Goal: Task Accomplishment & Management: Manage account settings

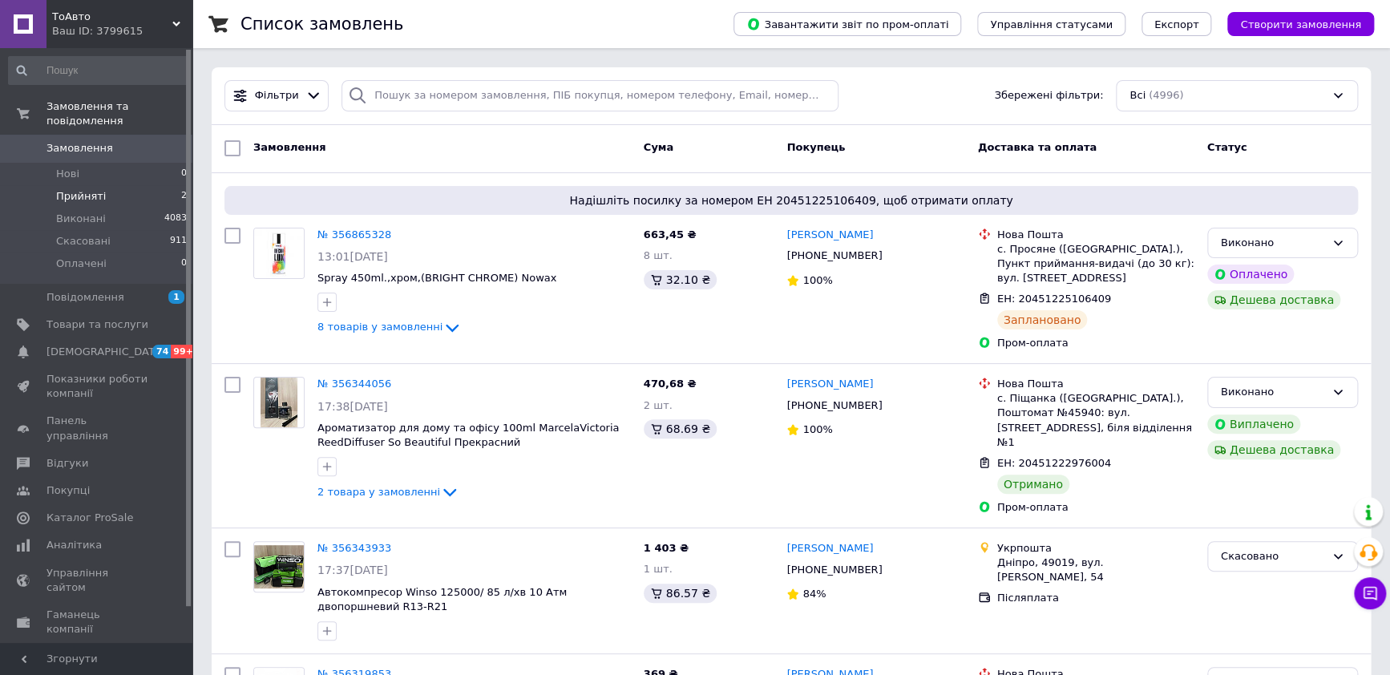
click at [83, 189] on span "Прийняті" at bounding box center [81, 196] width 50 height 14
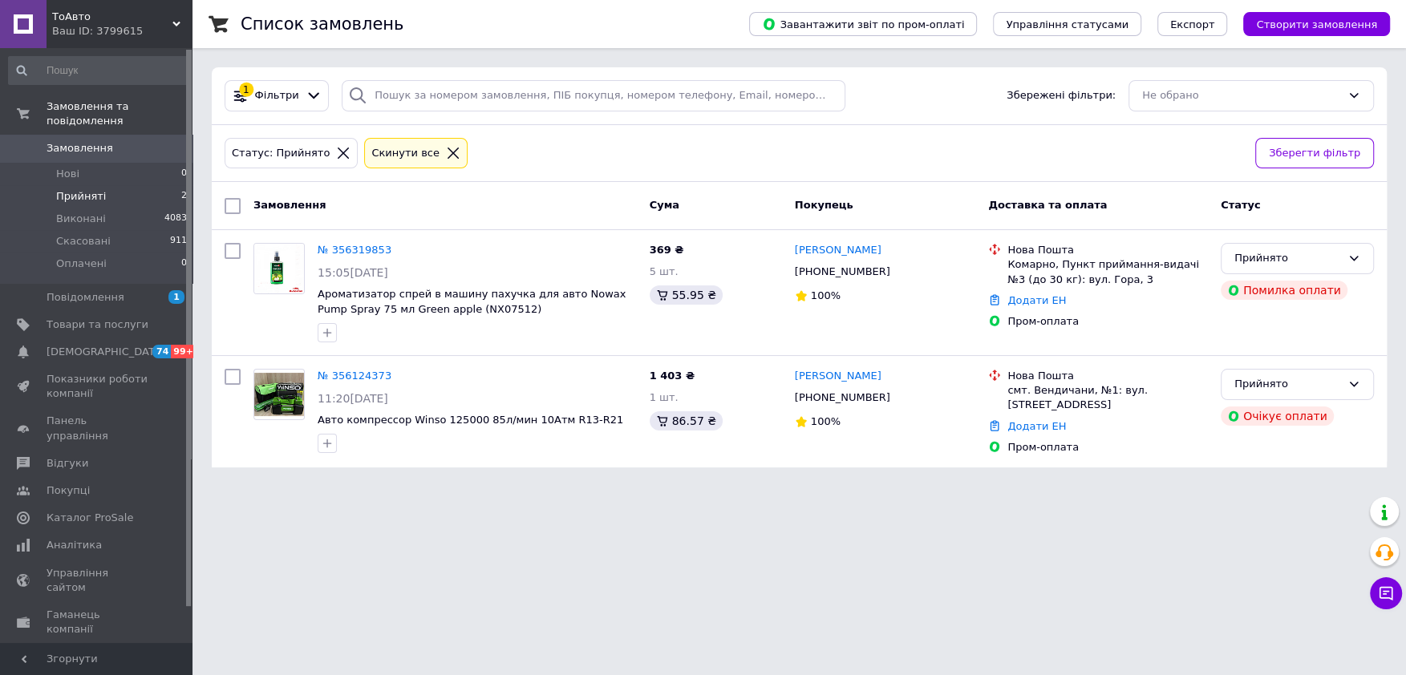
click at [168, 21] on span "ТоАвто" at bounding box center [112, 17] width 120 height 14
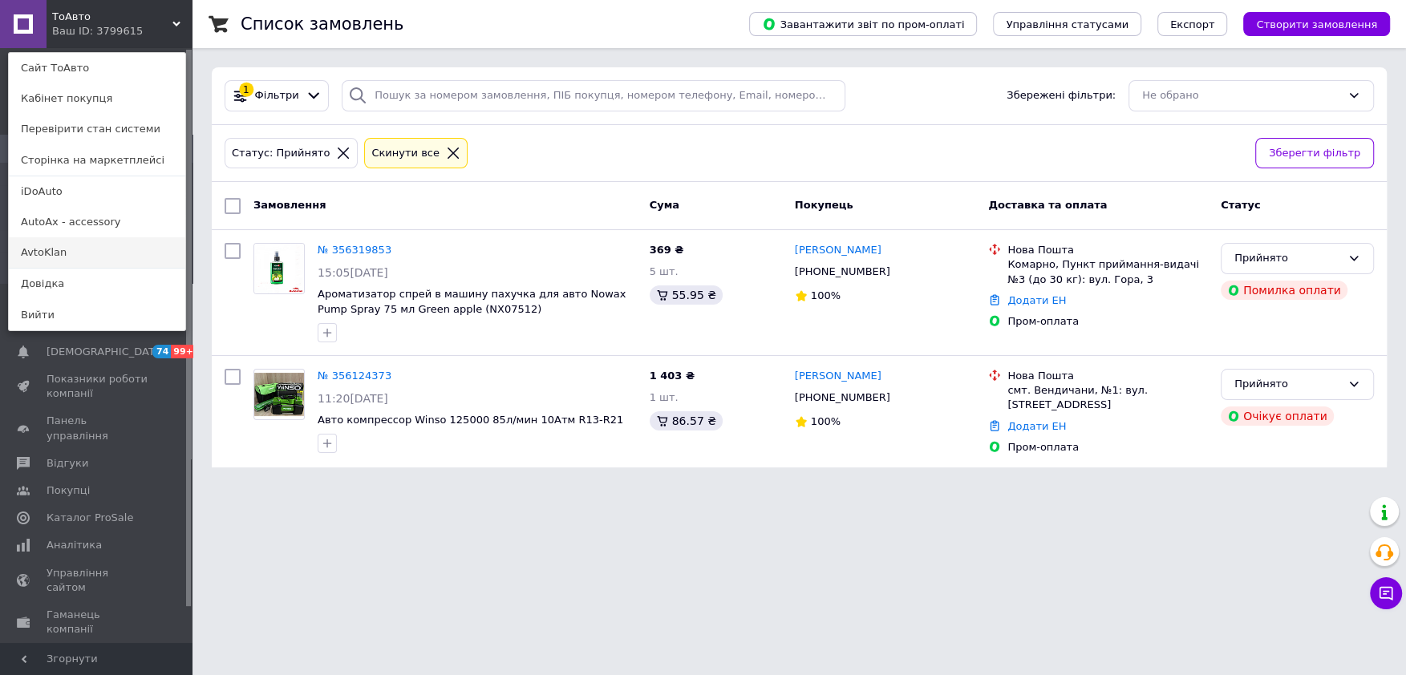
click at [38, 254] on link "AvtoKlan" at bounding box center [97, 252] width 176 height 30
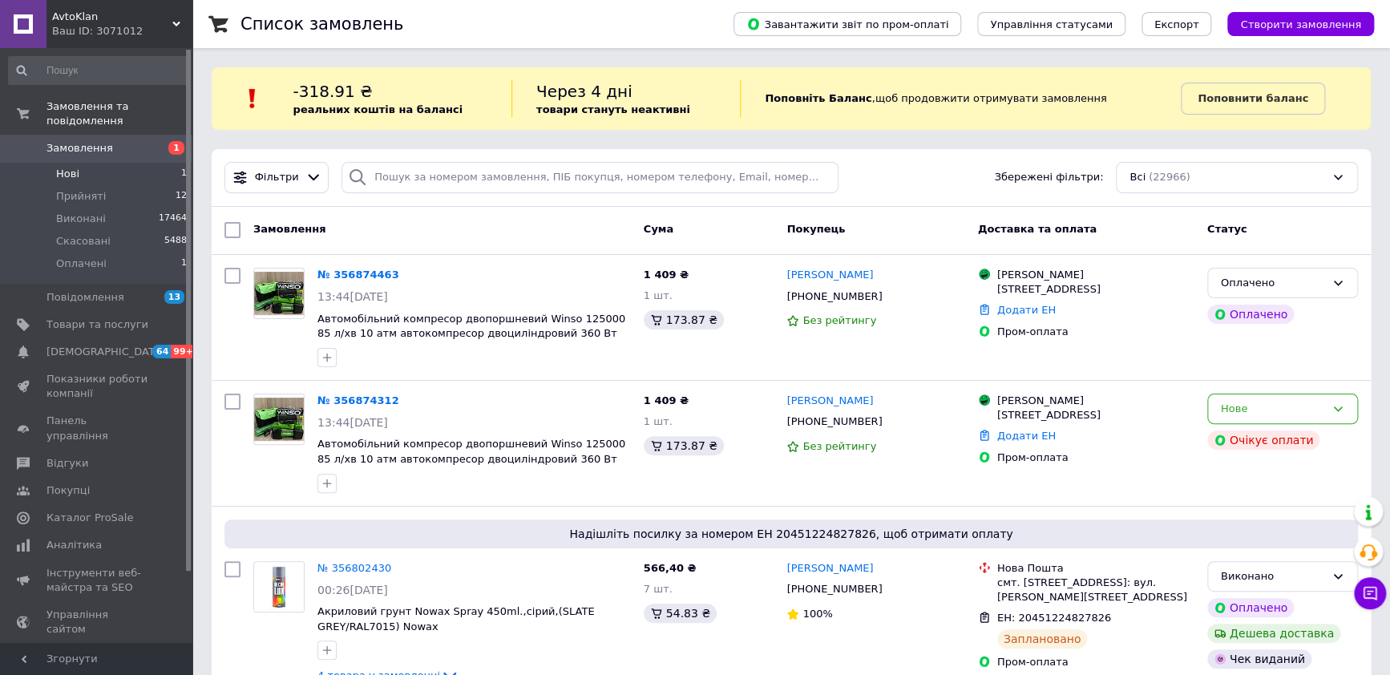
click at [85, 163] on li "Нові 1" at bounding box center [98, 174] width 196 height 22
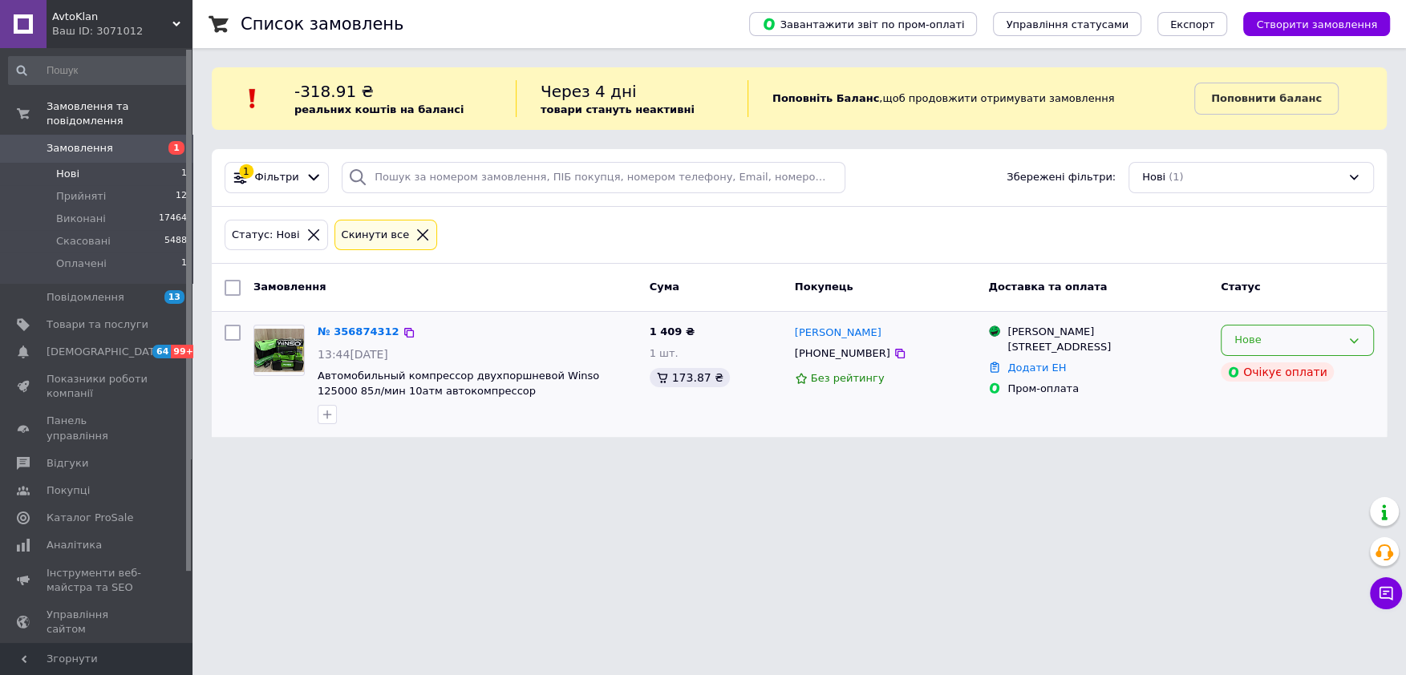
click at [1356, 341] on icon at bounding box center [1353, 340] width 13 height 13
click at [1273, 373] on li "Прийнято" at bounding box center [1297, 374] width 152 height 30
click at [83, 511] on span "Каталог ProSale" at bounding box center [90, 518] width 87 height 14
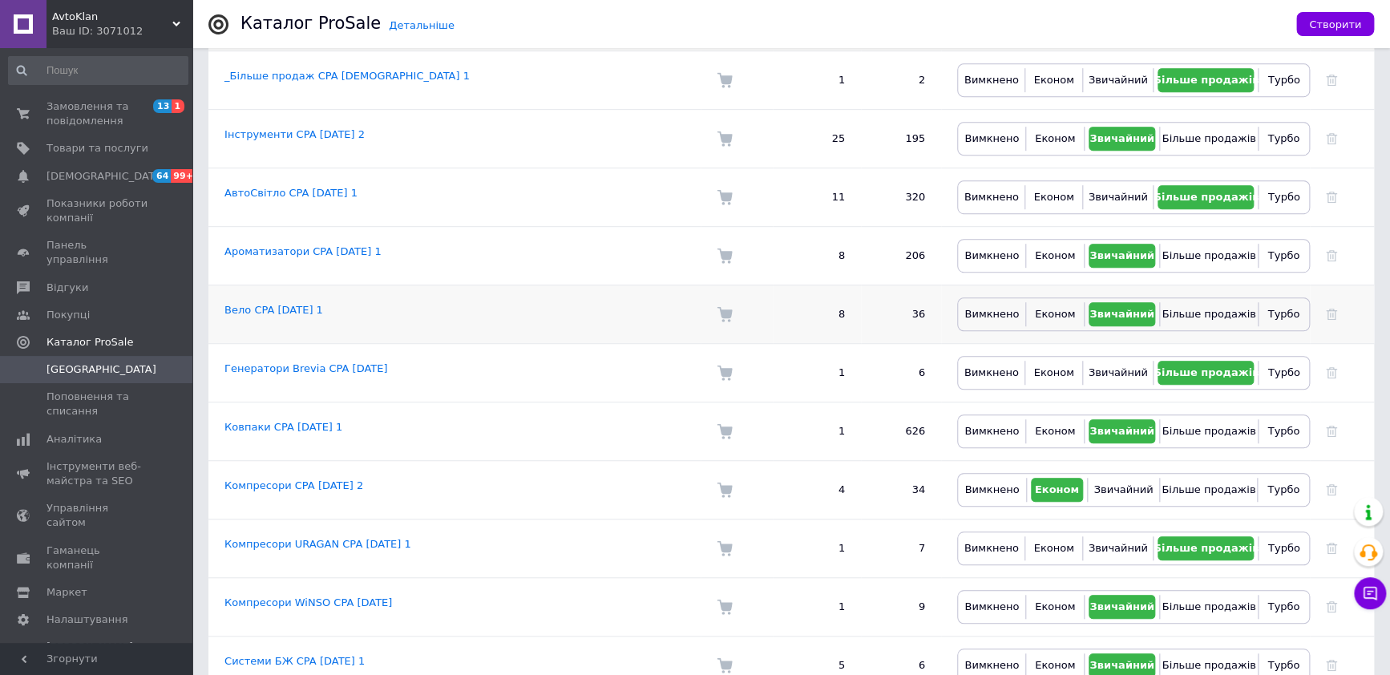
scroll to position [400, 0]
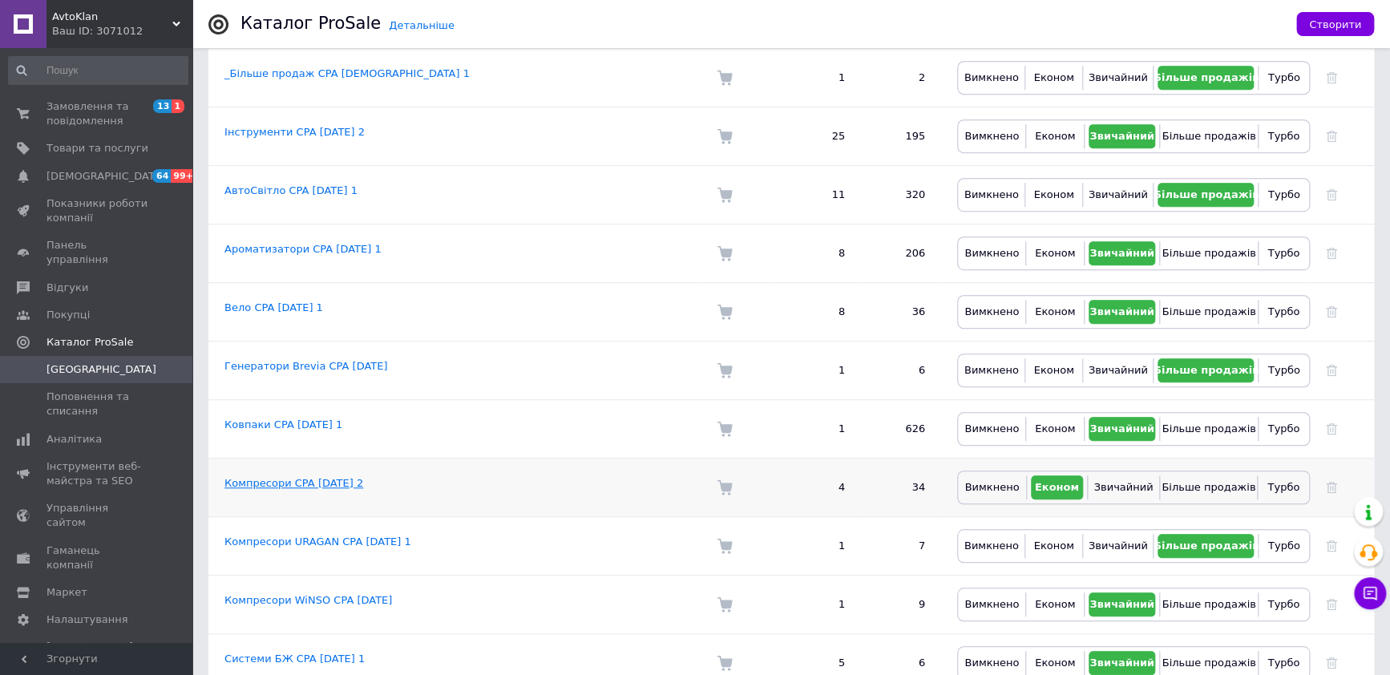
click at [332, 477] on link "Компресори CPA 28.02.2025 2" at bounding box center [294, 483] width 139 height 12
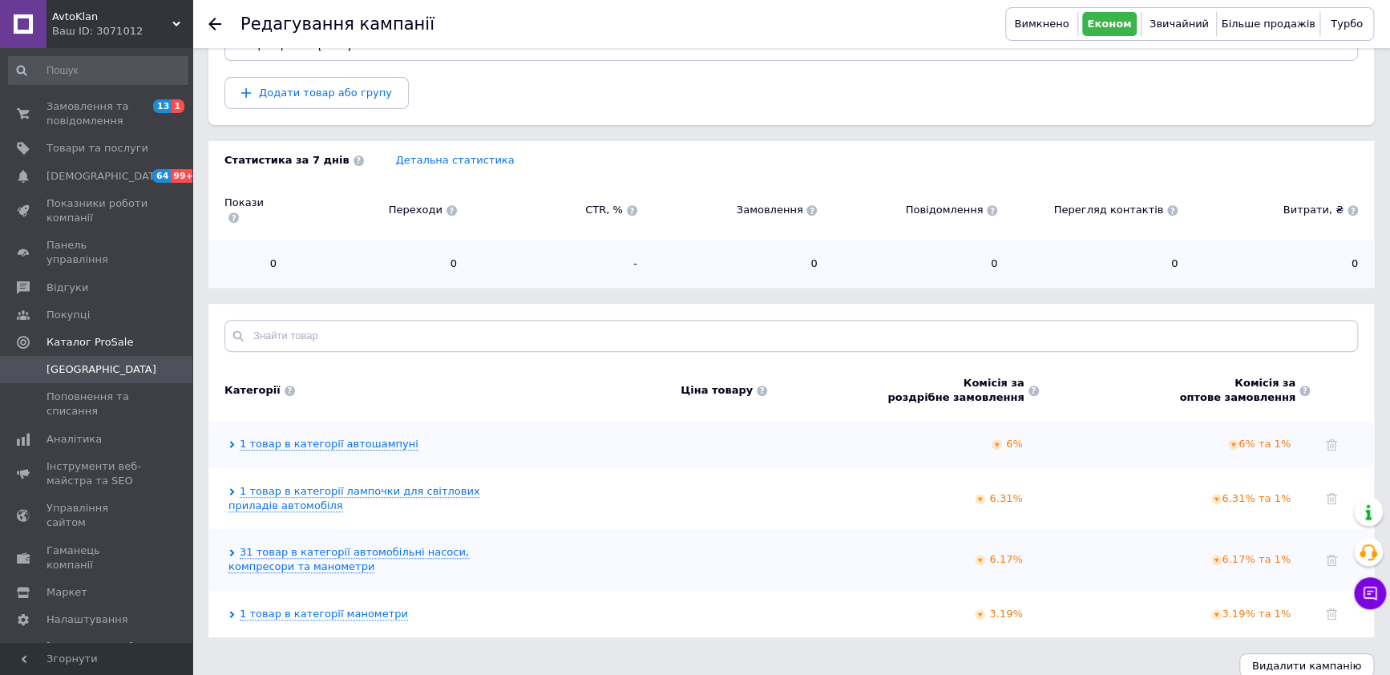
scroll to position [211, 0]
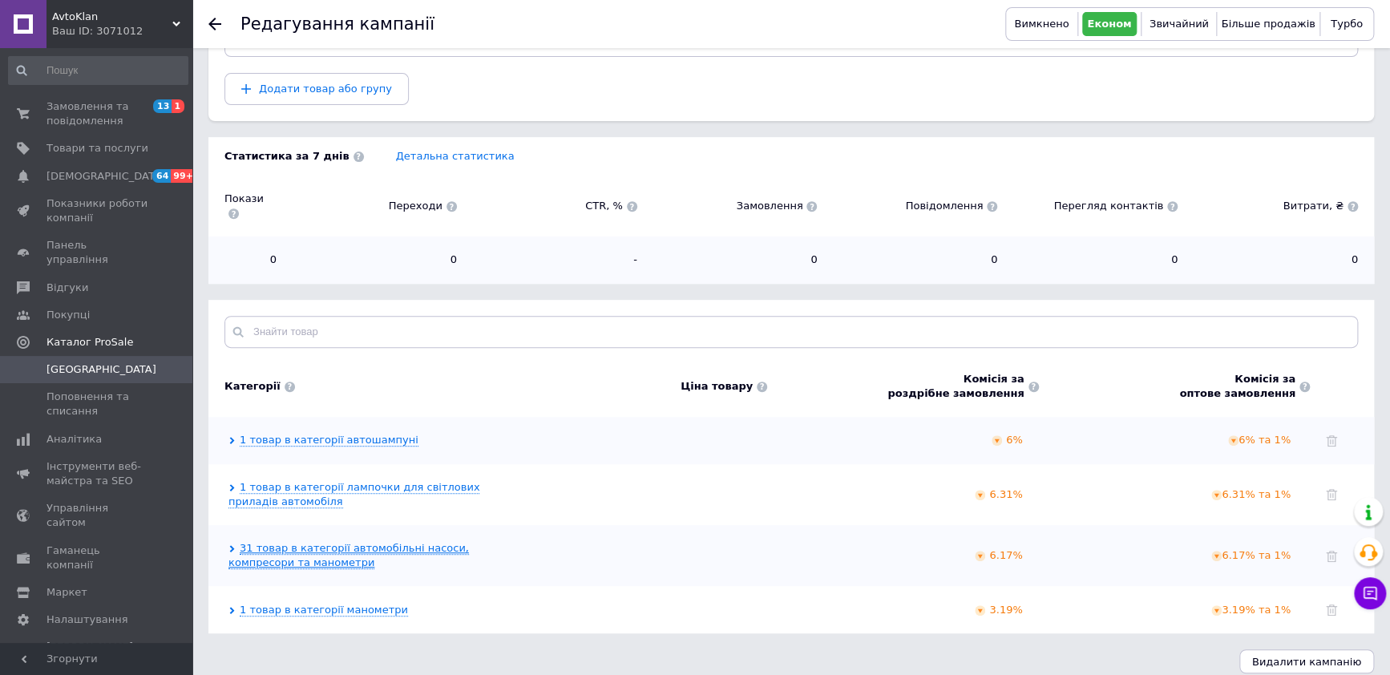
click at [324, 542] on link "31 товар в категорії автомобільні насоси, компресори та манометри" at bounding box center [349, 555] width 241 height 27
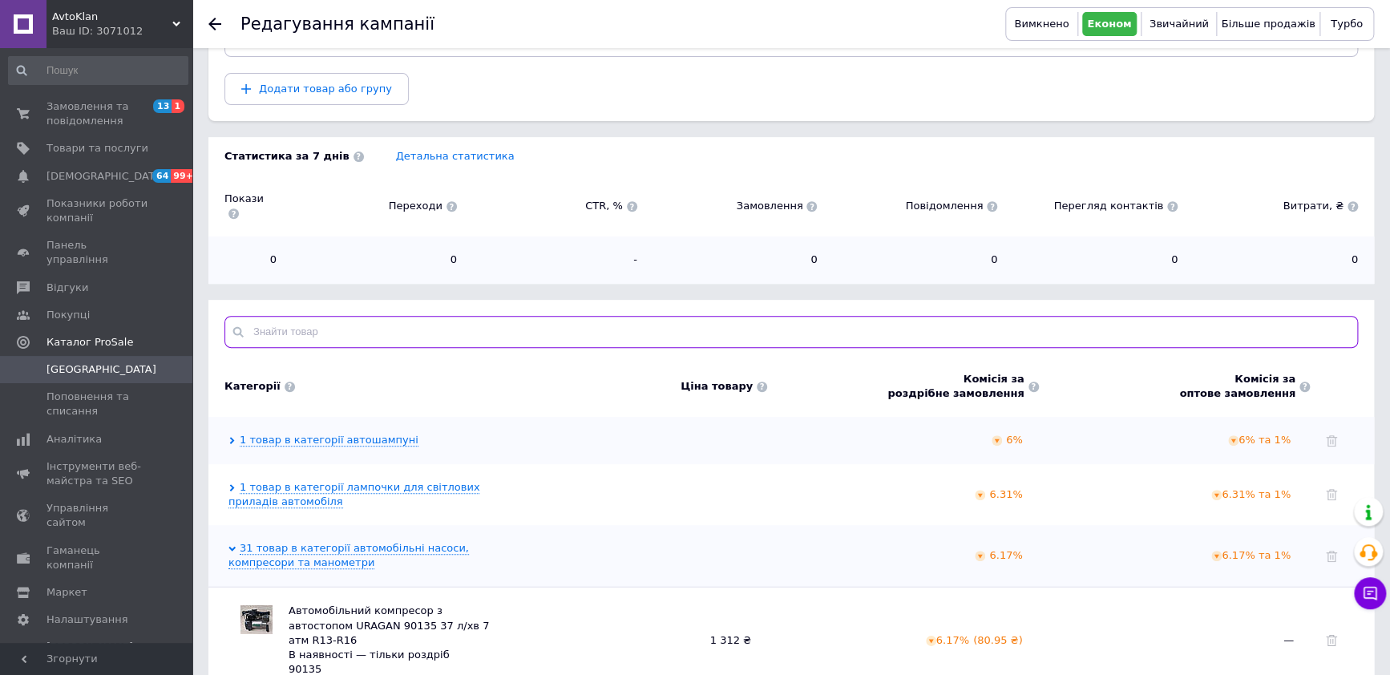
click at [366, 317] on input "text" at bounding box center [792, 332] width 1134 height 32
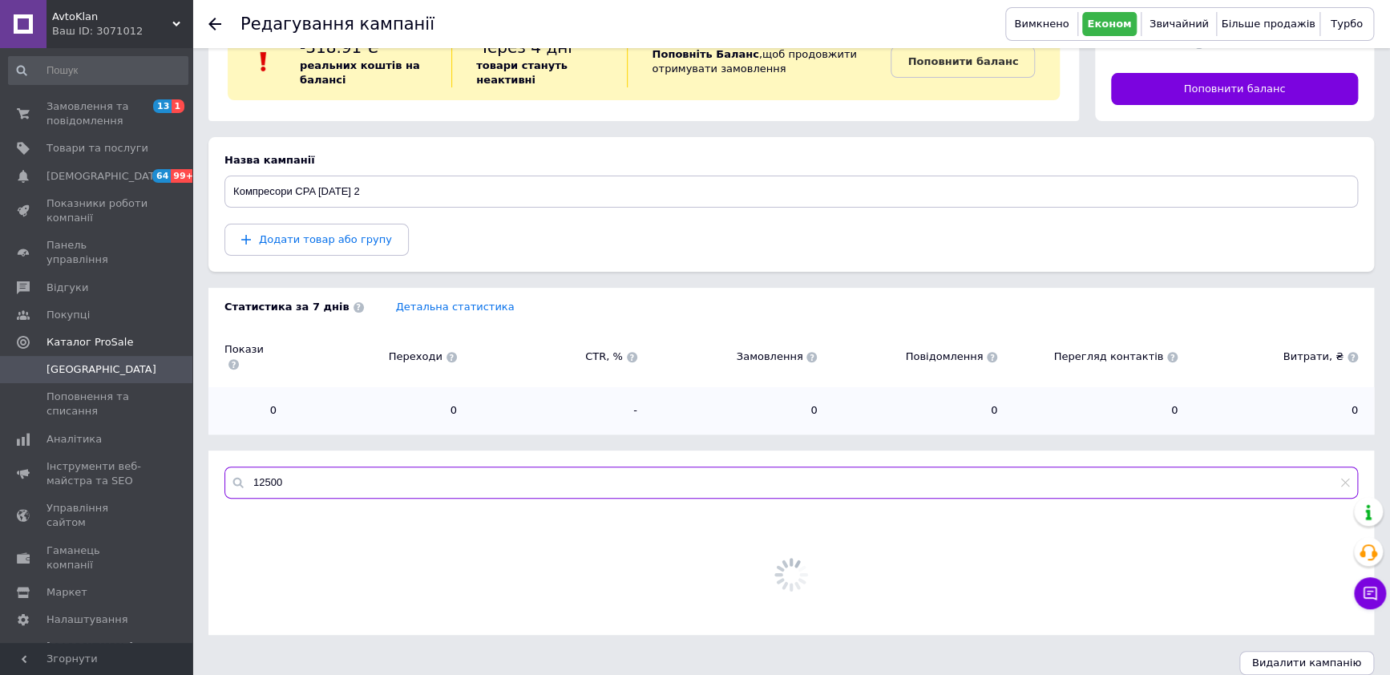
scroll to position [160, 0]
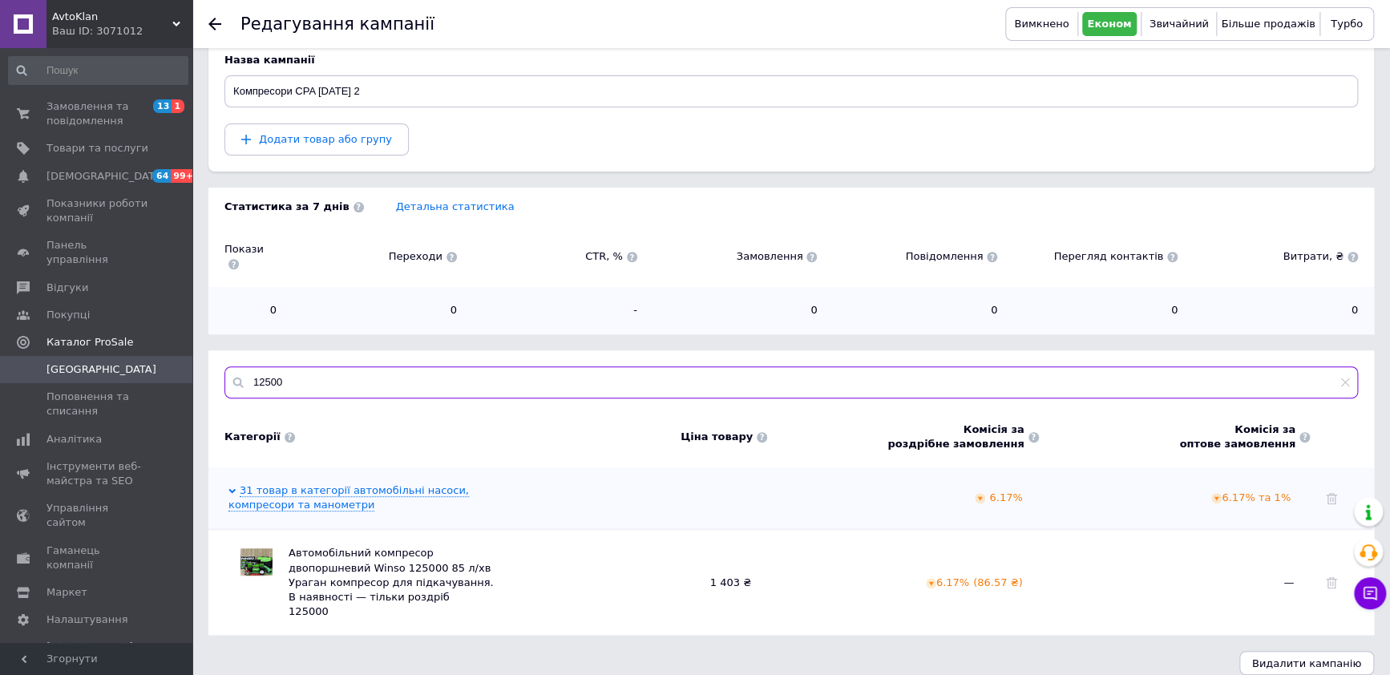
click at [314, 366] on input "12500" at bounding box center [792, 382] width 1134 height 32
type input "125000"
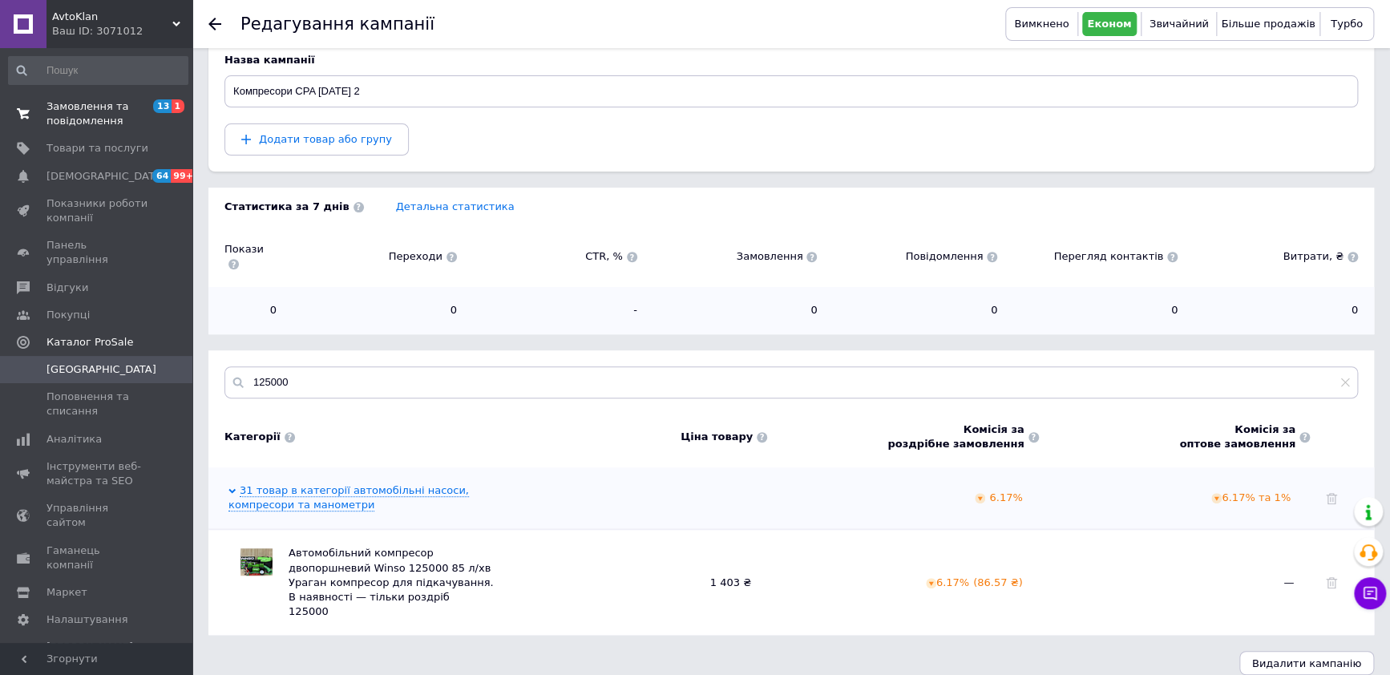
click at [98, 119] on span "Замовлення та повідомлення" at bounding box center [98, 113] width 102 height 29
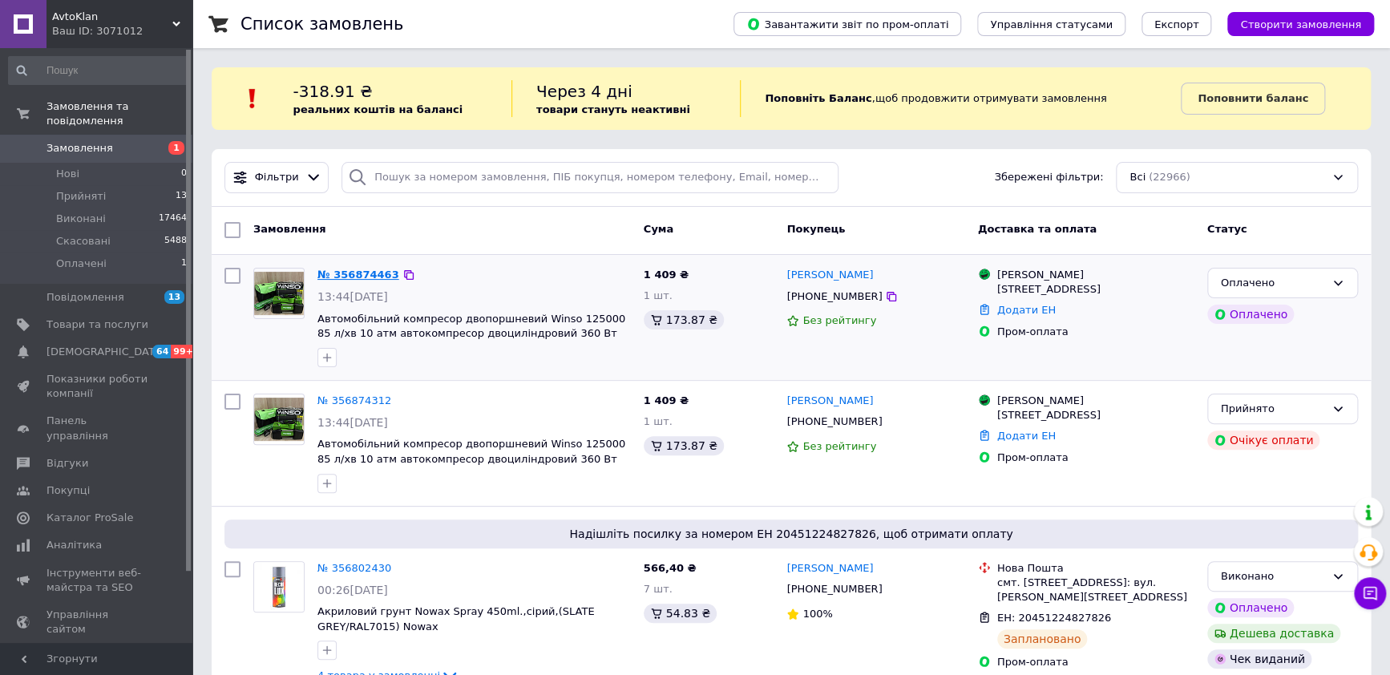
click at [362, 278] on link "№ 356874463" at bounding box center [359, 275] width 82 height 12
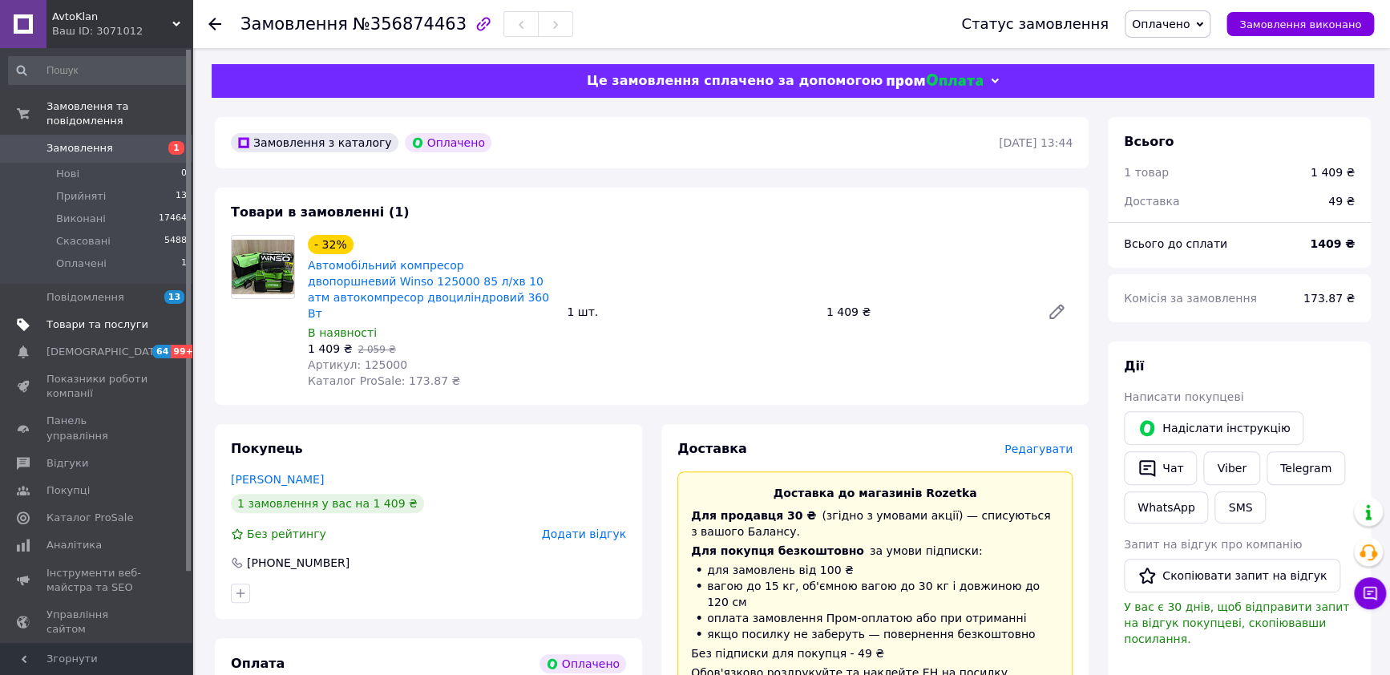
click at [73, 318] on span "Товари та послуги" at bounding box center [98, 325] width 102 height 14
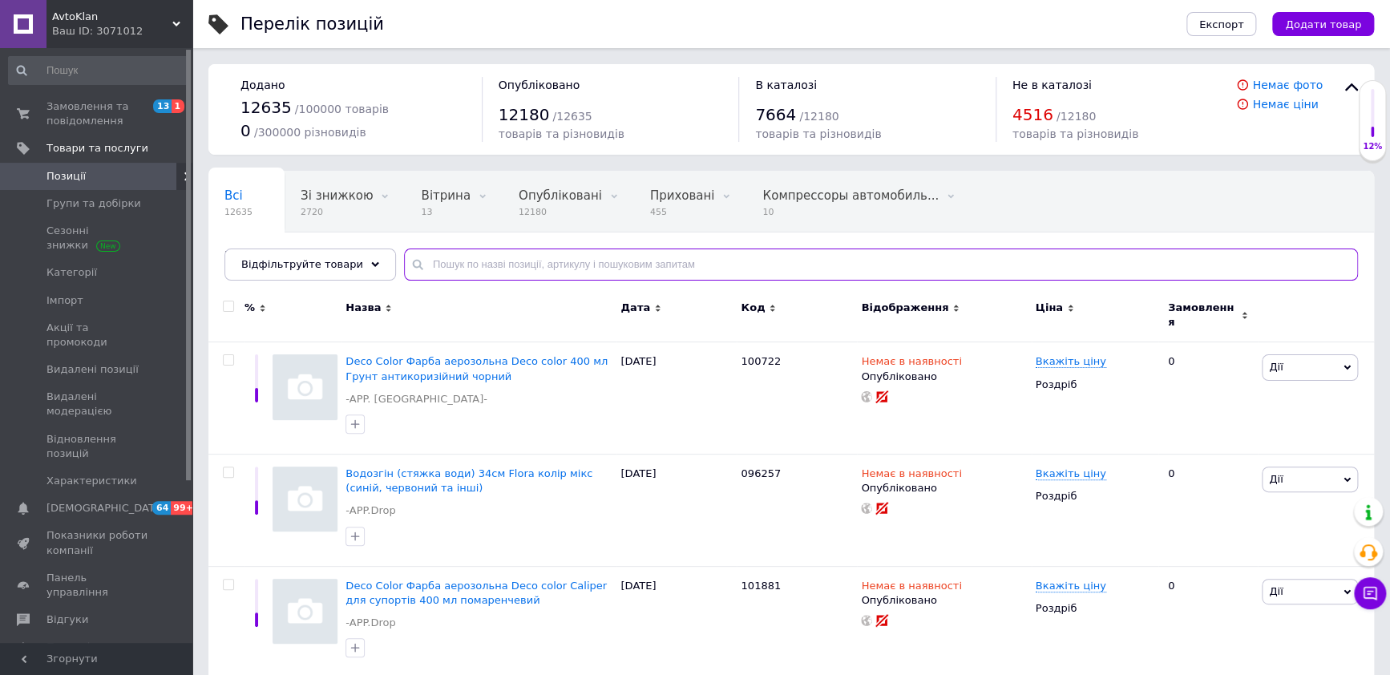
click at [473, 271] on input "text" at bounding box center [881, 265] width 954 height 32
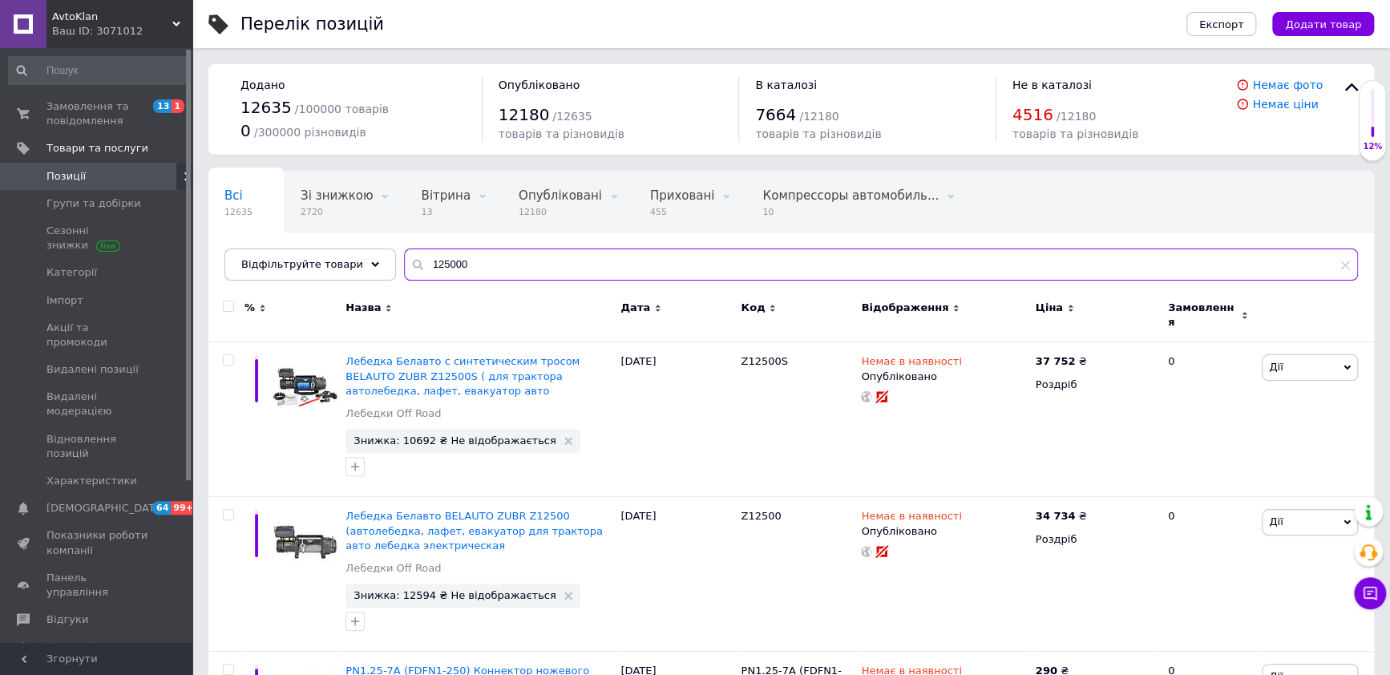
type input "125000"
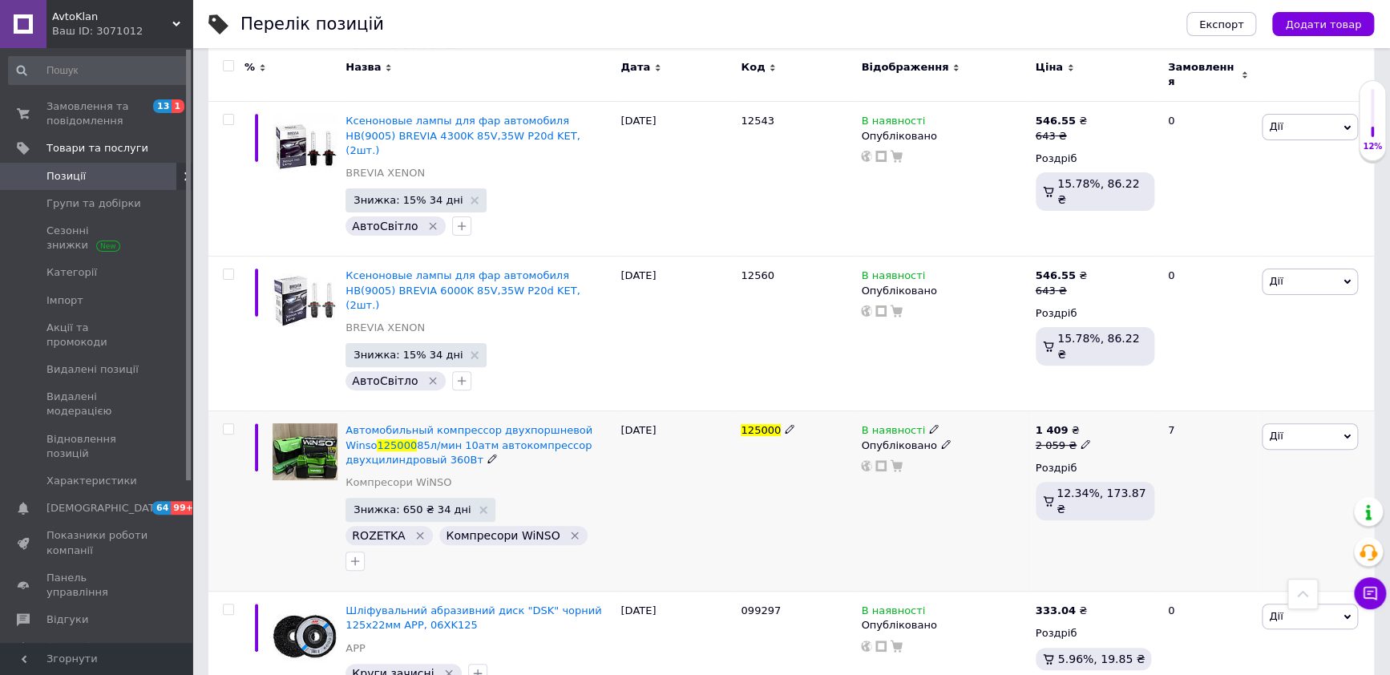
scroll to position [3307, 0]
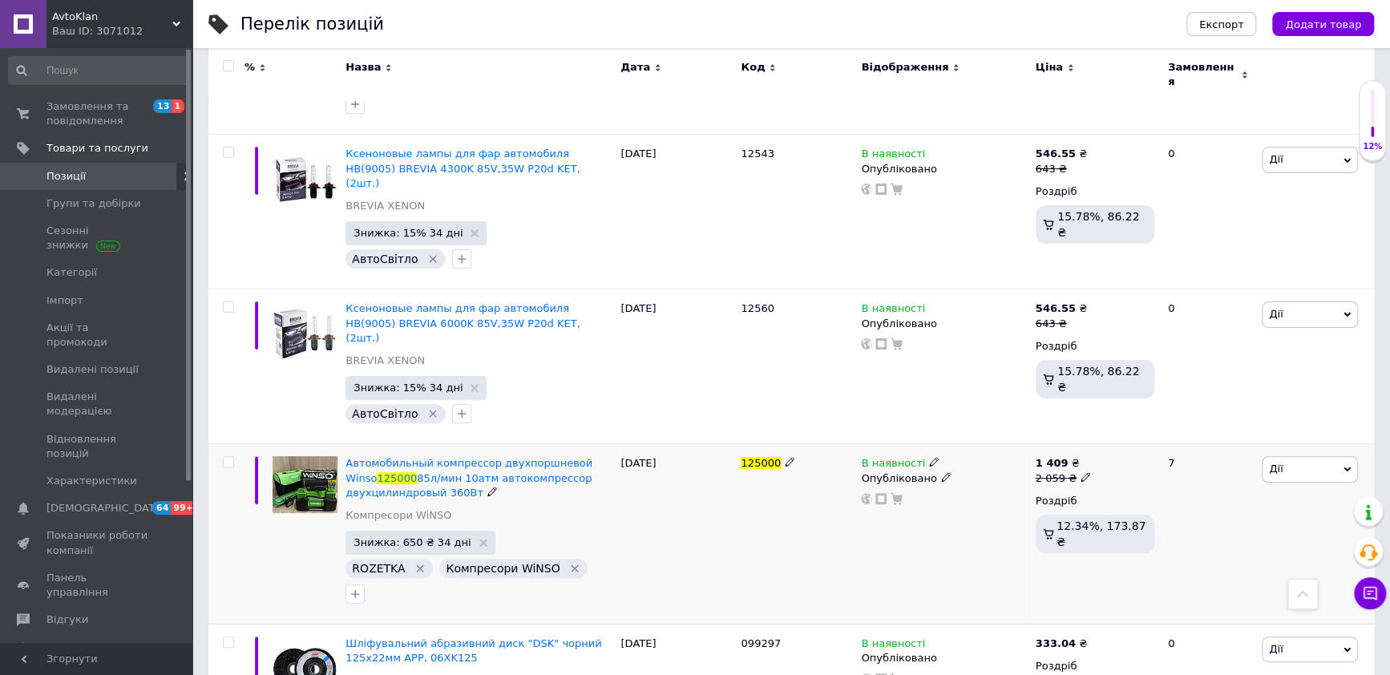
click at [1348, 466] on icon at bounding box center [1347, 469] width 7 height 7
click at [1202, 557] on li "Знижка" at bounding box center [1251, 568] width 212 height 22
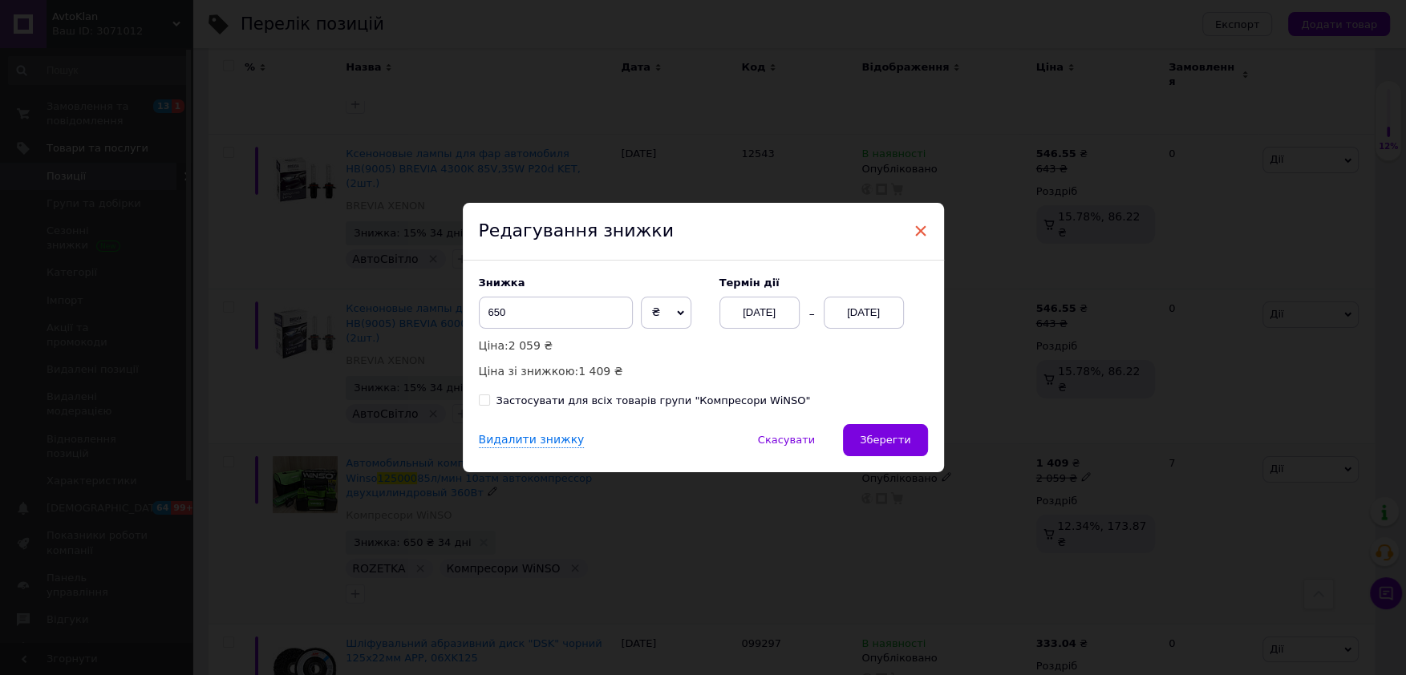
click at [916, 232] on span "×" at bounding box center [920, 230] width 14 height 27
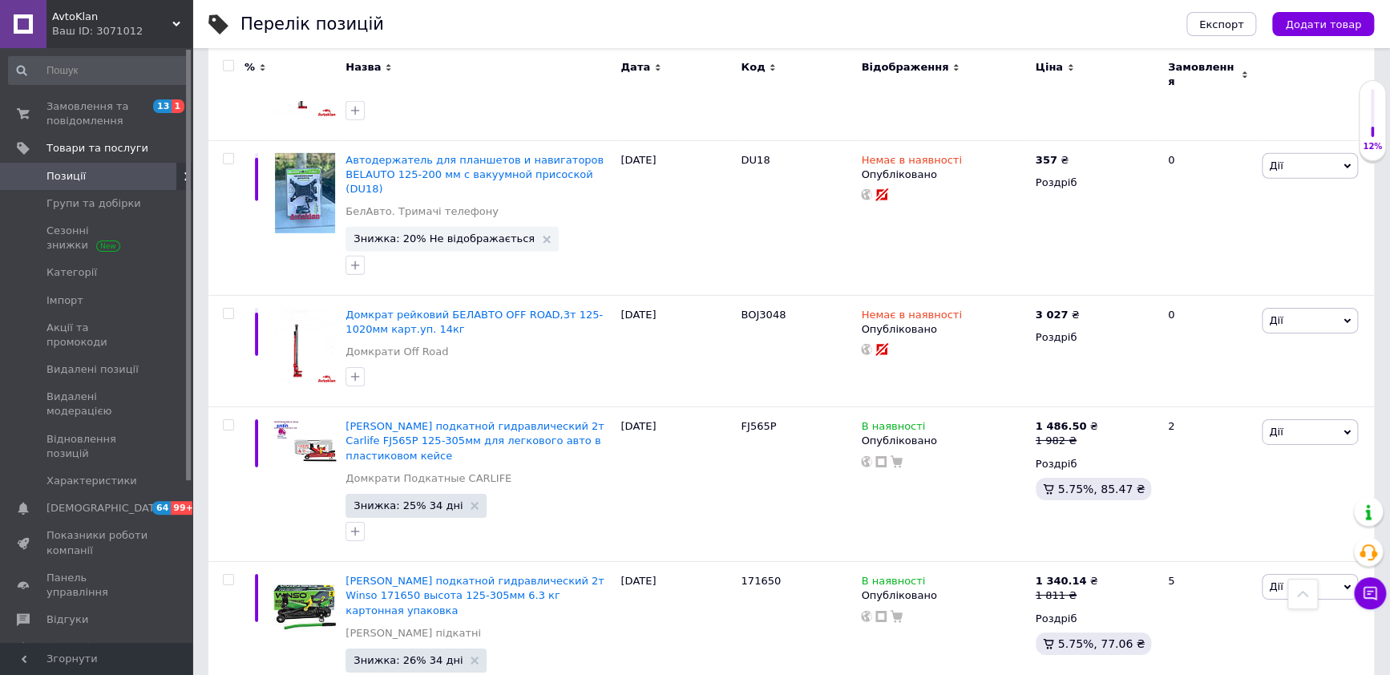
scroll to position [6114, 0]
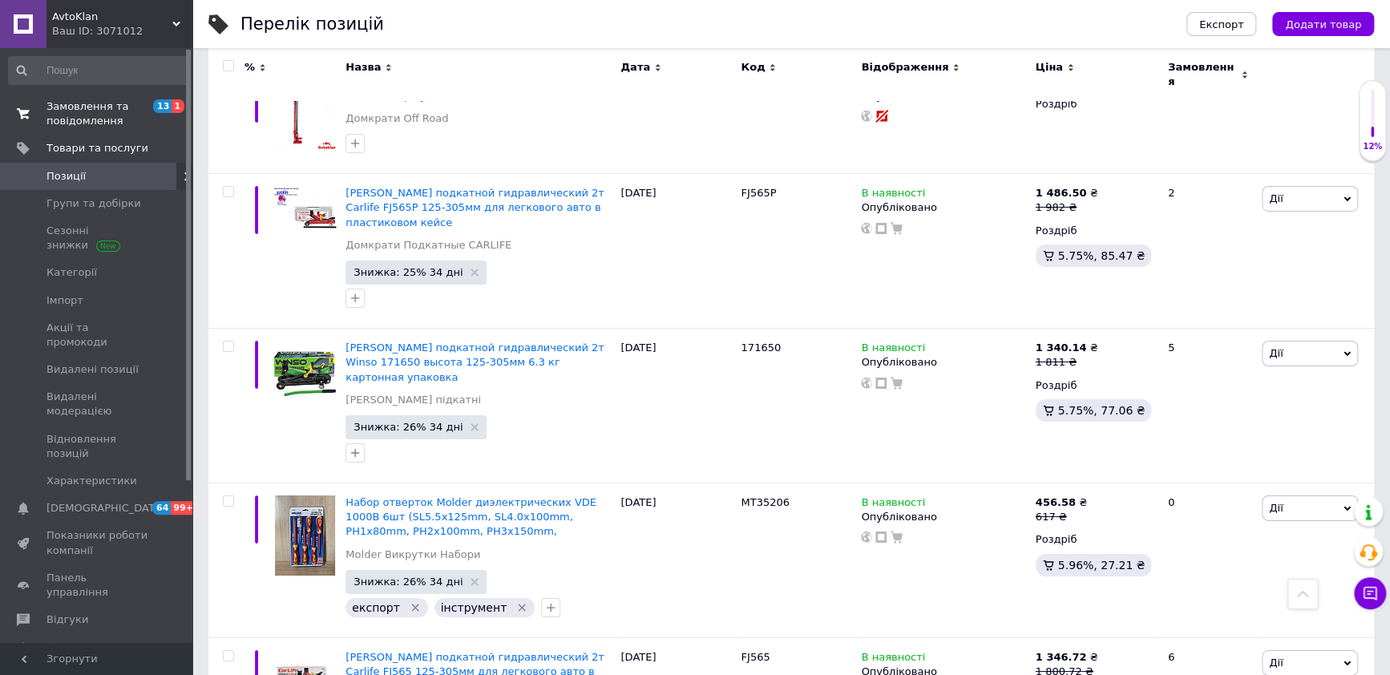
click at [88, 116] on span "Замовлення та повідомлення" at bounding box center [98, 113] width 102 height 29
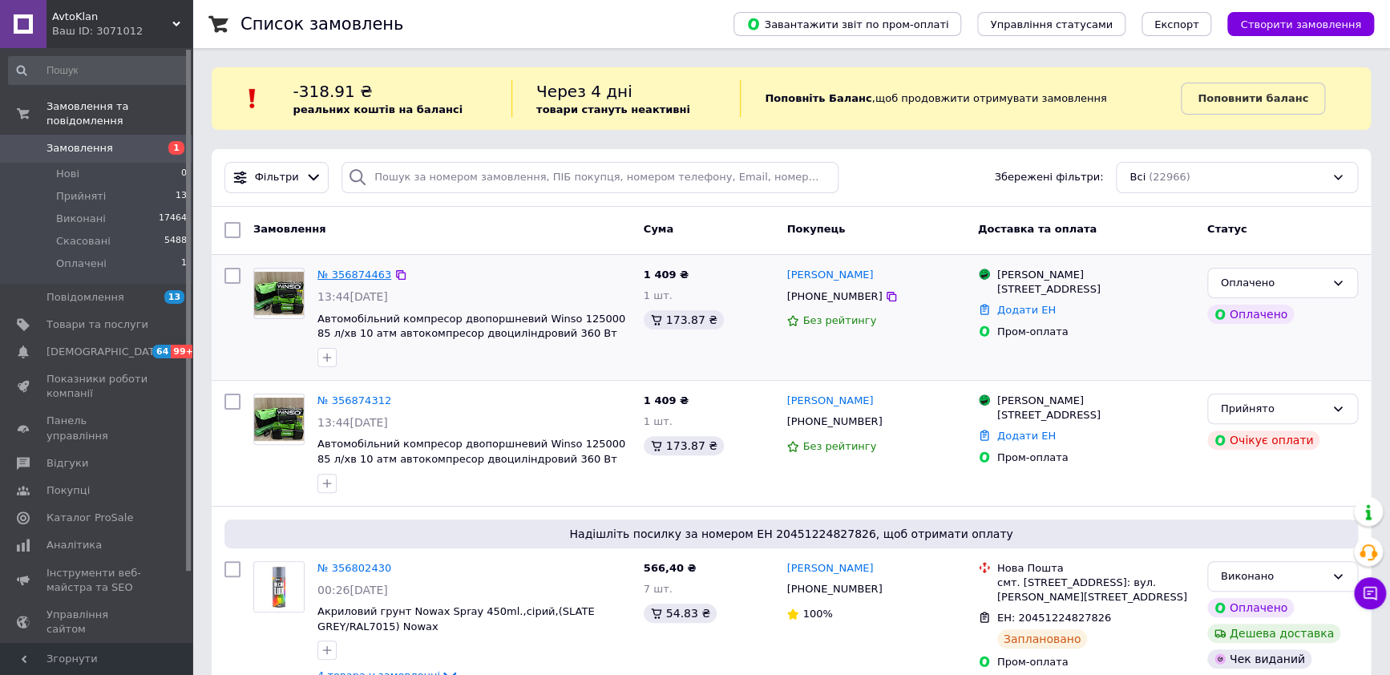
click at [354, 269] on link "№ 356874463" at bounding box center [355, 275] width 74 height 12
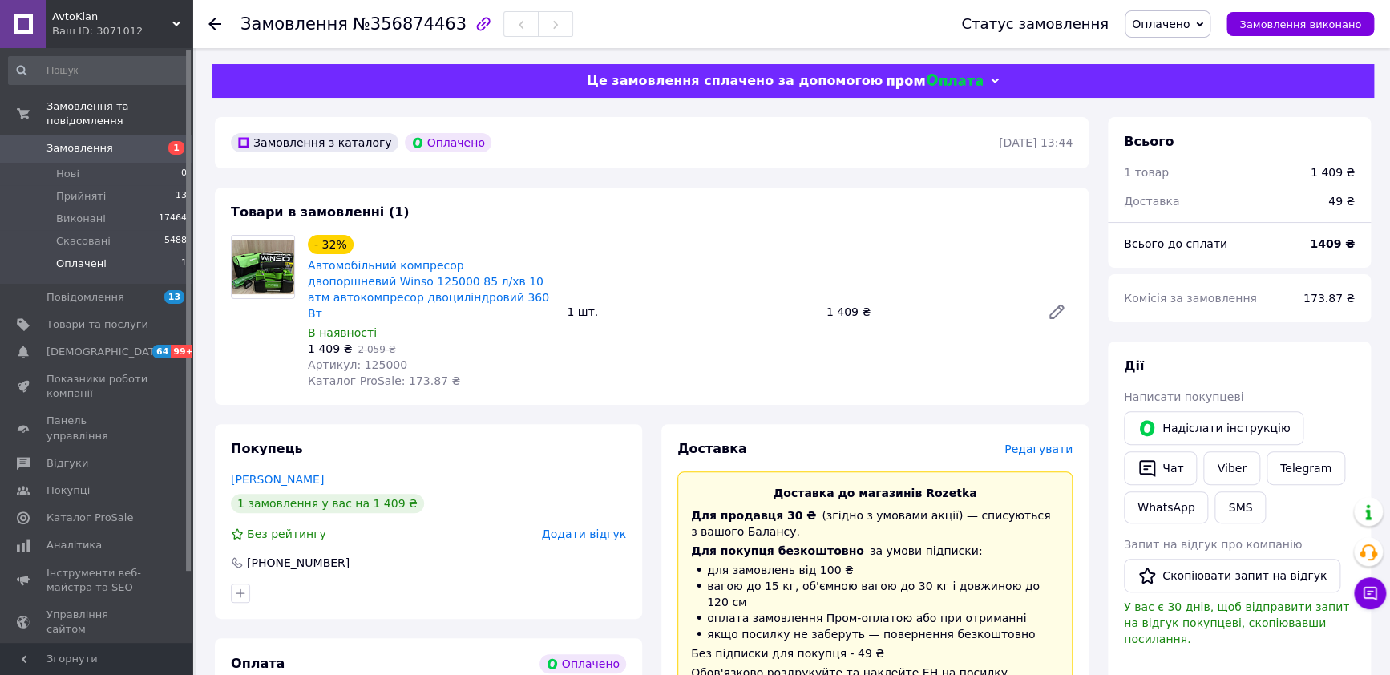
click at [84, 257] on span "Оплачені" at bounding box center [81, 264] width 51 height 14
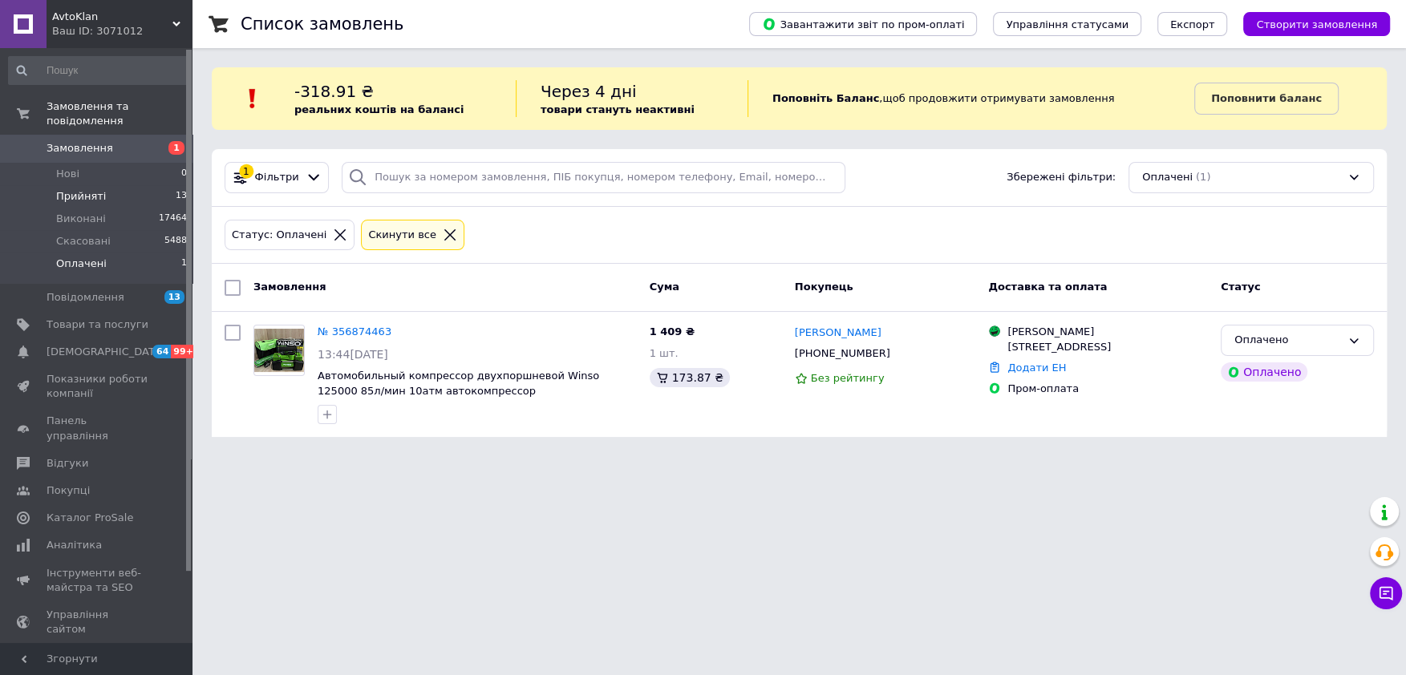
click at [80, 189] on span "Прийняті" at bounding box center [81, 196] width 50 height 14
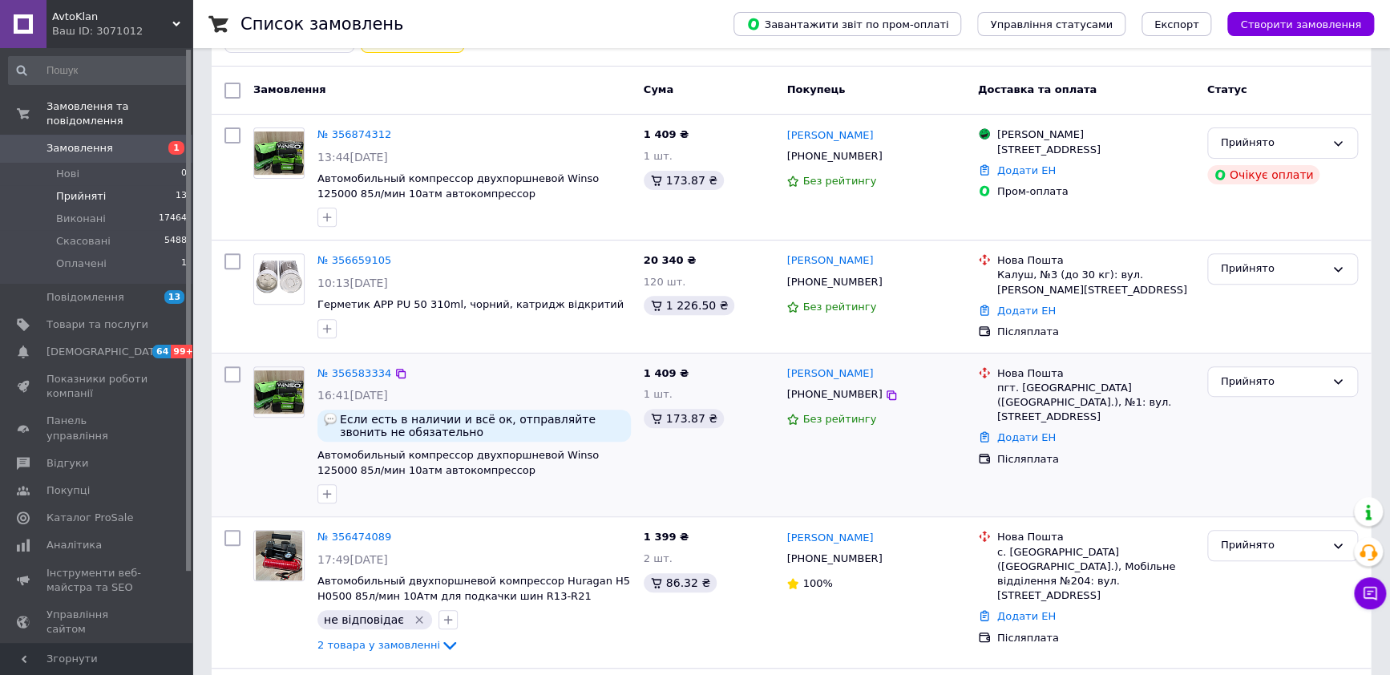
scroll to position [500, 0]
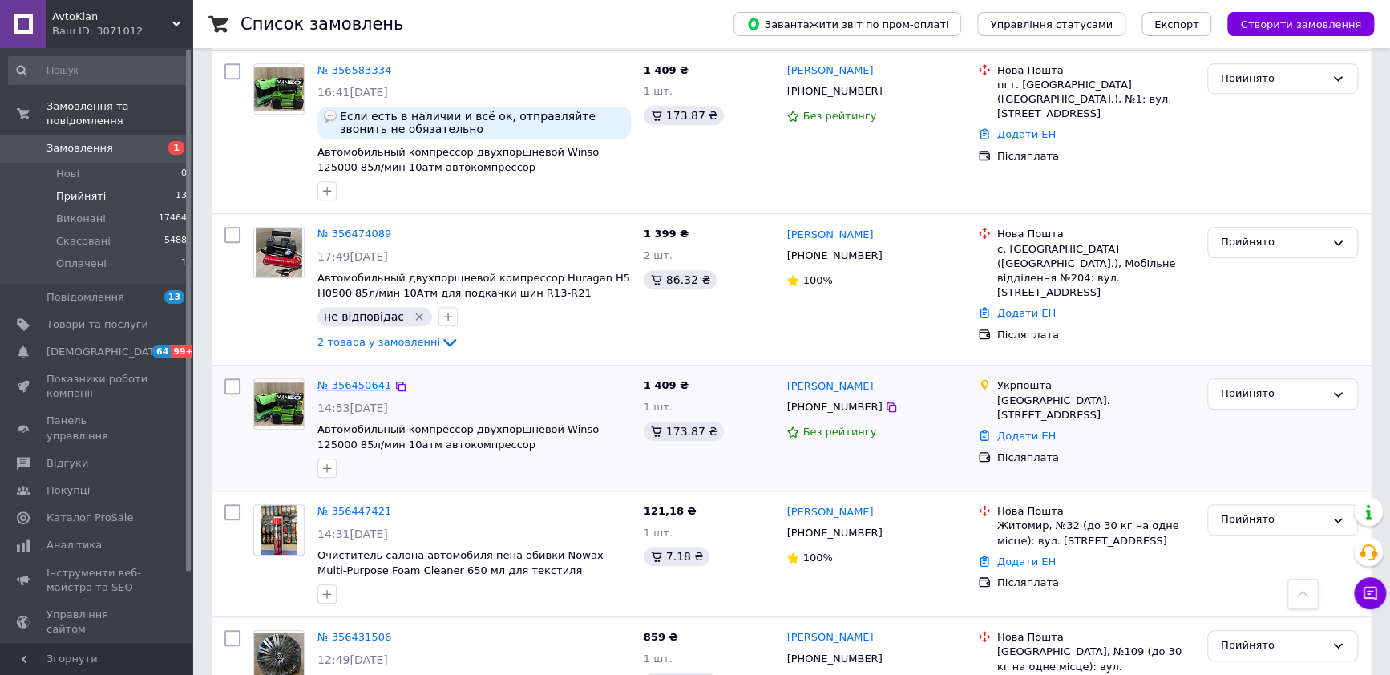
click at [351, 385] on link "№ 356450641" at bounding box center [355, 385] width 74 height 12
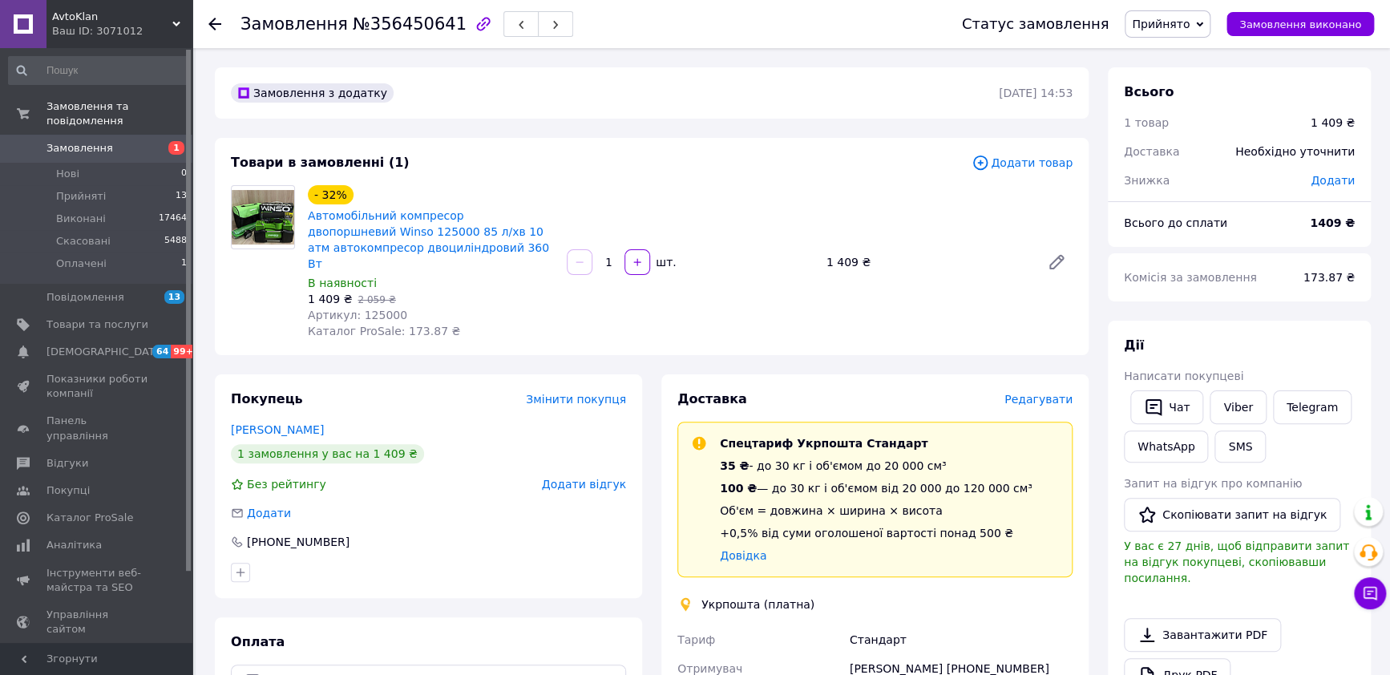
click at [1210, 19] on span "Прийнято" at bounding box center [1168, 23] width 86 height 27
click at [1186, 76] on li "Скасовано" at bounding box center [1168, 80] width 84 height 24
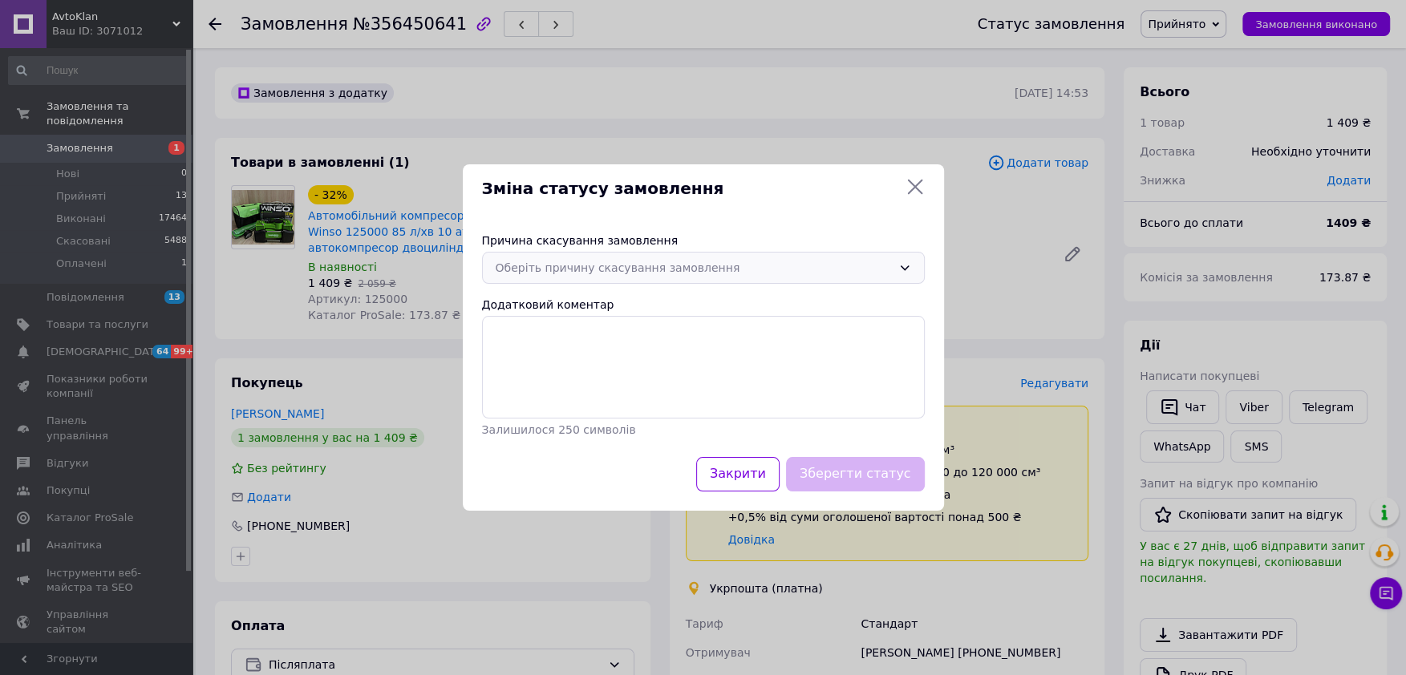
click at [903, 266] on icon at bounding box center [904, 267] width 13 height 13
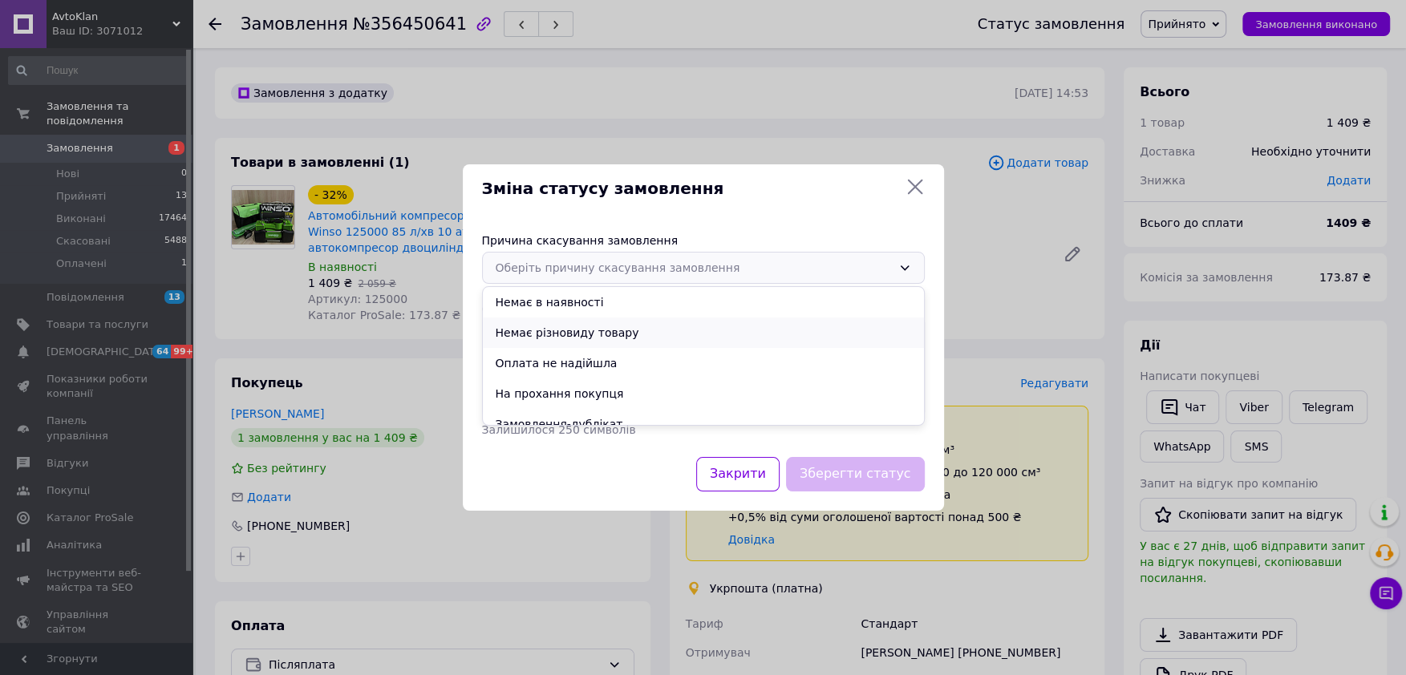
click at [587, 334] on li "Немає різновиду товару" at bounding box center [703, 333] width 441 height 30
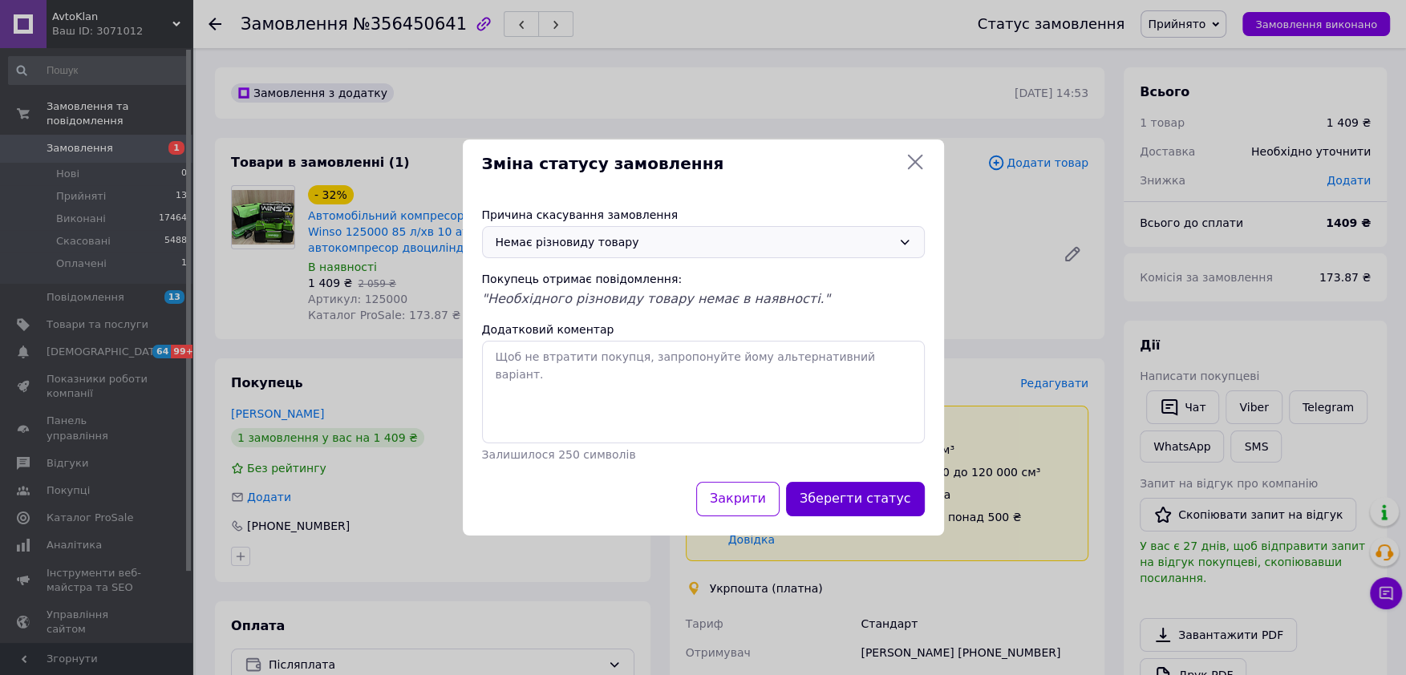
click at [901, 507] on button "Зберегти статус" at bounding box center [855, 499] width 139 height 34
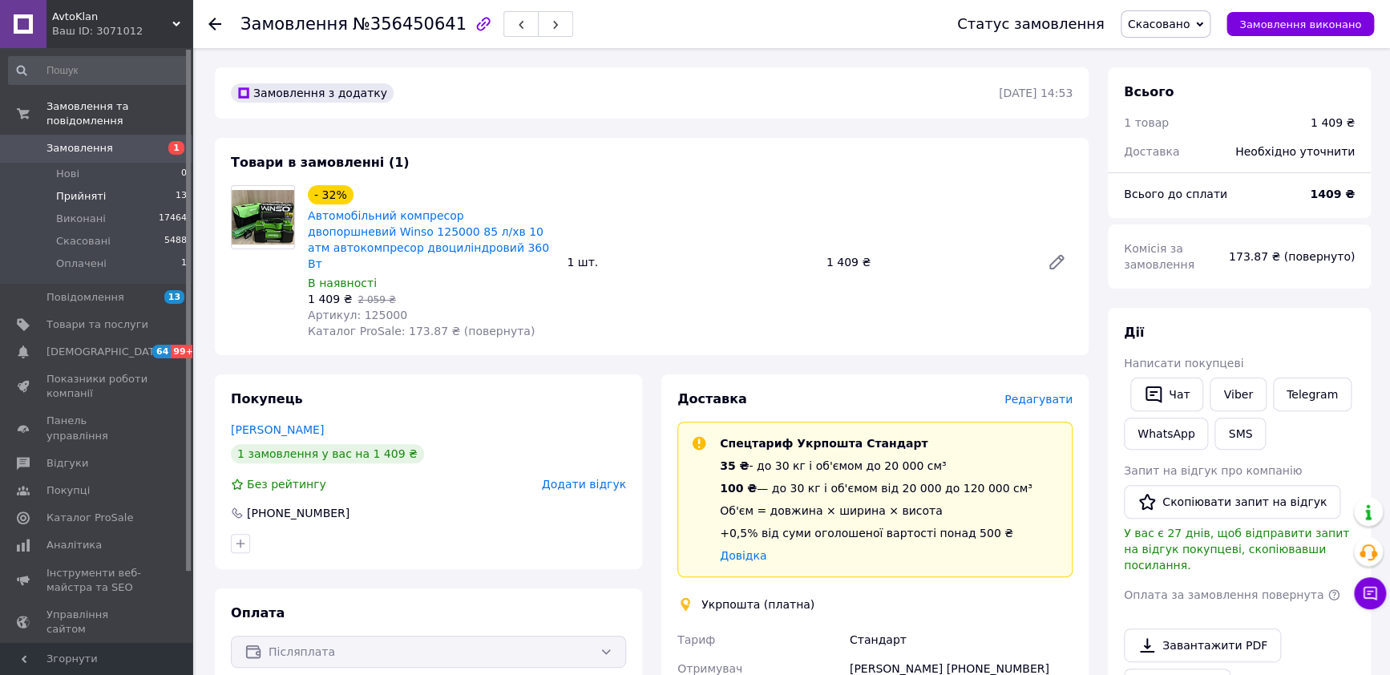
click at [71, 189] on span "Прийняті" at bounding box center [81, 196] width 50 height 14
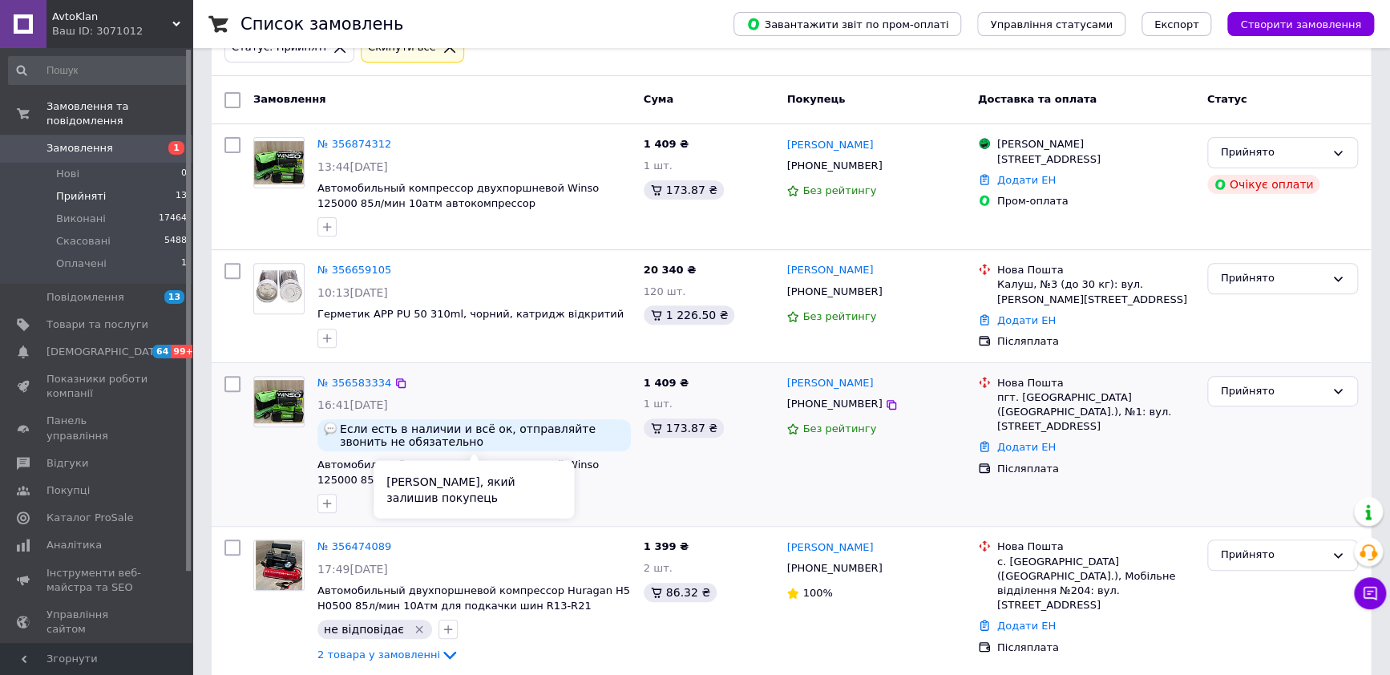
scroll to position [200, 0]
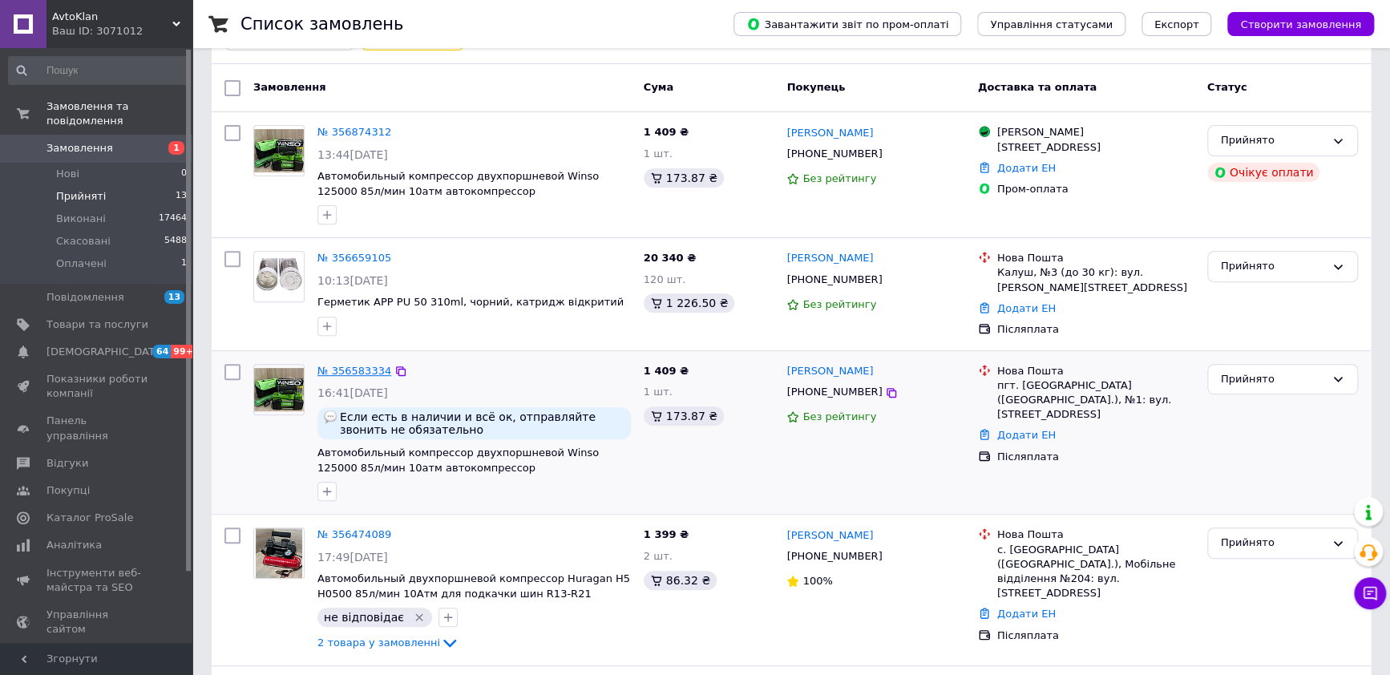
click at [361, 365] on link "№ 356583334" at bounding box center [355, 371] width 74 height 12
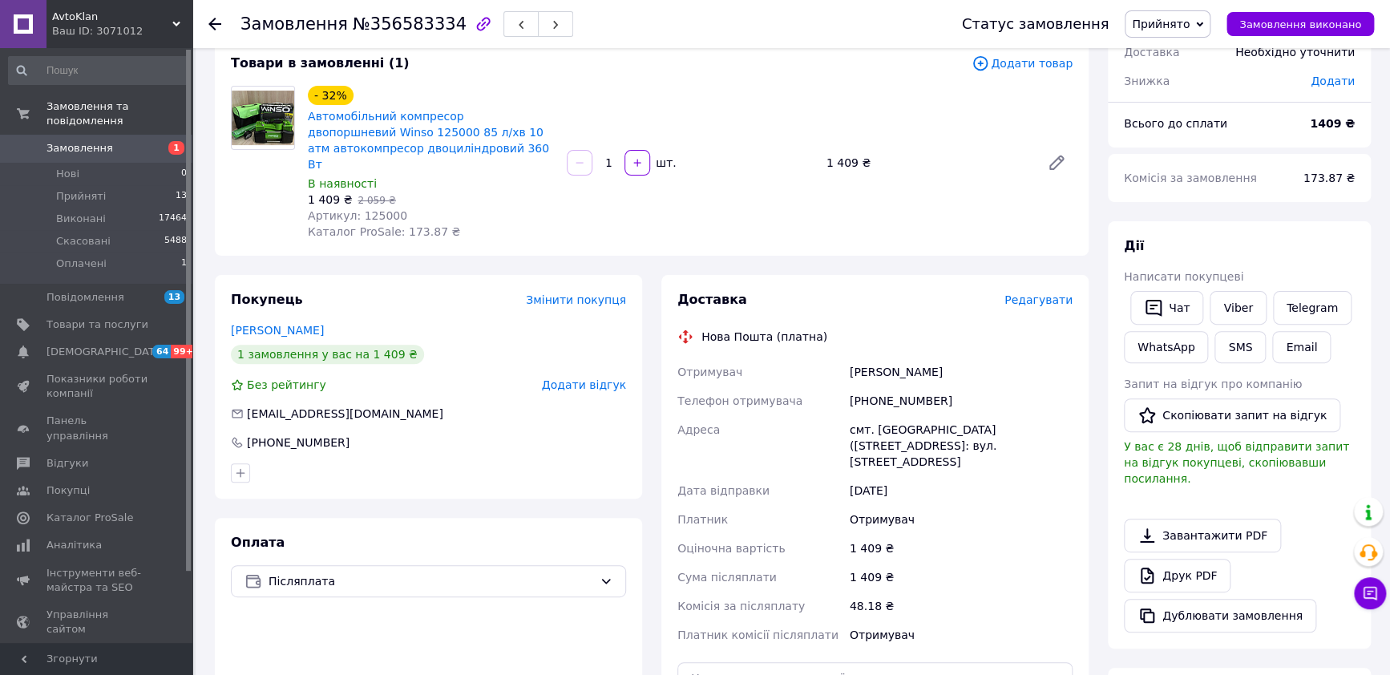
scroll to position [99, 0]
click at [87, 189] on span "Прийняті" at bounding box center [81, 196] width 50 height 14
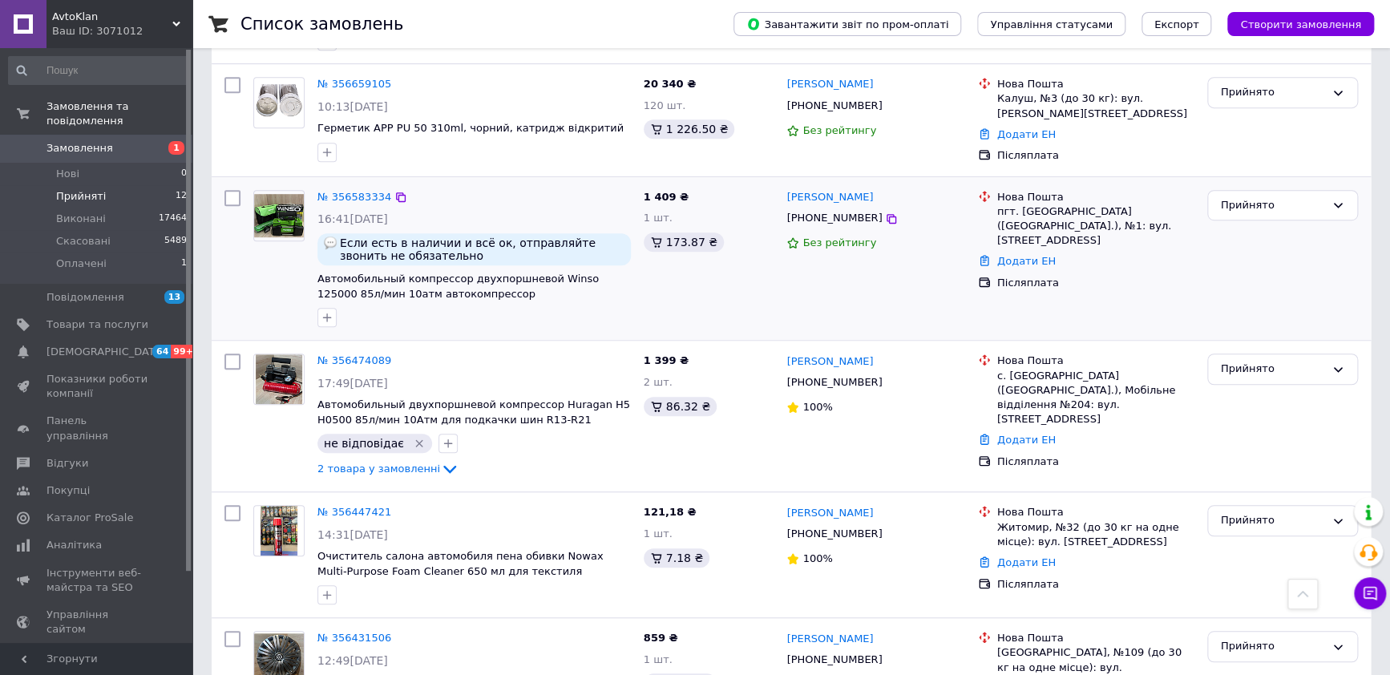
scroll to position [400, 0]
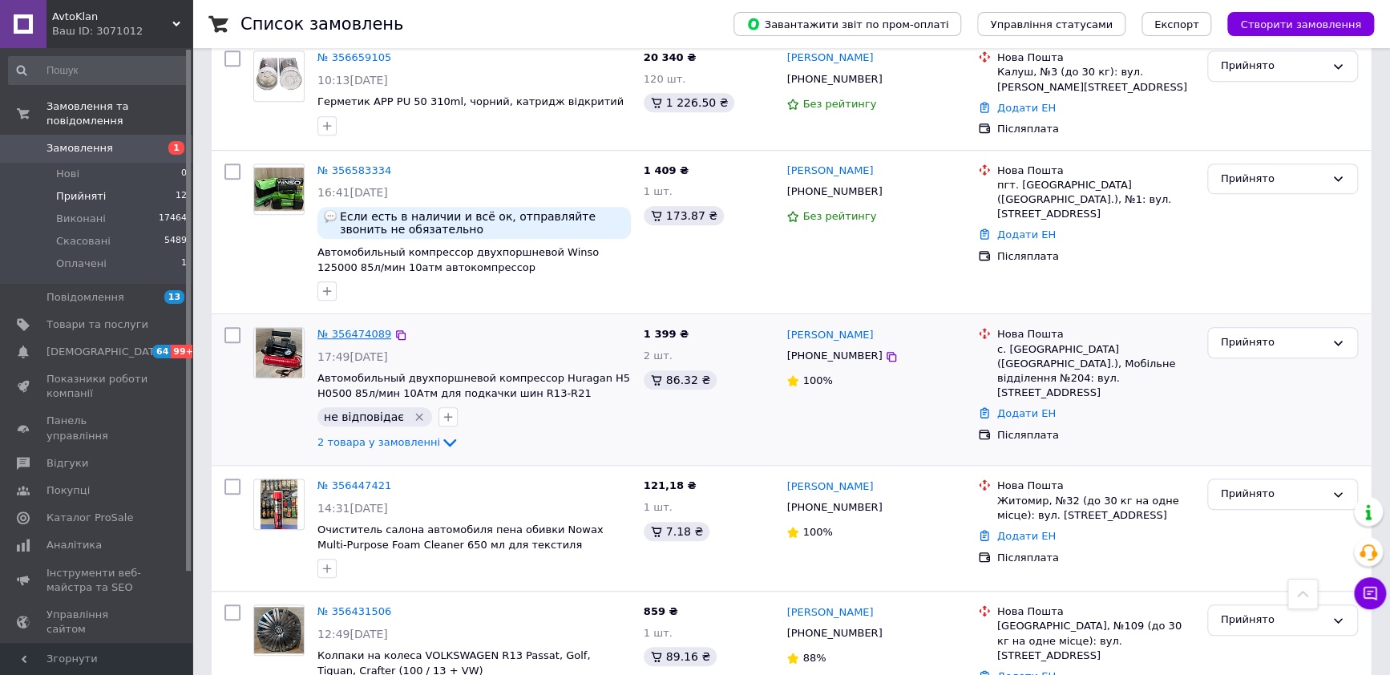
click at [365, 328] on link "№ 356474089" at bounding box center [355, 334] width 74 height 12
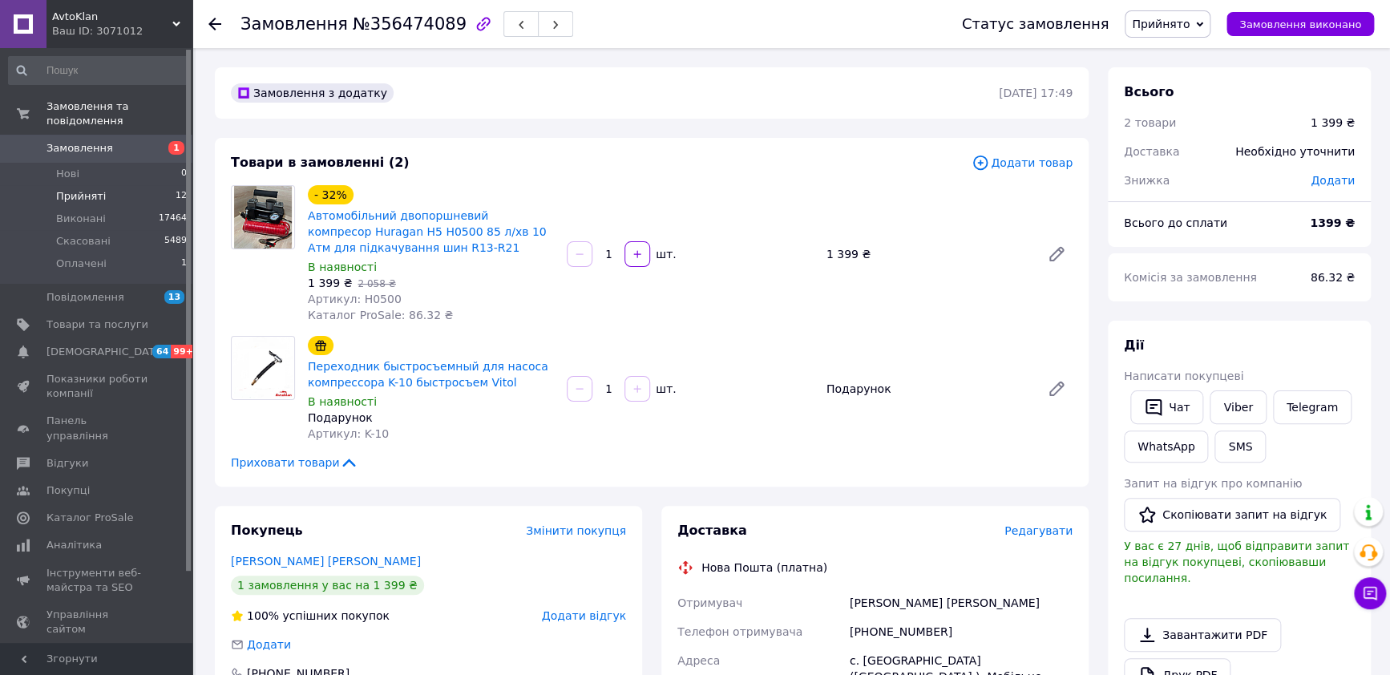
click at [76, 189] on span "Прийняті" at bounding box center [81, 196] width 50 height 14
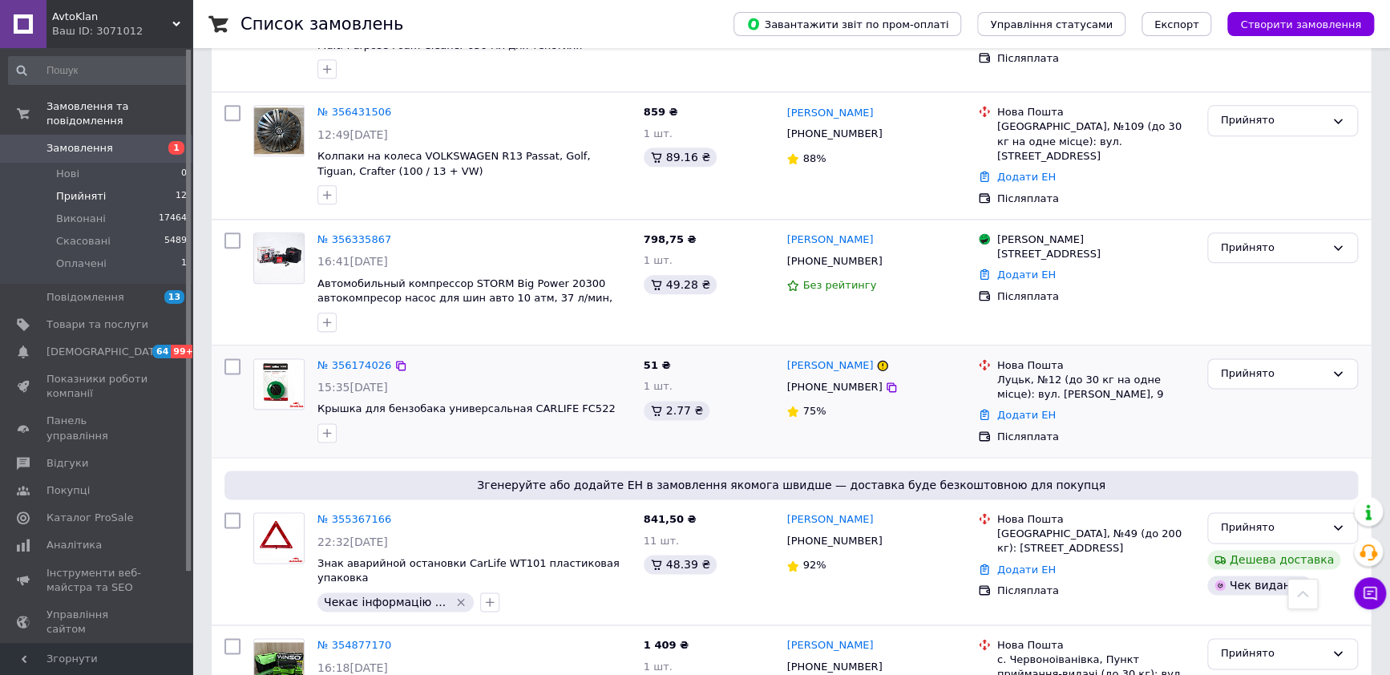
scroll to position [901, 0]
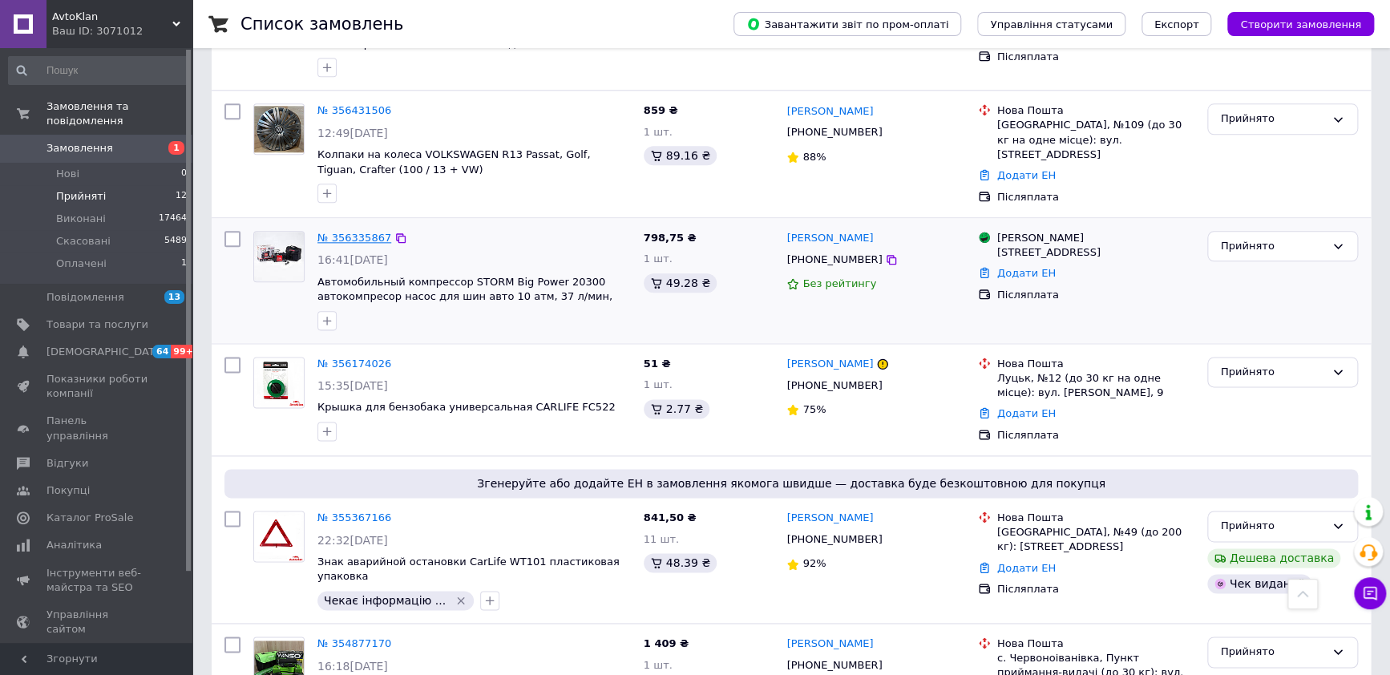
click at [363, 232] on link "№ 356335867" at bounding box center [355, 238] width 74 height 12
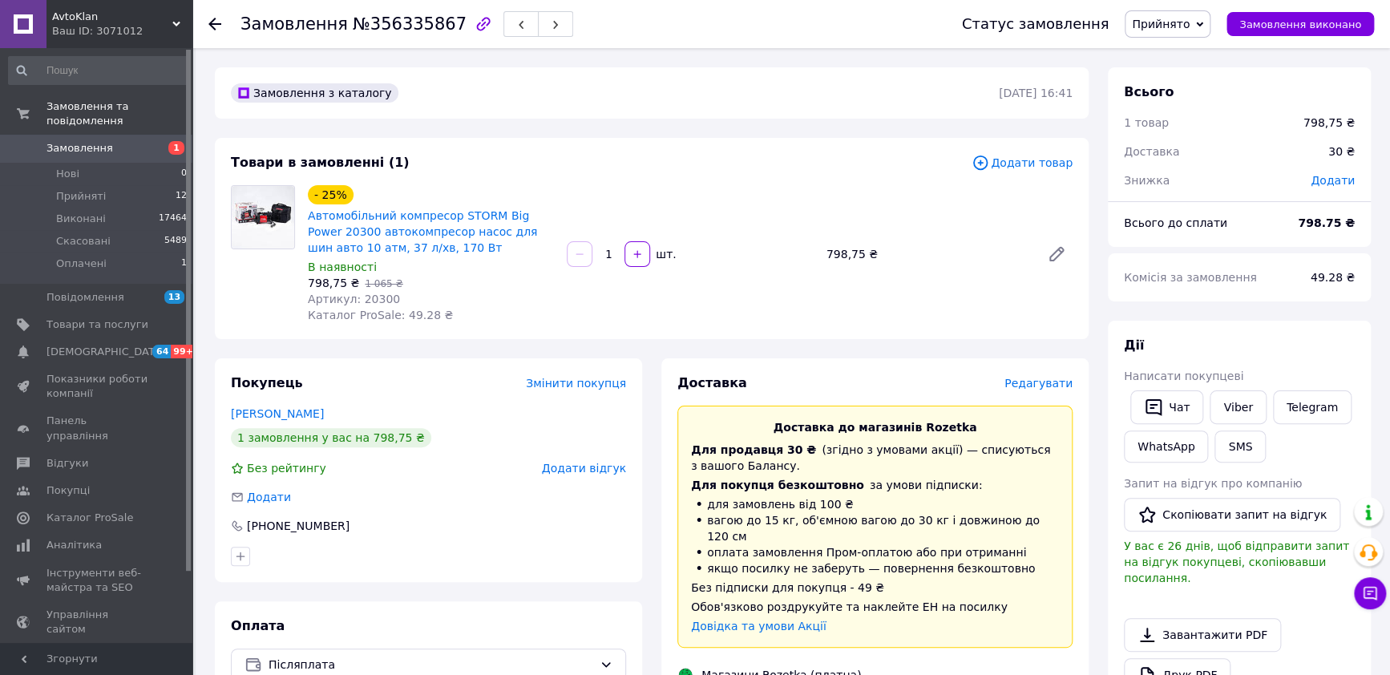
click at [1204, 25] on icon at bounding box center [1199, 24] width 7 height 7
click at [1193, 73] on li "Скасовано" at bounding box center [1168, 80] width 84 height 24
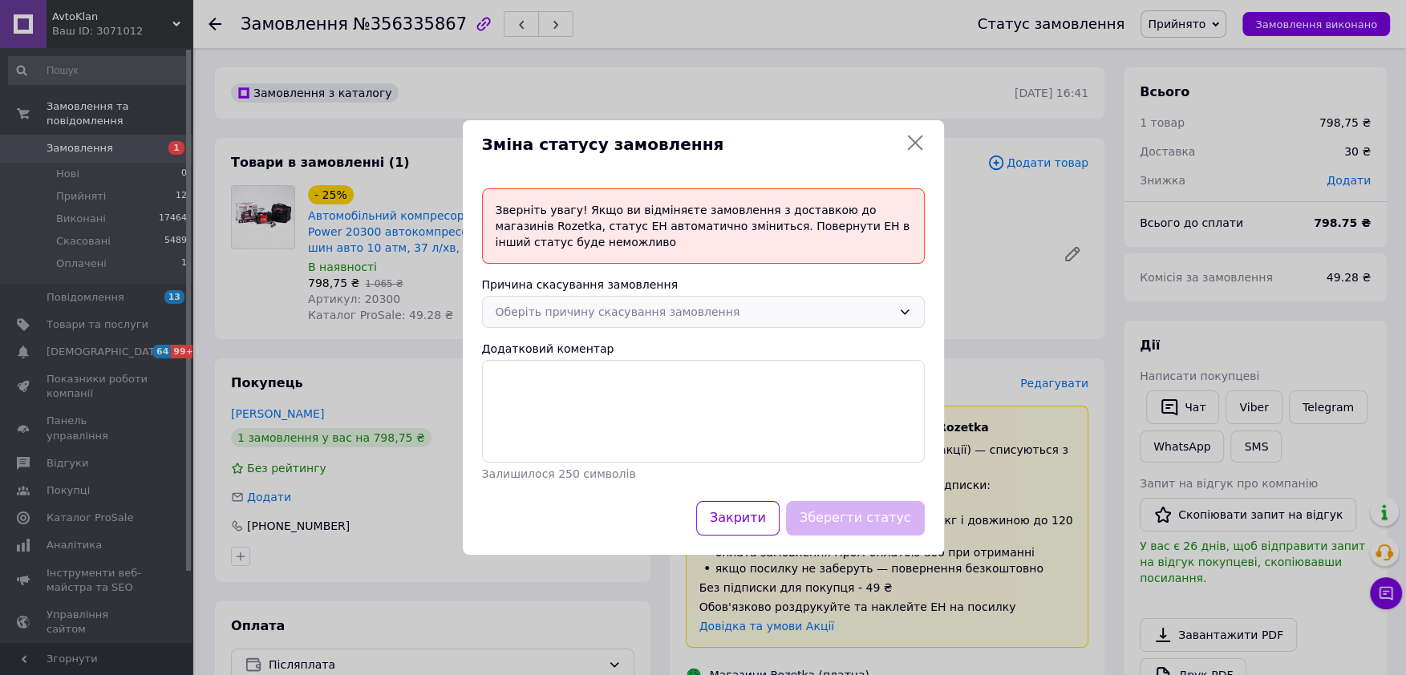
click at [905, 312] on icon at bounding box center [904, 312] width 9 height 5
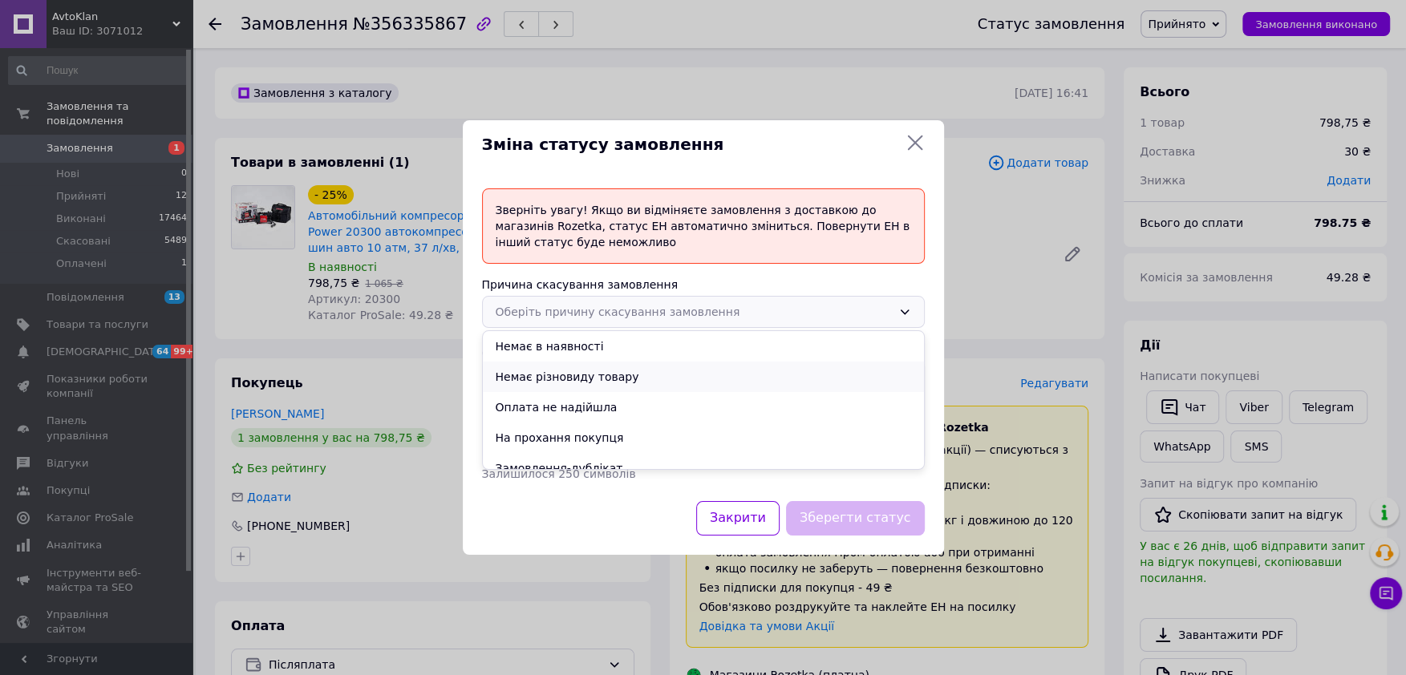
click at [565, 376] on li "Немає різновиду товару" at bounding box center [703, 377] width 441 height 30
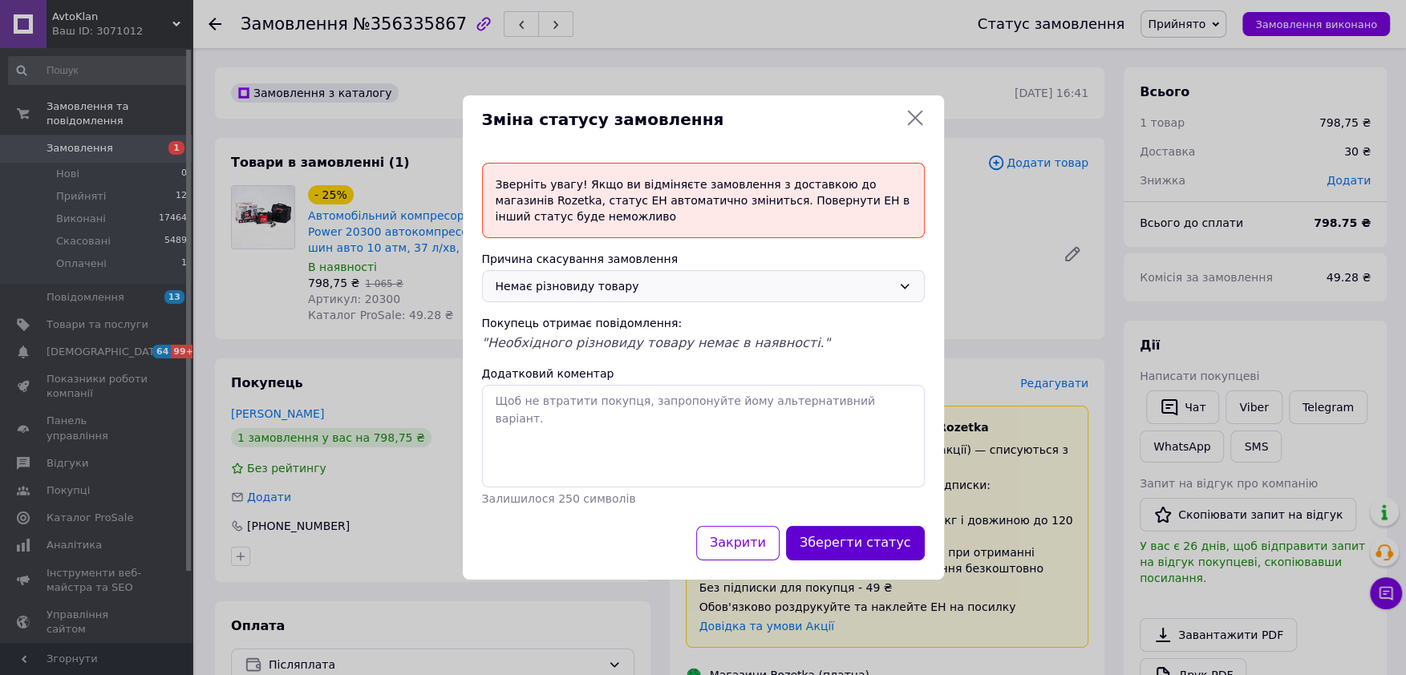
click at [870, 537] on button "Зберегти статус" at bounding box center [855, 543] width 139 height 34
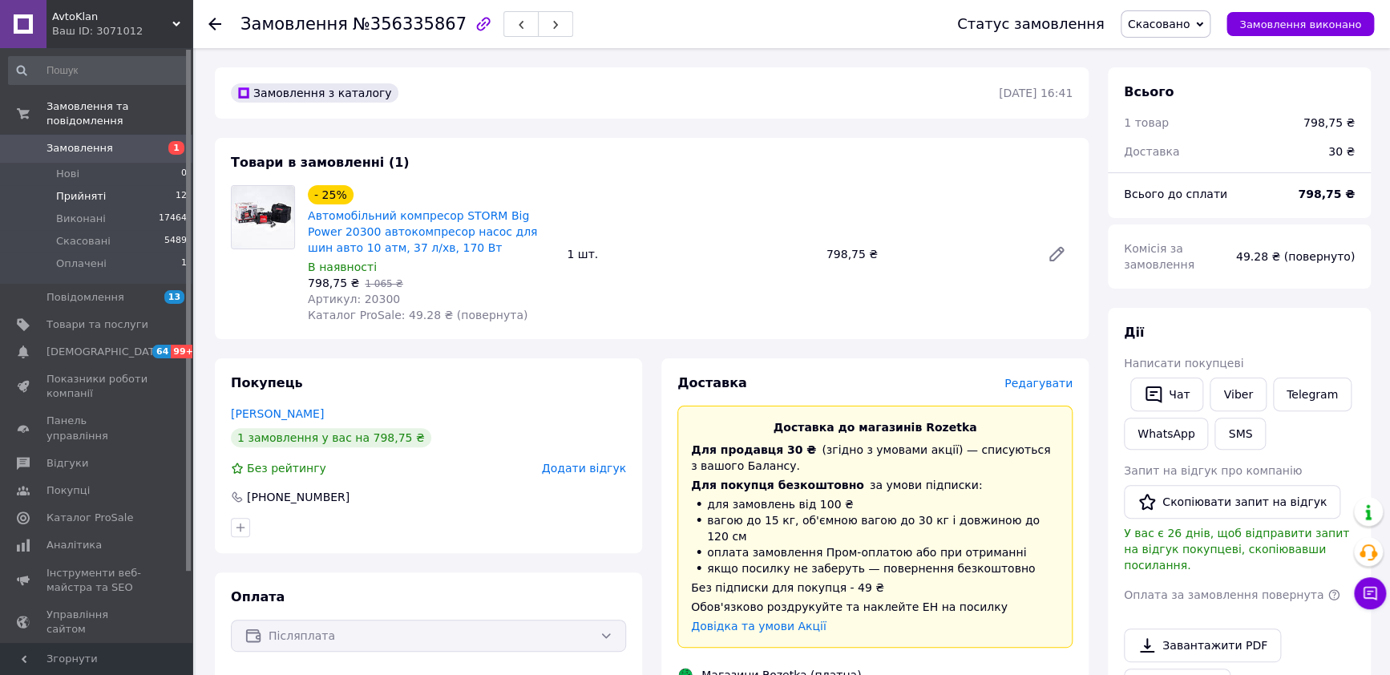
click at [71, 189] on span "Прийняті" at bounding box center [81, 196] width 50 height 14
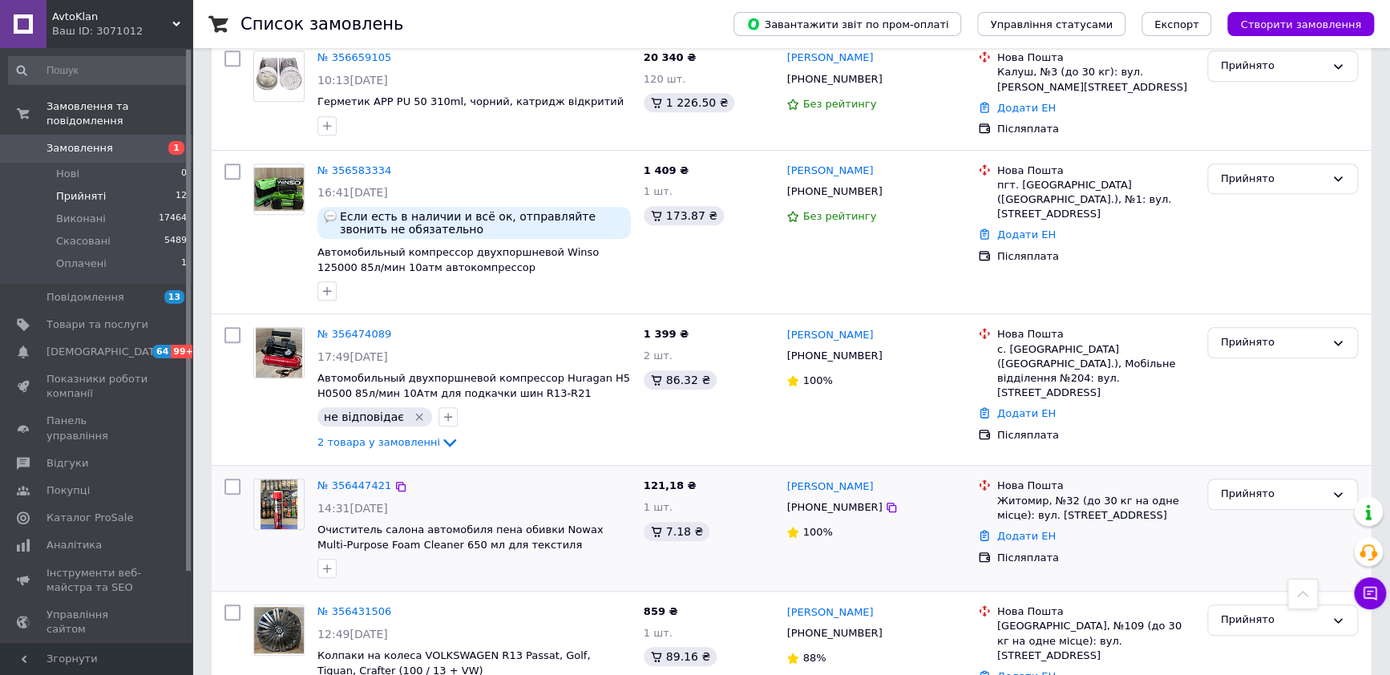
scroll to position [500, 0]
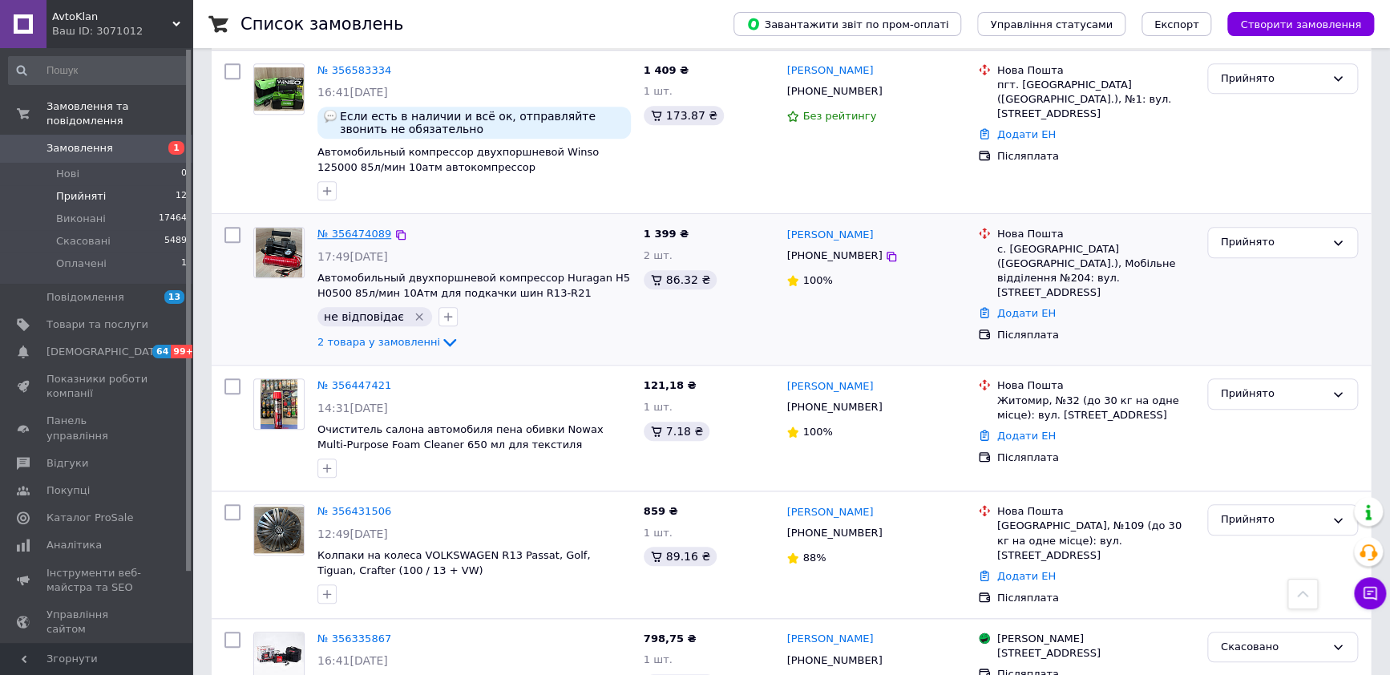
click at [369, 233] on link "№ 356474089" at bounding box center [355, 234] width 74 height 12
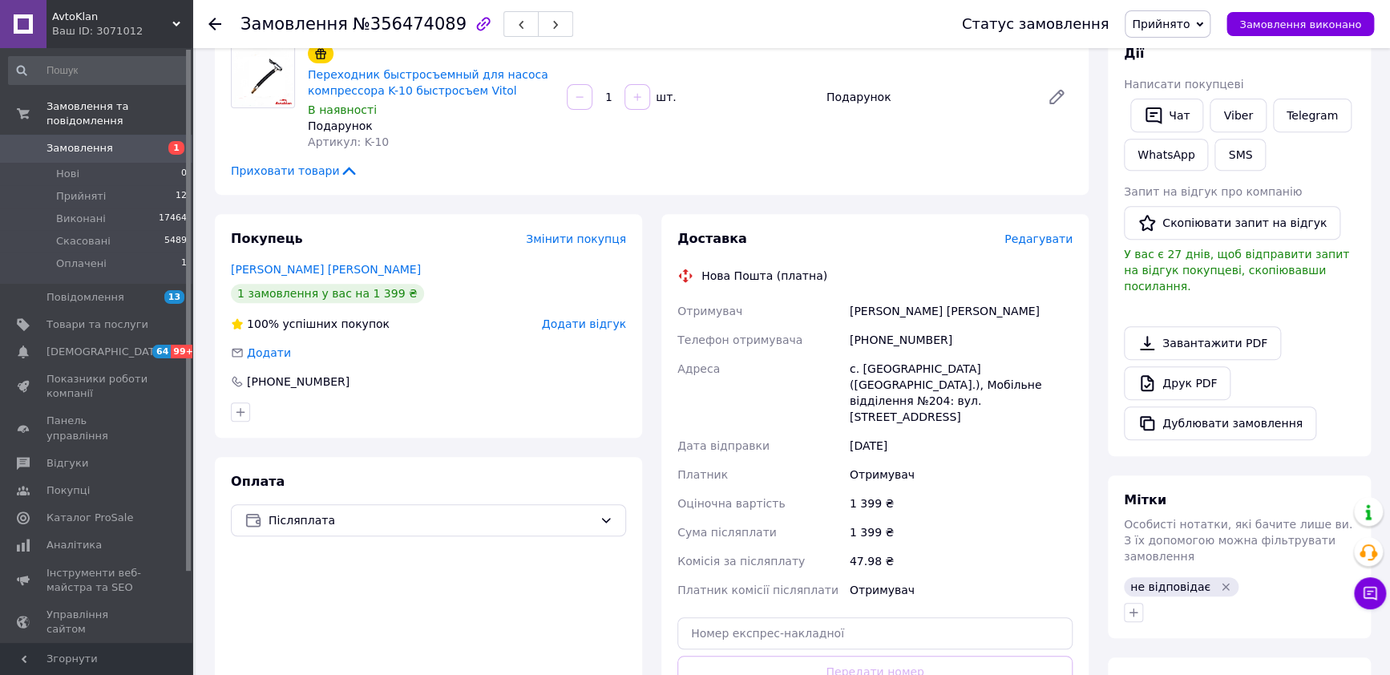
scroll to position [400, 0]
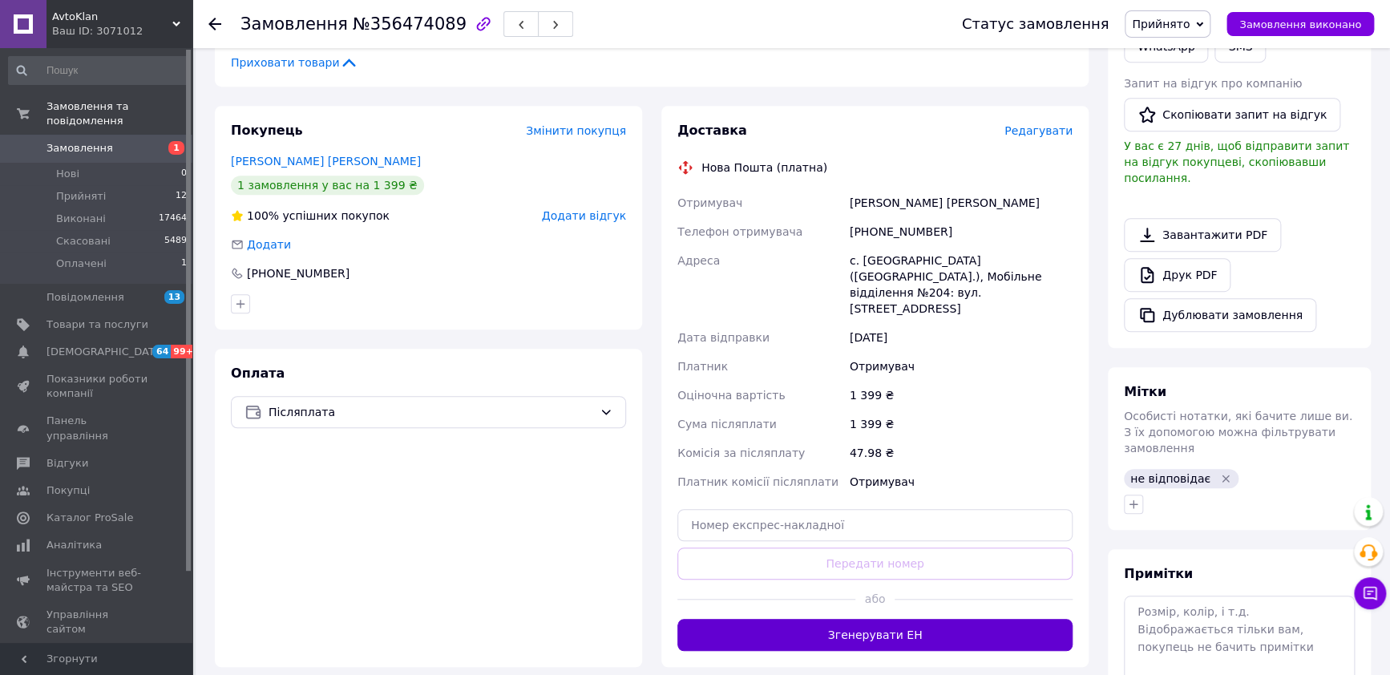
click at [885, 619] on button "Згенерувати ЕН" at bounding box center [875, 635] width 395 height 32
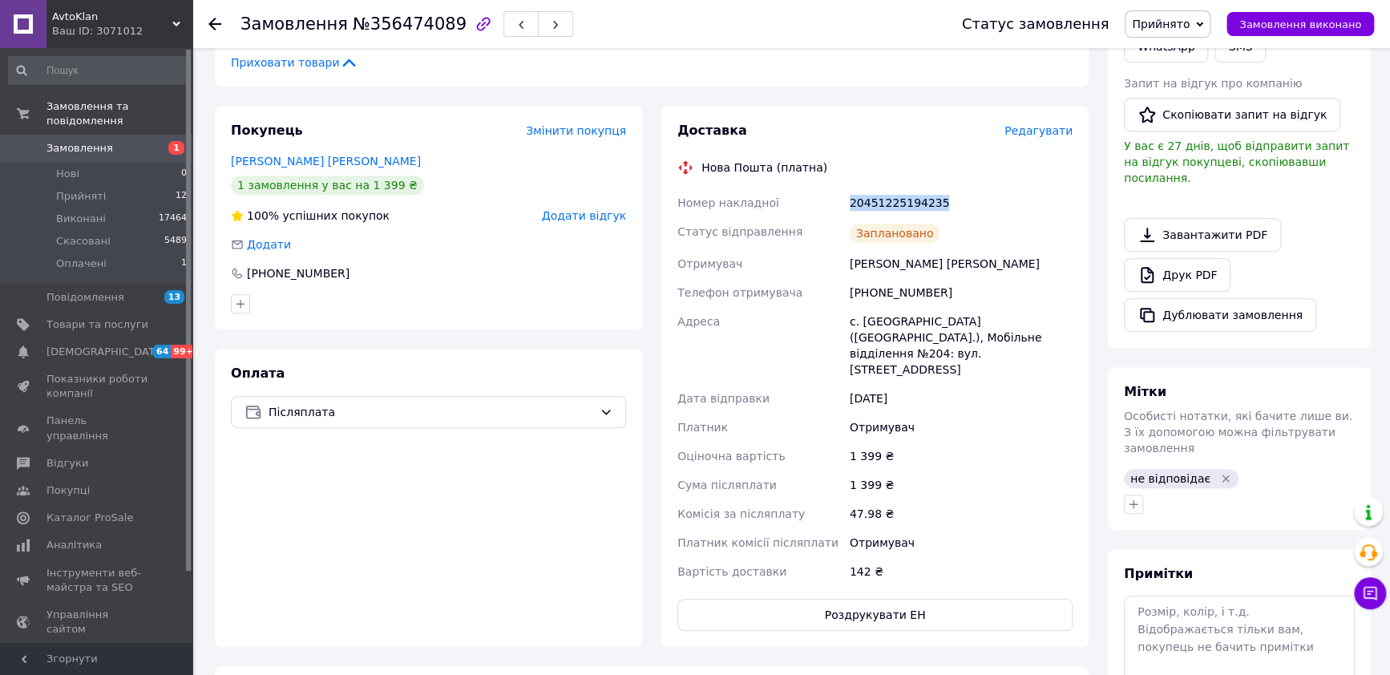
drag, startPoint x: 970, startPoint y: 205, endPoint x: 848, endPoint y: 209, distance: 122.0
click at [848, 209] on div "20451225194235" at bounding box center [961, 202] width 229 height 29
copy div "20451225194235"
drag, startPoint x: 925, startPoint y: 272, endPoint x: 844, endPoint y: 263, distance: 81.5
click at [840, 263] on div "Номер накладної 20451225194235 Статус відправлення Заплановано Отримувач Оніхов…" at bounding box center [875, 387] width 402 height 398
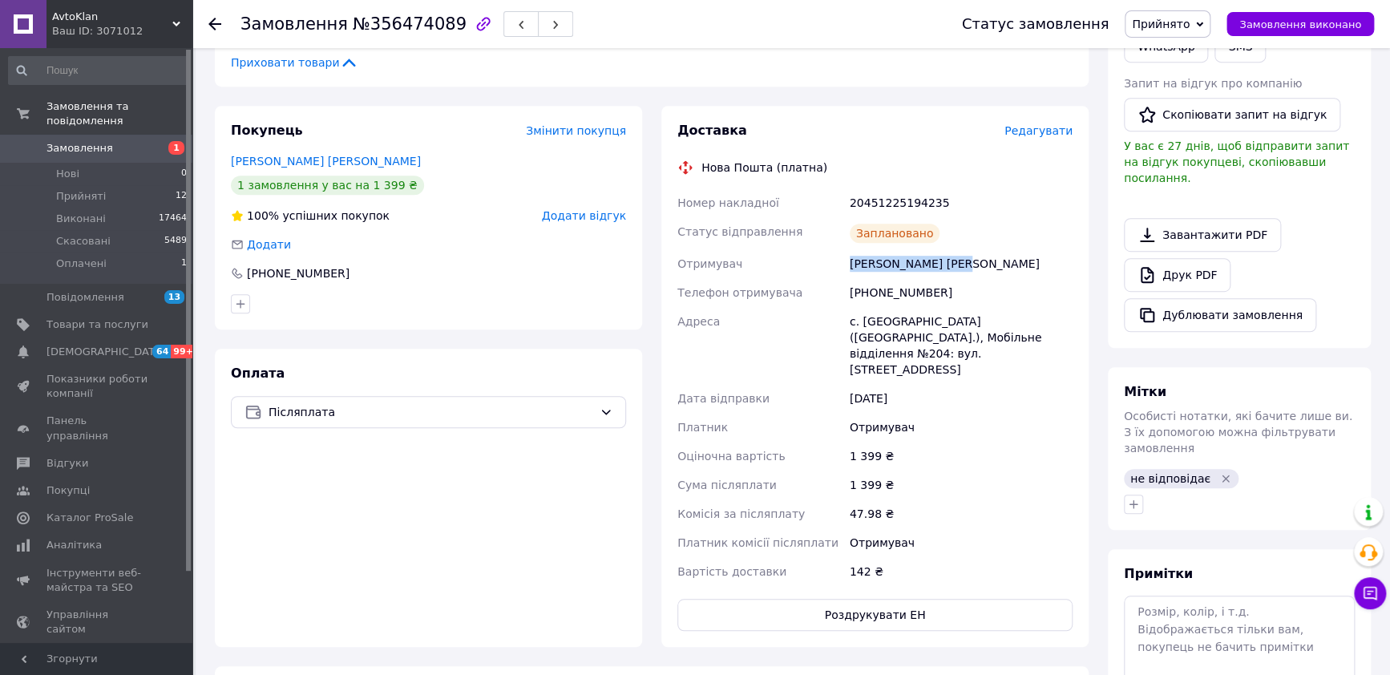
copy div "Отримувач Оніховський Микола"
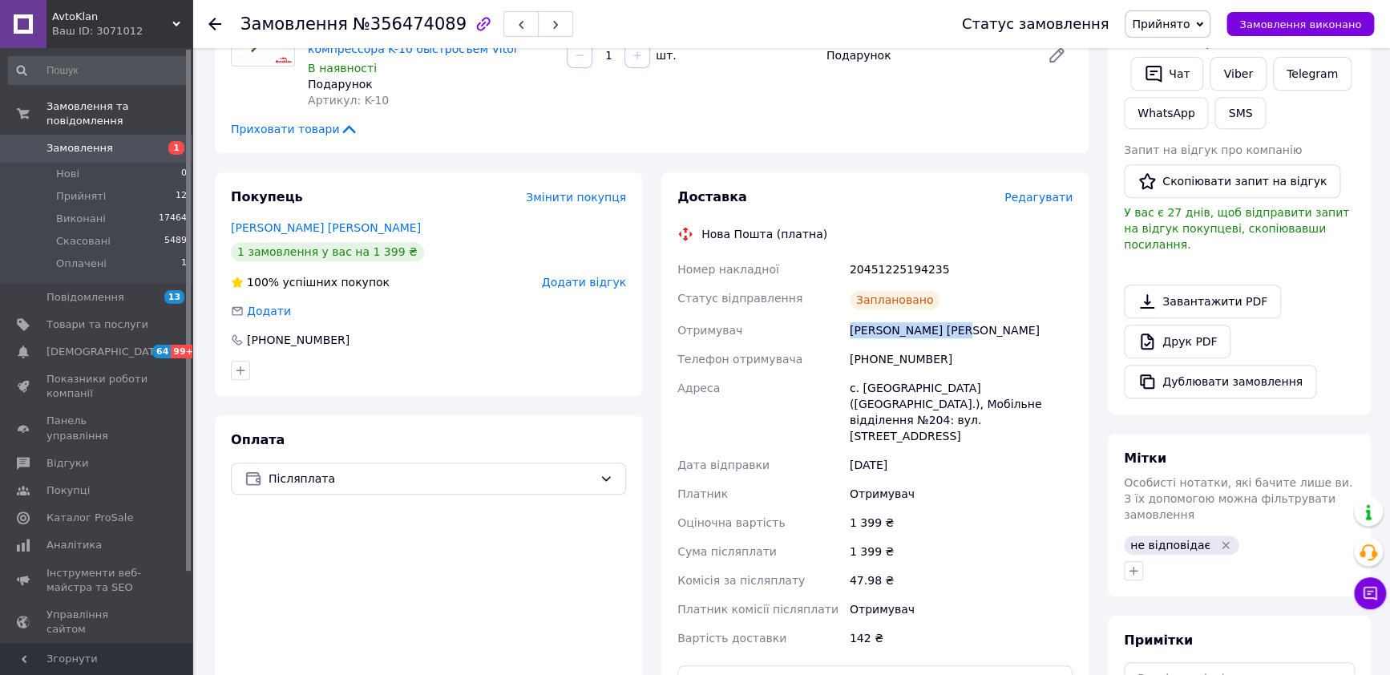
scroll to position [300, 0]
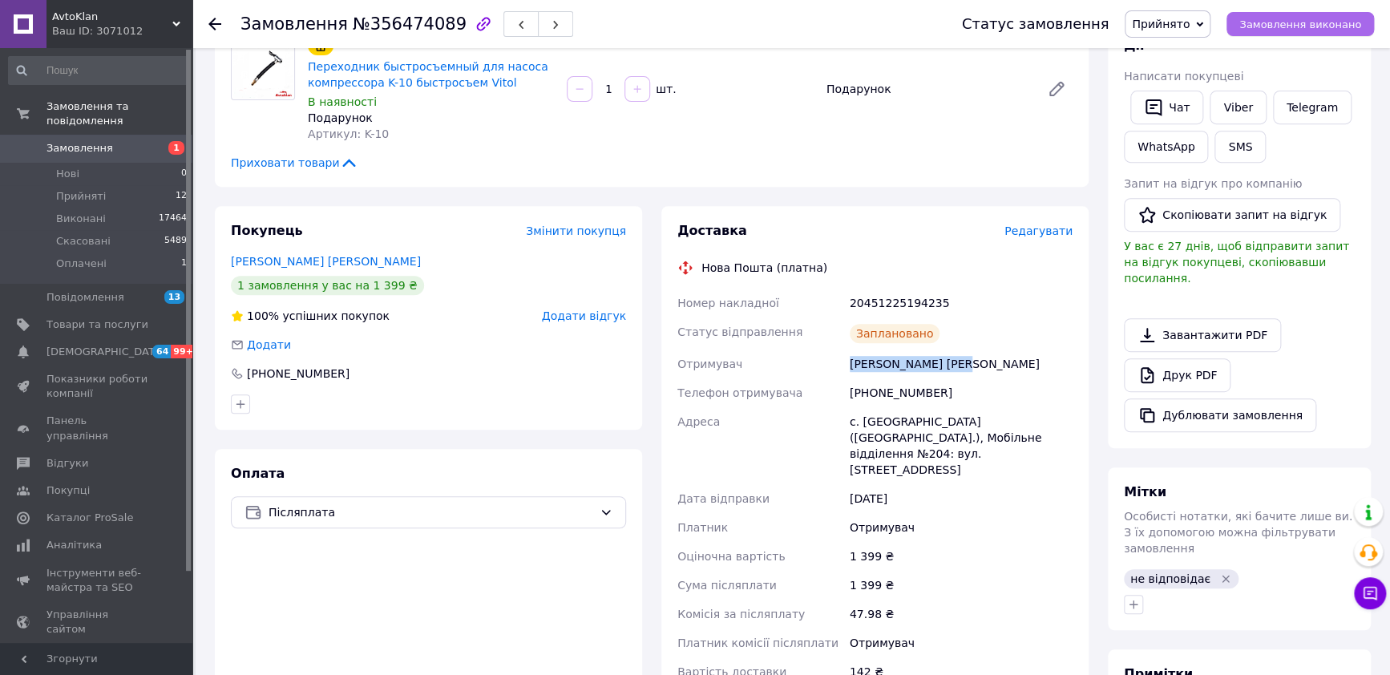
click at [1332, 28] on span "Замовлення виконано" at bounding box center [1301, 24] width 122 height 12
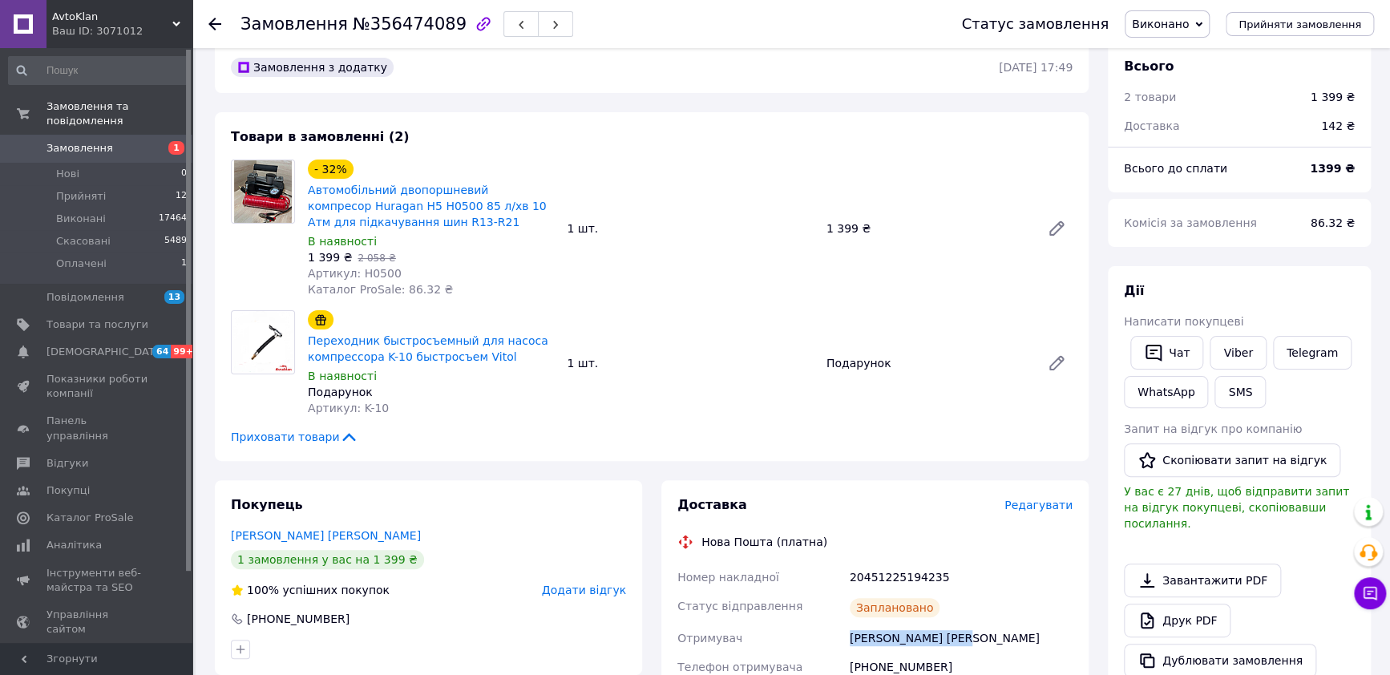
scroll to position [0, 0]
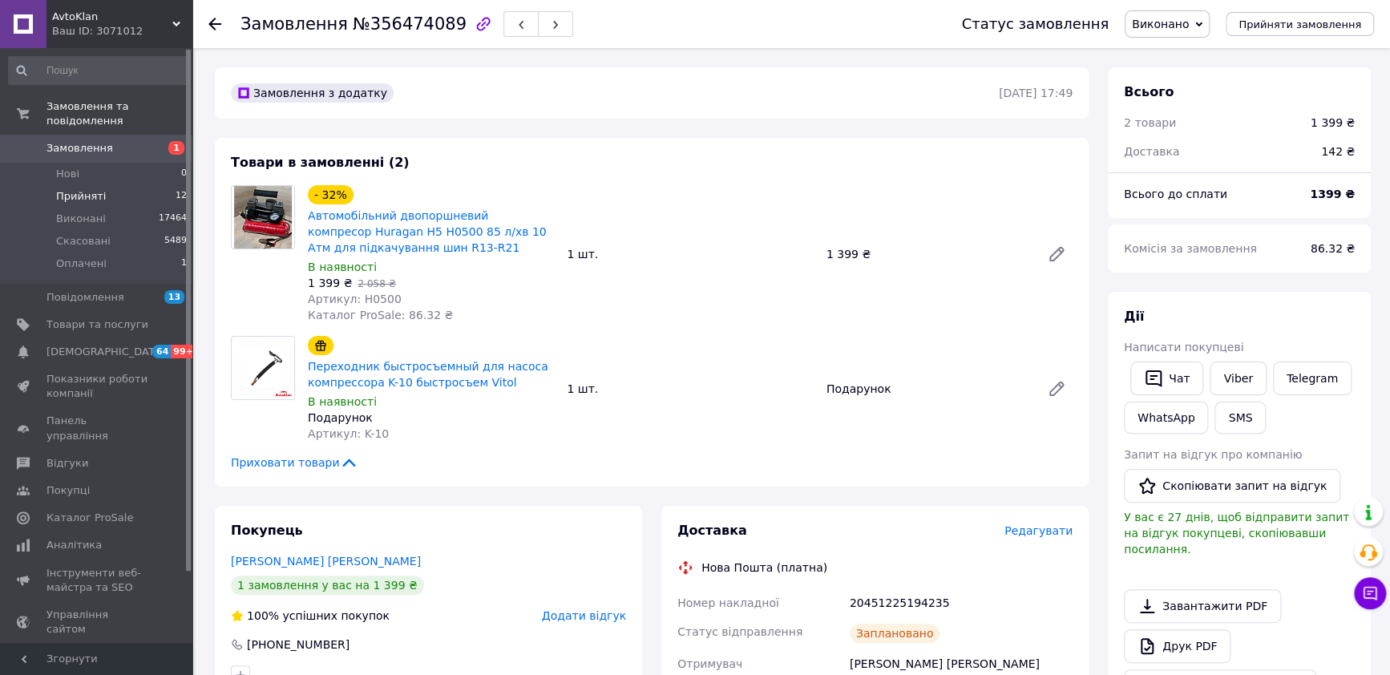
click at [83, 189] on span "Прийняті" at bounding box center [81, 196] width 50 height 14
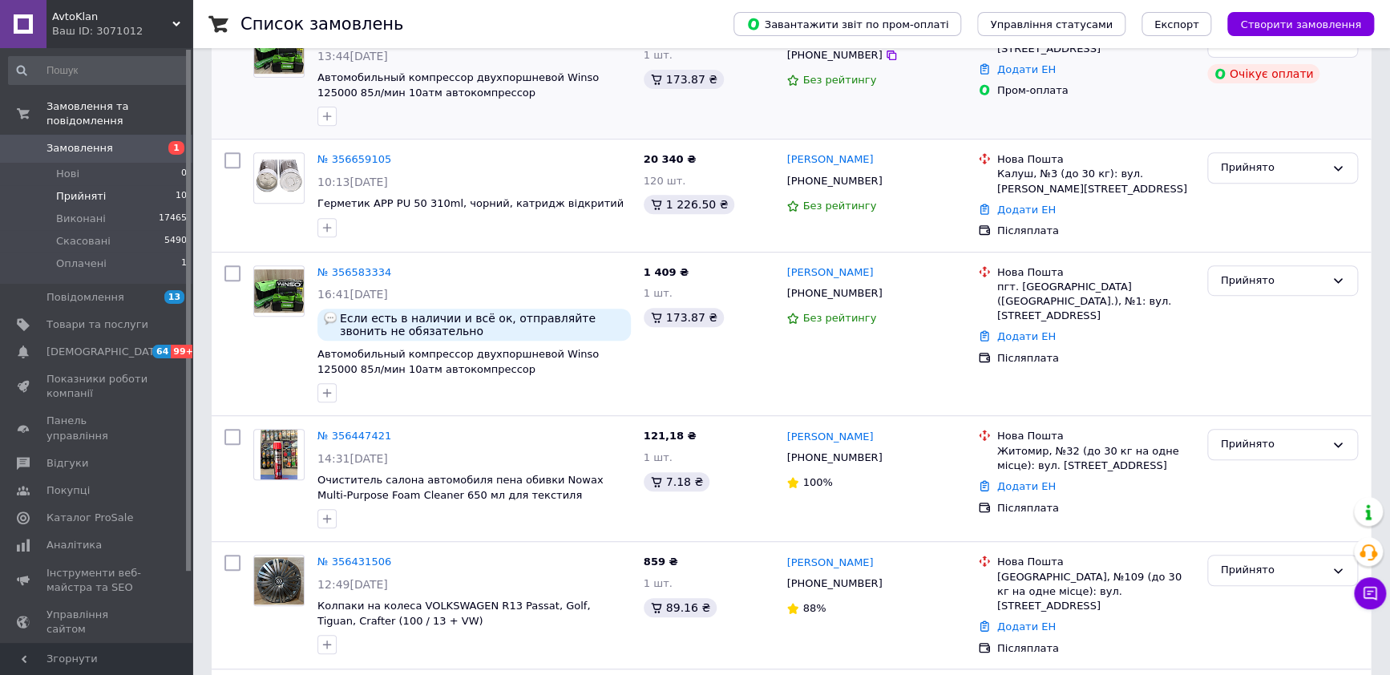
scroll to position [300, 0]
click at [73, 189] on span "Прийняті" at bounding box center [81, 196] width 50 height 14
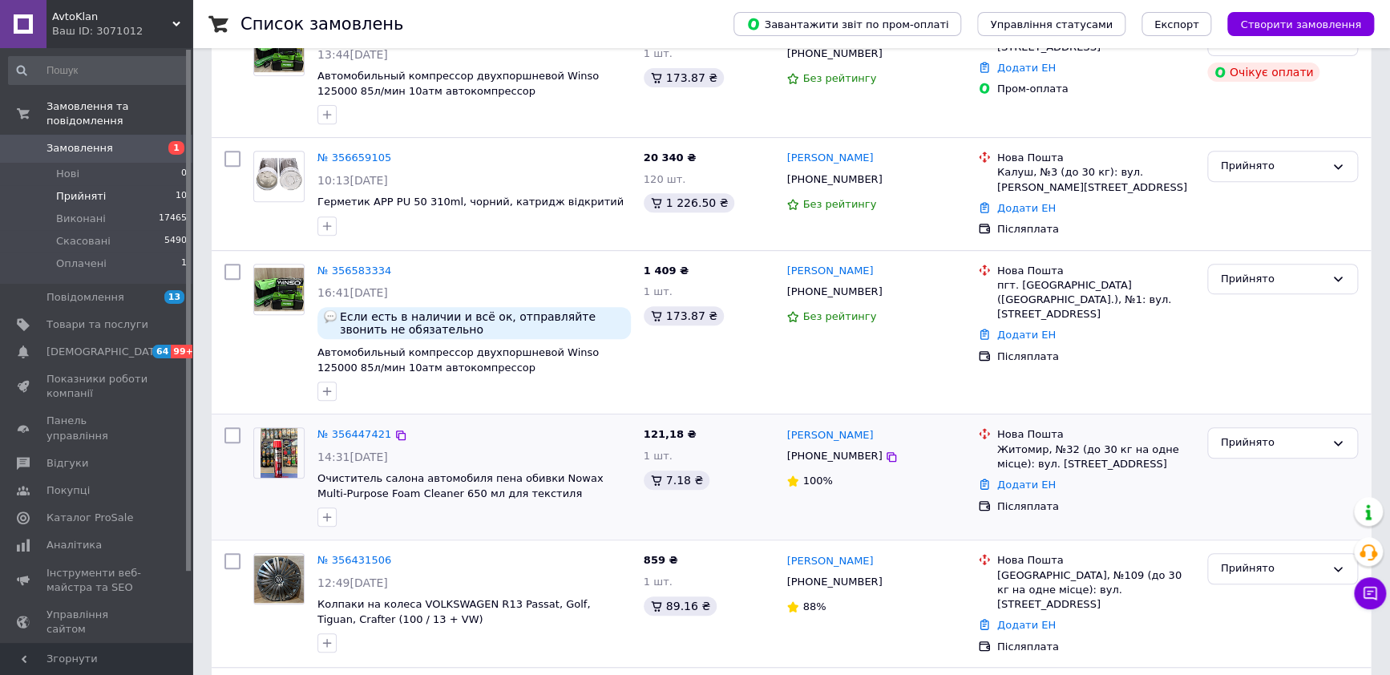
scroll to position [601, 0]
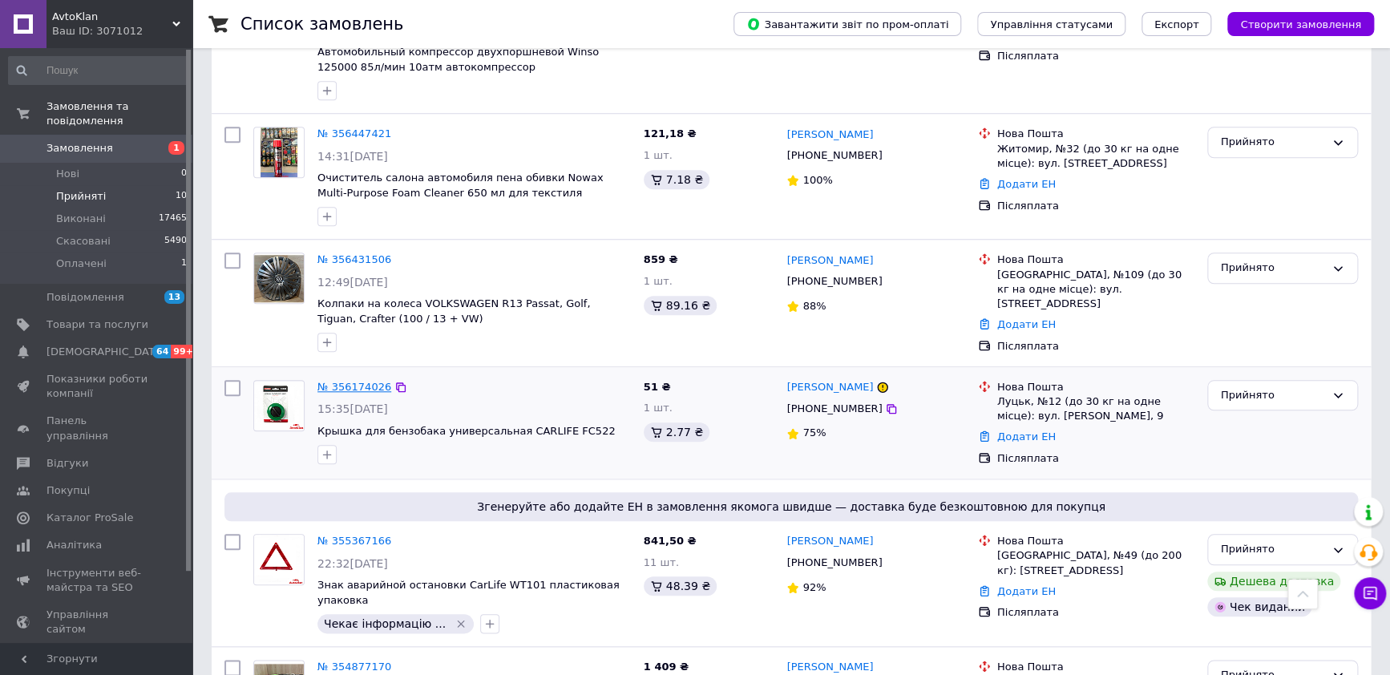
click at [342, 381] on link "№ 356174026" at bounding box center [355, 387] width 74 height 12
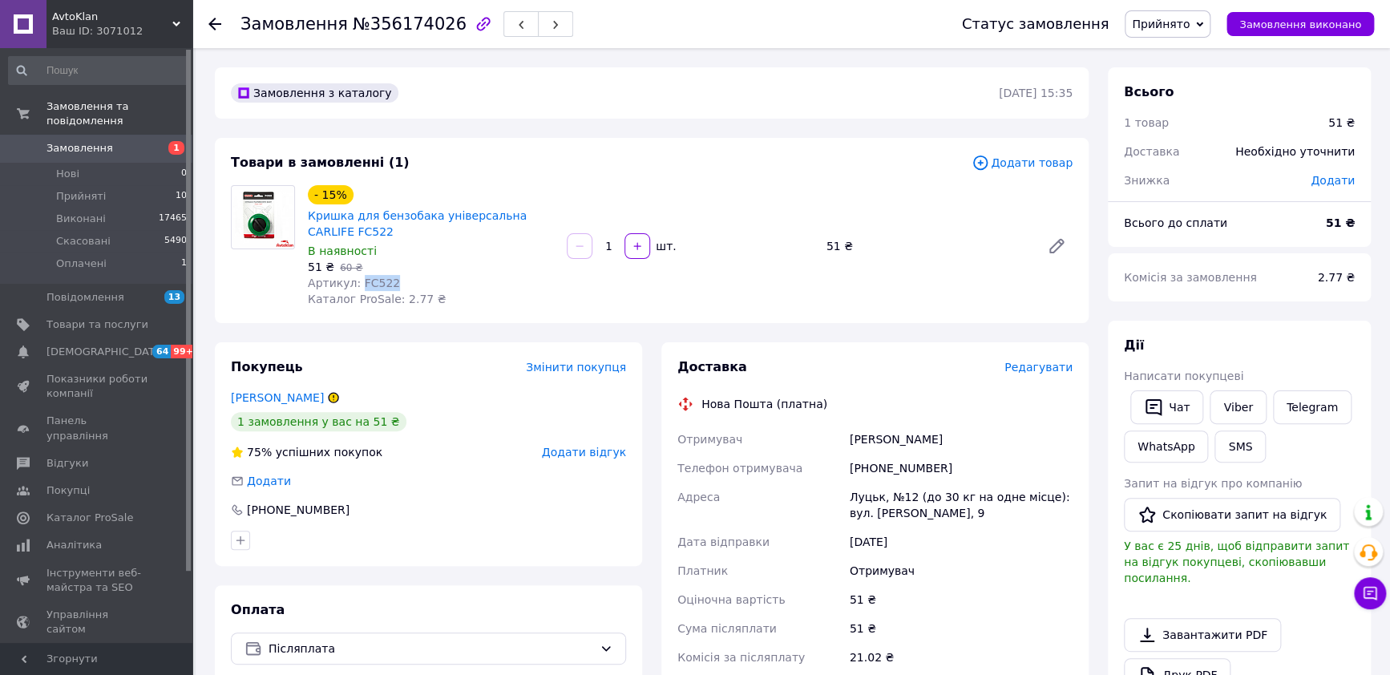
drag, startPoint x: 409, startPoint y: 277, endPoint x: 354, endPoint y: 277, distance: 54.5
click at [354, 277] on div "Артикул: FC522" at bounding box center [431, 283] width 246 height 16
copy span "FC522"
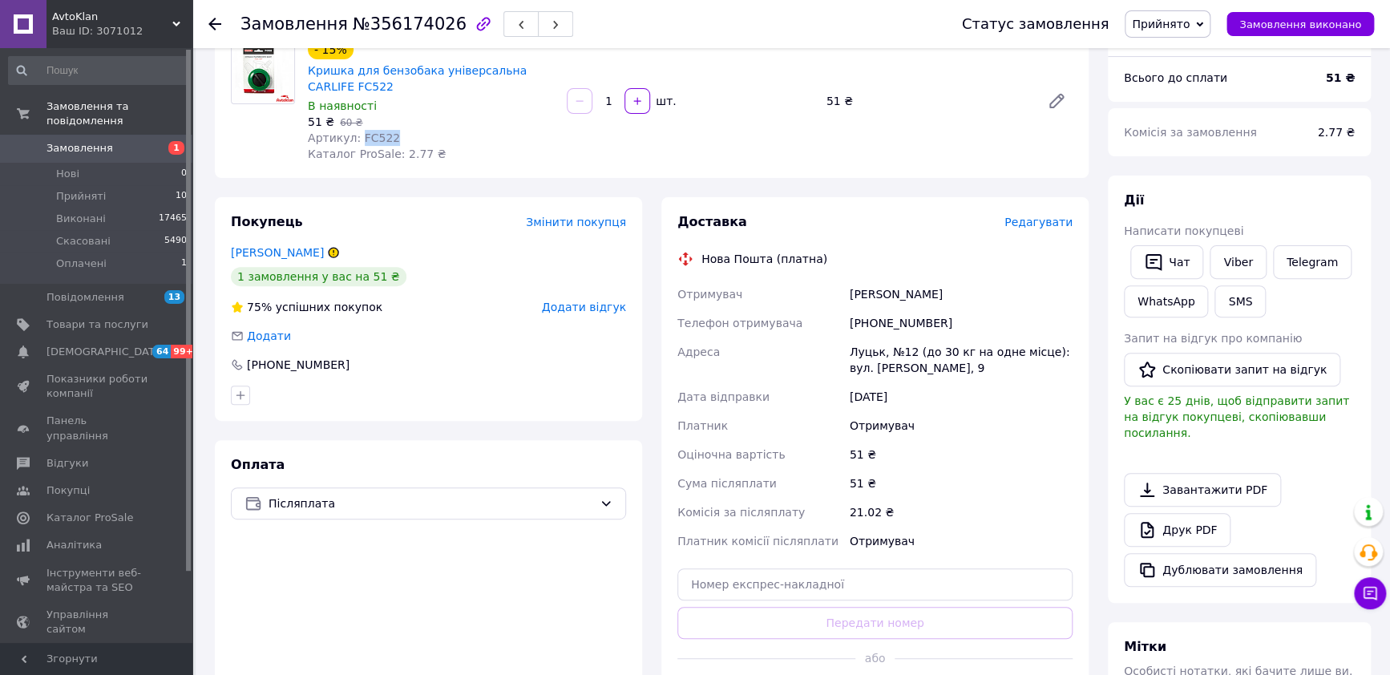
scroll to position [300, 0]
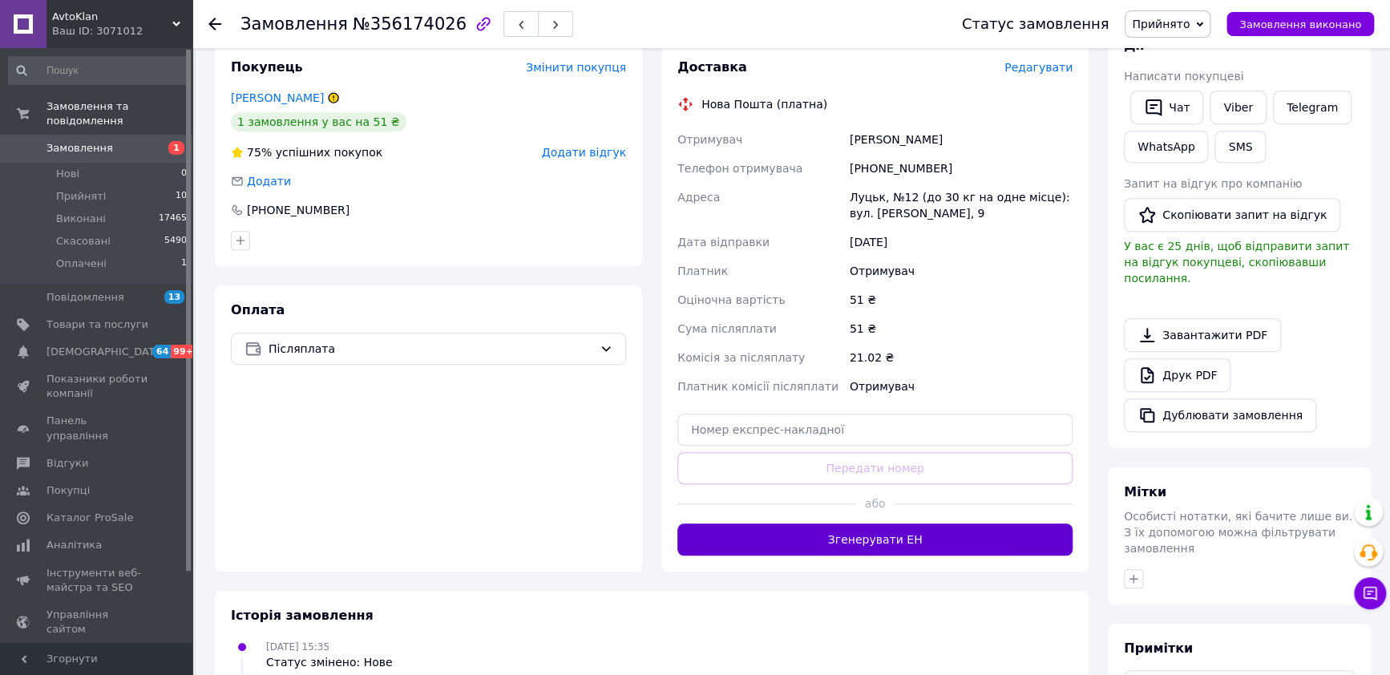
click at [884, 549] on button "Згенерувати ЕН" at bounding box center [875, 540] width 395 height 32
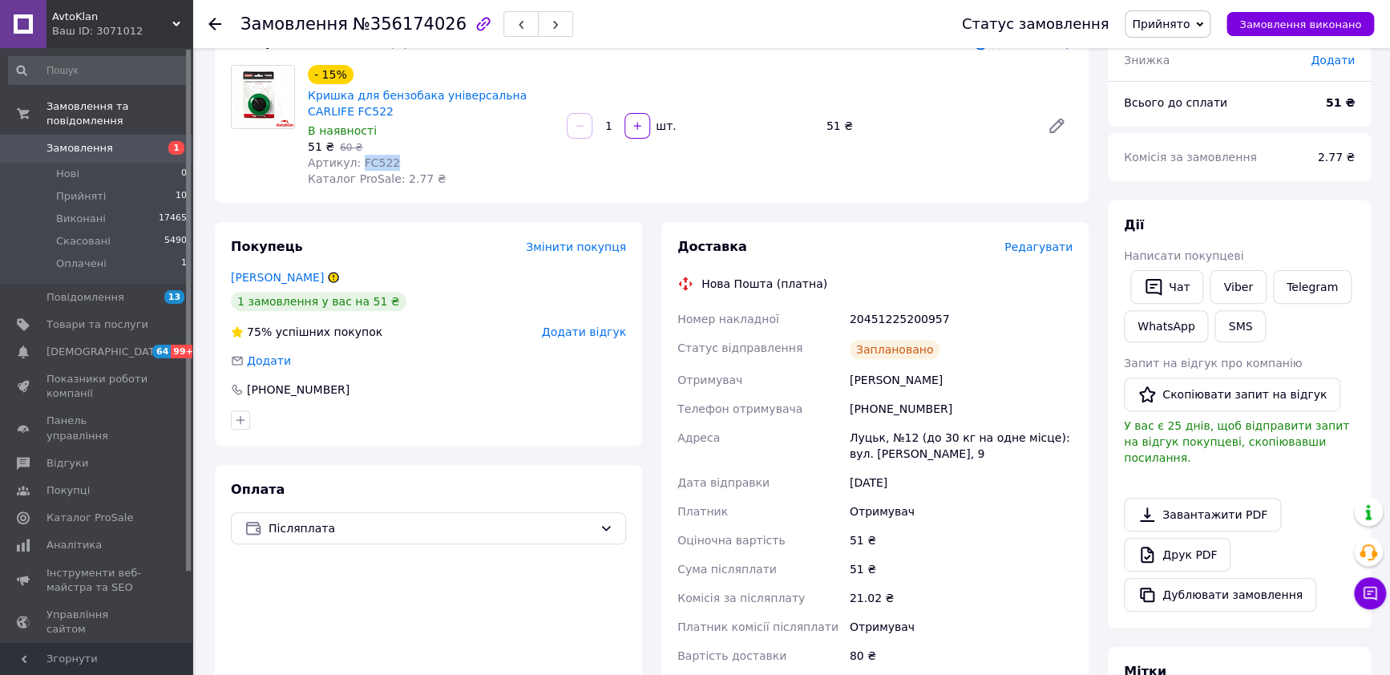
scroll to position [99, 0]
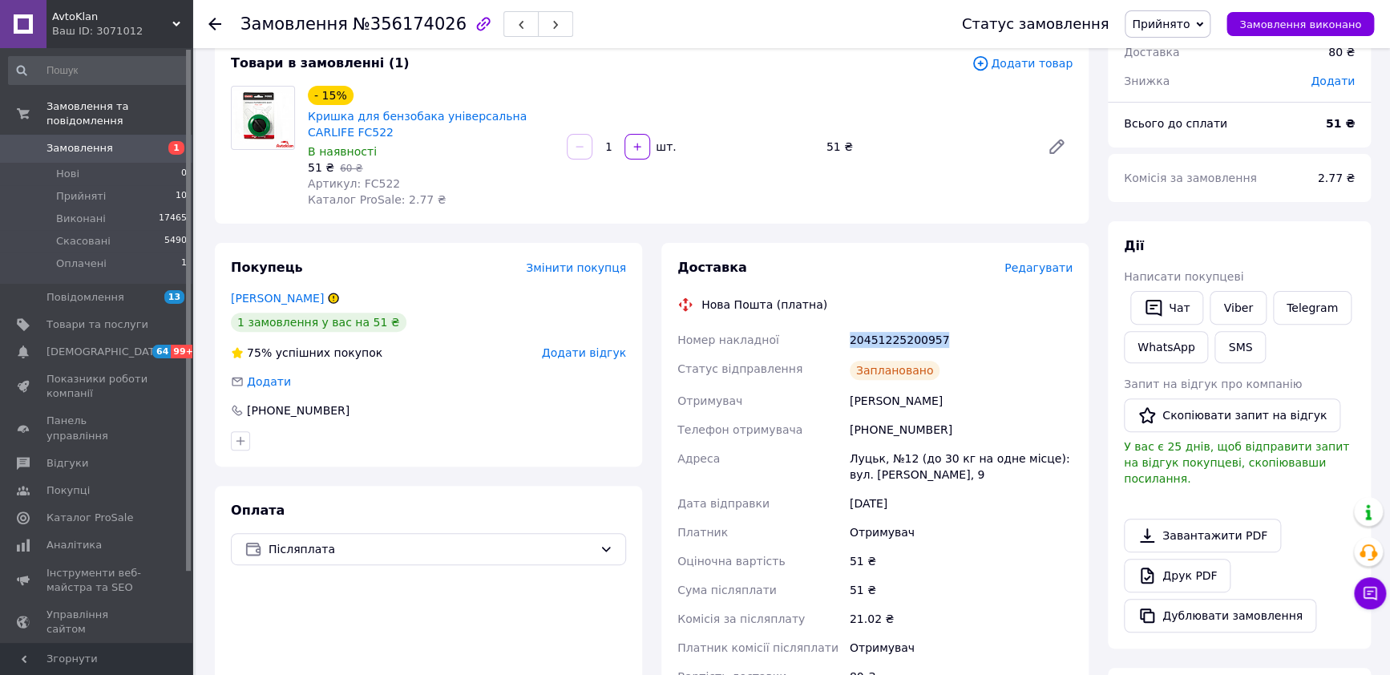
drag, startPoint x: 971, startPoint y: 342, endPoint x: 848, endPoint y: 341, distance: 122.7
click at [848, 341] on div "20451225200957" at bounding box center [961, 340] width 229 height 29
copy div "20451225200957"
click at [1232, 313] on link "Viber" at bounding box center [1238, 308] width 56 height 34
click at [1300, 20] on span "Замовлення виконано" at bounding box center [1301, 24] width 122 height 12
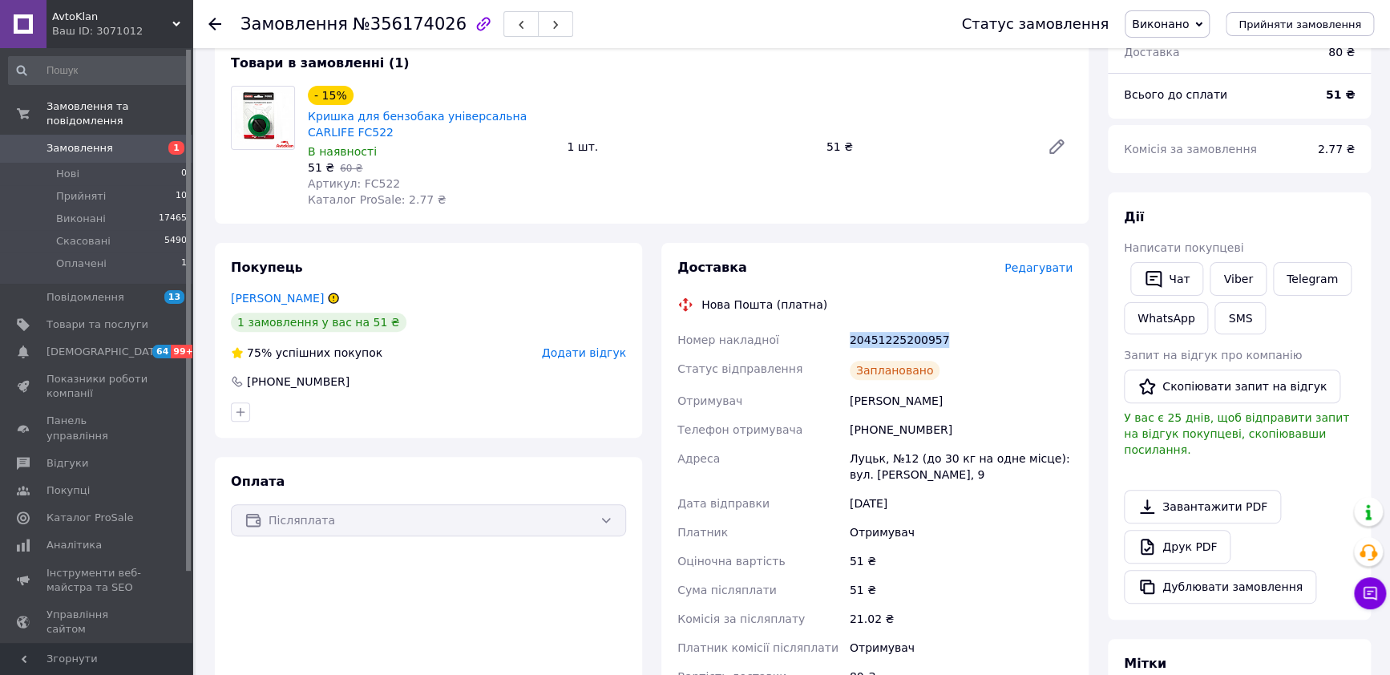
copy div "20451225200957"
drag, startPoint x: 925, startPoint y: 399, endPoint x: 838, endPoint y: 405, distance: 86.8
click at [838, 405] on div "Номер накладної 20451225200957 Статус відправлення Заплановано Отримувач Радюк …" at bounding box center [875, 509] width 402 height 366
copy div "Отримувач Радюк Артем"
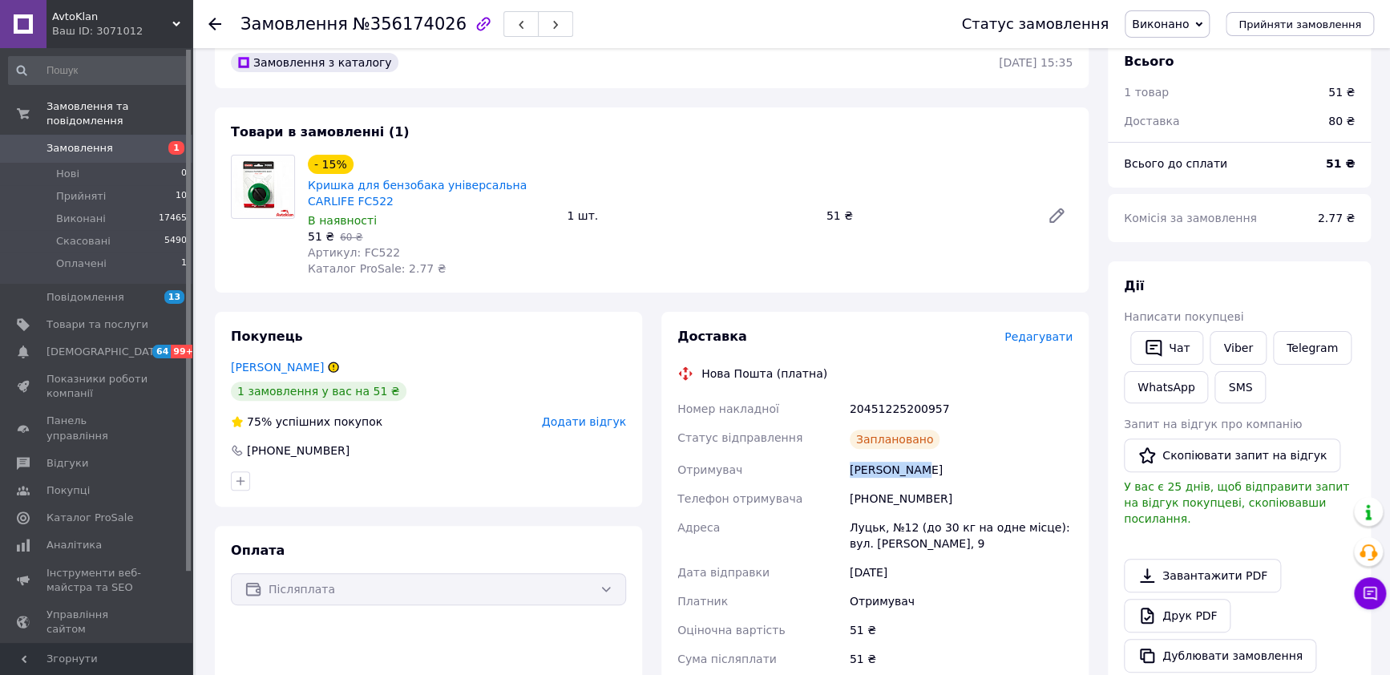
scroll to position [0, 0]
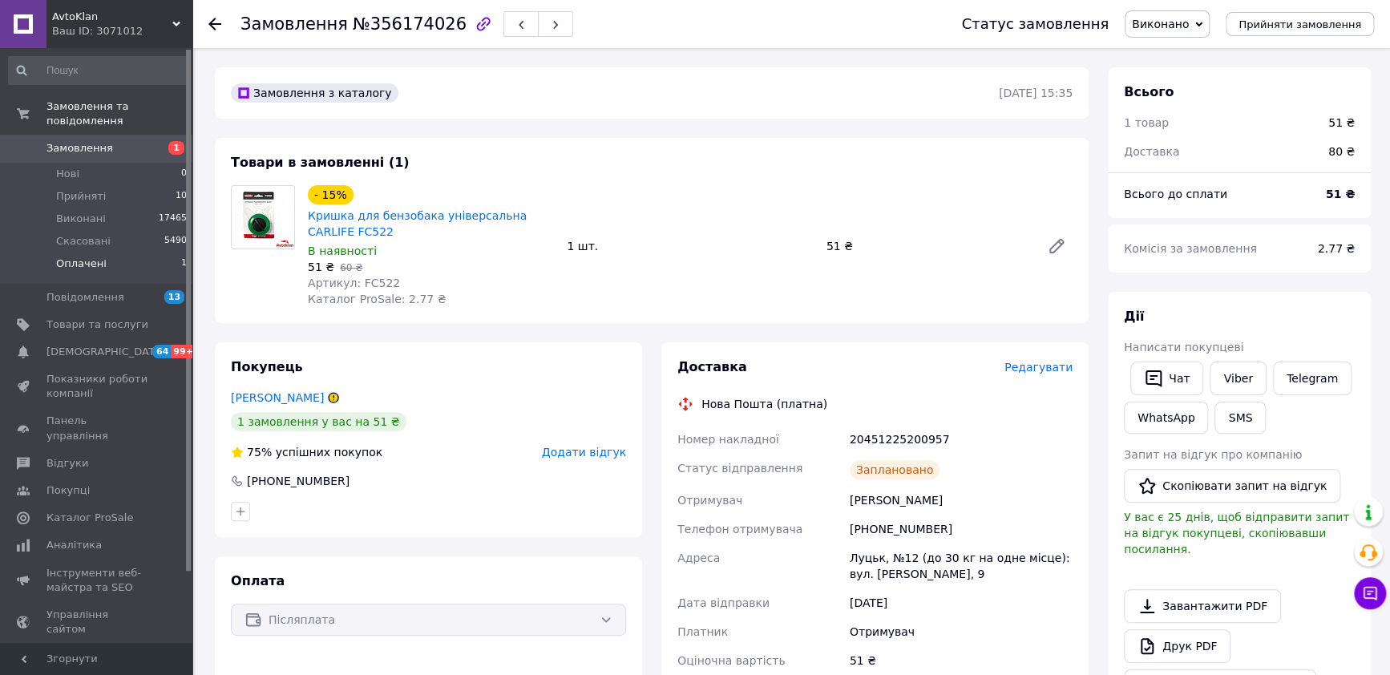
click at [91, 257] on span "Оплачені" at bounding box center [81, 264] width 51 height 14
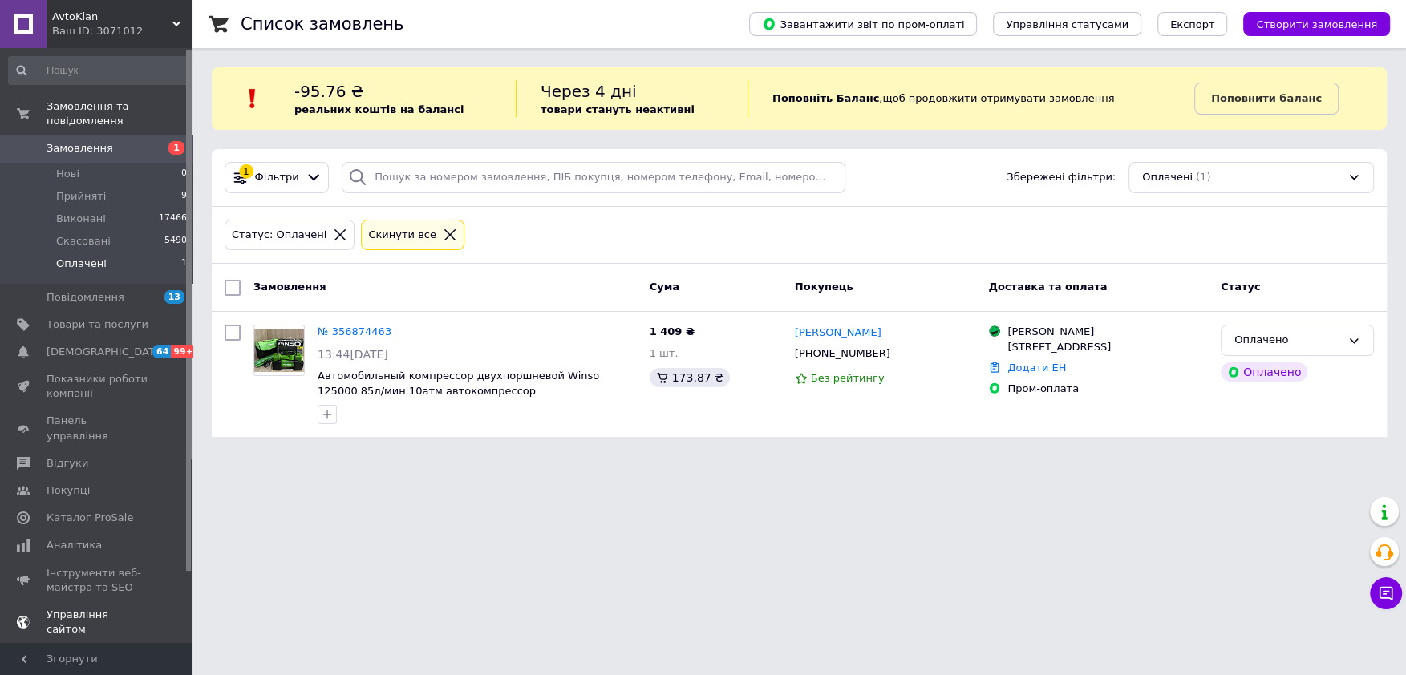
click at [60, 511] on span "Каталог ProSale" at bounding box center [90, 518] width 87 height 14
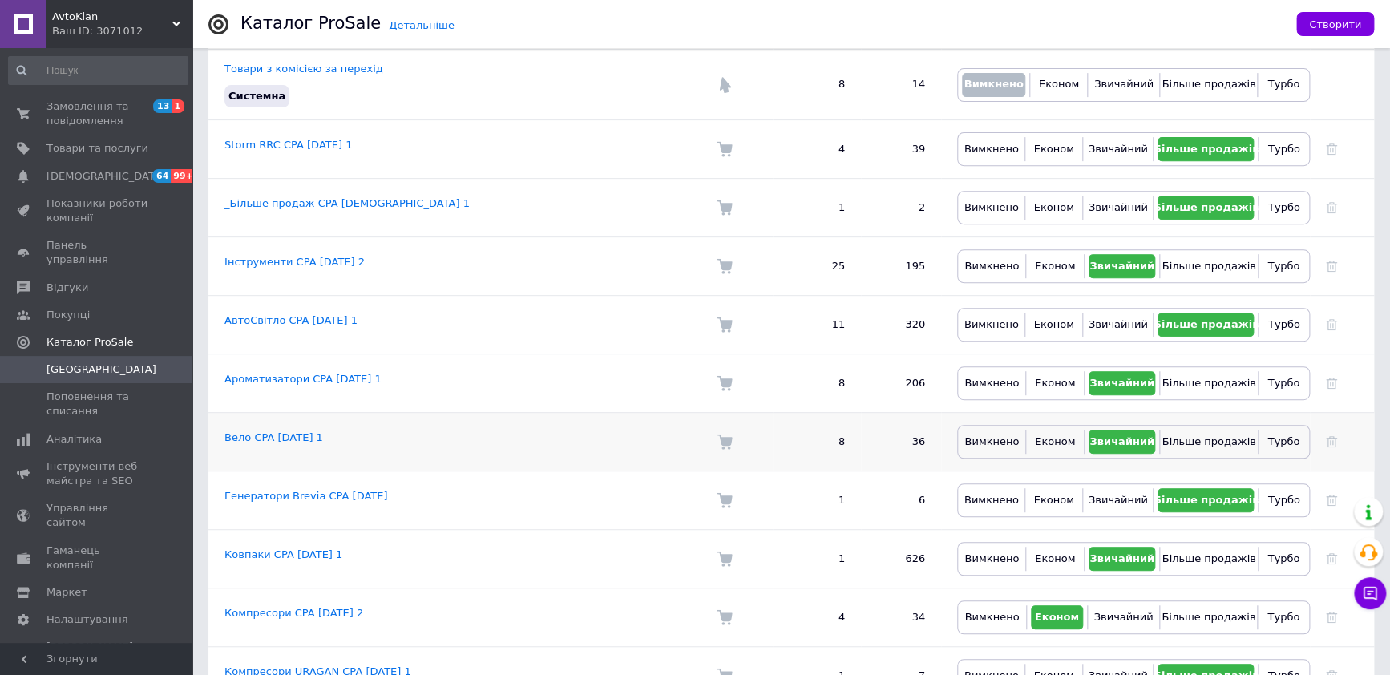
scroll to position [400, 0]
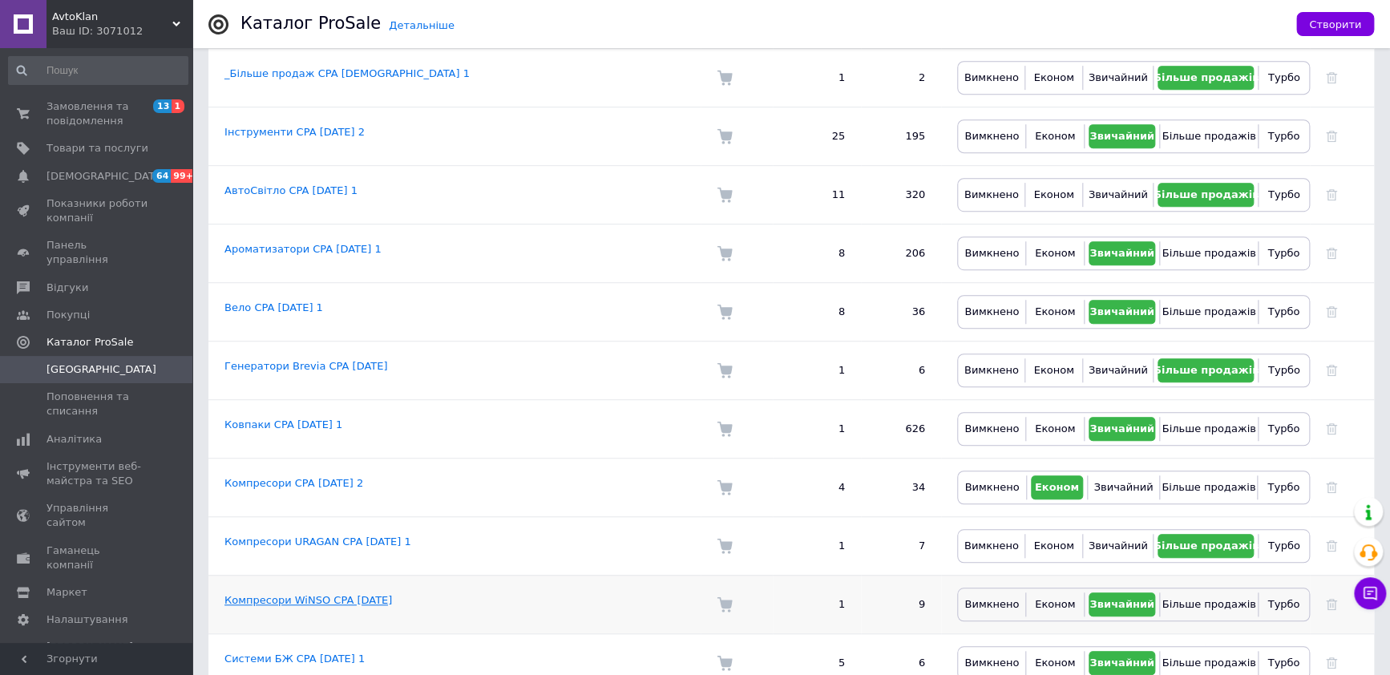
click at [293, 594] on link "Компресори WiNSO CPA 10.04.2025" at bounding box center [309, 600] width 168 height 12
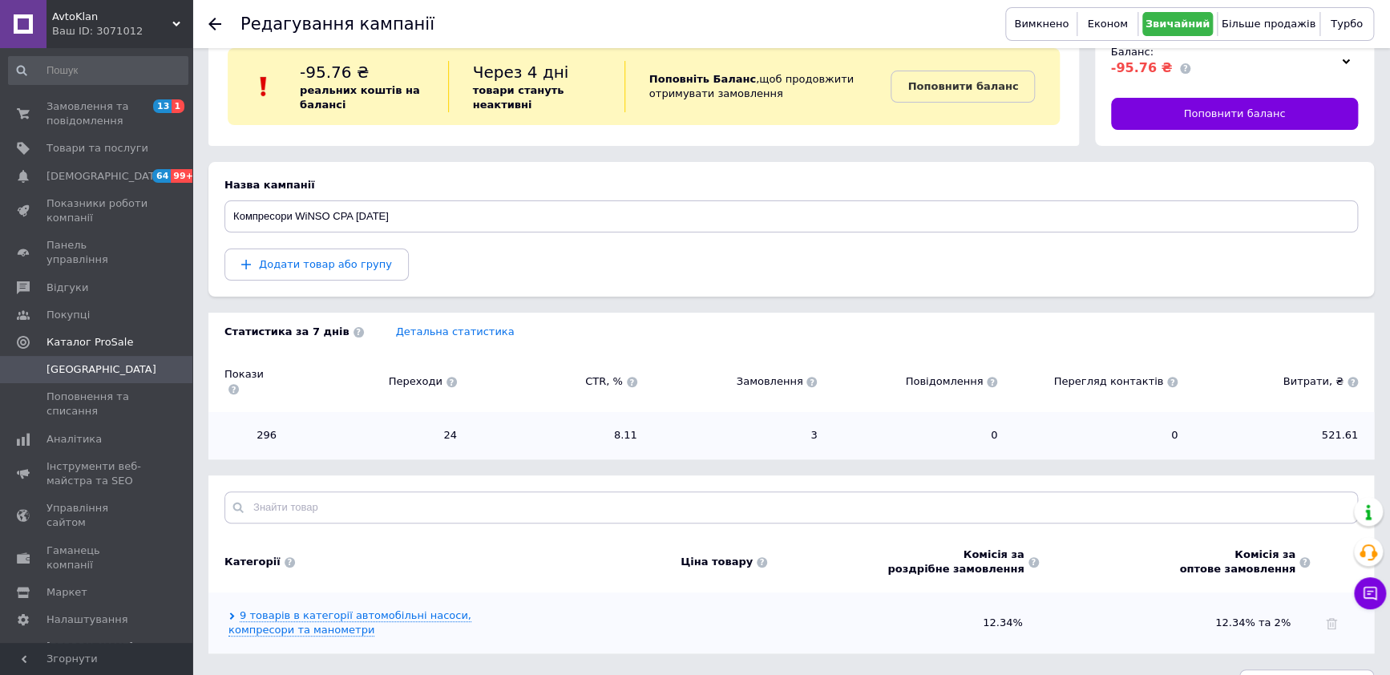
scroll to position [55, 0]
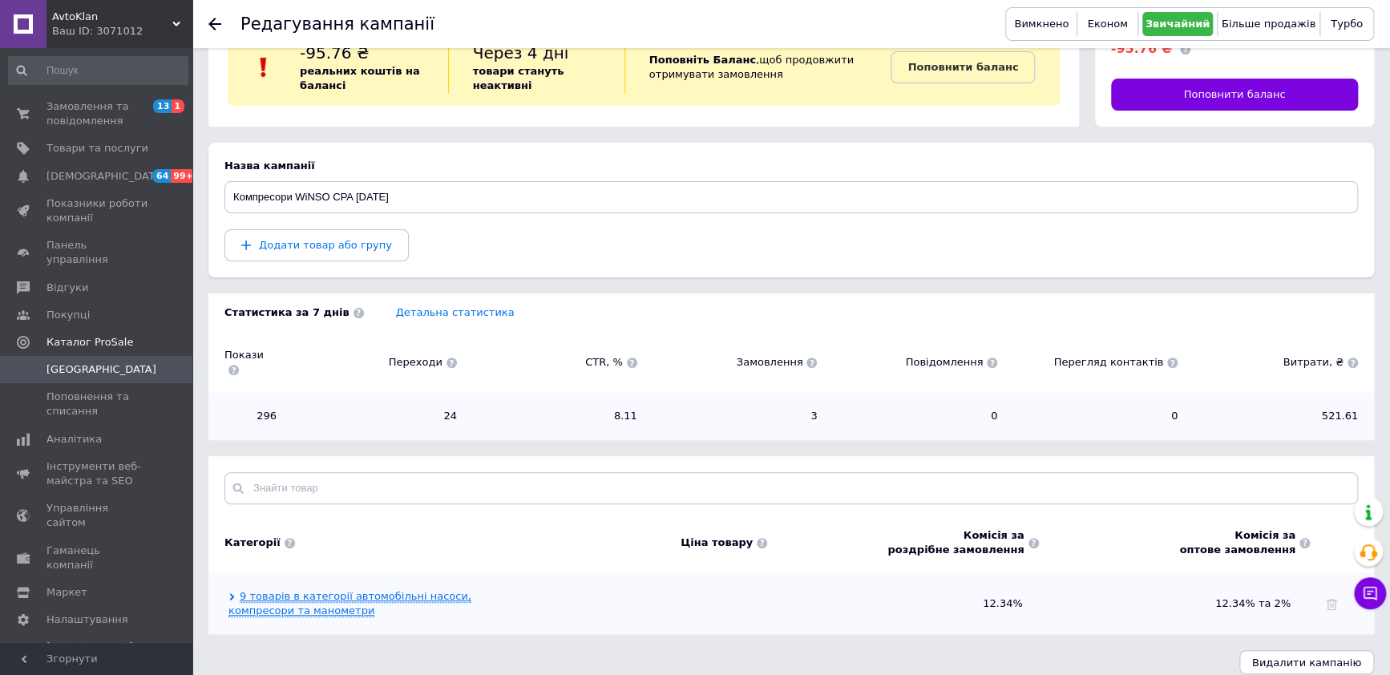
click at [278, 590] on link "9 товарів в категорії автомобільні насоси, компресори та манометри" at bounding box center [350, 603] width 243 height 27
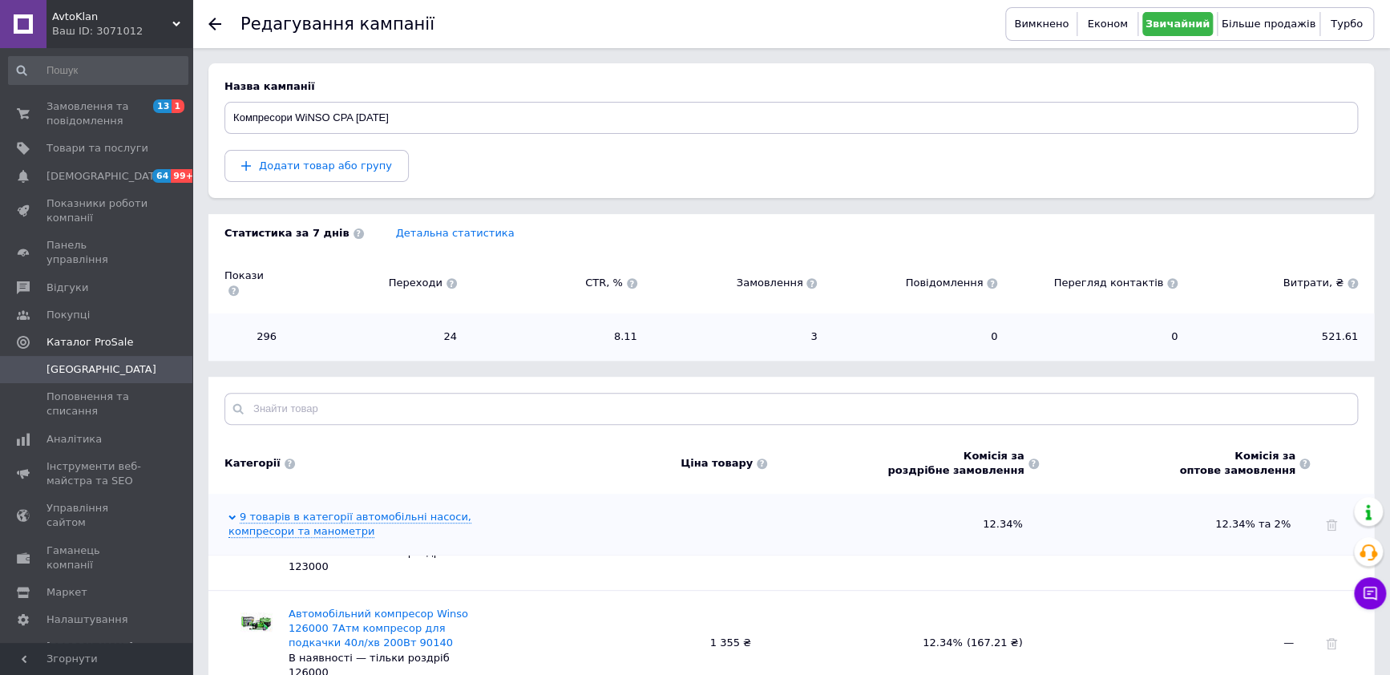
scroll to position [0, 0]
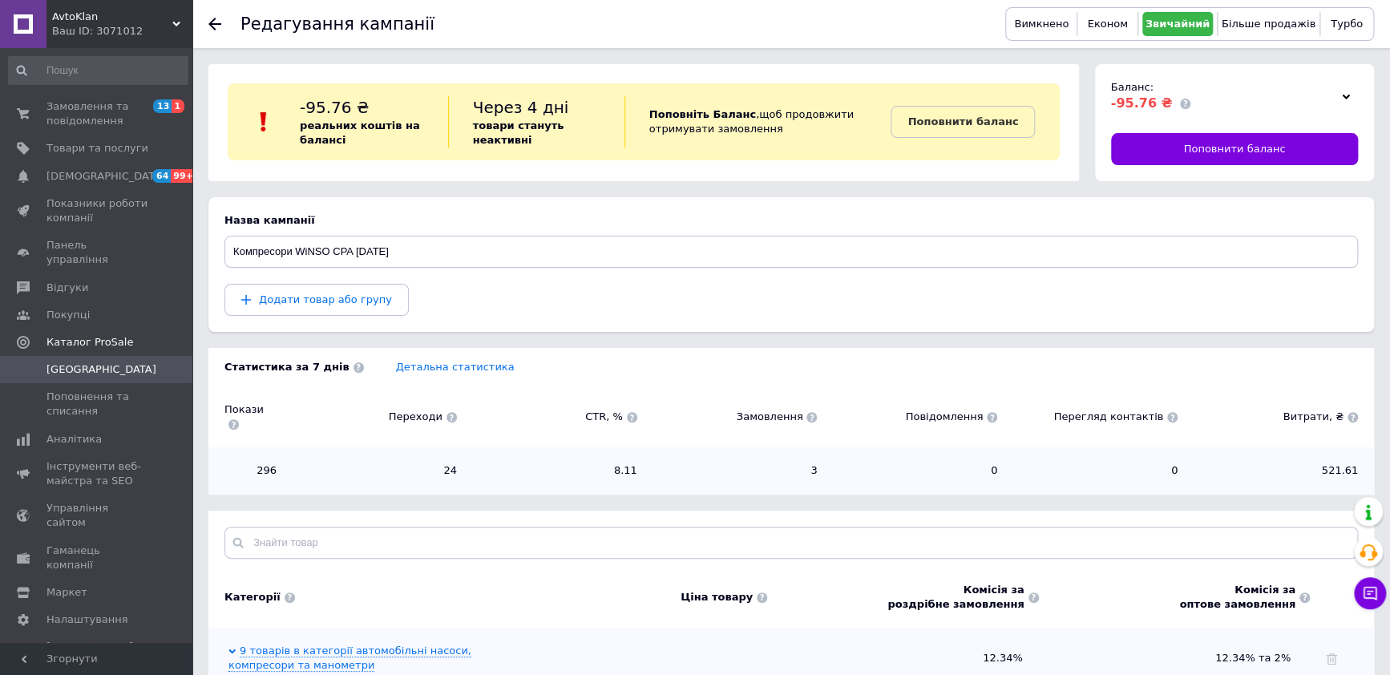
click at [218, 22] on icon at bounding box center [214, 24] width 13 height 13
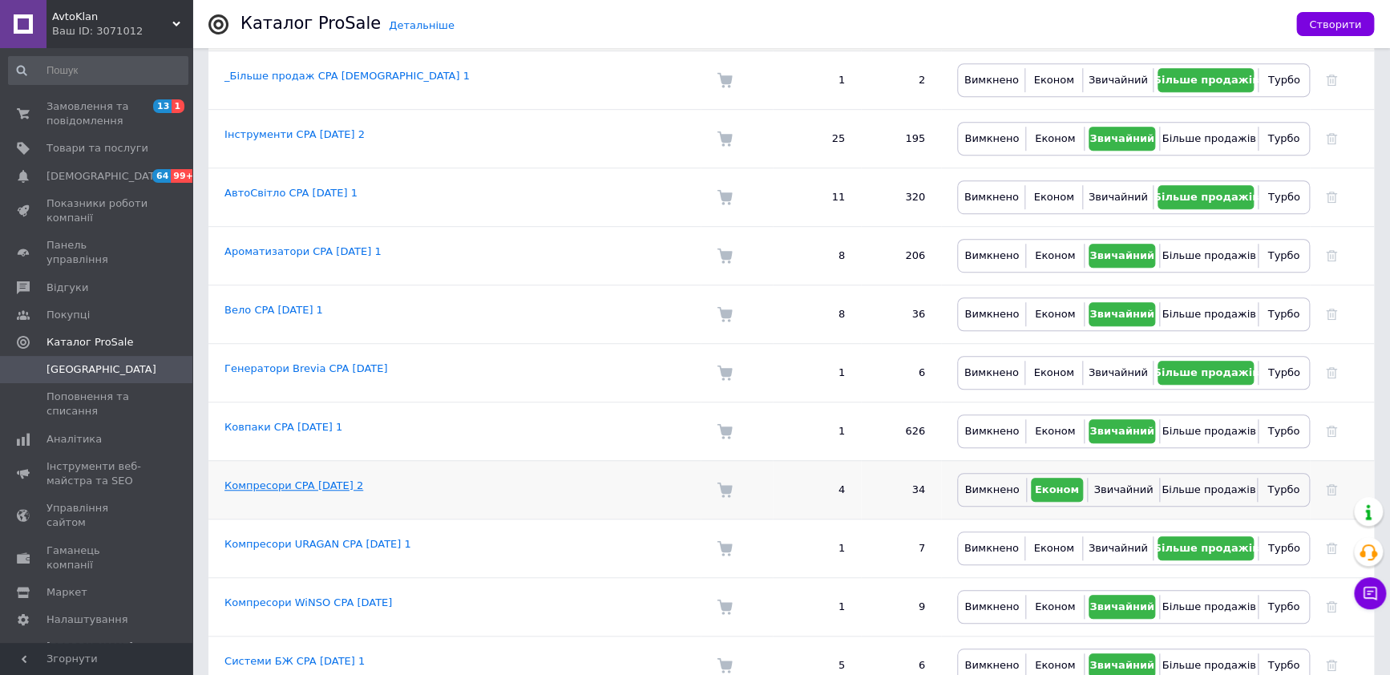
scroll to position [400, 0]
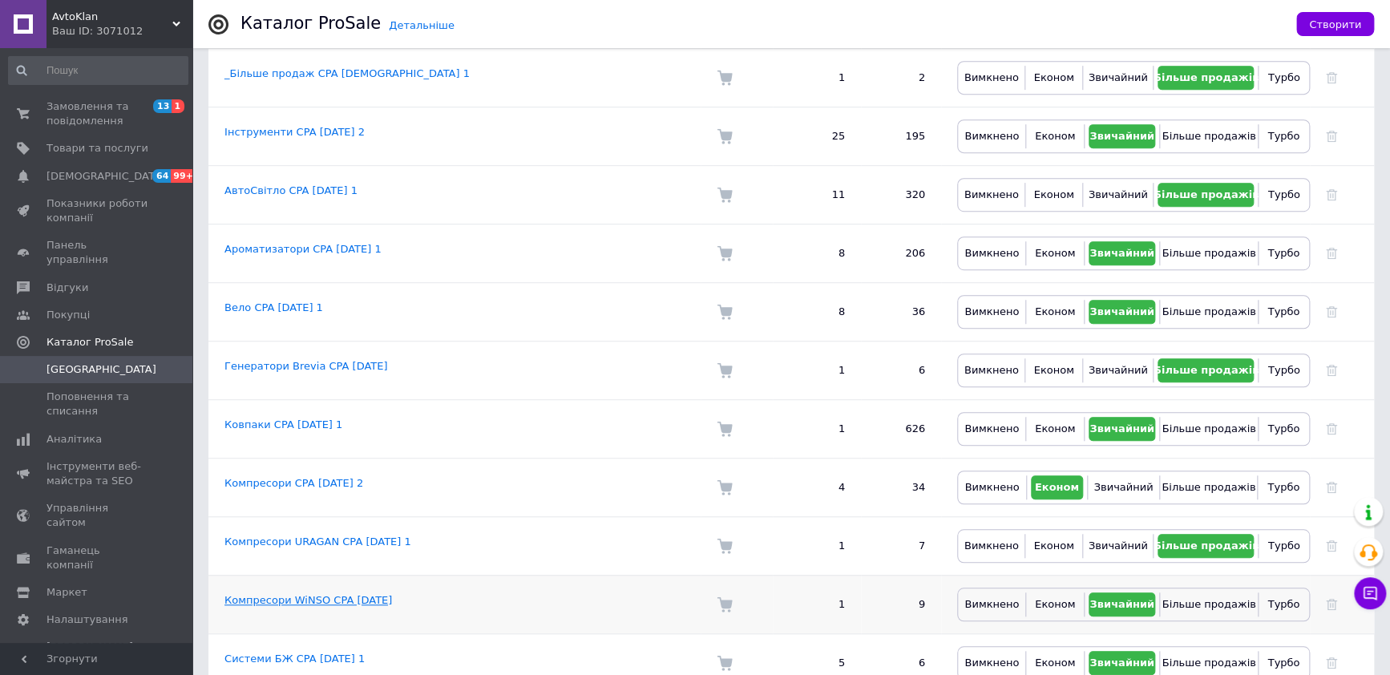
click at [358, 594] on link "Компресори WiNSO CPA 10.04.2025" at bounding box center [309, 600] width 168 height 12
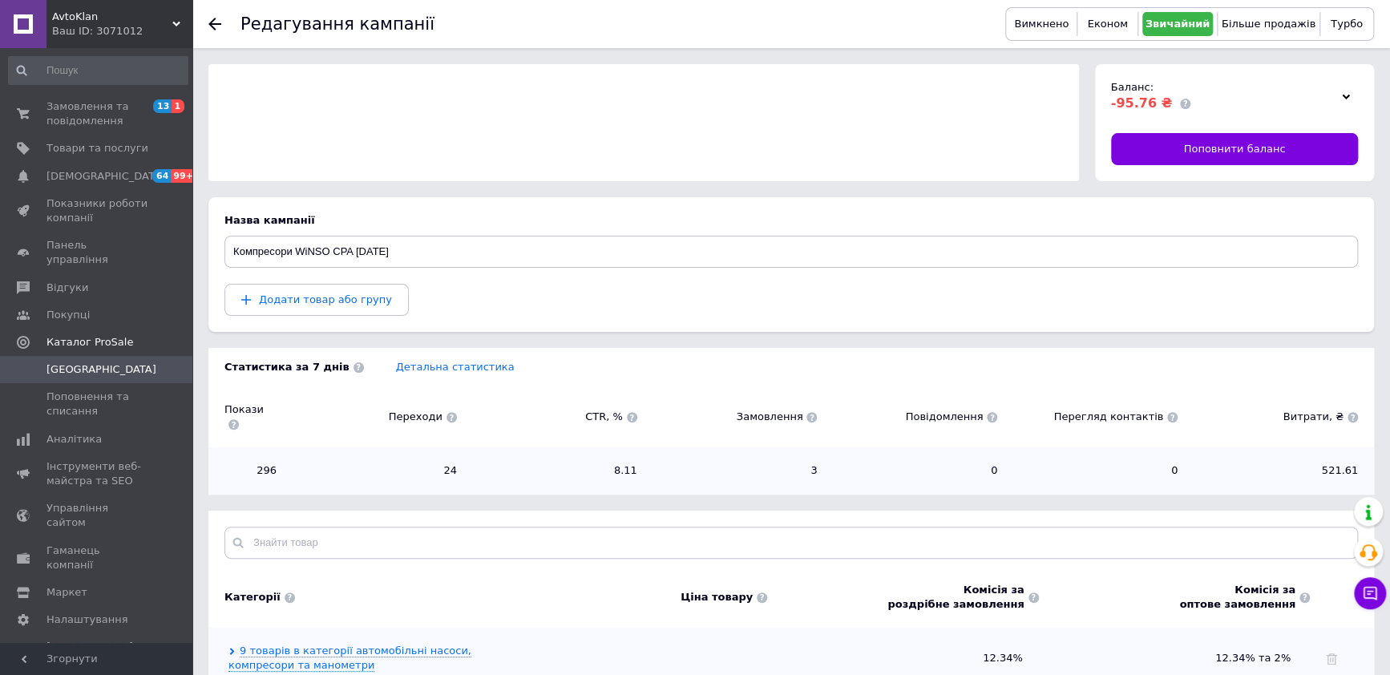
scroll to position [55, 0]
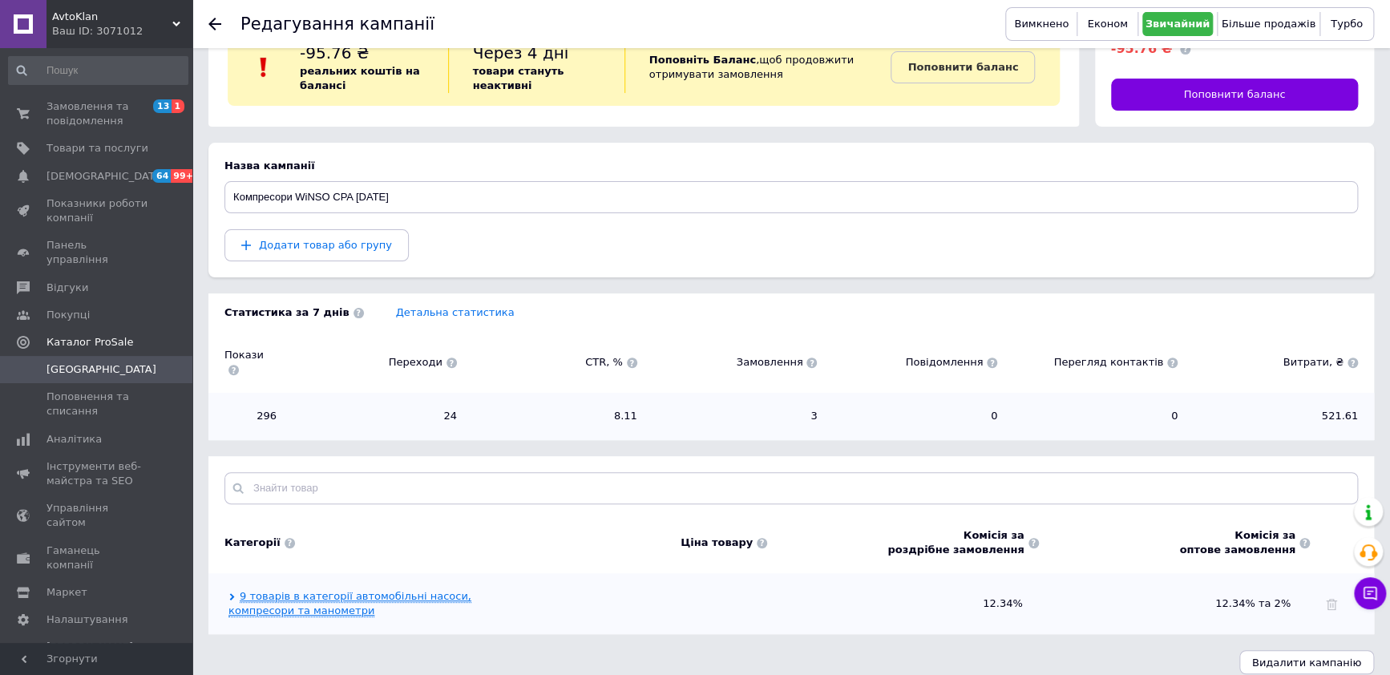
click at [267, 590] on link "9 товарів в категорії автомобільні насоси, компресори та манометри" at bounding box center [350, 603] width 243 height 27
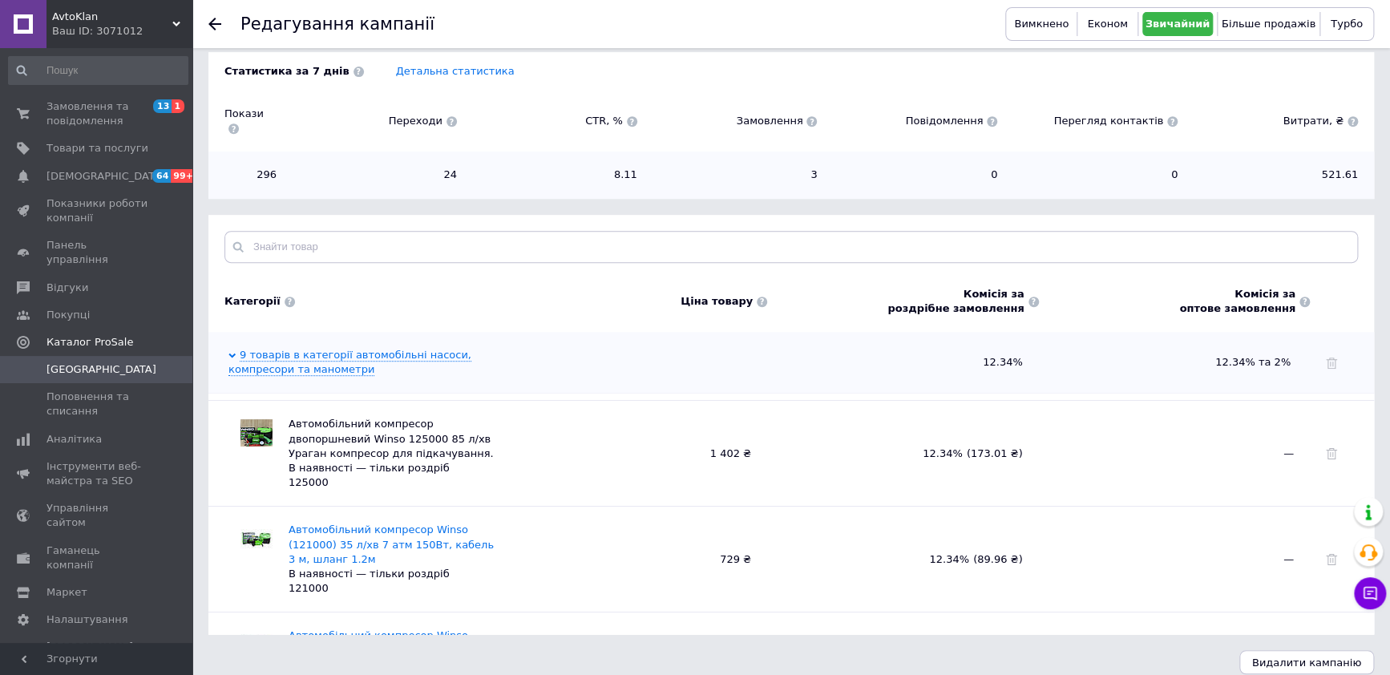
scroll to position [0, 0]
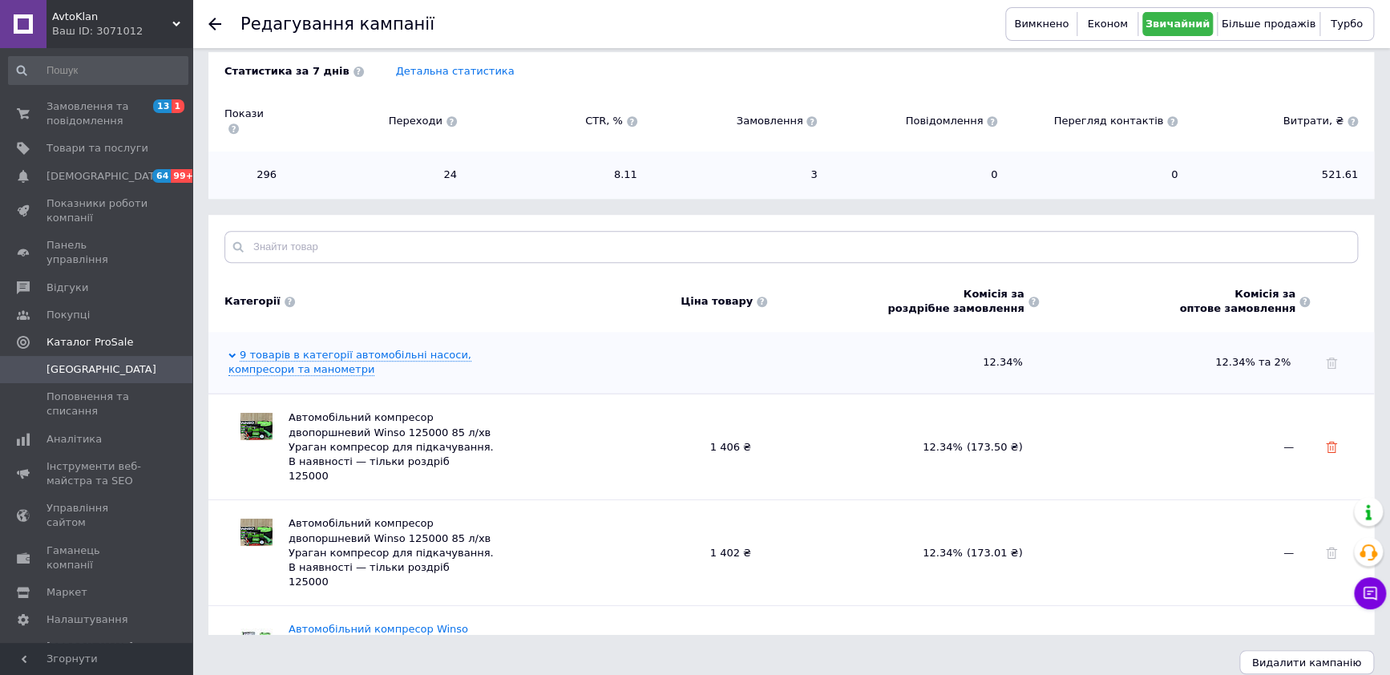
click at [1330, 442] on icon at bounding box center [1331, 447] width 11 height 11
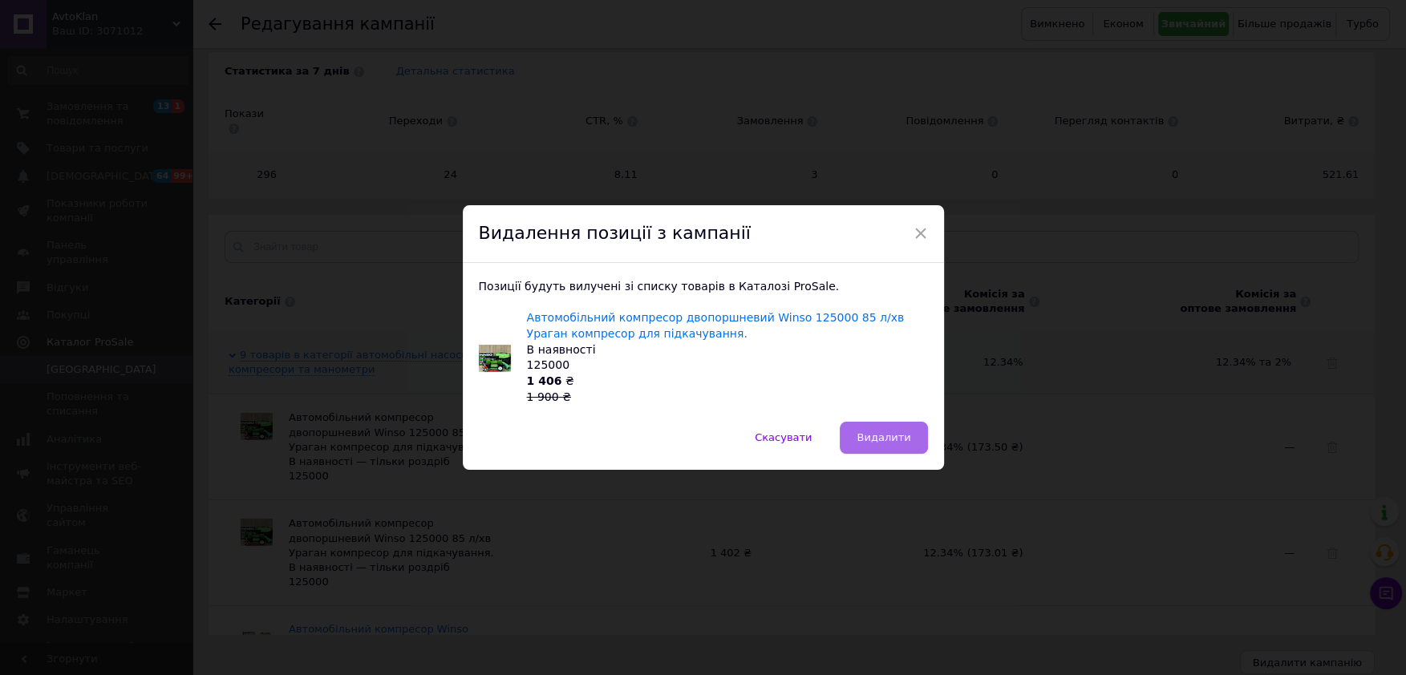
click at [894, 442] on span "Видалити" at bounding box center [883, 437] width 54 height 12
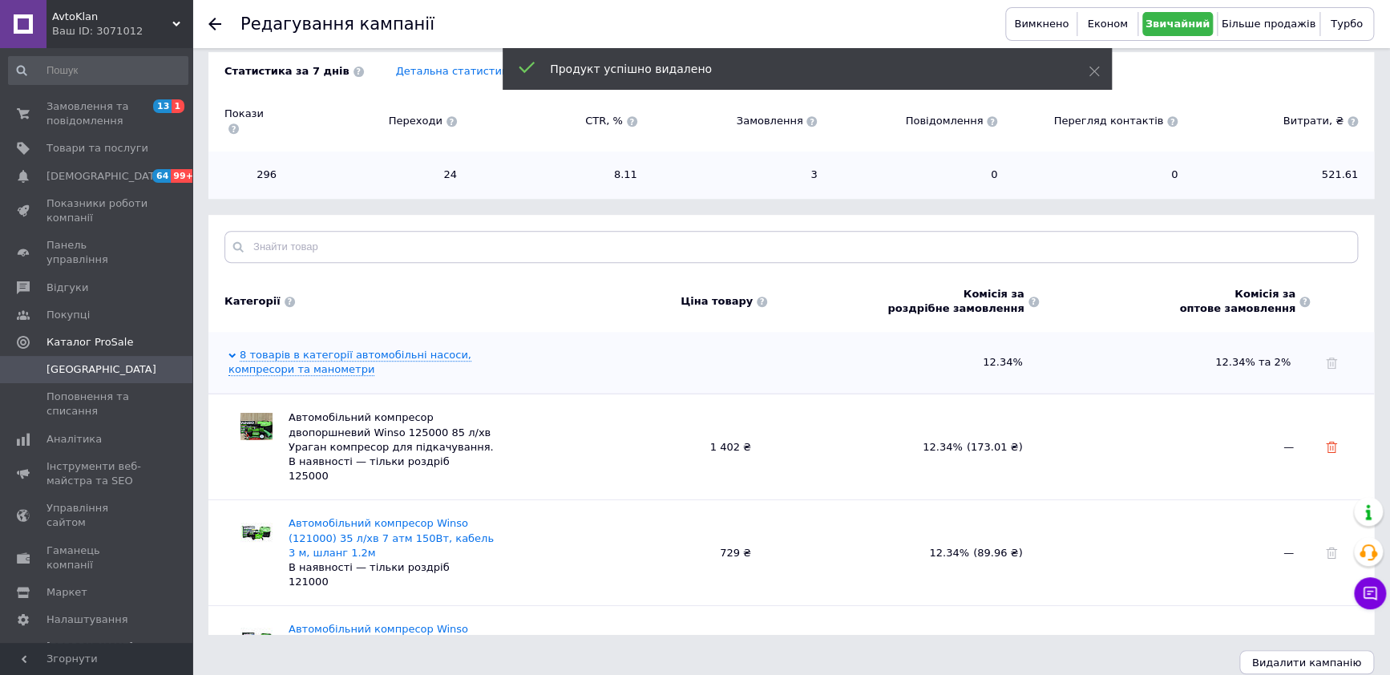
click at [1330, 442] on icon at bounding box center [1331, 447] width 11 height 11
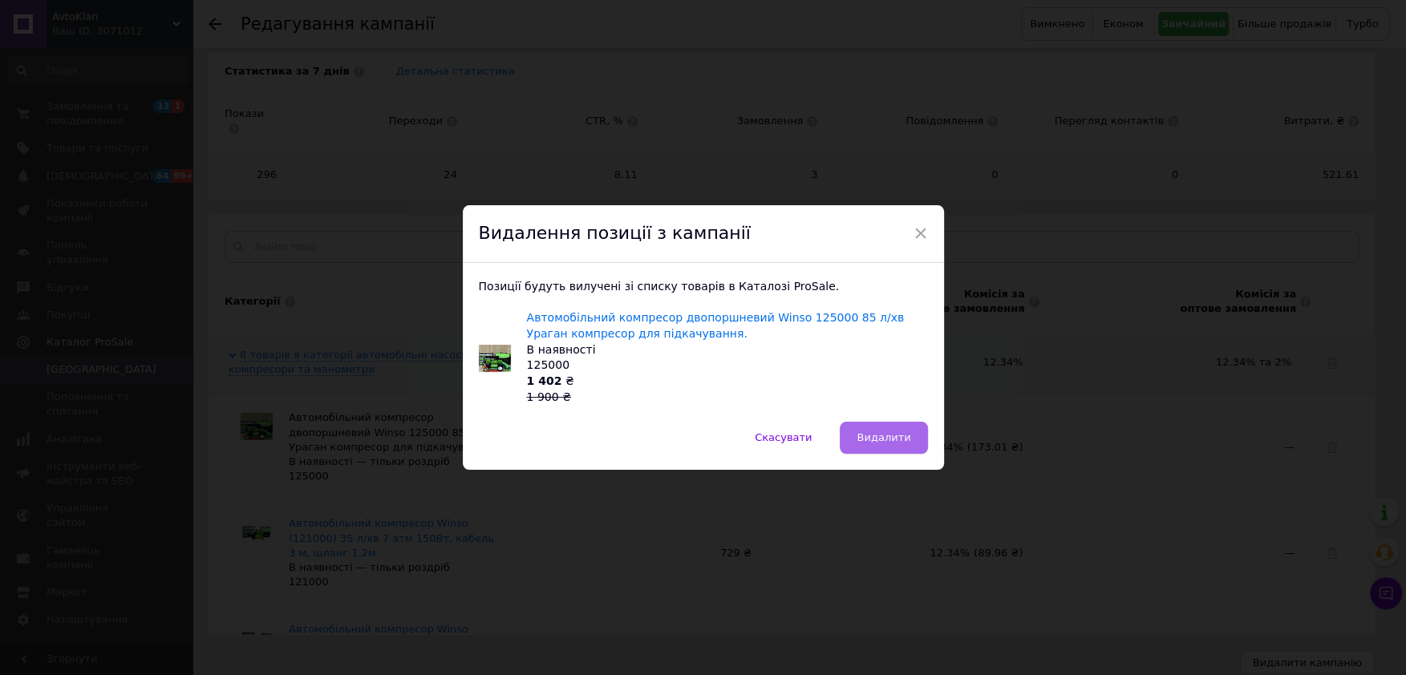
click at [884, 434] on span "Видалити" at bounding box center [883, 437] width 54 height 12
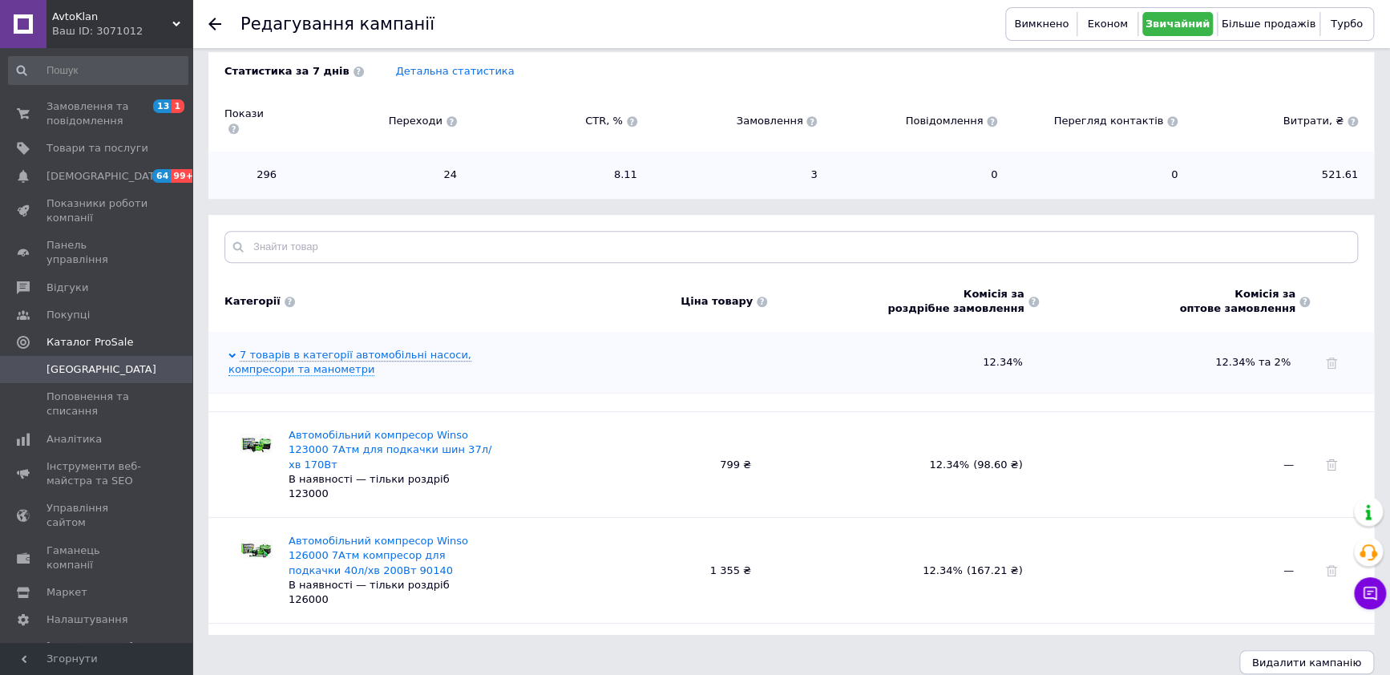
scroll to position [400, 0]
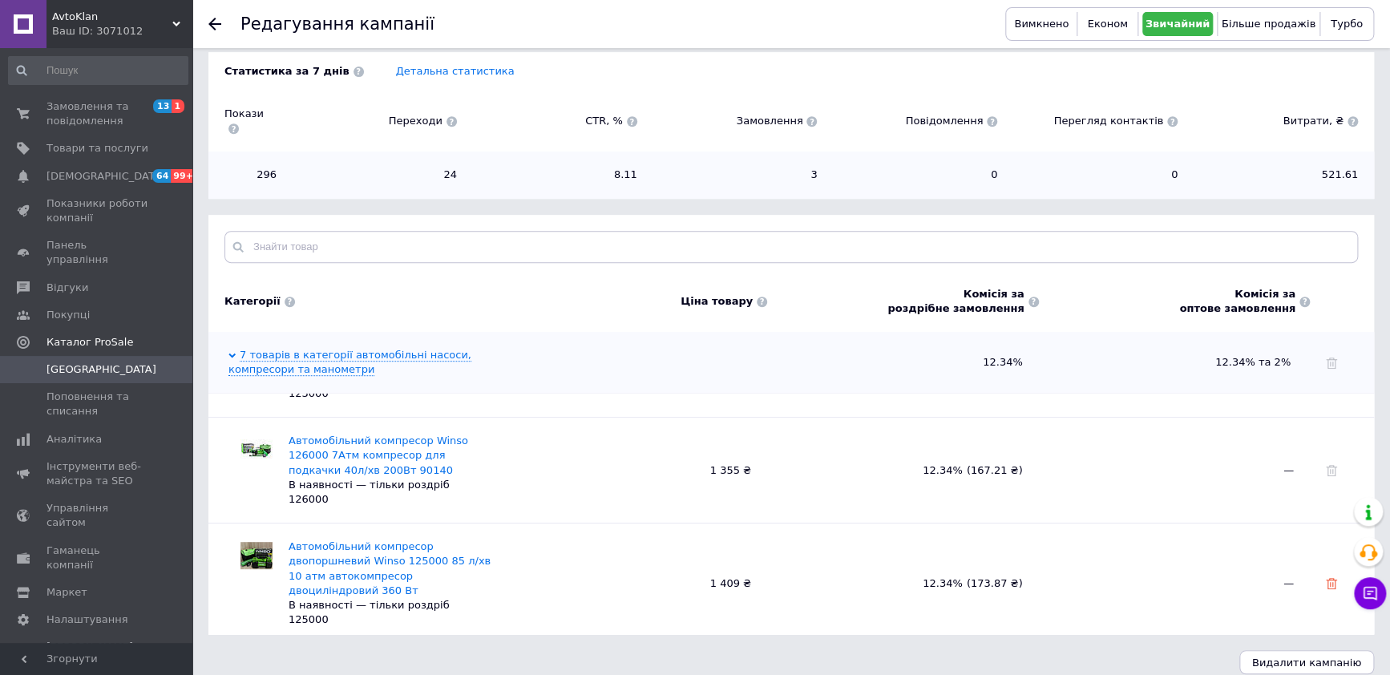
click at [1326, 578] on icon at bounding box center [1331, 583] width 11 height 11
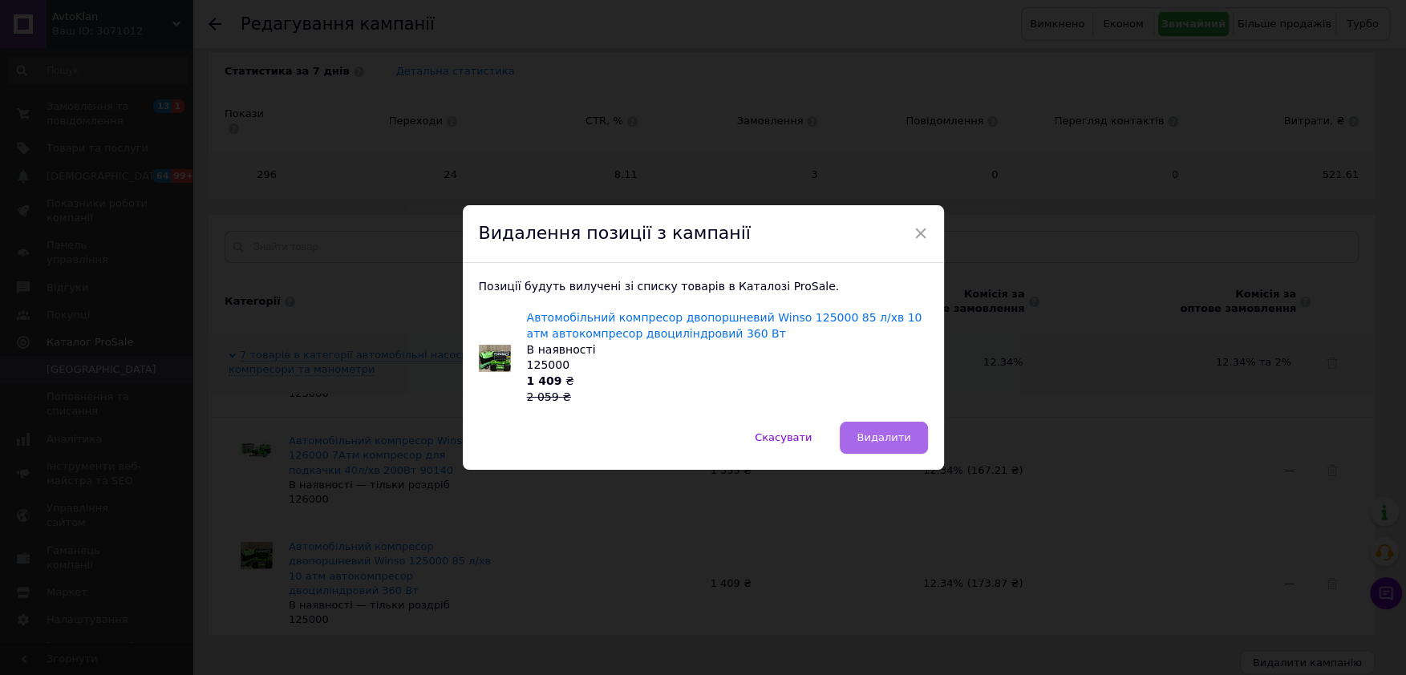
click at [880, 434] on span "Видалити" at bounding box center [883, 437] width 54 height 12
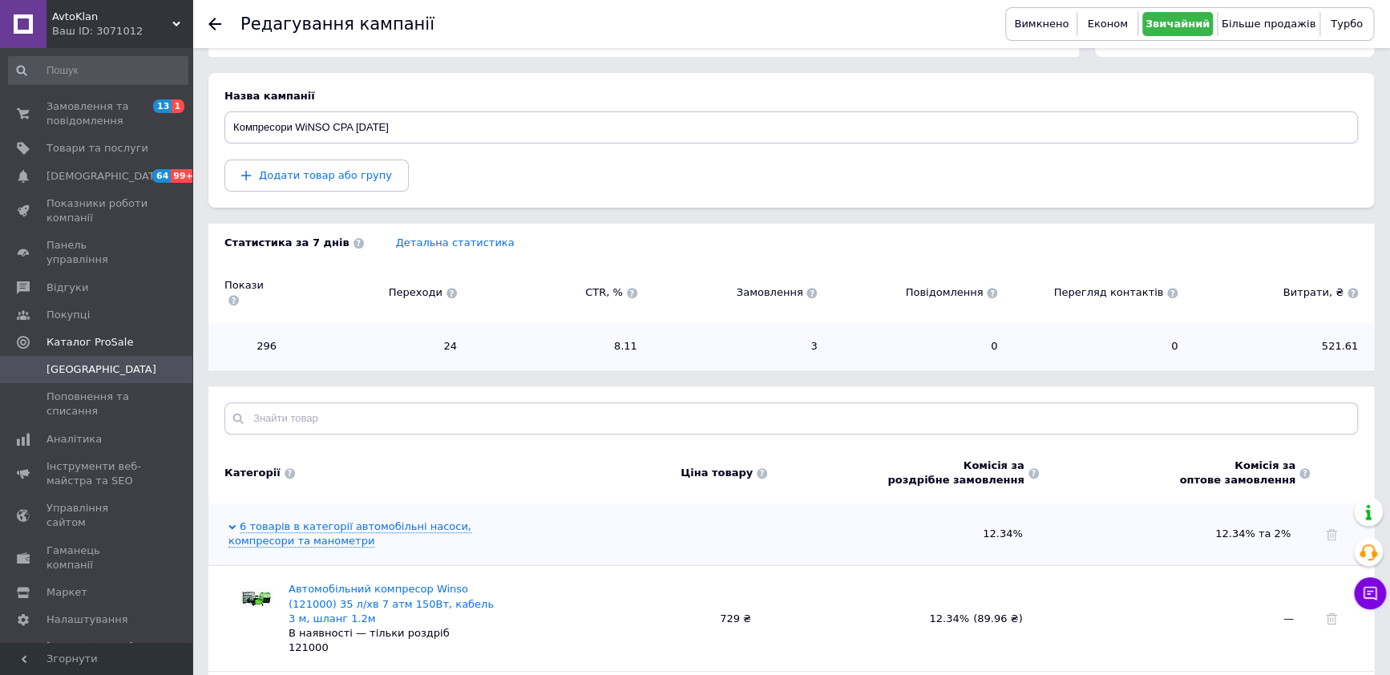
scroll to position [95, 0]
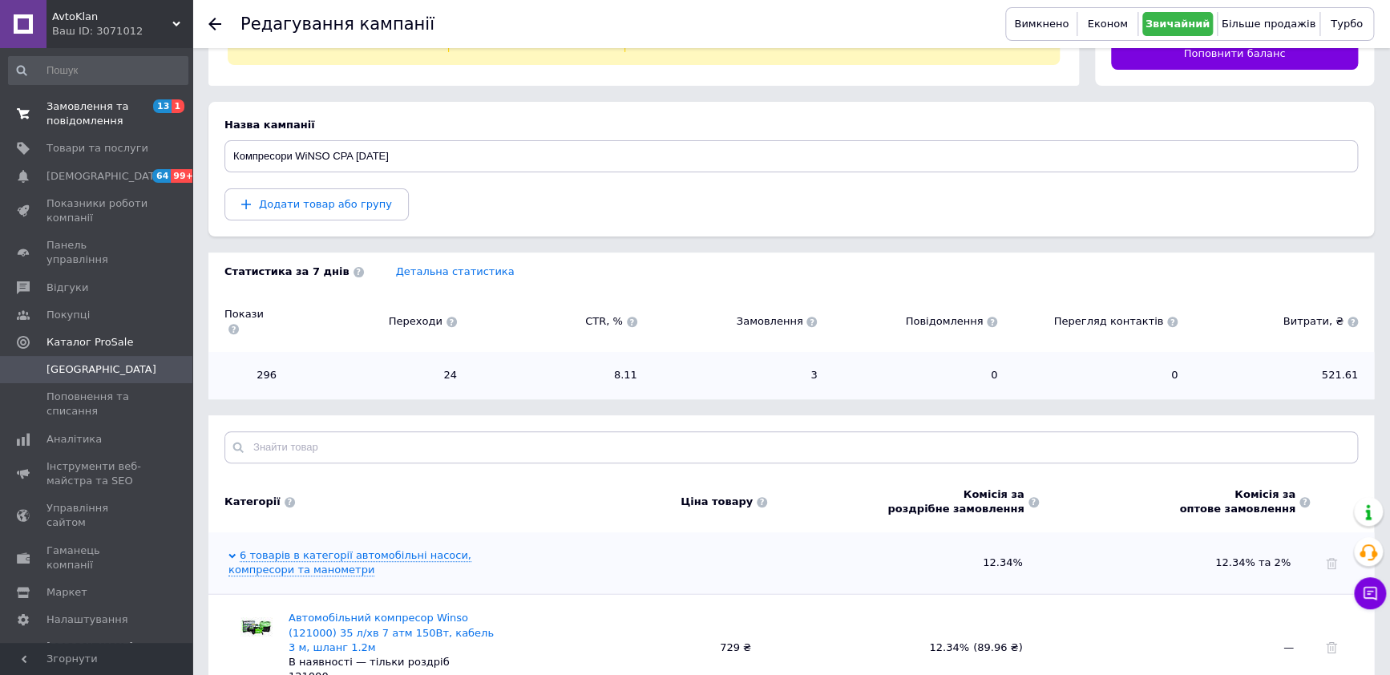
click at [101, 119] on span "Замовлення та повідомлення" at bounding box center [98, 113] width 102 height 29
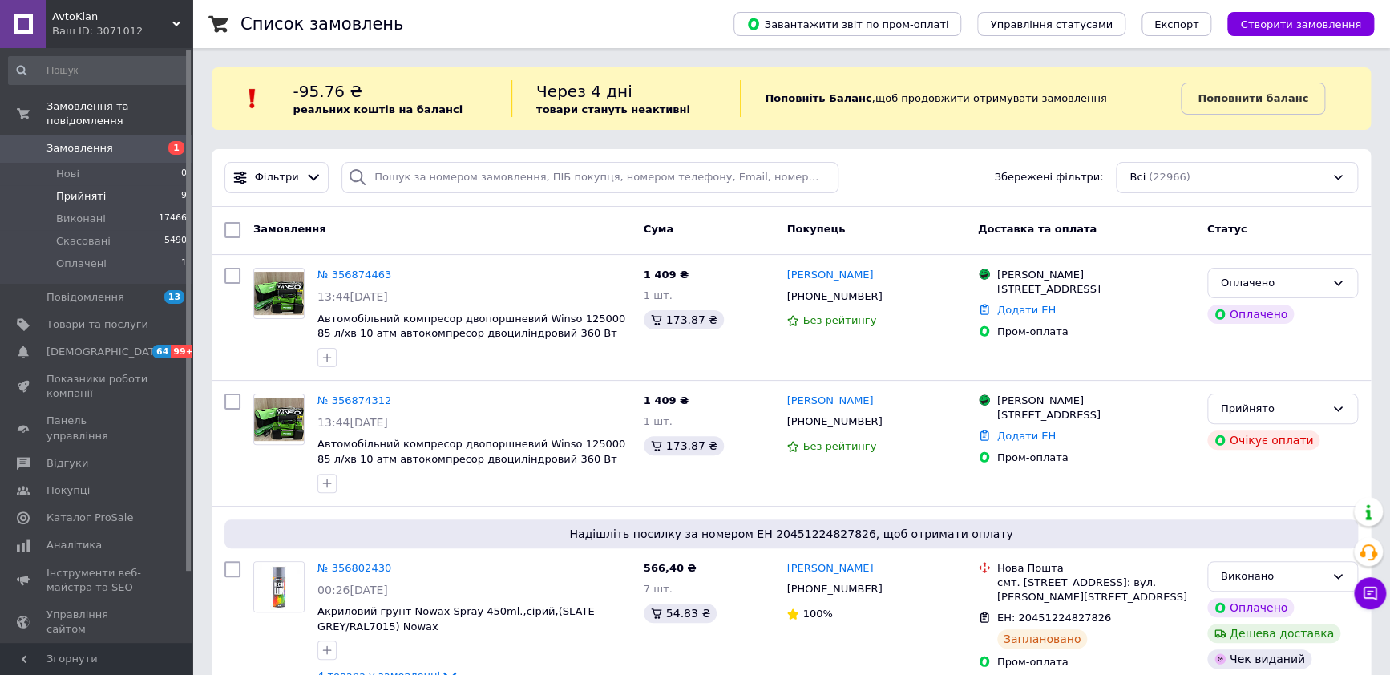
click at [83, 189] on span "Прийняті" at bounding box center [81, 196] width 50 height 14
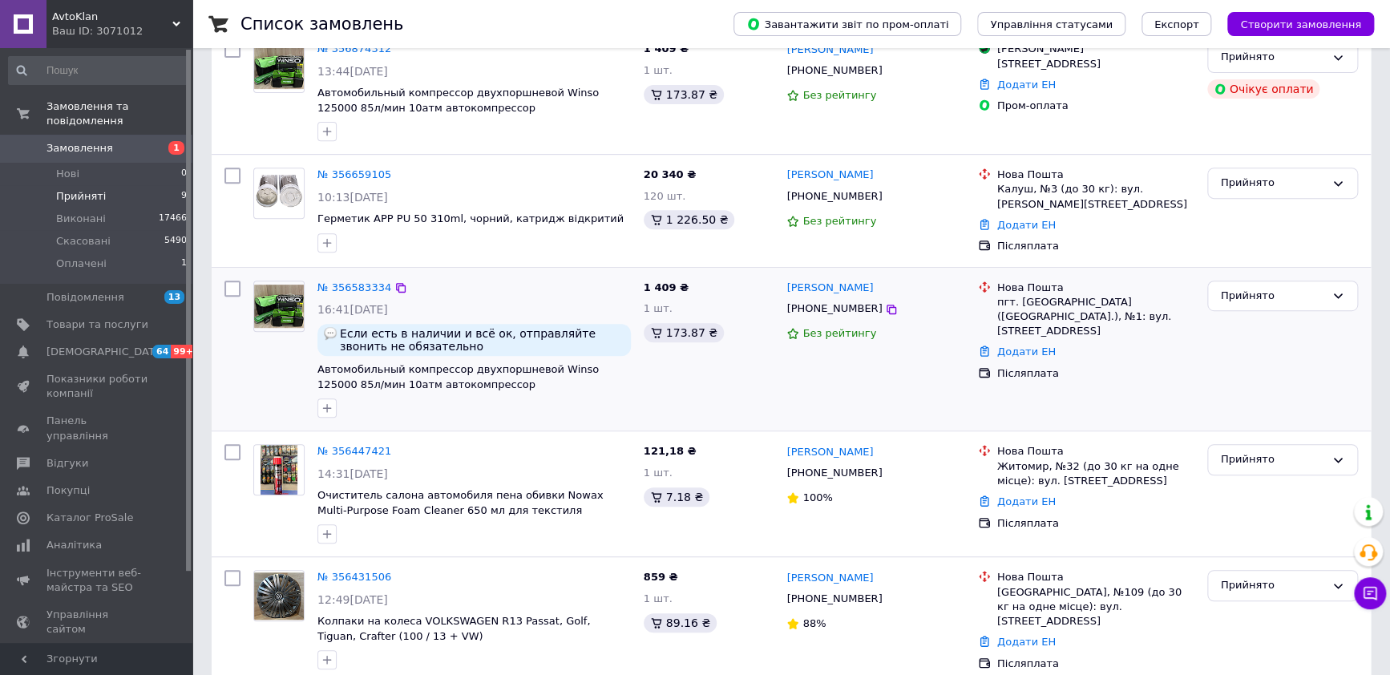
scroll to position [300, 0]
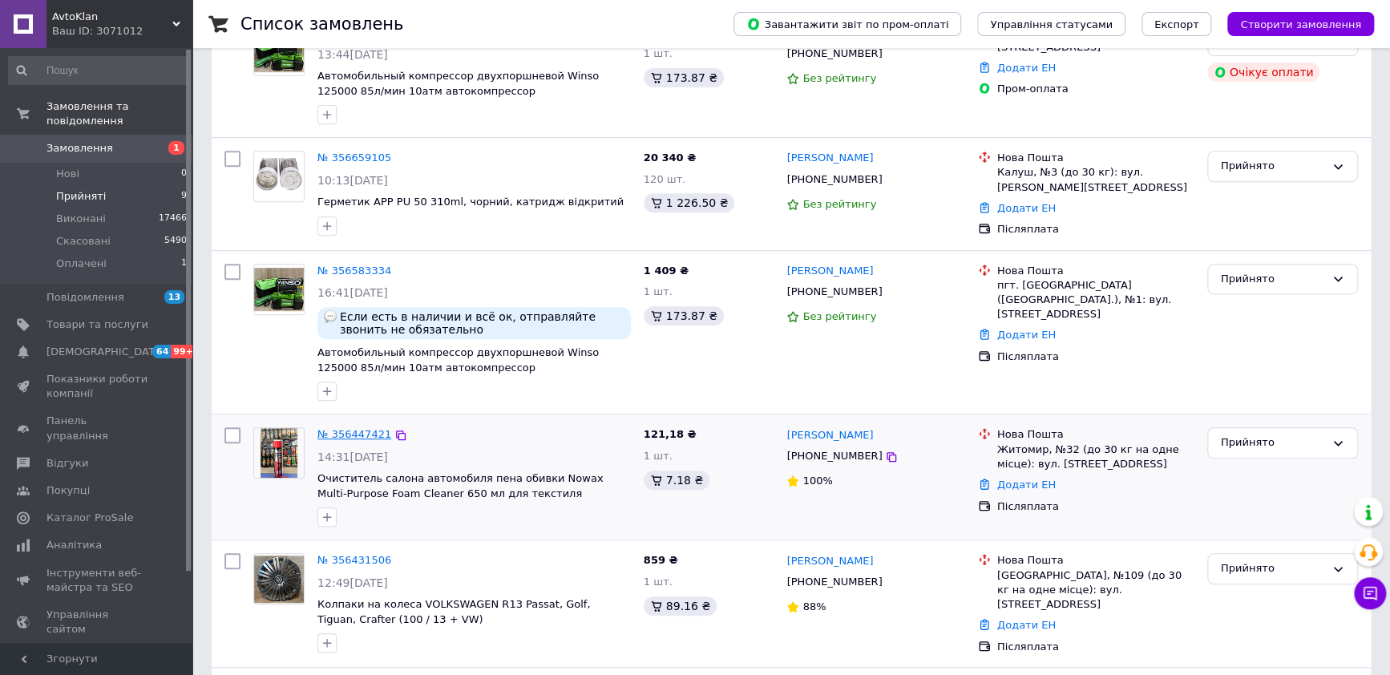
click at [351, 438] on link "№ 356447421" at bounding box center [355, 434] width 74 height 12
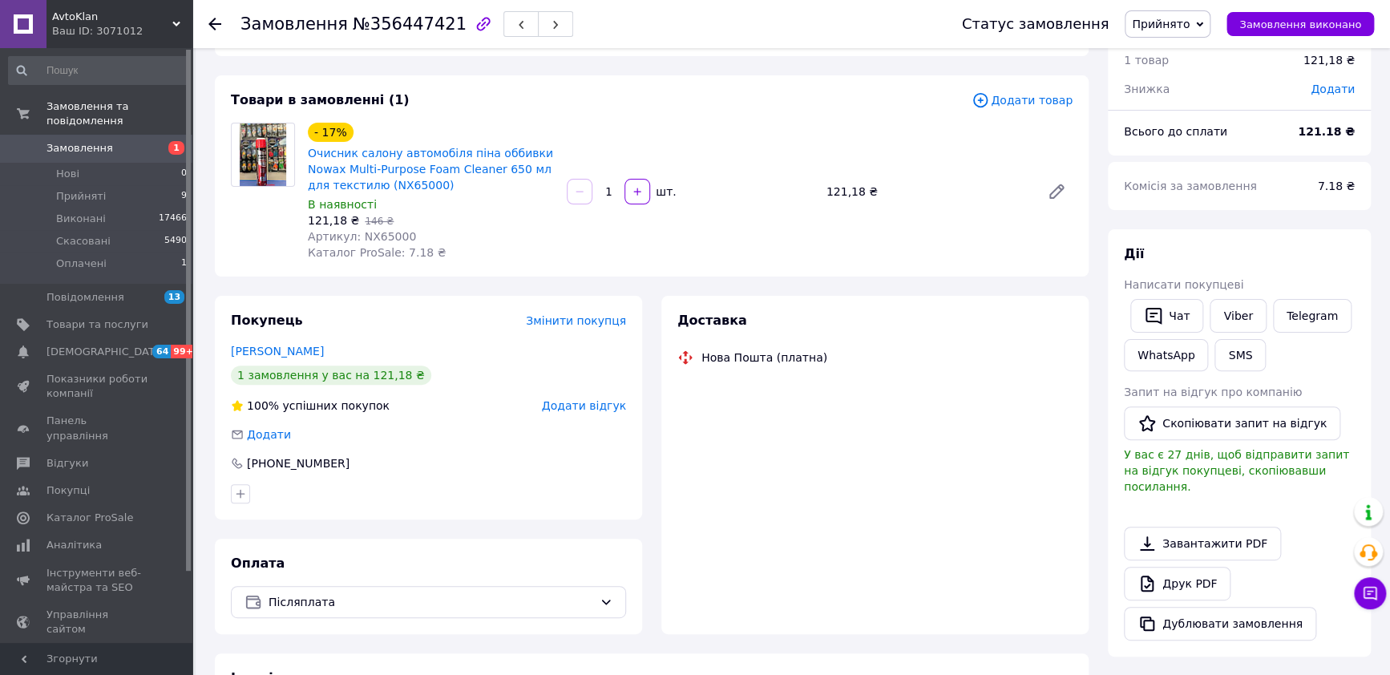
scroll to position [300, 0]
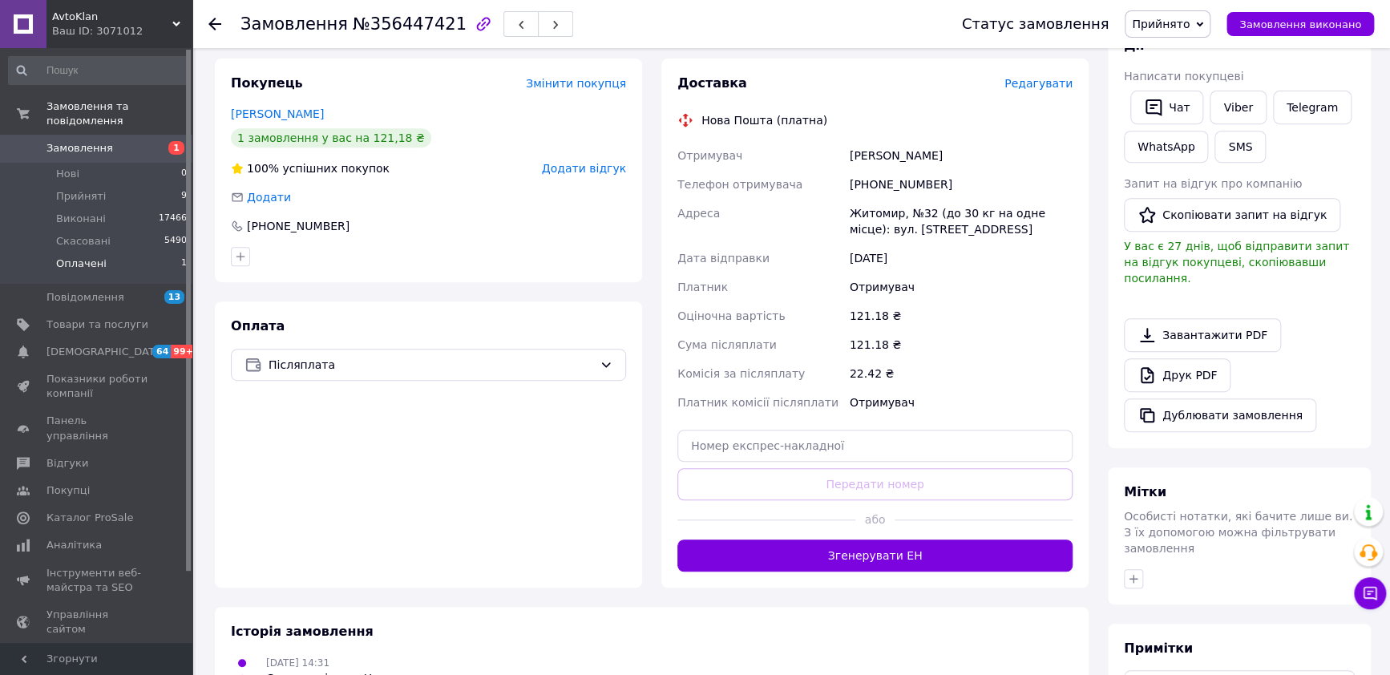
click at [75, 257] on span "Оплачені" at bounding box center [81, 264] width 51 height 14
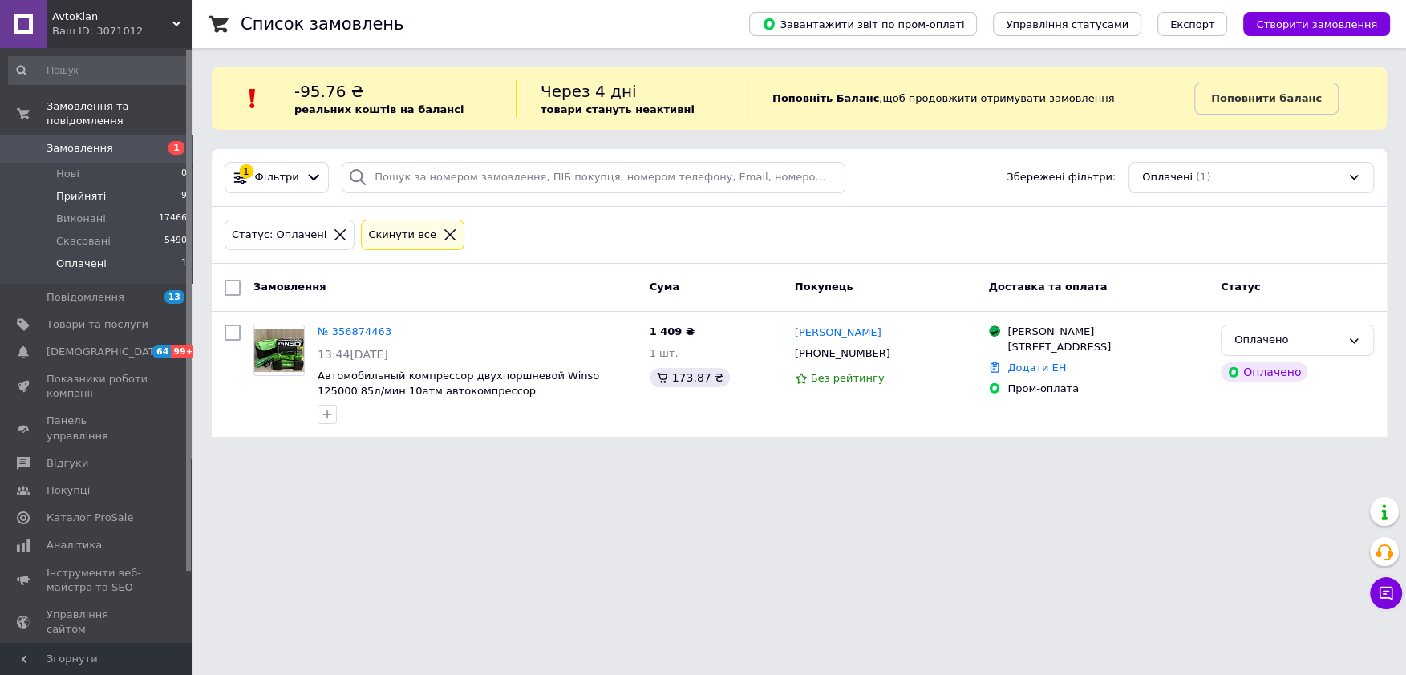
click at [83, 189] on span "Прийняті" at bounding box center [81, 196] width 50 height 14
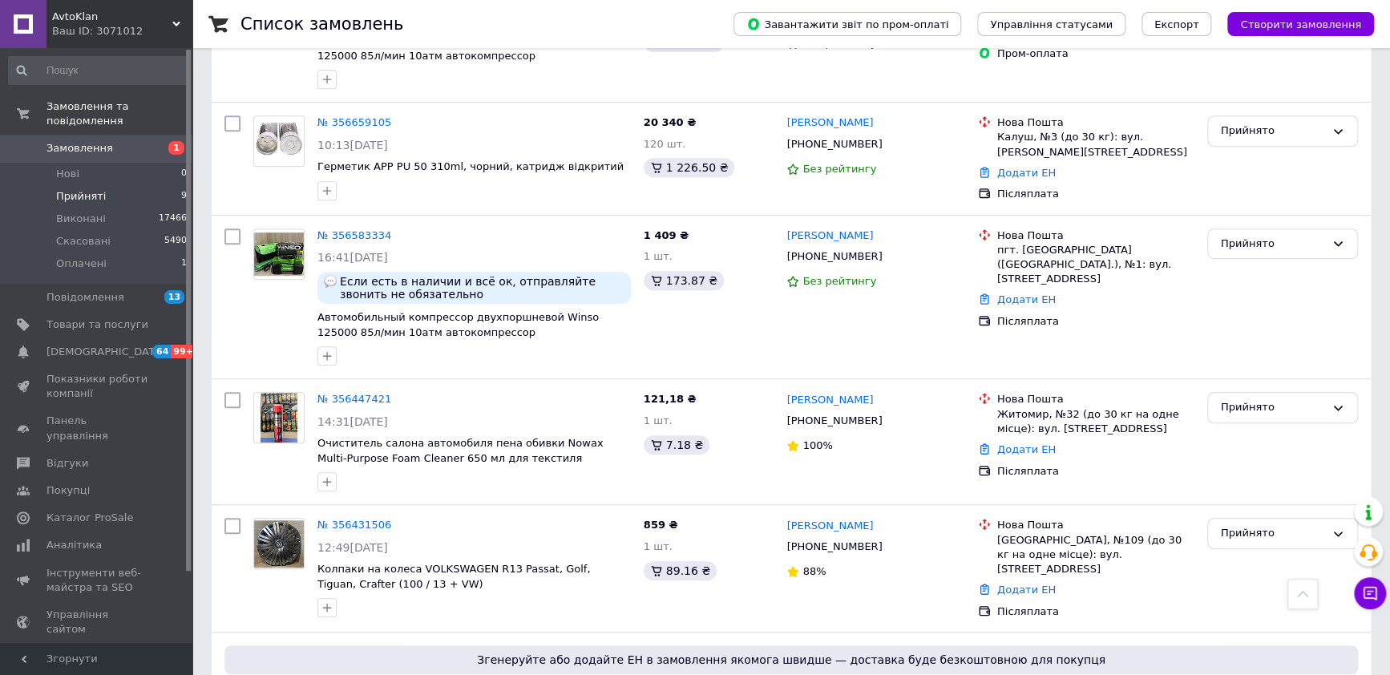
scroll to position [326, 0]
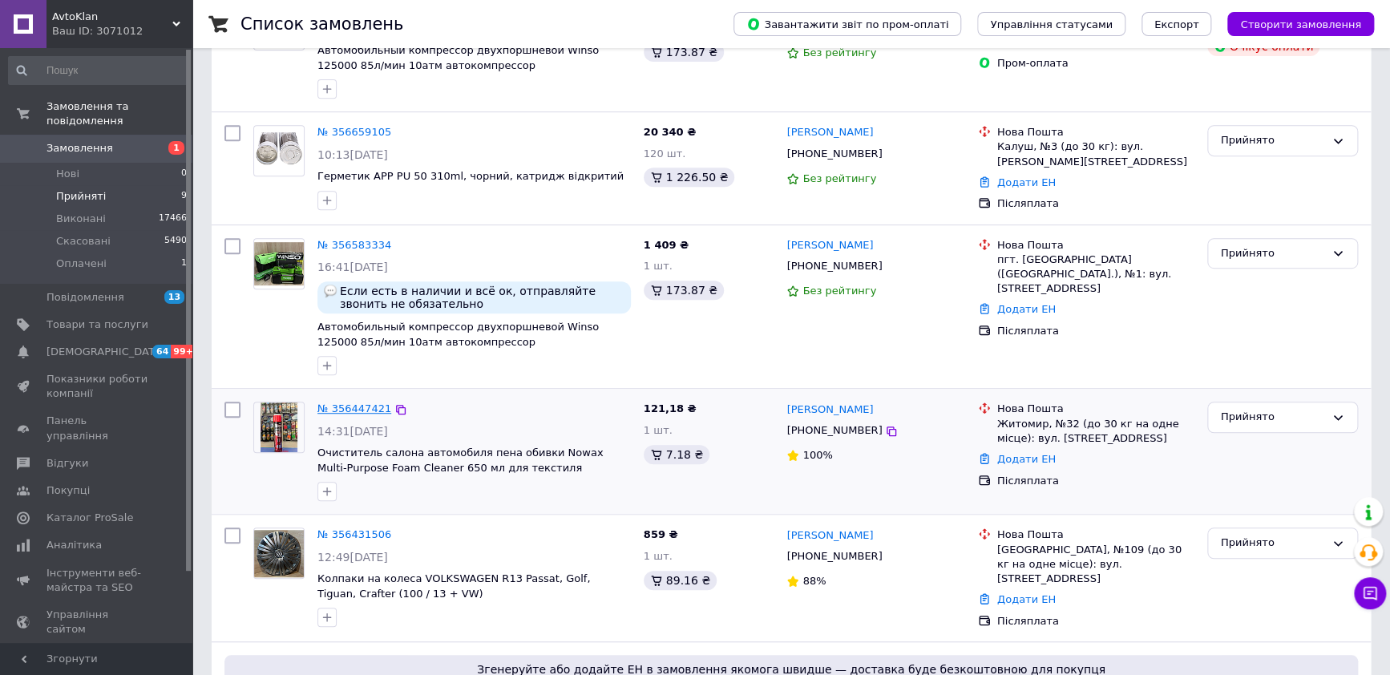
click at [361, 410] on link "№ 356447421" at bounding box center [355, 409] width 74 height 12
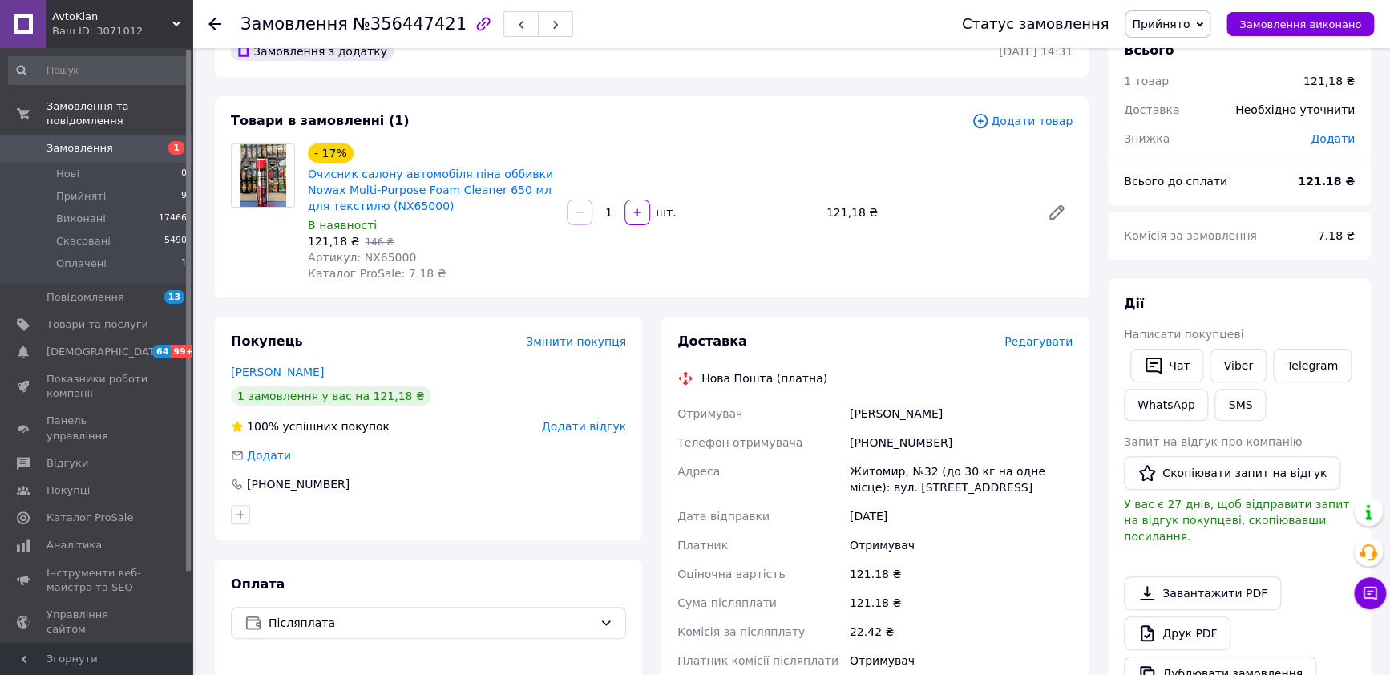
scroll to position [25, 0]
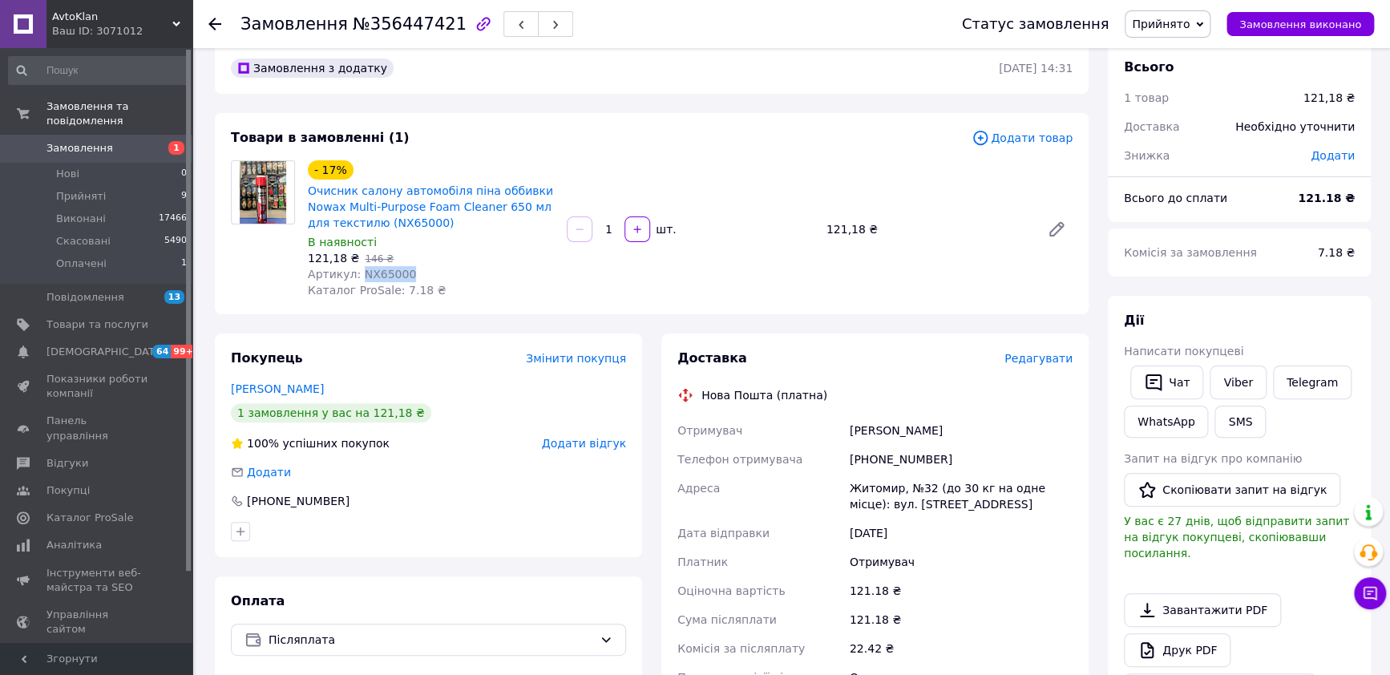
drag, startPoint x: 419, startPoint y: 273, endPoint x: 358, endPoint y: 271, distance: 61.0
click at [358, 271] on div "Артикул: NX65000" at bounding box center [431, 274] width 246 height 16
copy span "NX65000"
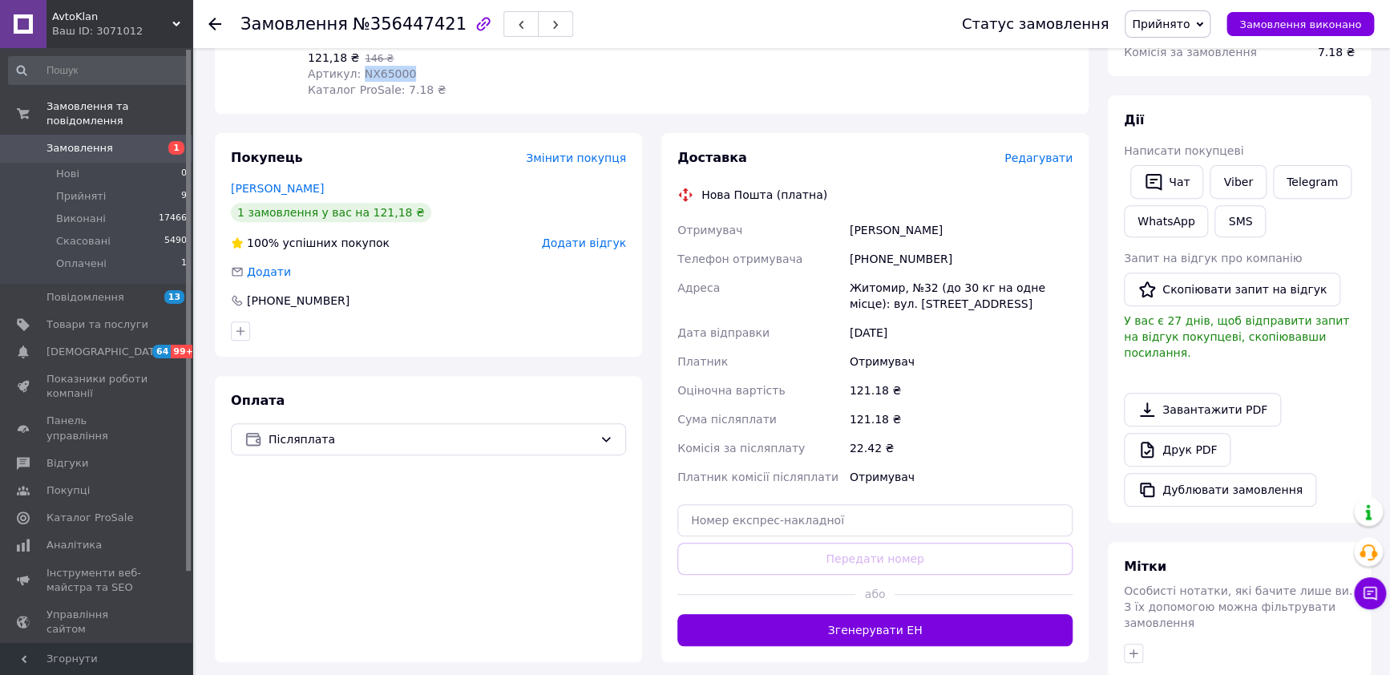
scroll to position [326, 0]
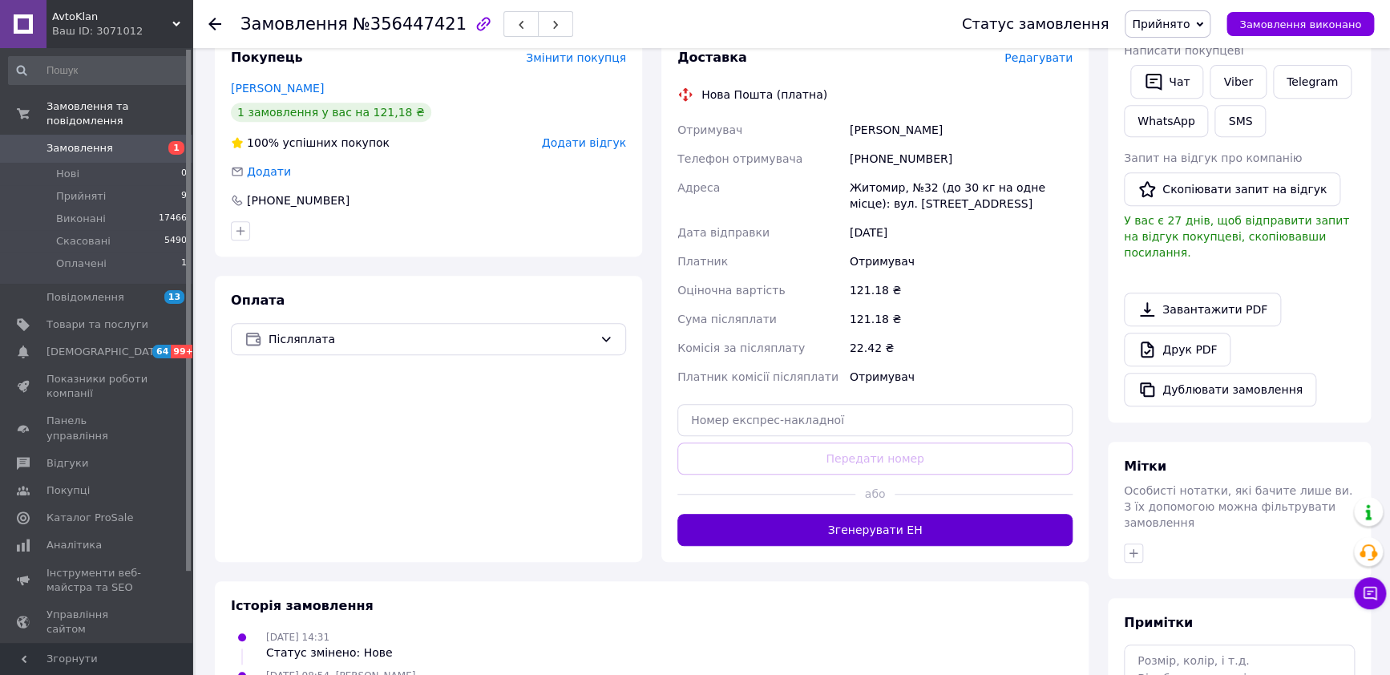
click at [891, 532] on button "Згенерувати ЕН" at bounding box center [875, 530] width 395 height 32
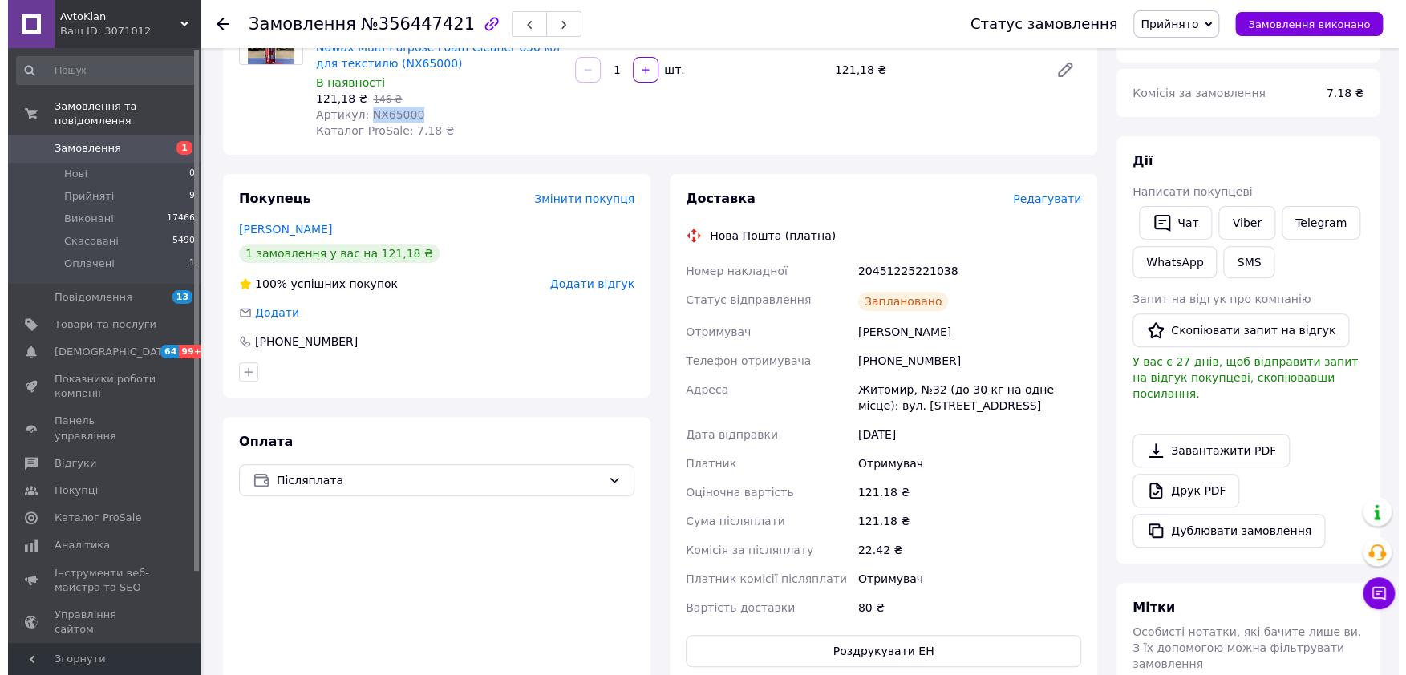
scroll to position [25, 0]
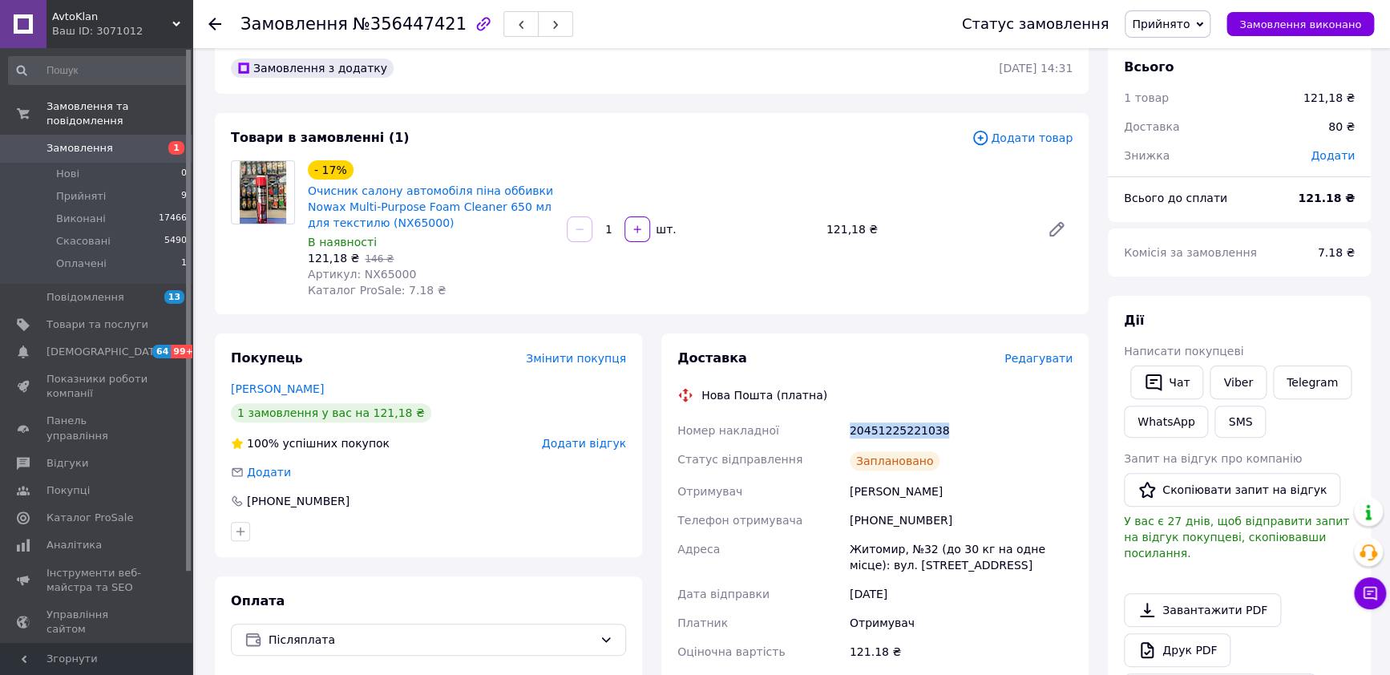
drag, startPoint x: 948, startPoint y: 431, endPoint x: 852, endPoint y: 431, distance: 96.2
click at [852, 431] on div "20451225221038" at bounding box center [961, 430] width 229 height 29
click at [1036, 362] on span "Редагувати" at bounding box center [1039, 358] width 68 height 13
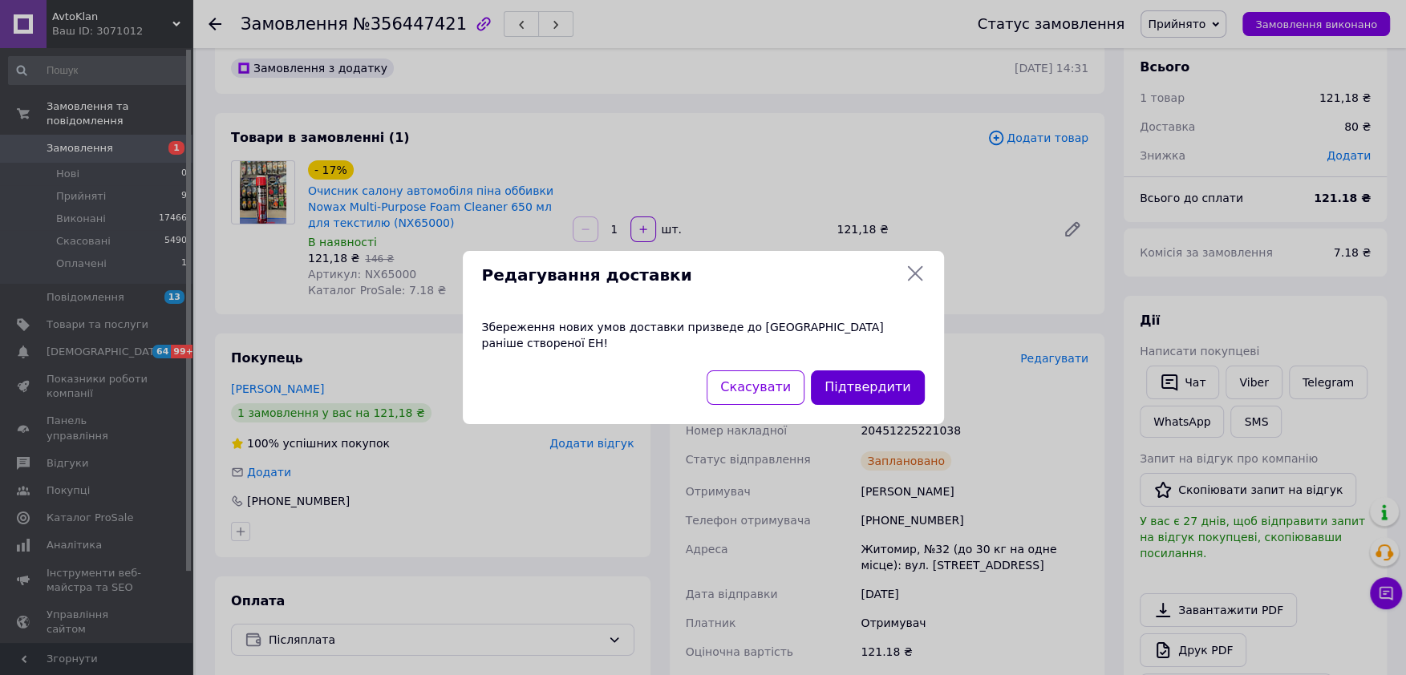
click at [876, 389] on button "Підтвердити" at bounding box center [867, 387] width 113 height 34
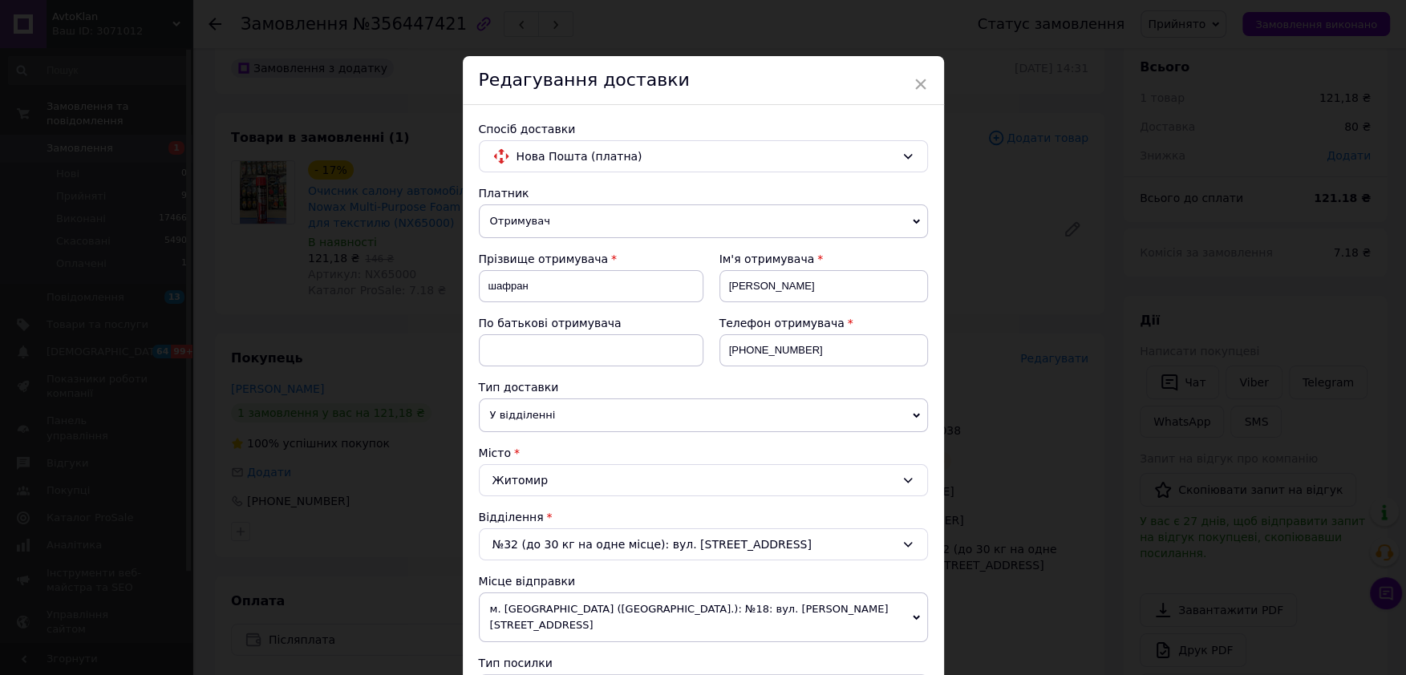
click at [907, 477] on icon at bounding box center [907, 480] width 13 height 13
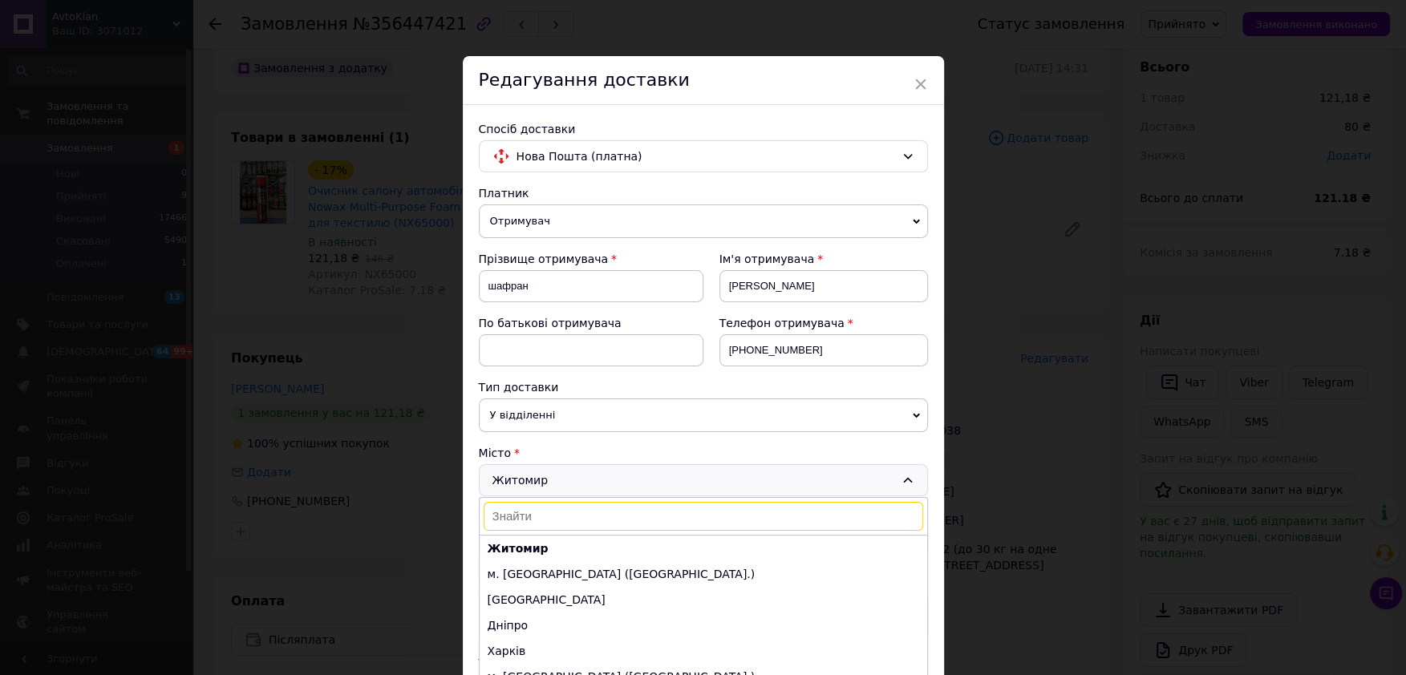
click at [565, 527] on input at bounding box center [703, 516] width 439 height 29
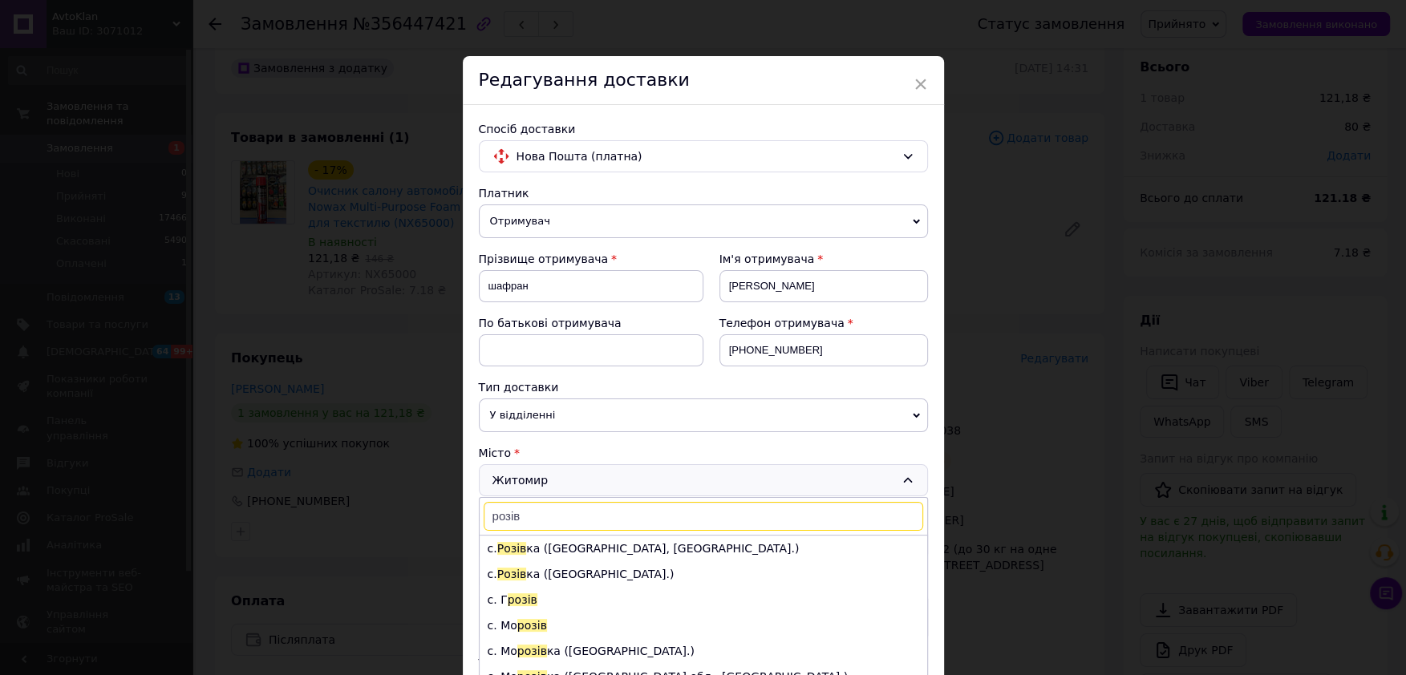
click at [534, 519] on input "розів" at bounding box center [703, 516] width 439 height 29
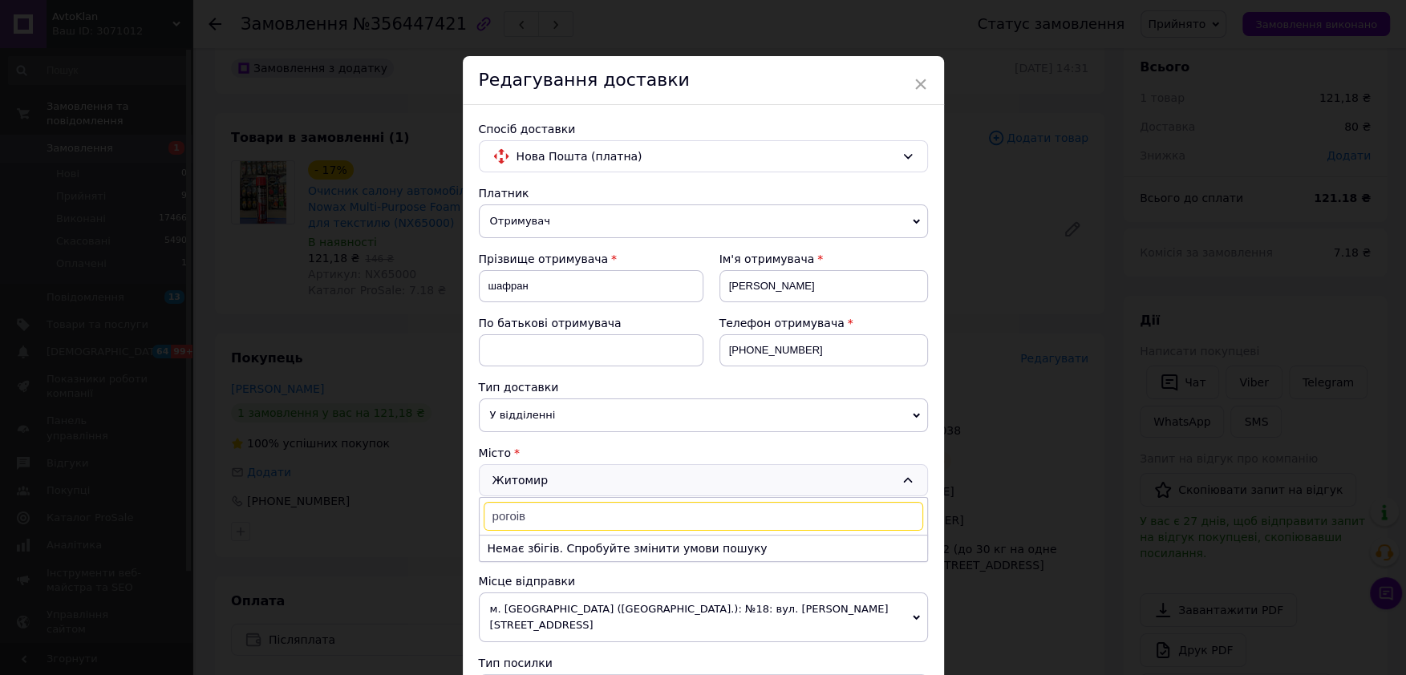
click at [552, 517] on input "рогоів" at bounding box center [703, 516] width 439 height 29
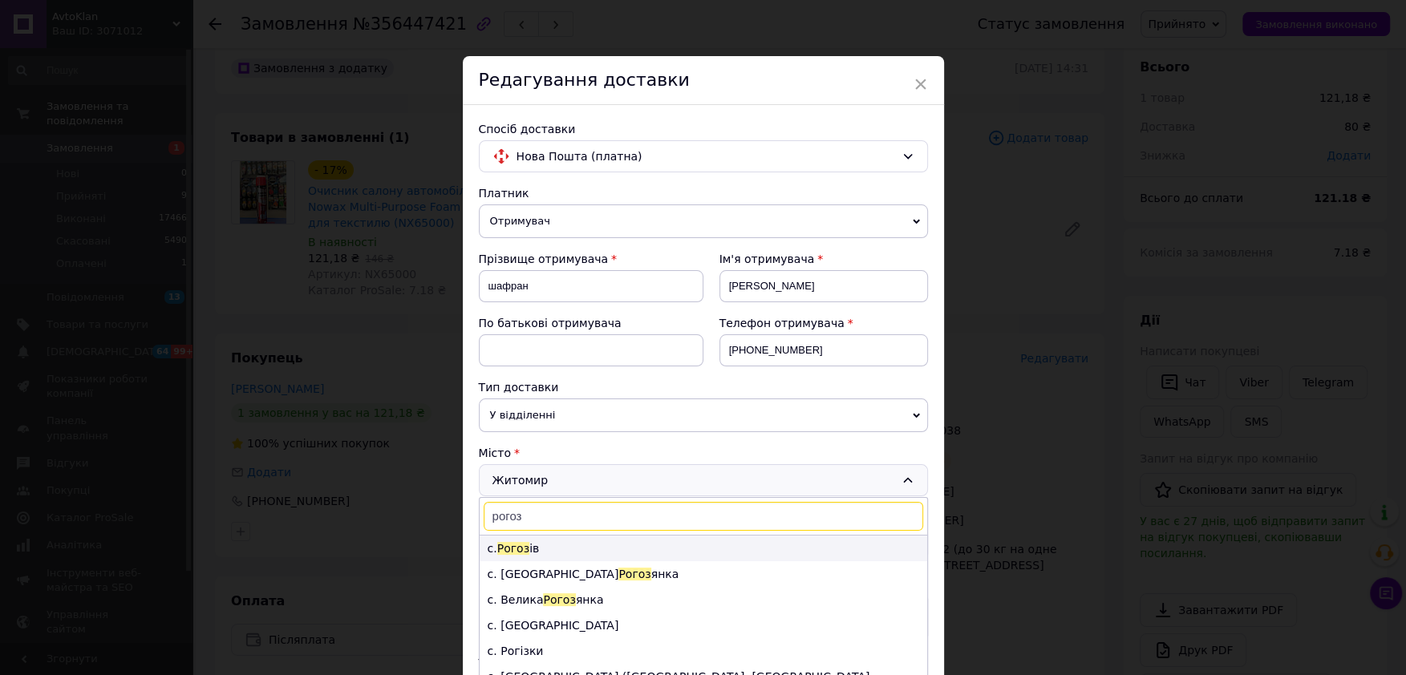
type input "рогоз"
click at [526, 549] on li "с. Рогоз ів" at bounding box center [703, 549] width 447 height 26
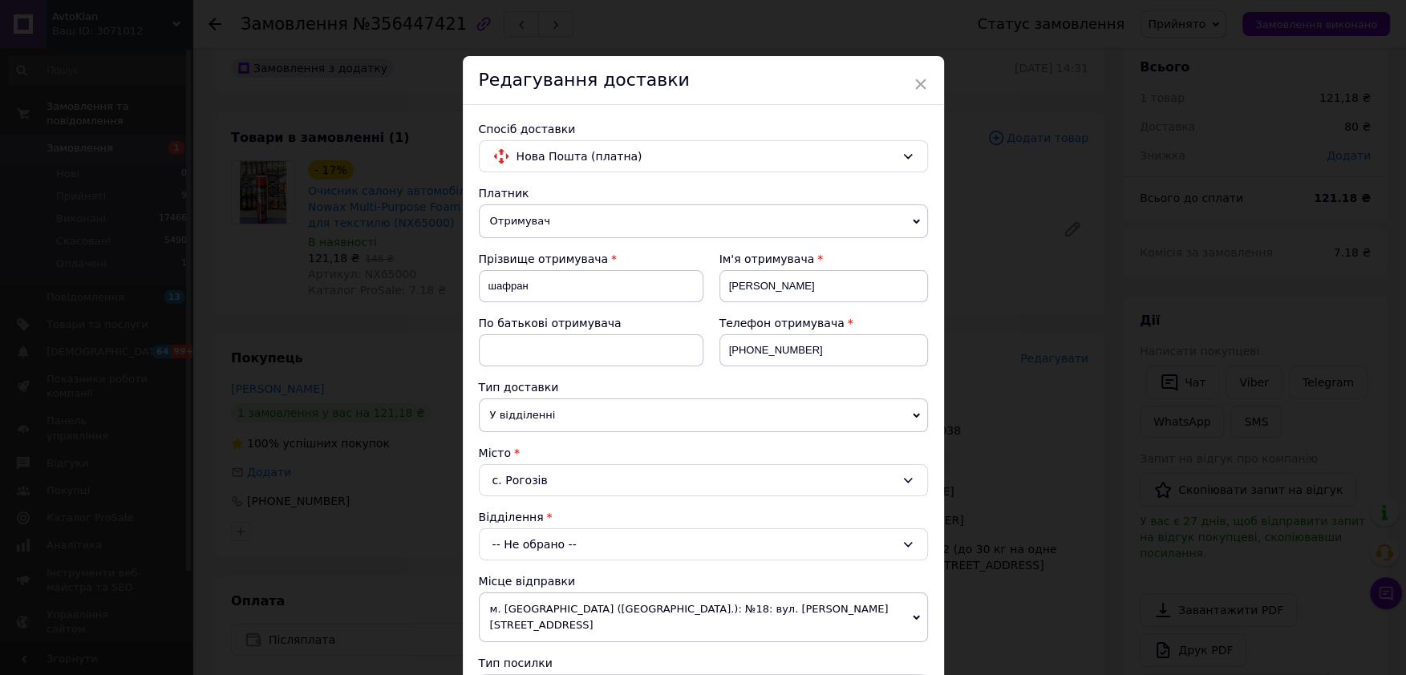
click at [913, 543] on div "-- Не обрано --" at bounding box center [703, 544] width 449 height 32
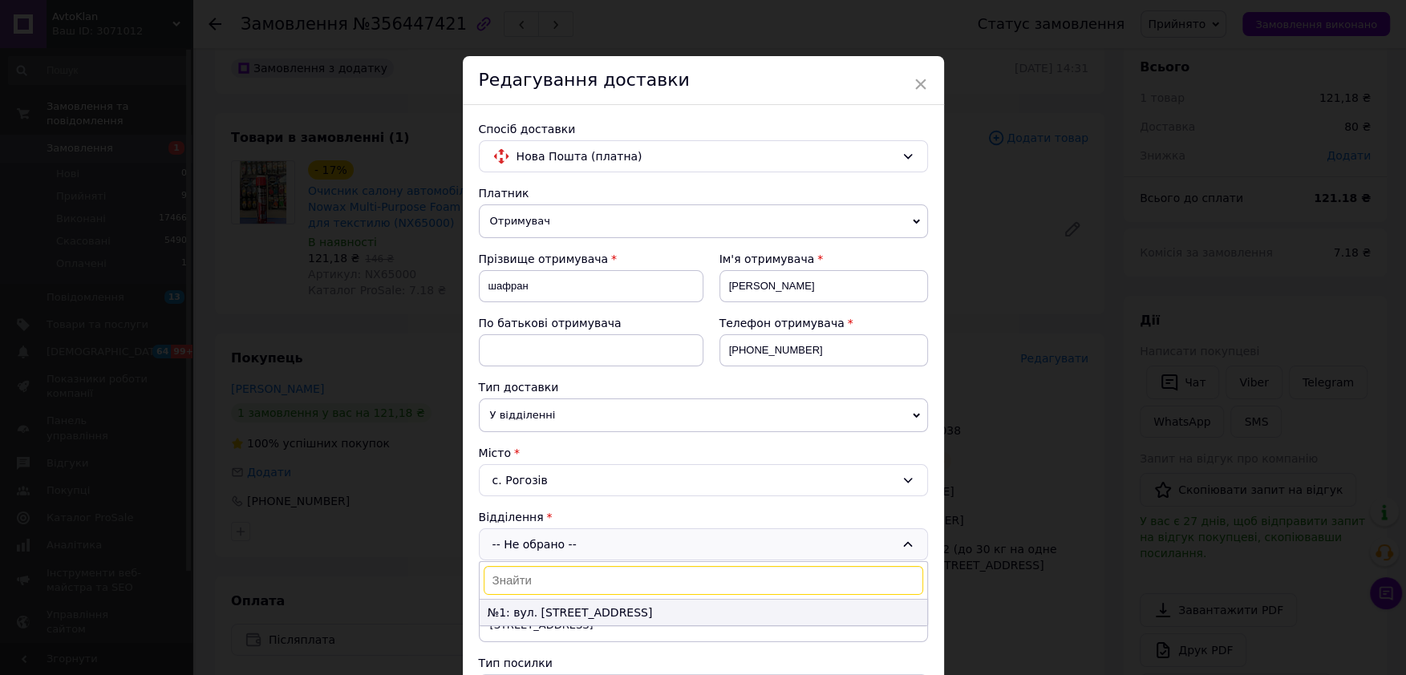
click at [588, 612] on li "№1: вул. Центральна, 84 А" at bounding box center [703, 613] width 447 height 26
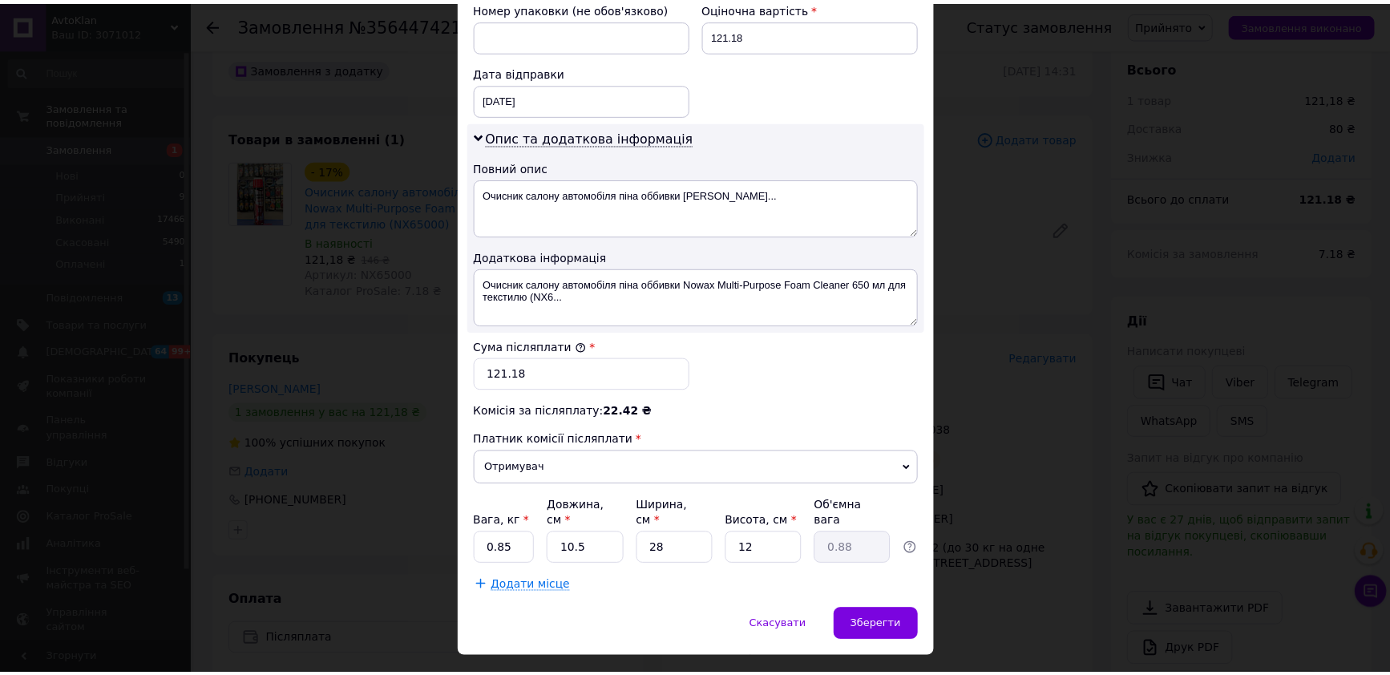
scroll to position [725, 0]
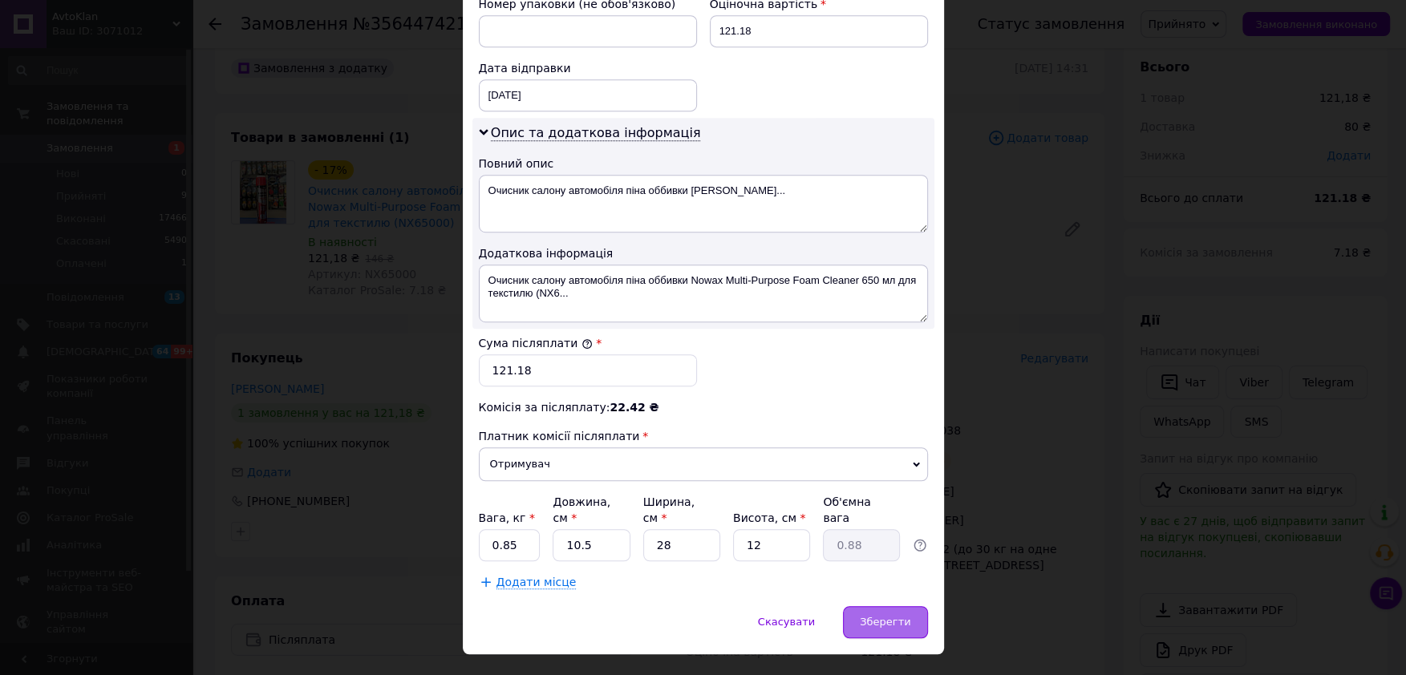
click at [901, 616] on span "Зберегти" at bounding box center [885, 622] width 51 height 12
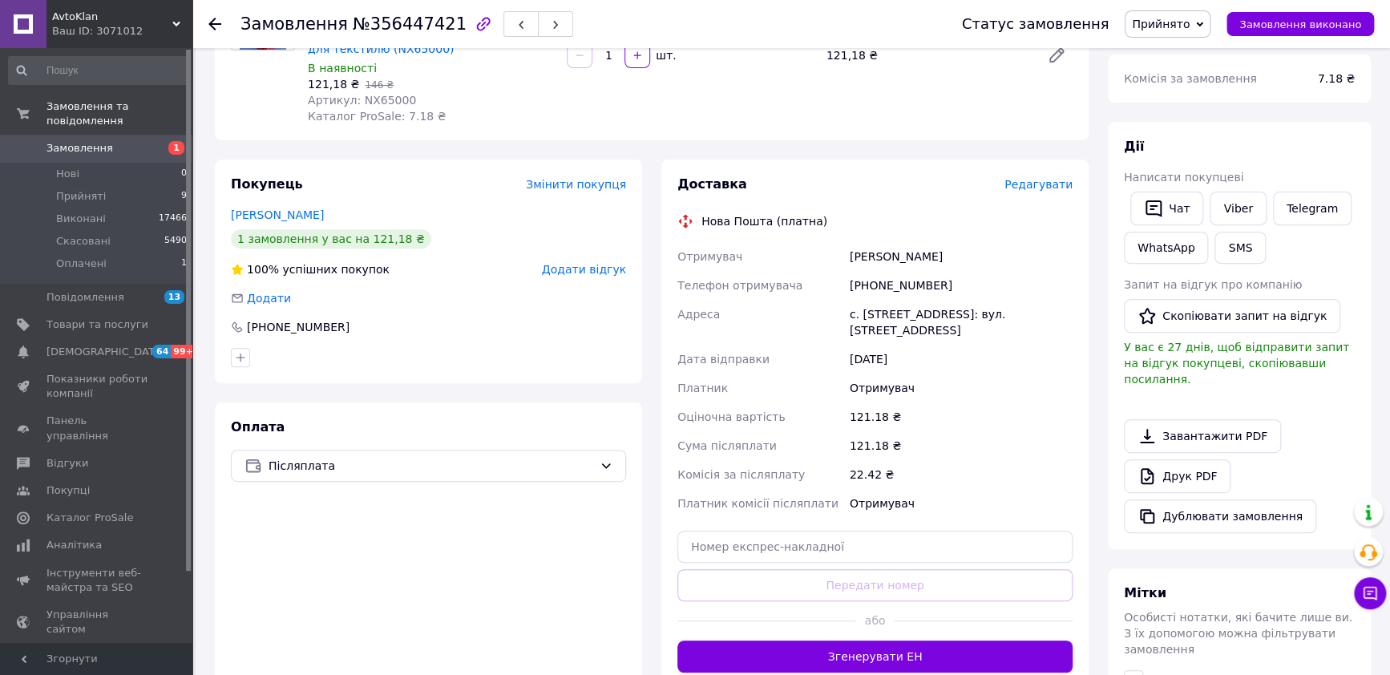
scroll to position [200, 0]
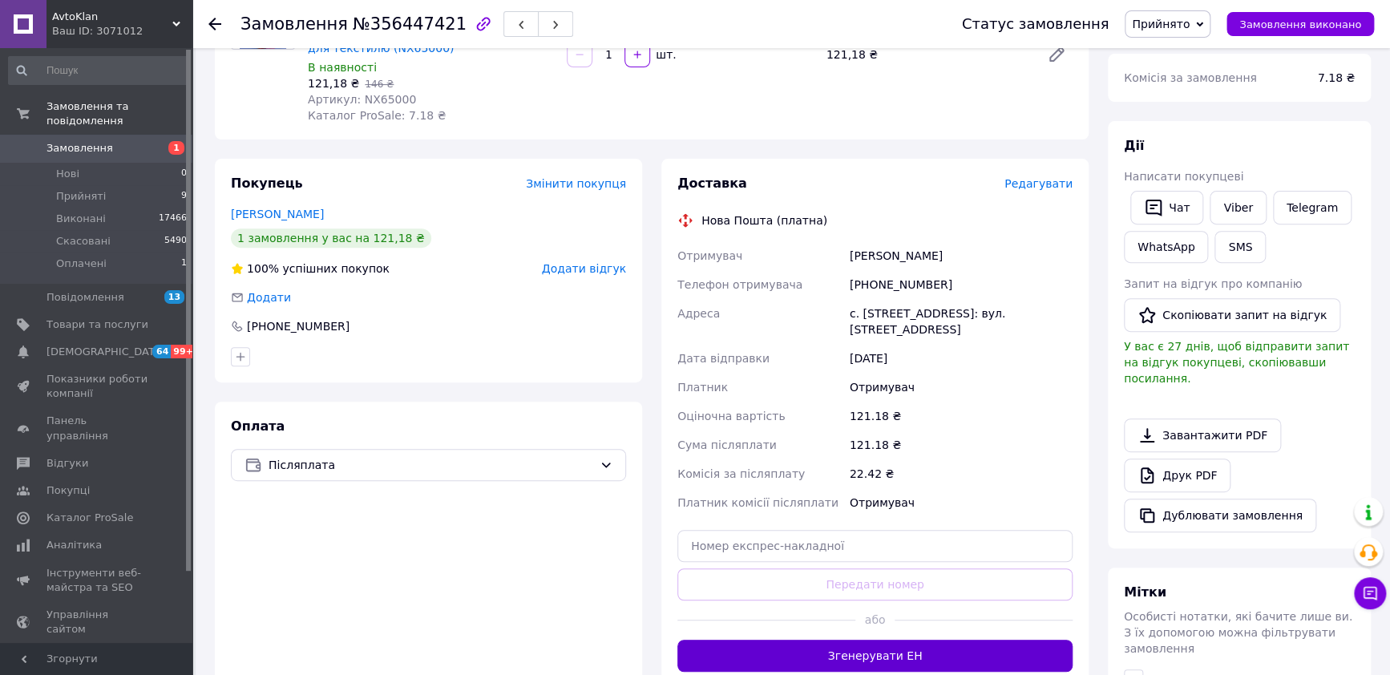
click at [887, 640] on button "Згенерувати ЕН" at bounding box center [875, 656] width 395 height 32
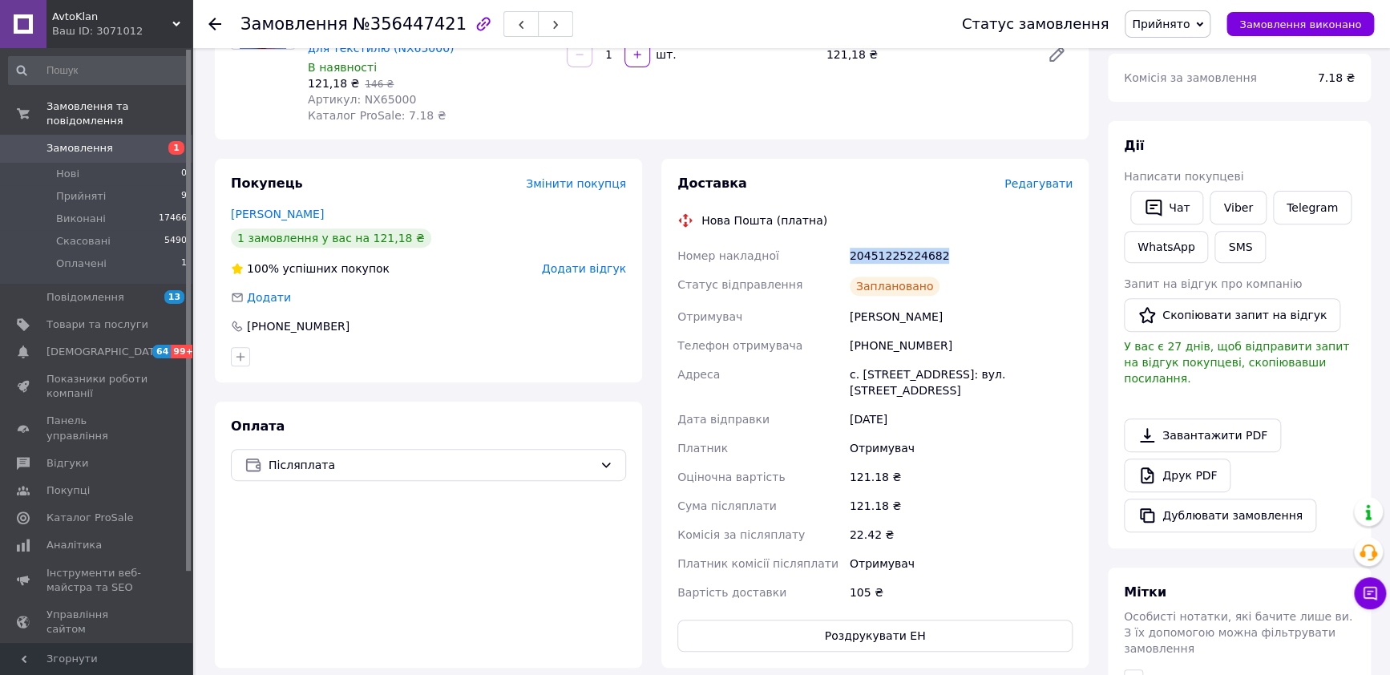
drag, startPoint x: 961, startPoint y: 255, endPoint x: 844, endPoint y: 248, distance: 116.5
click at [844, 248] on div "Номер накладної 20451225224682 Статус відправлення Заплановано Отримувач шафран…" at bounding box center [875, 424] width 402 height 366
copy div "Номер накладної 20451225224682"
drag, startPoint x: 961, startPoint y: 316, endPoint x: 837, endPoint y: 318, distance: 124.3
click at [837, 318] on div "Номер накладної 20451225224682 Статус відправлення Заплановано Отримувач шафран…" at bounding box center [875, 424] width 402 height 366
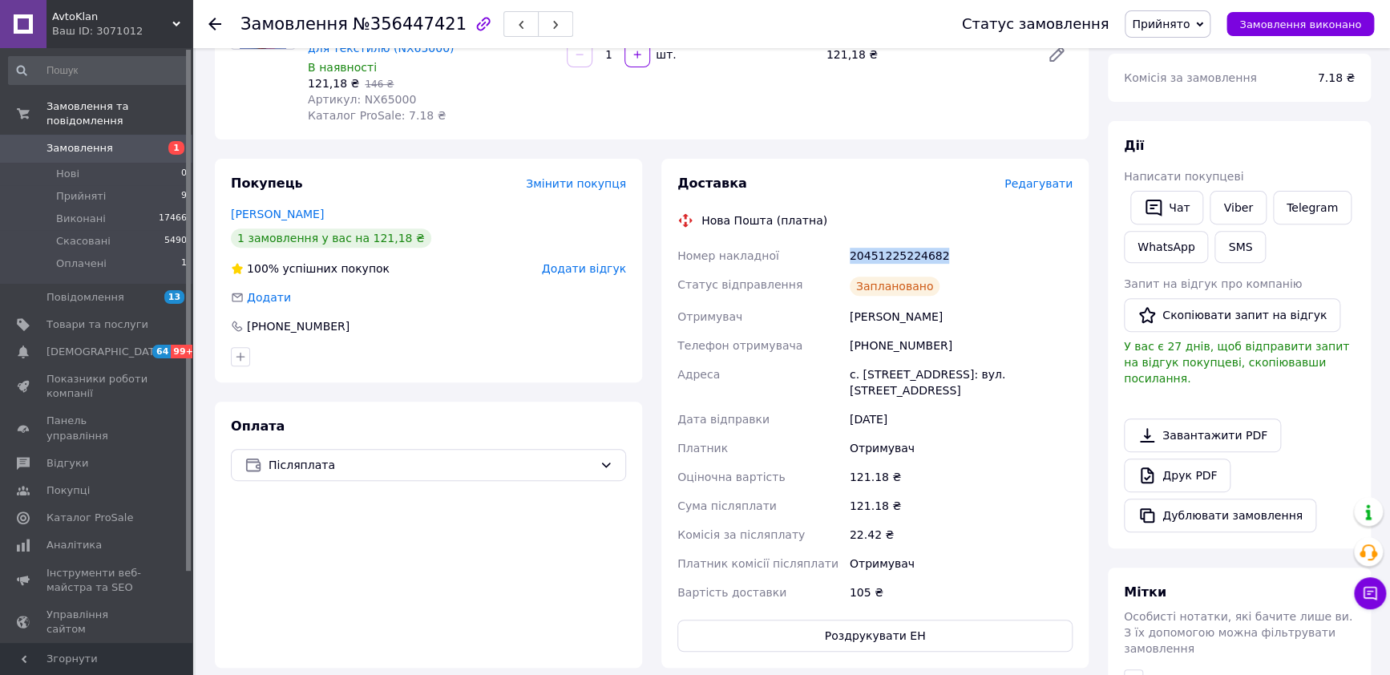
copy div "Отримувач шафран ярослав"
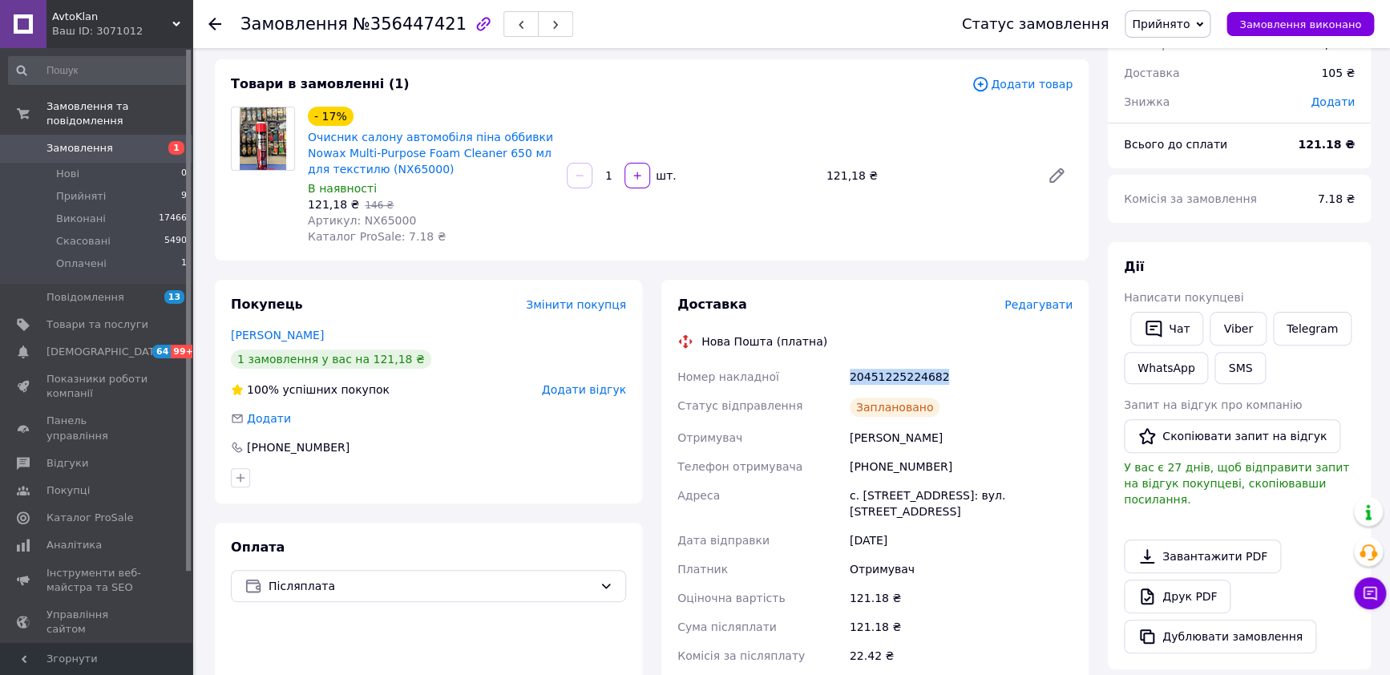
scroll to position [0, 0]
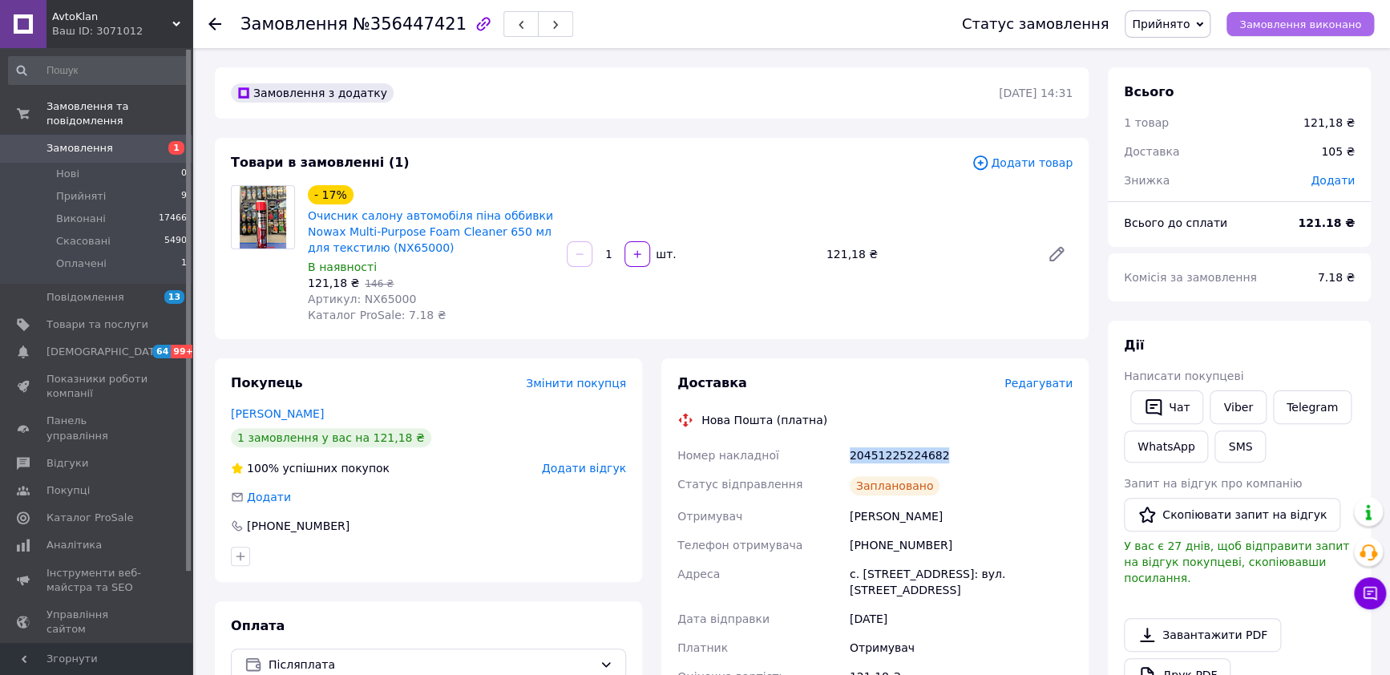
click at [1311, 23] on span "Замовлення виконано" at bounding box center [1301, 24] width 122 height 12
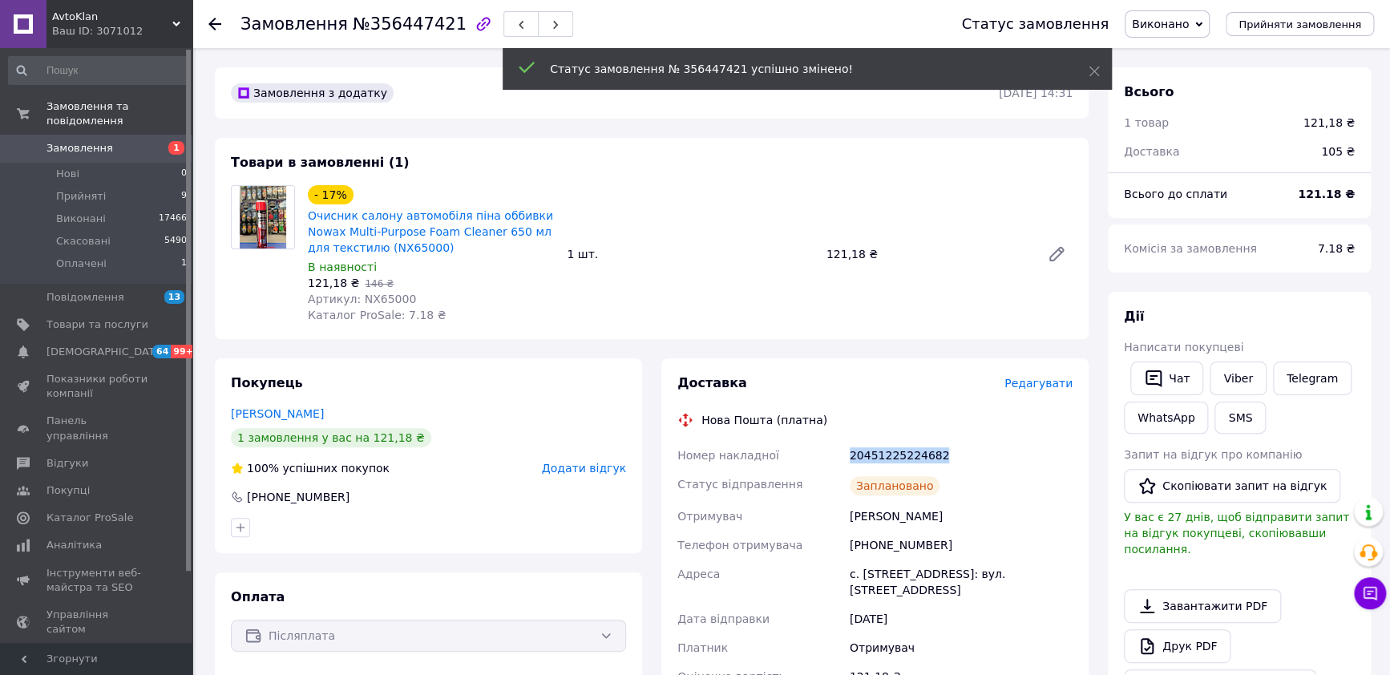
drag, startPoint x: 939, startPoint y: 450, endPoint x: 885, endPoint y: 455, distance: 53.9
click at [821, 455] on div "Номер накладної 20451225224682 Статус відправлення Заплановано Отримувач шафран…" at bounding box center [875, 624] width 402 height 366
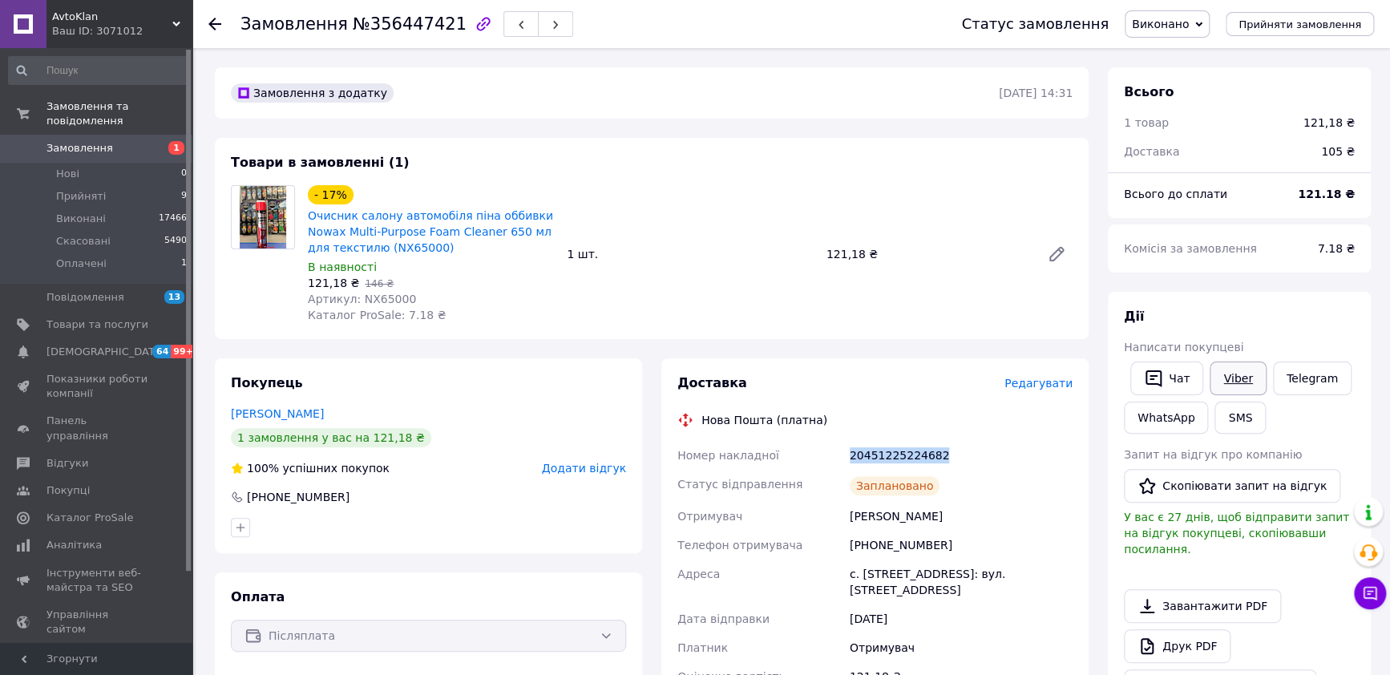
click at [1243, 382] on link "Viber" at bounding box center [1238, 379] width 56 height 34
drag, startPoint x: 944, startPoint y: 516, endPoint x: 847, endPoint y: 523, distance: 97.3
click at [844, 523] on div "Номер накладної 20451225224682 Статус відправлення Заплановано Отримувач шафран…" at bounding box center [875, 624] width 402 height 366
click at [83, 189] on span "Прийняті" at bounding box center [81, 196] width 50 height 14
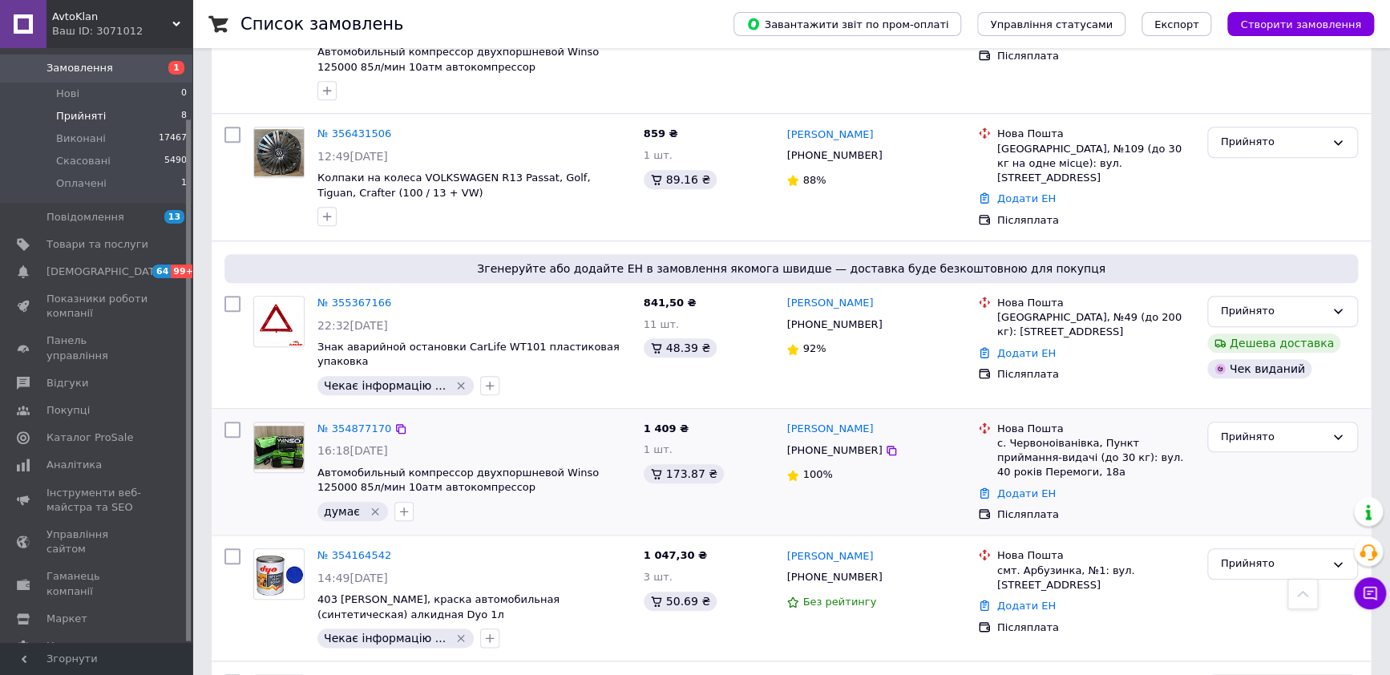
scroll to position [701, 0]
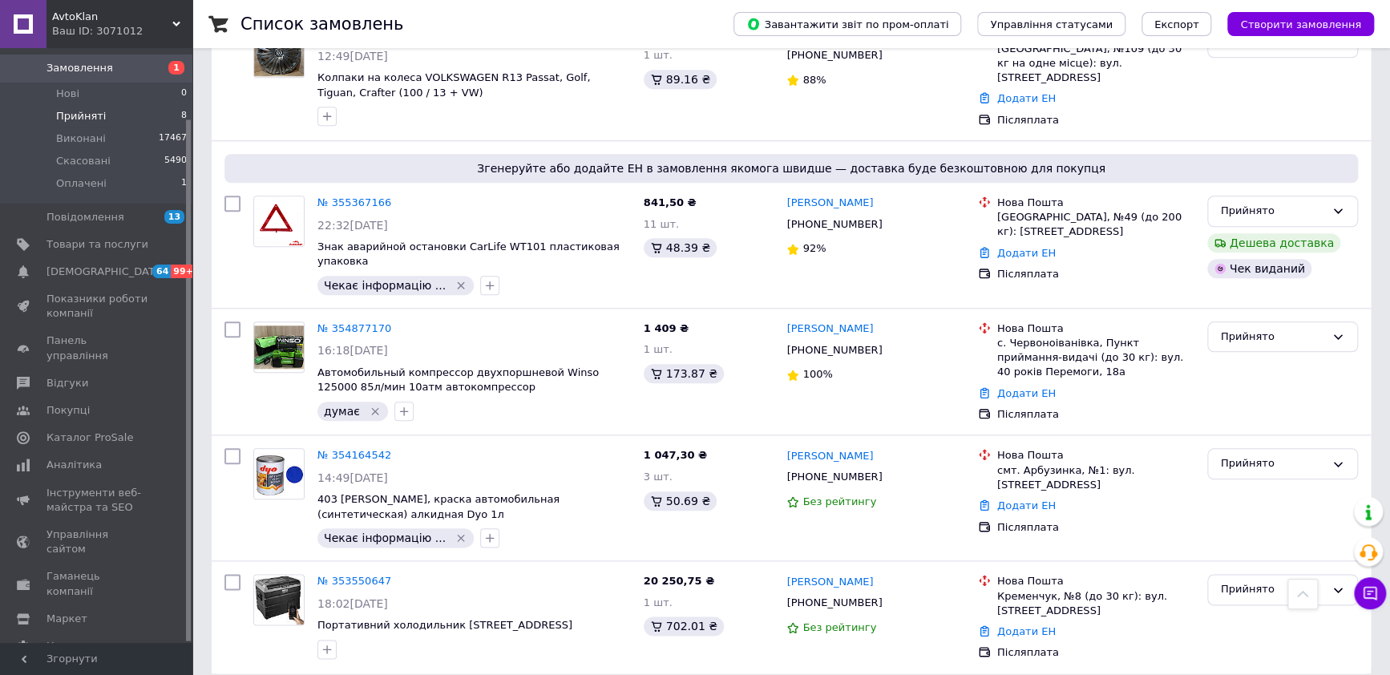
click at [180, 16] on div "AvtoKlan Ваш ID: 3071012" at bounding box center [120, 24] width 146 height 48
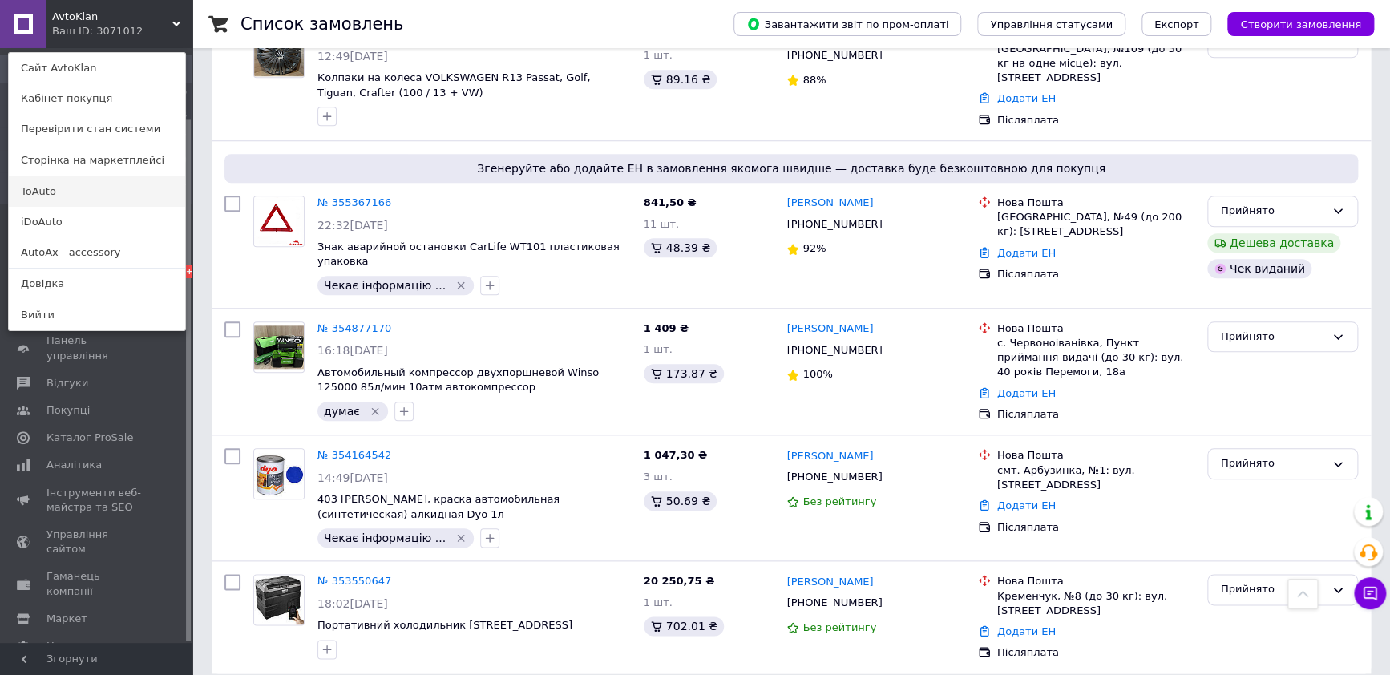
click at [39, 188] on link "ToAuto" at bounding box center [97, 191] width 176 height 30
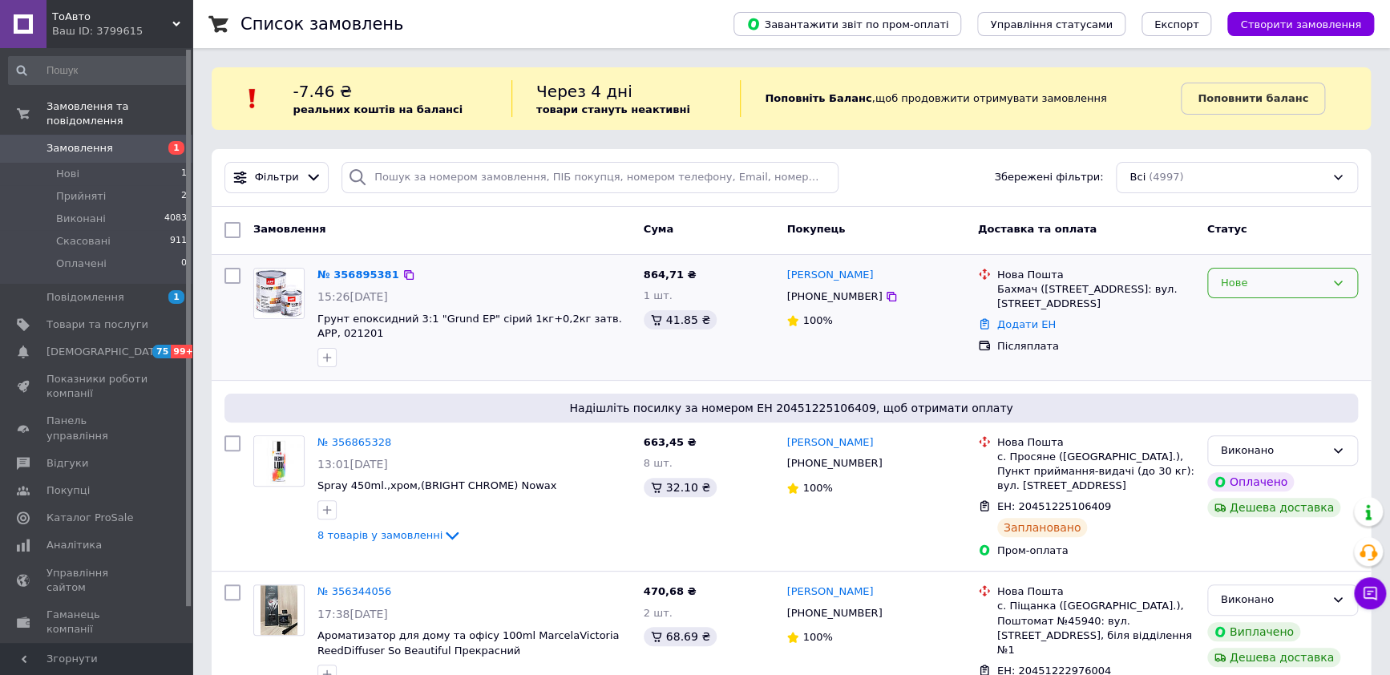
click at [1342, 277] on icon at bounding box center [1338, 283] width 13 height 13
click at [1247, 313] on li "Прийнято" at bounding box center [1282, 317] width 149 height 30
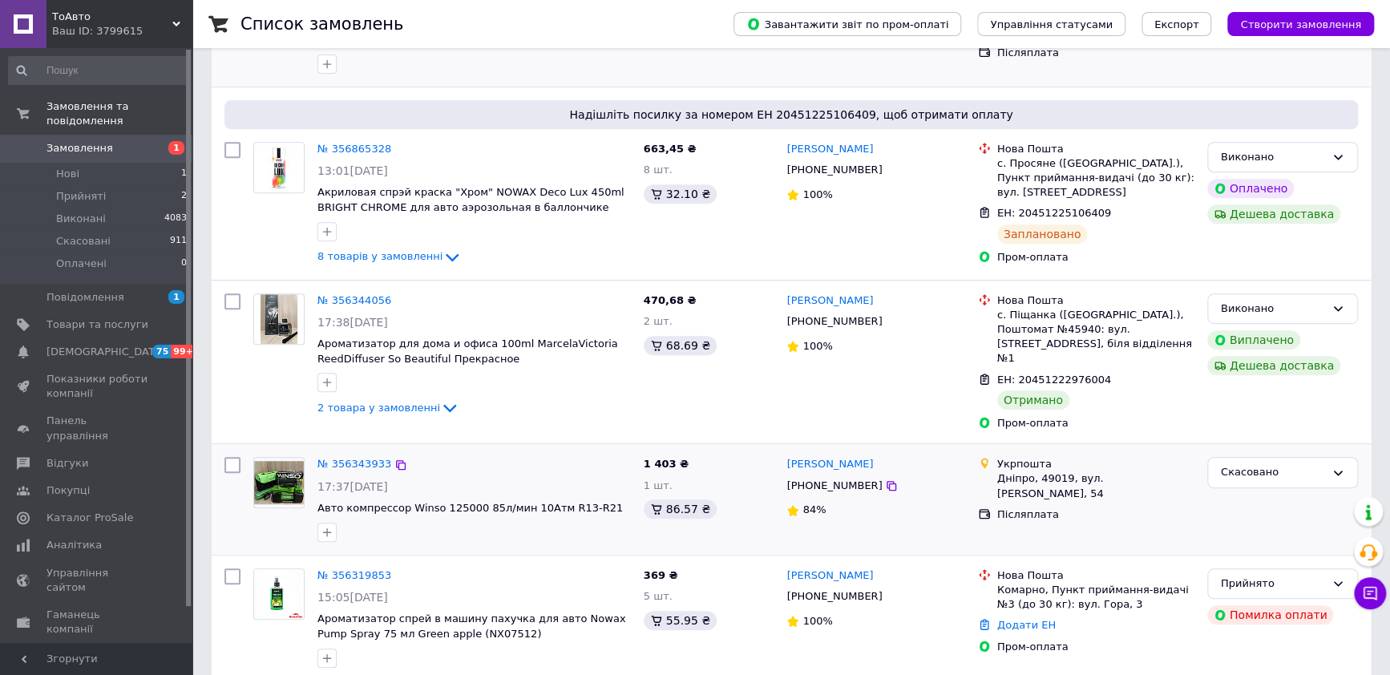
scroll to position [300, 0]
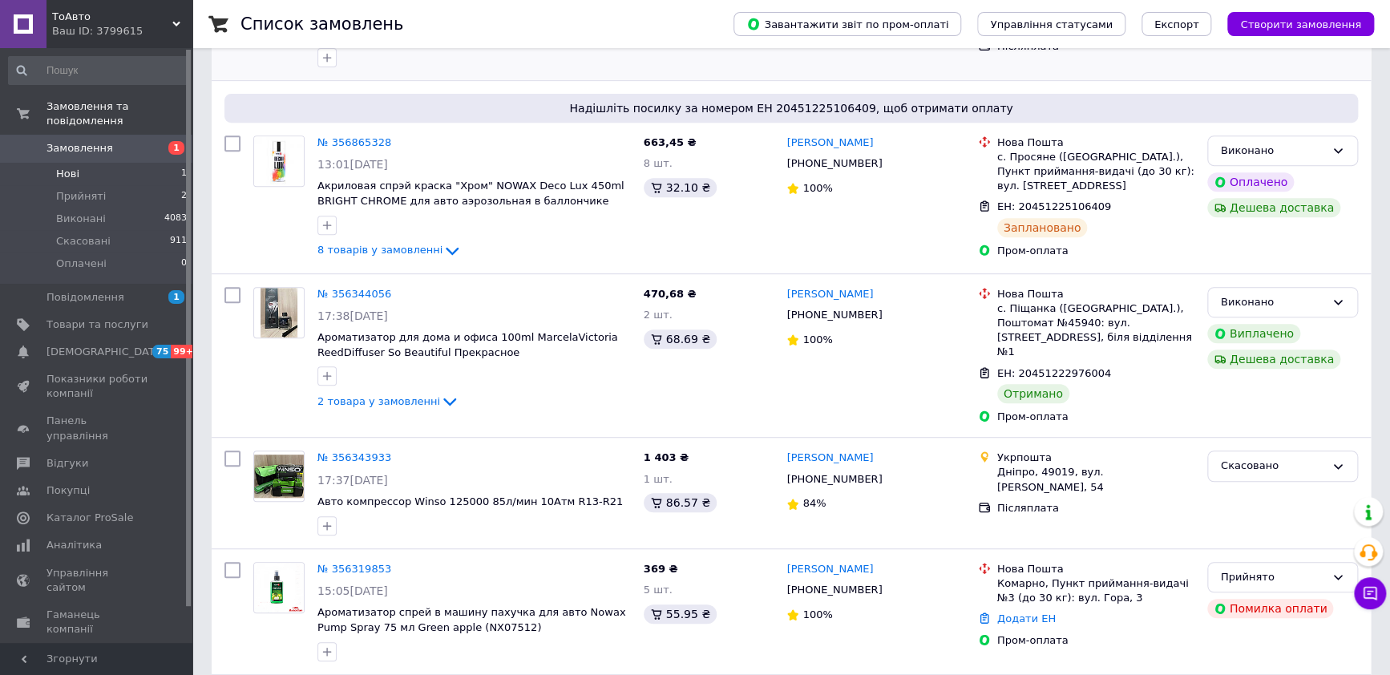
click at [68, 167] on span "Нові" at bounding box center [67, 174] width 23 height 14
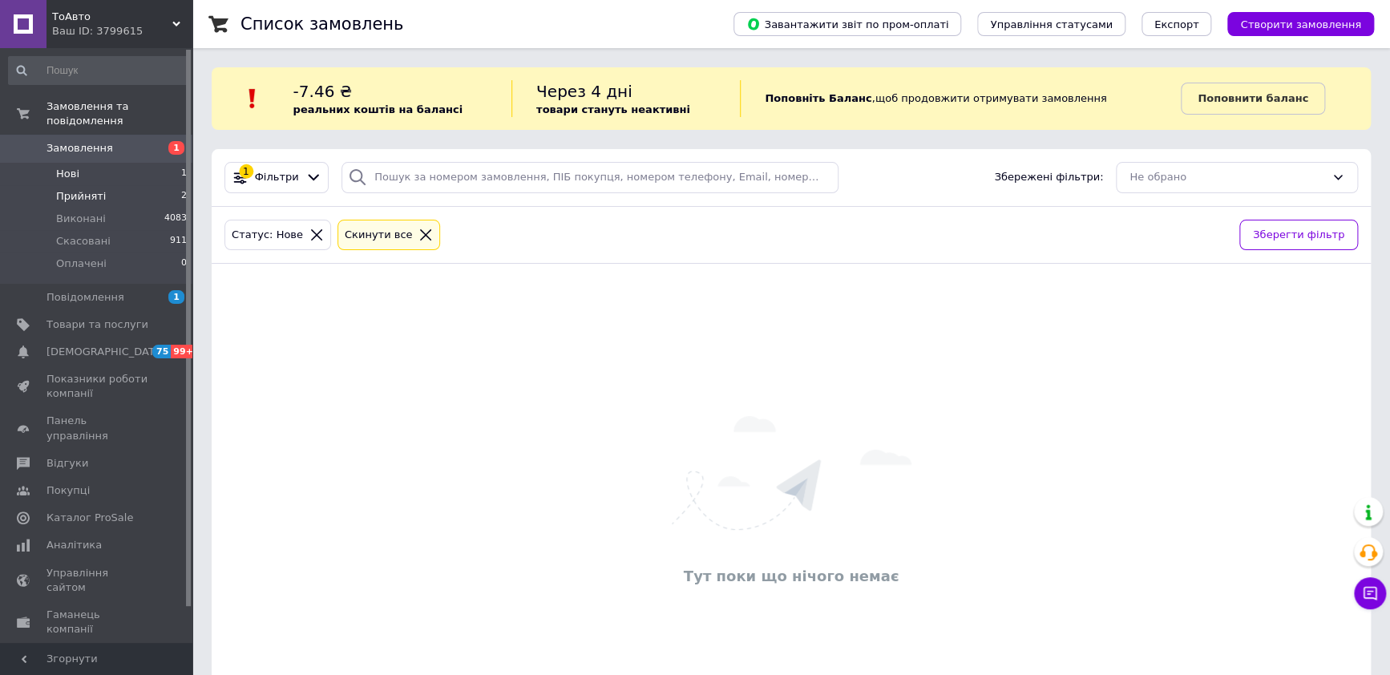
click at [81, 189] on span "Прийняті" at bounding box center [81, 196] width 50 height 14
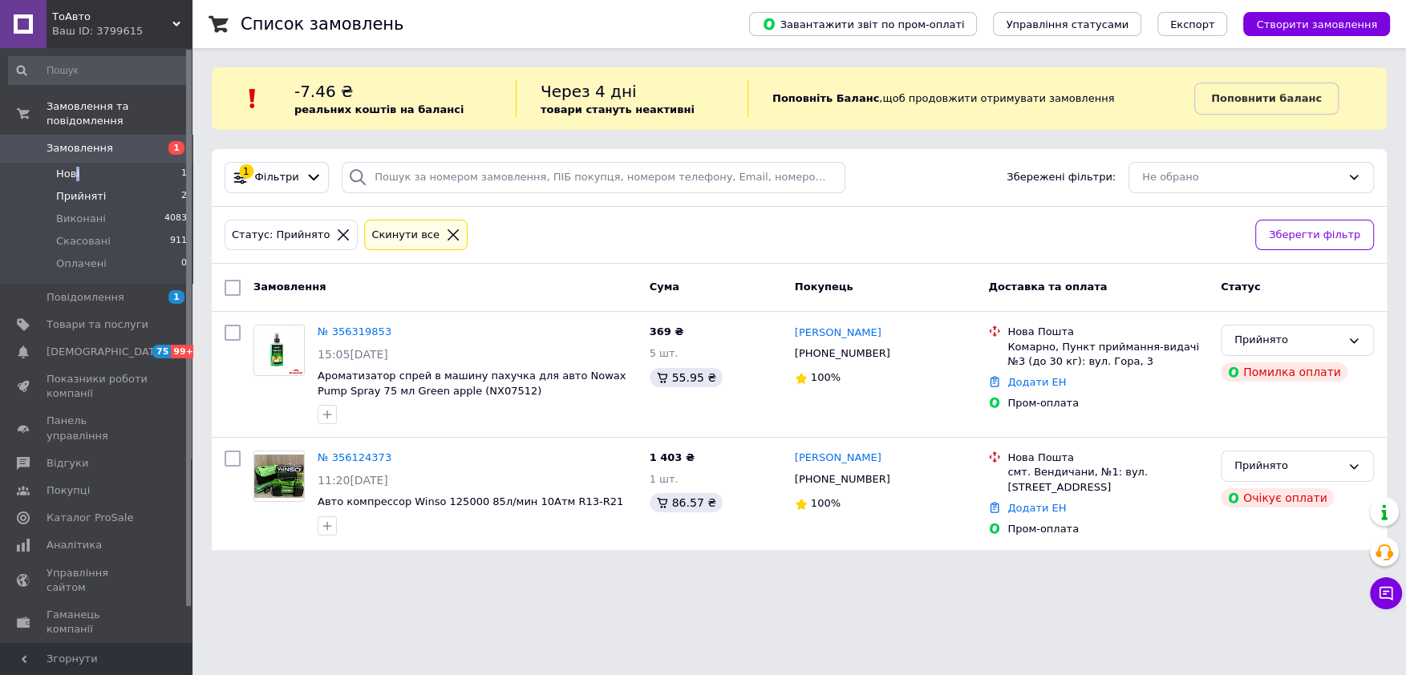
click at [79, 163] on li "Нові 1" at bounding box center [98, 174] width 196 height 22
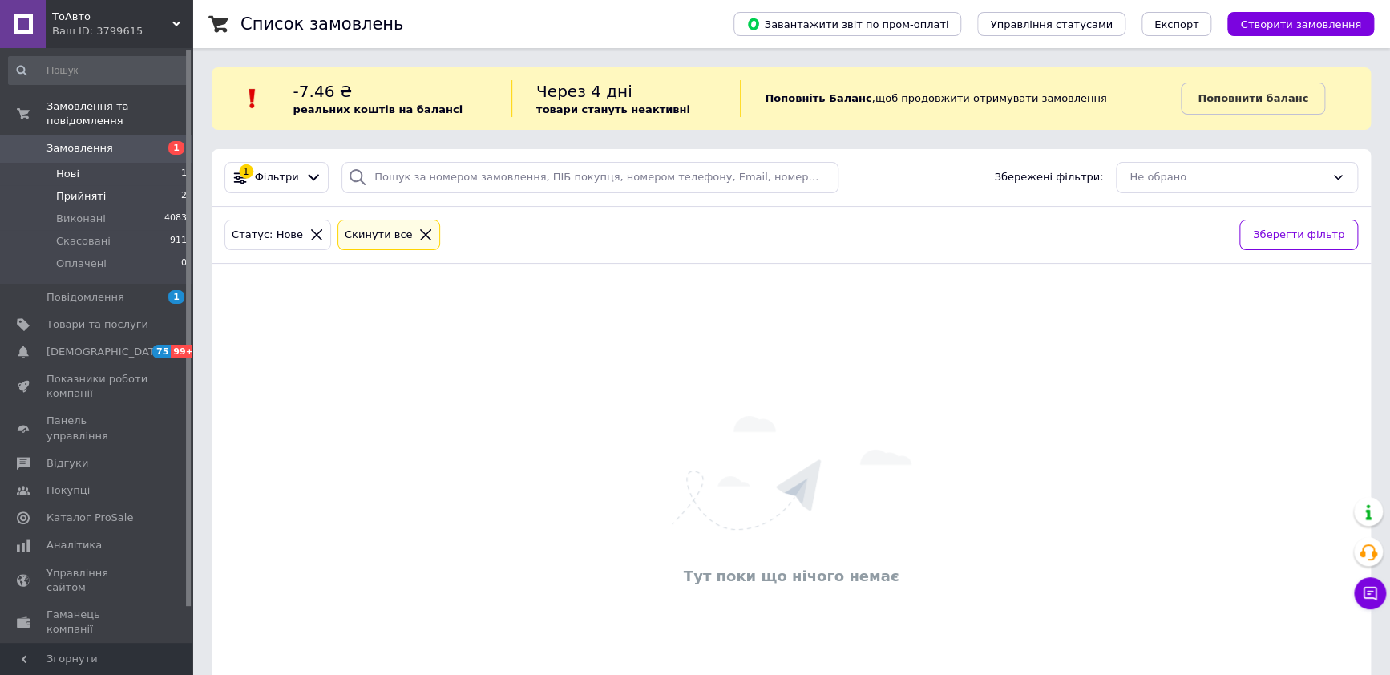
click at [75, 189] on span "Прийняті" at bounding box center [81, 196] width 50 height 14
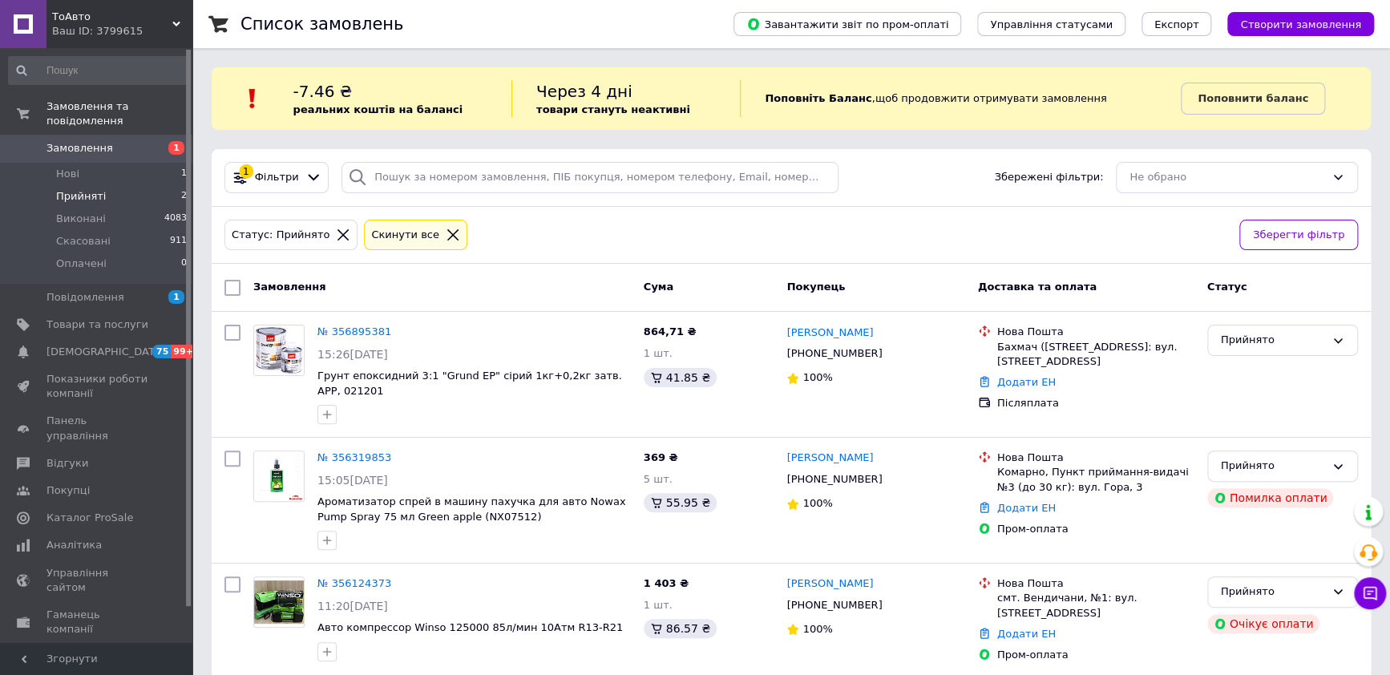
click at [175, 24] on use at bounding box center [176, 24] width 8 height 5
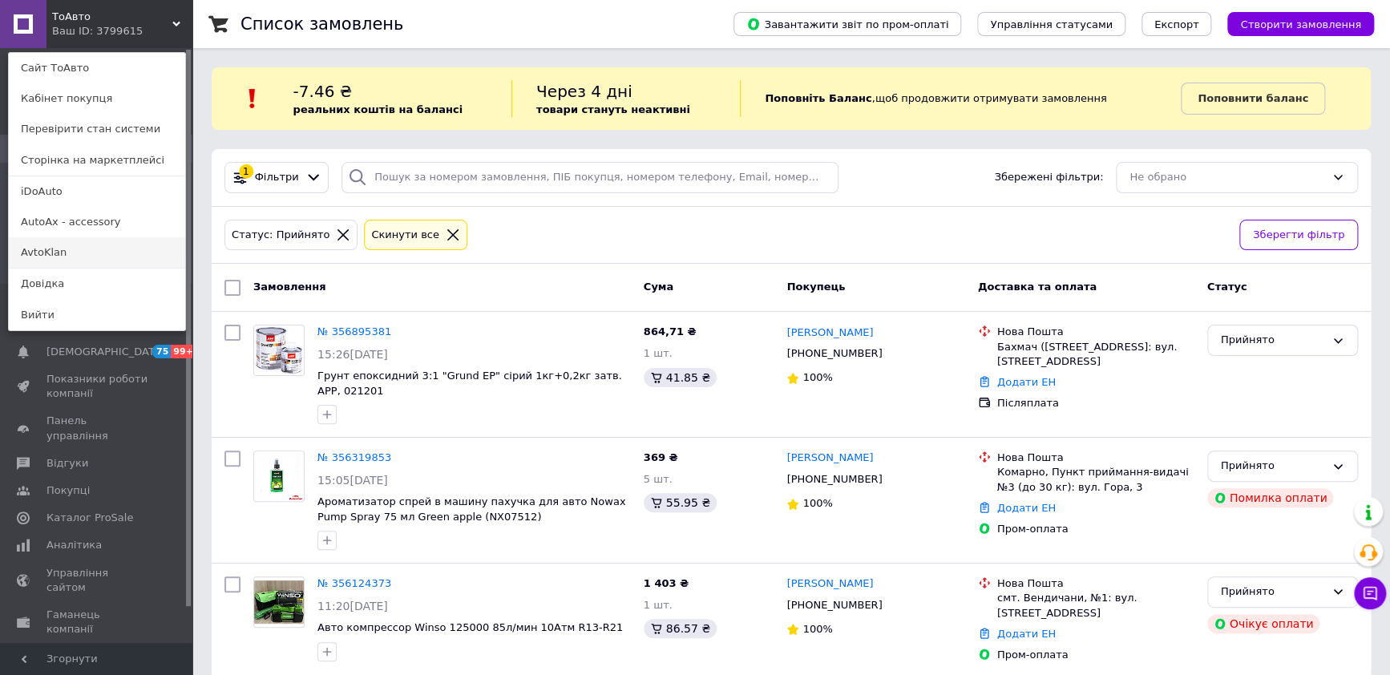
click at [42, 249] on link "AvtoKlan" at bounding box center [97, 252] width 176 height 30
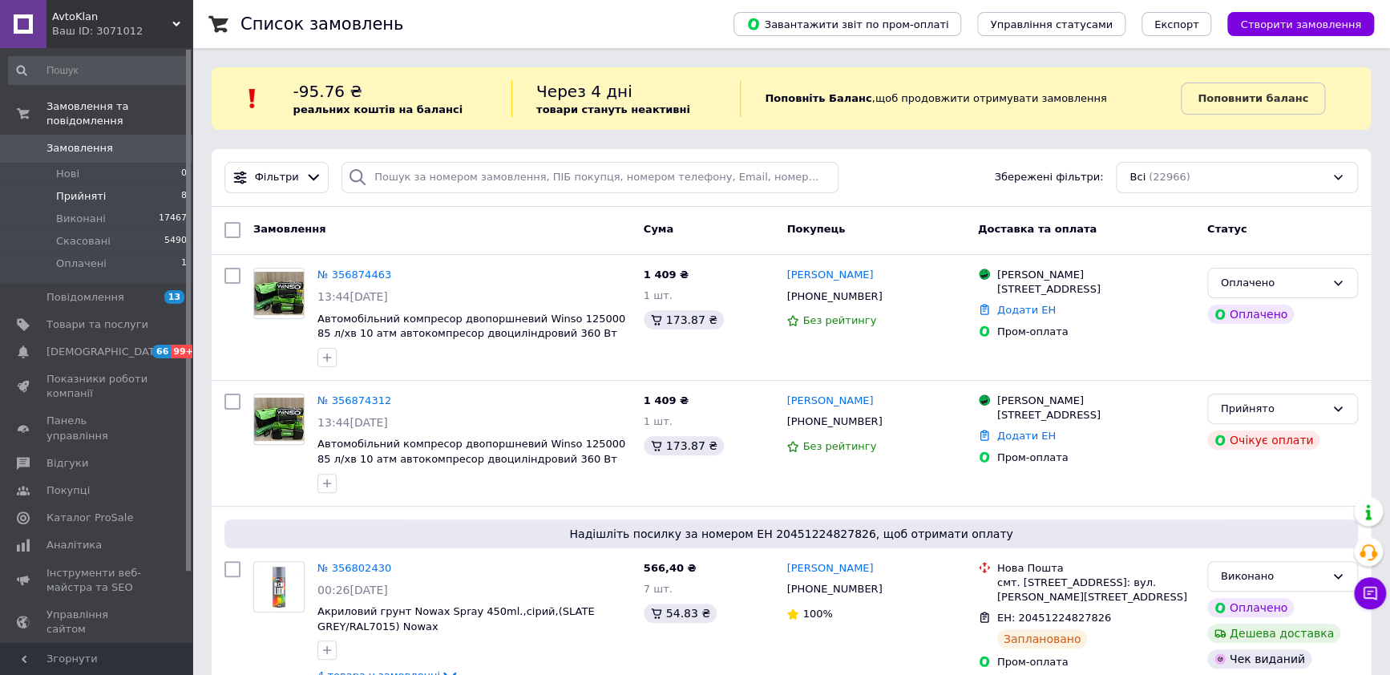
click at [75, 189] on span "Прийняті" at bounding box center [81, 196] width 50 height 14
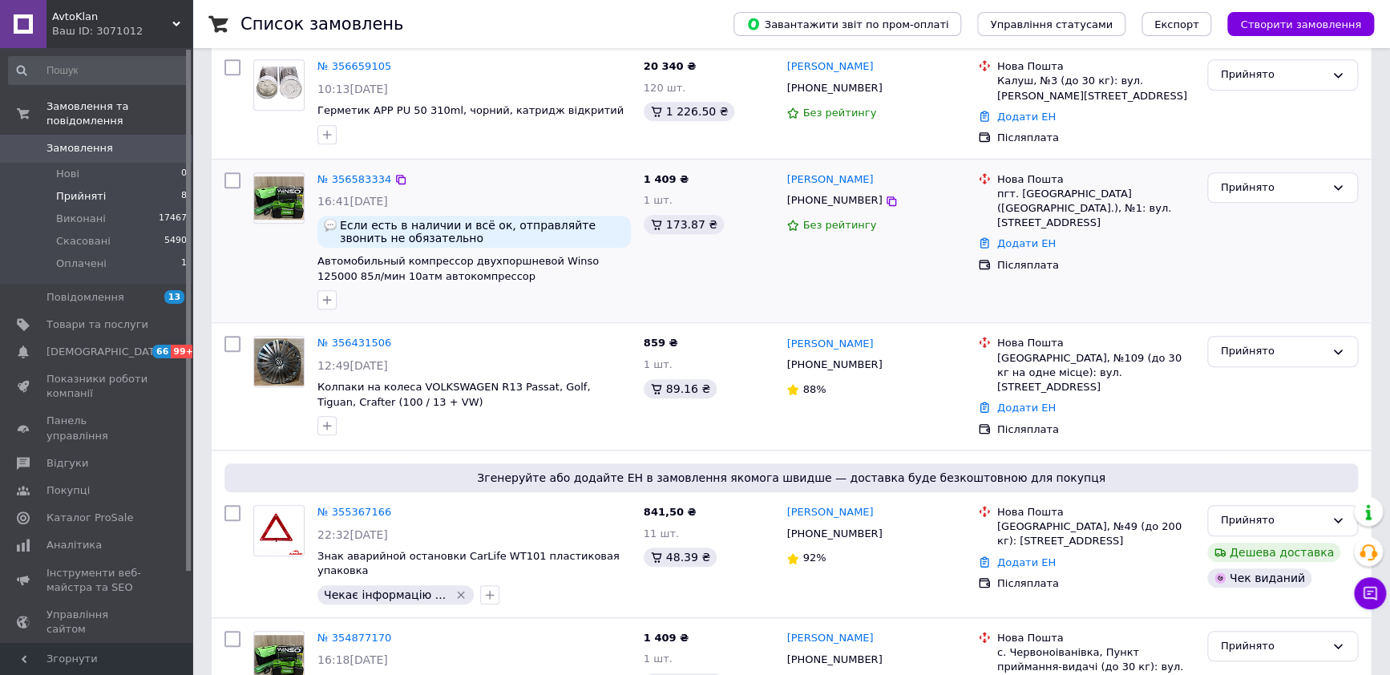
scroll to position [400, 0]
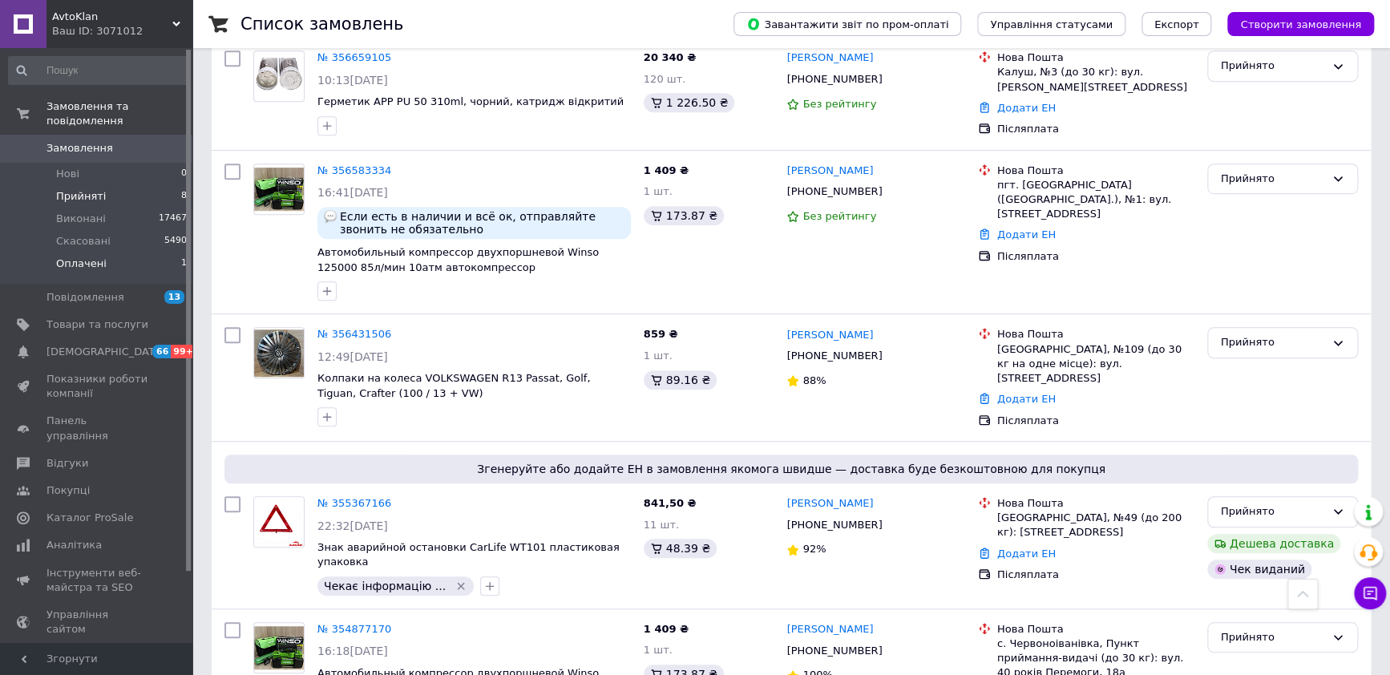
click at [66, 257] on span "Оплачені" at bounding box center [81, 264] width 51 height 14
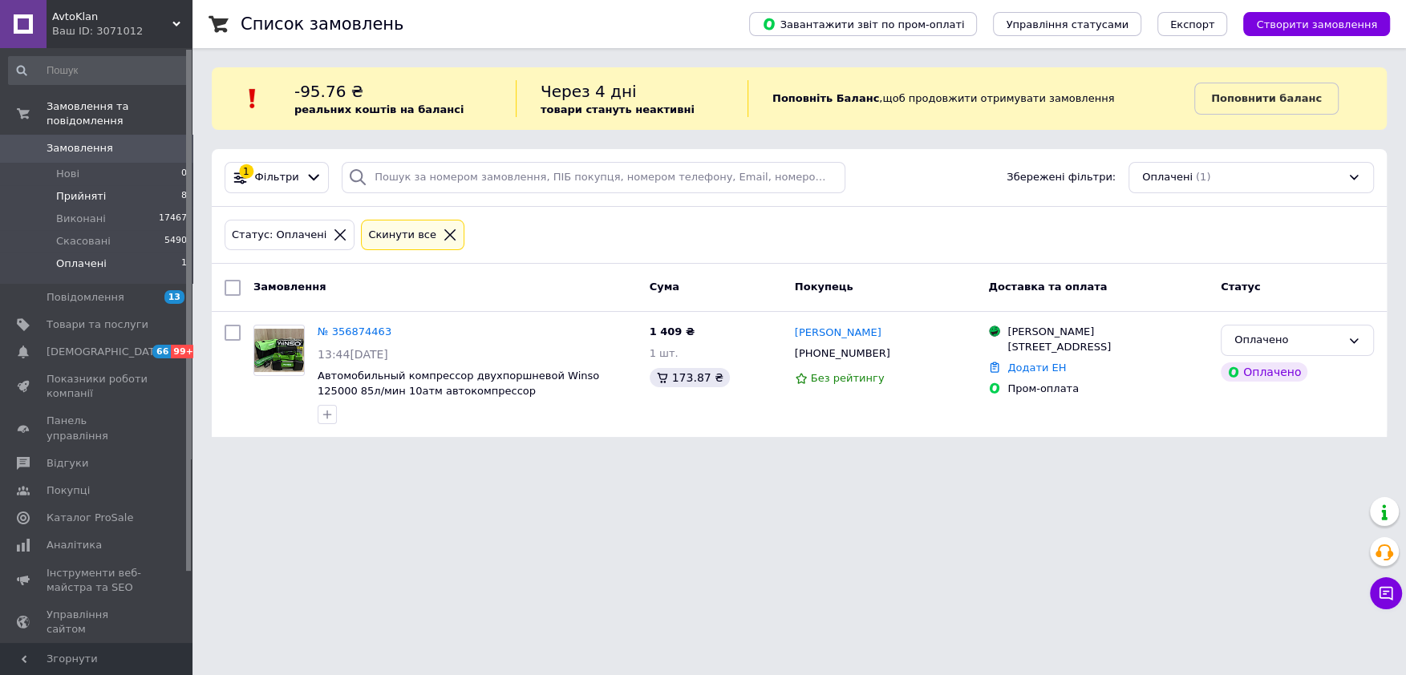
click at [81, 189] on span "Прийняті" at bounding box center [81, 196] width 50 height 14
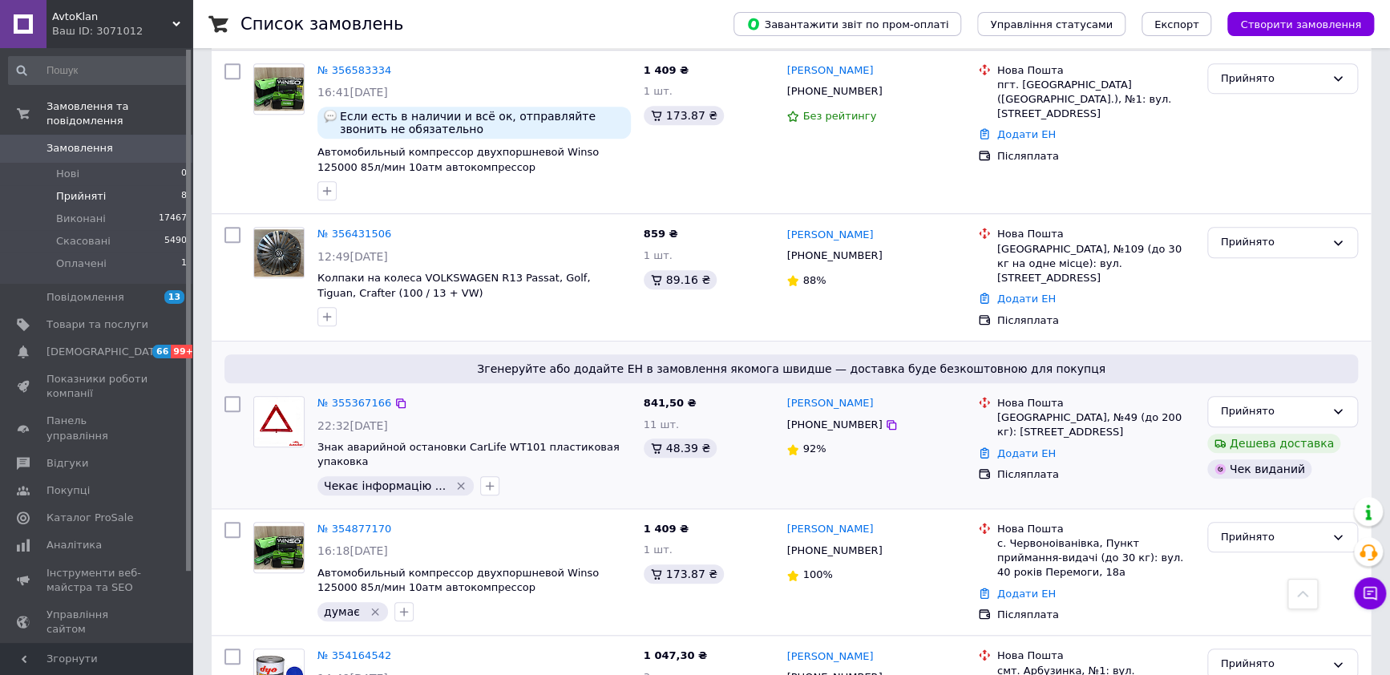
scroll to position [701, 0]
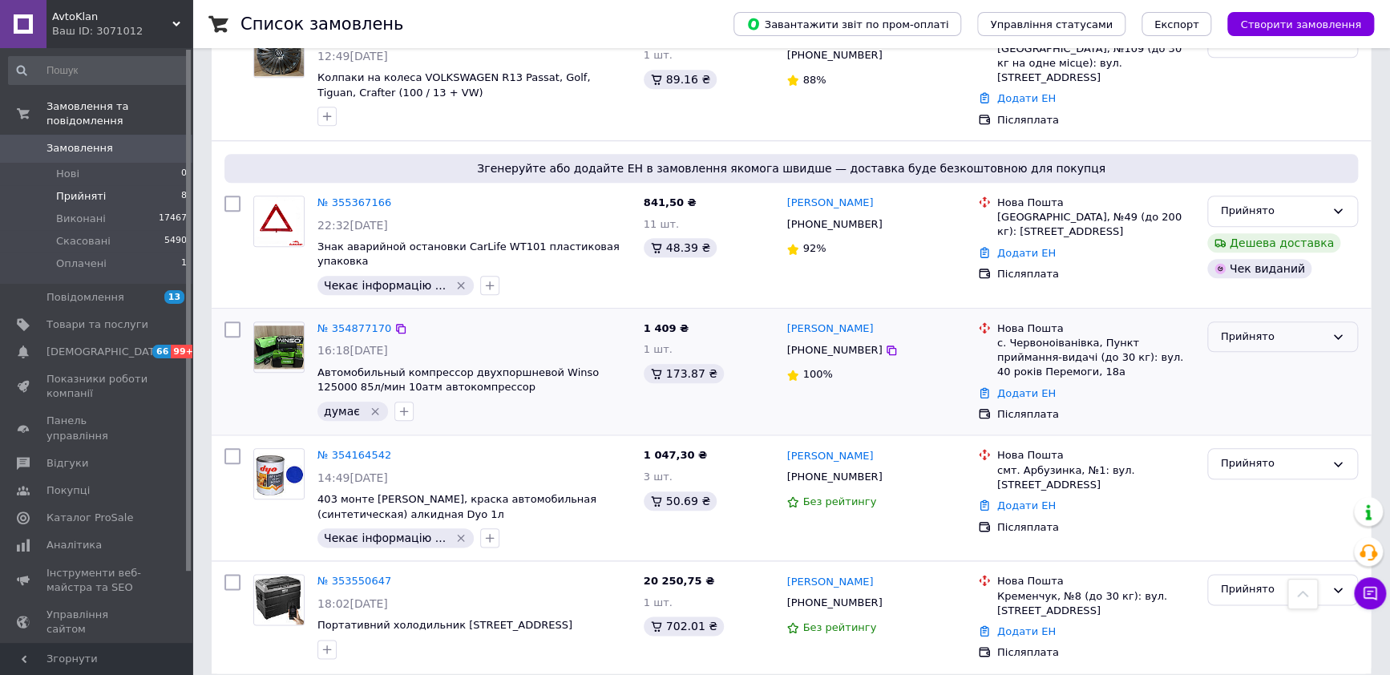
click at [1338, 330] on icon at bounding box center [1338, 336] width 13 height 13
click at [1253, 385] on li "Скасовано" at bounding box center [1282, 400] width 149 height 30
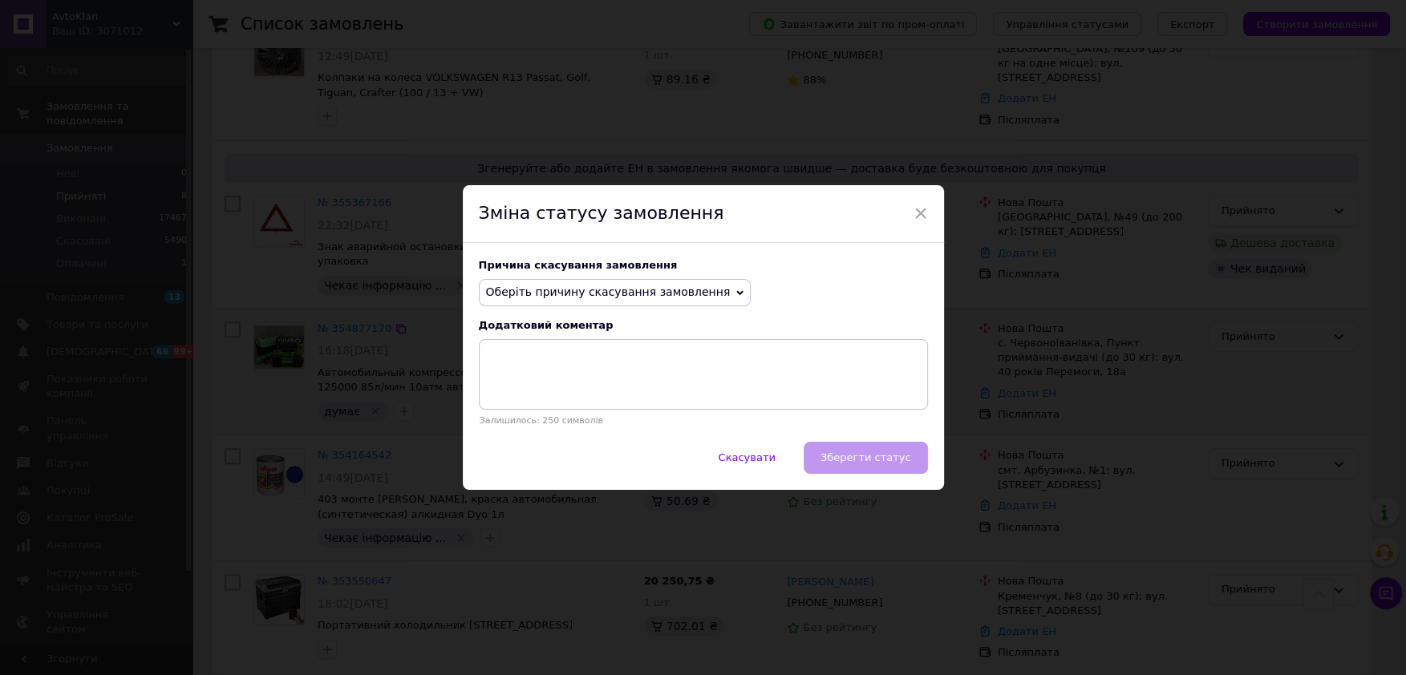
click at [736, 289] on icon at bounding box center [739, 292] width 7 height 7
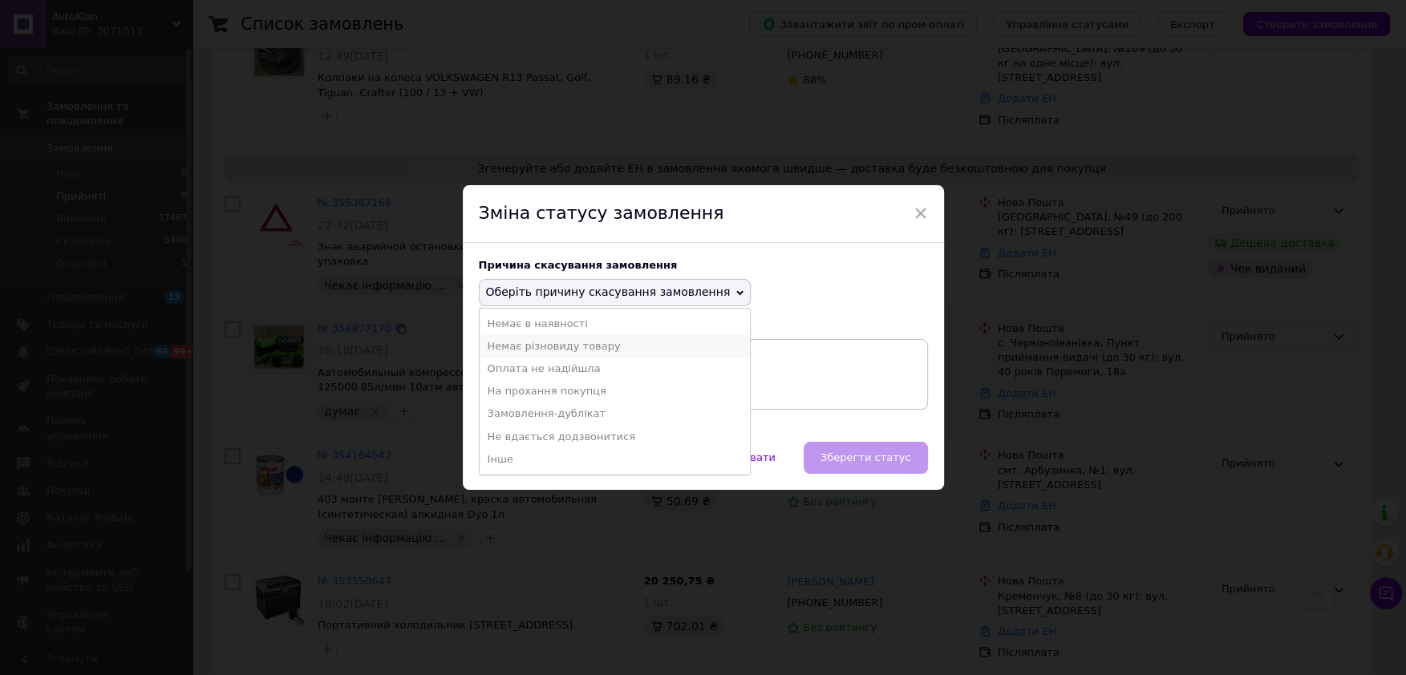
click at [570, 344] on li "Немає різновиду товару" at bounding box center [615, 346] width 271 height 22
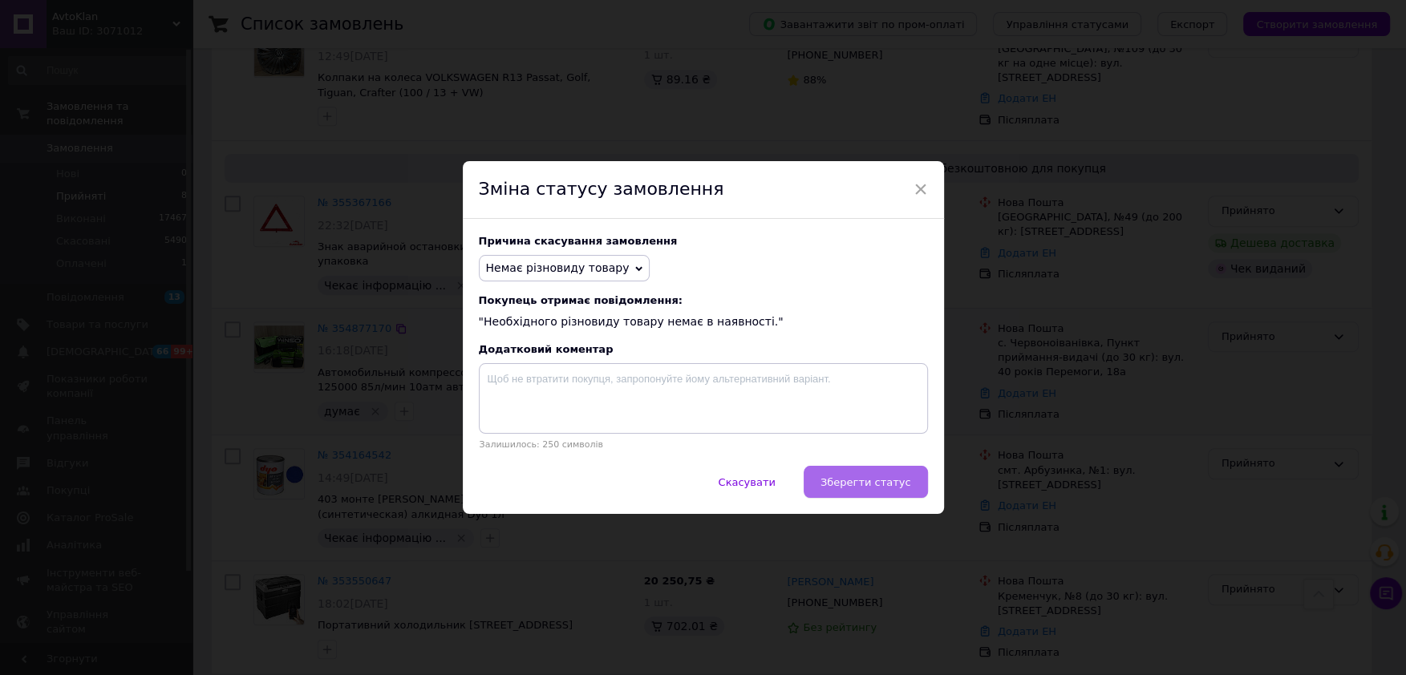
click at [886, 483] on span "Зберегти статус" at bounding box center [865, 482] width 91 height 12
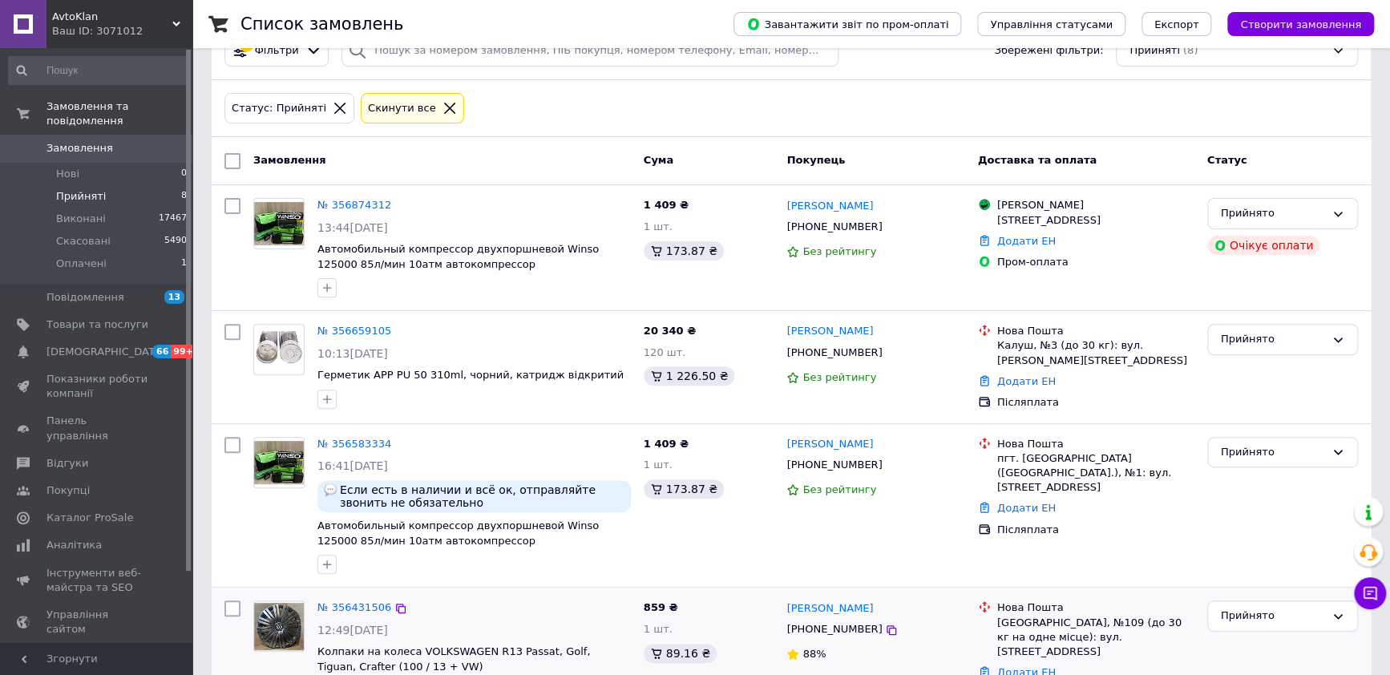
scroll to position [99, 0]
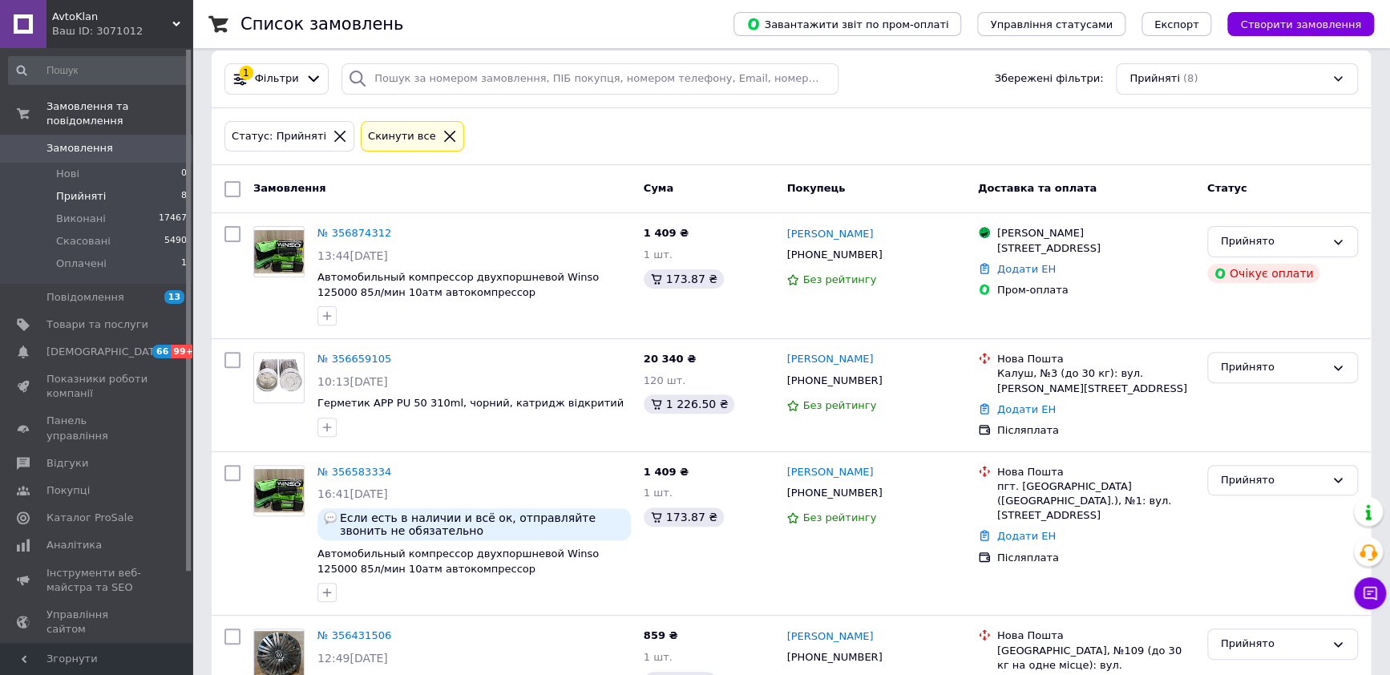
click at [176, 17] on div "AvtoKlan Ваш ID: 3071012" at bounding box center [120, 24] width 146 height 48
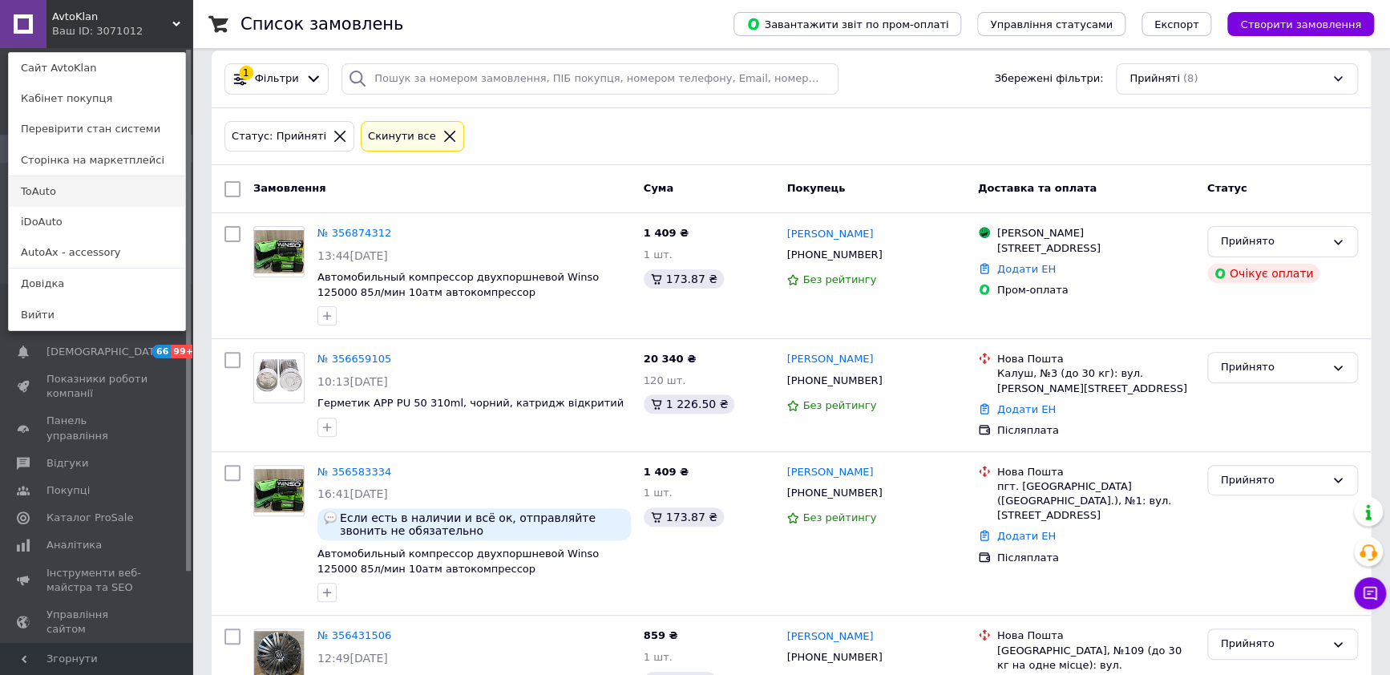
click at [22, 190] on link "ToAuto" at bounding box center [97, 191] width 176 height 30
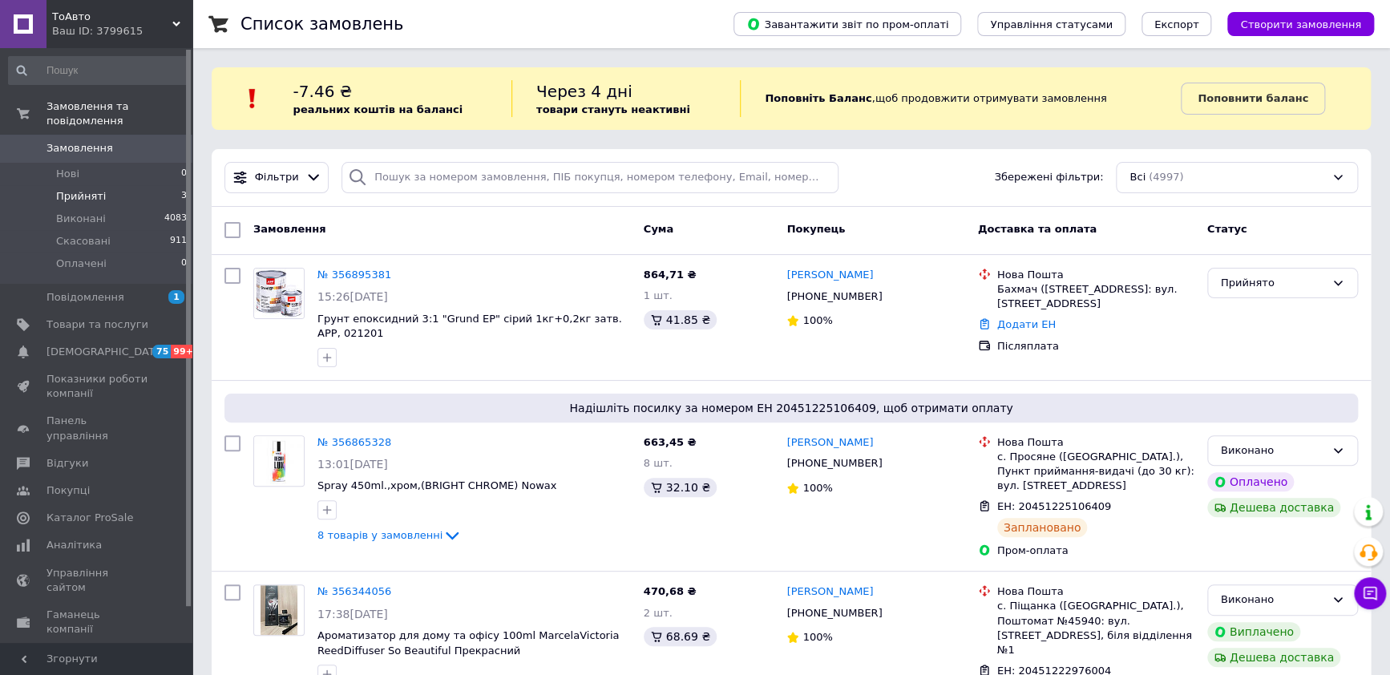
click at [91, 189] on span "Прийняті" at bounding box center [81, 196] width 50 height 14
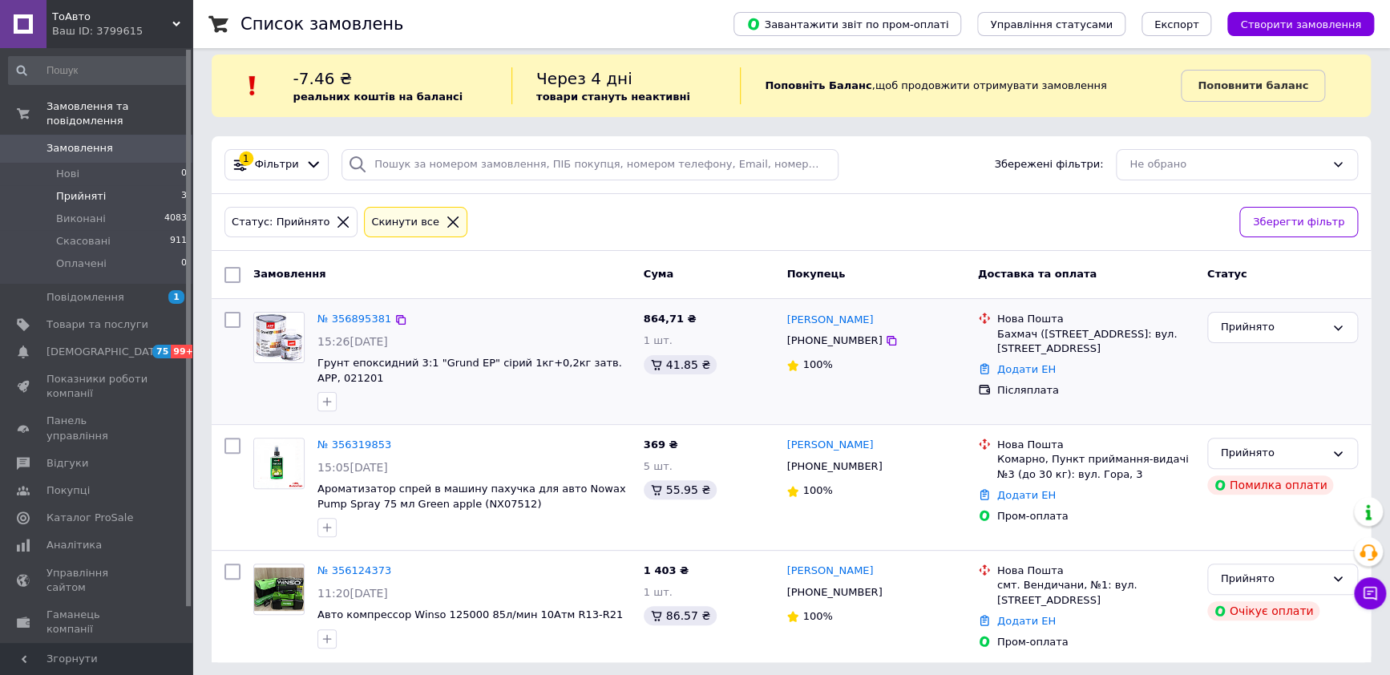
scroll to position [16, 0]
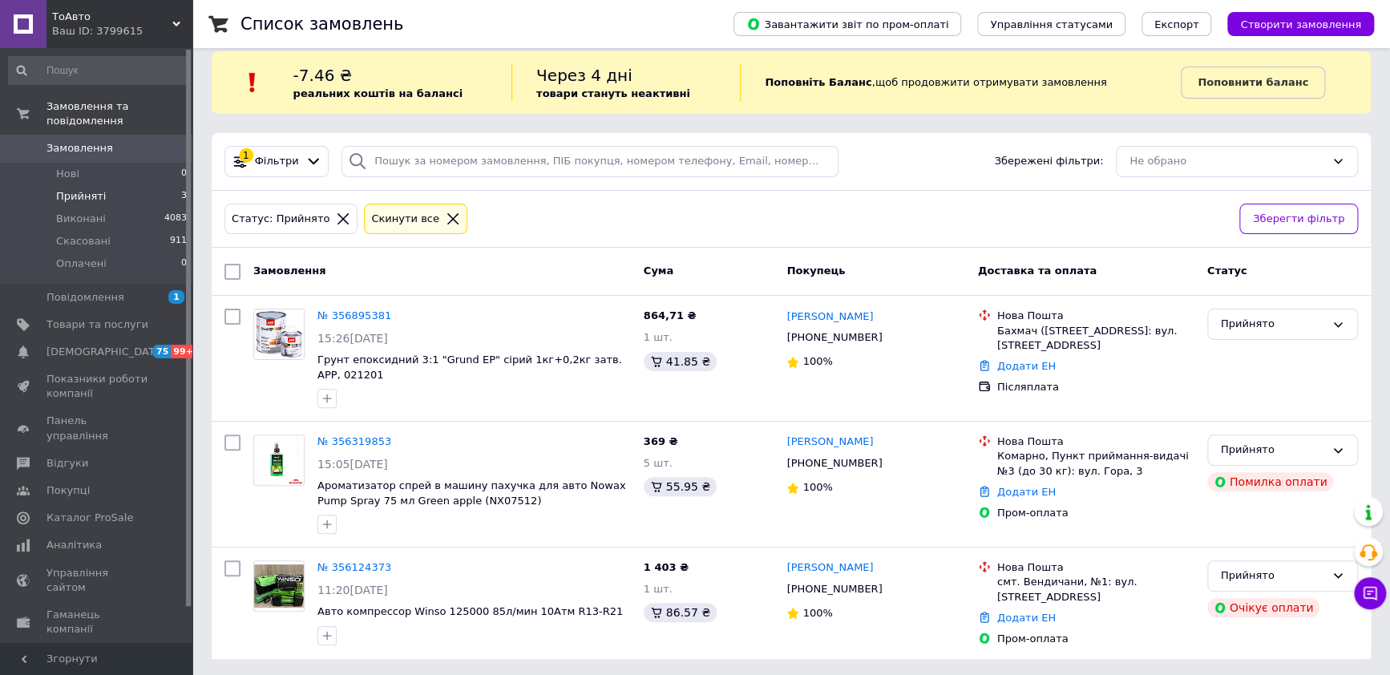
click at [169, 22] on span "ТоАвто" at bounding box center [112, 17] width 120 height 14
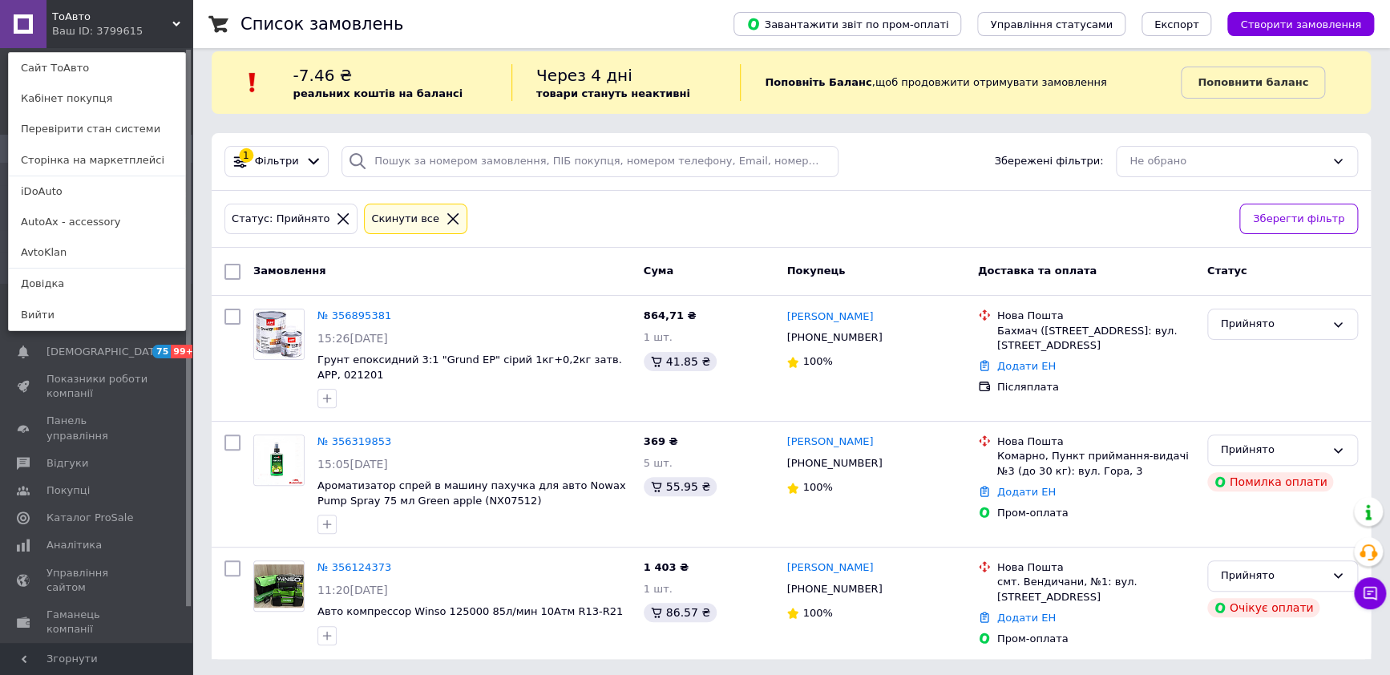
click at [34, 199] on link "iDoAuto" at bounding box center [97, 191] width 176 height 30
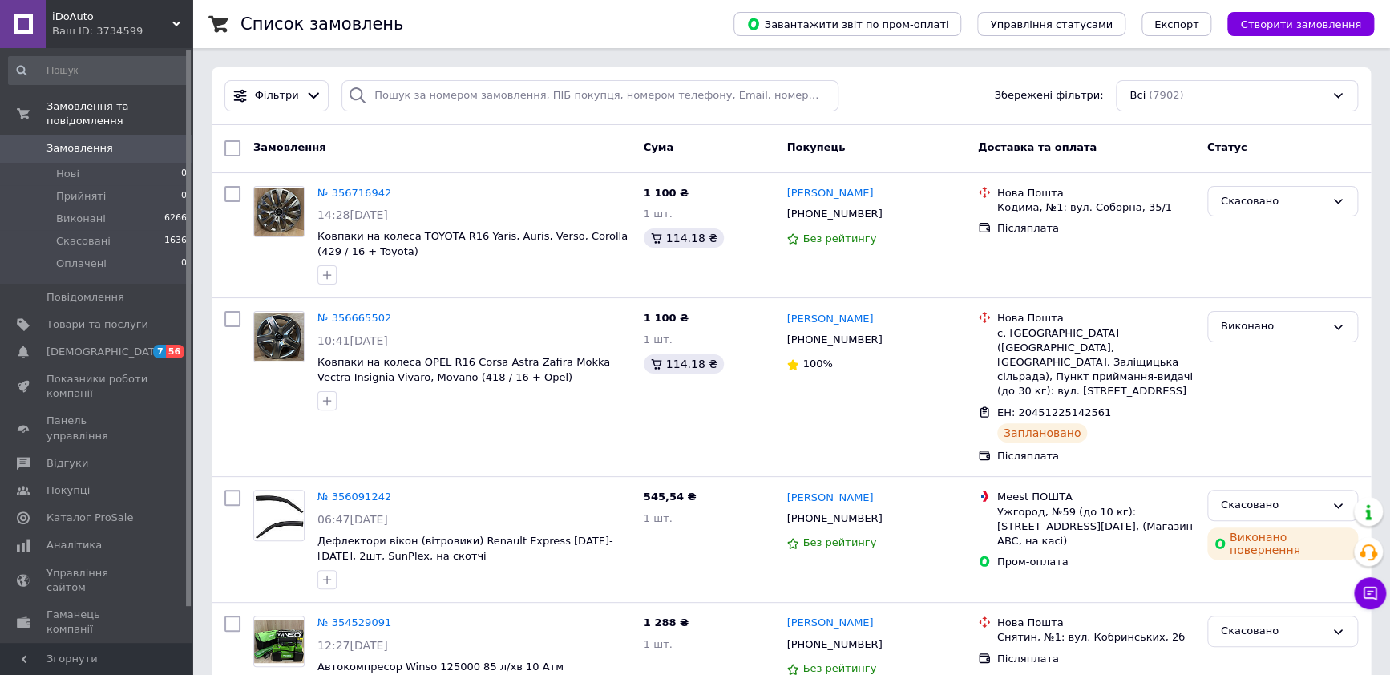
click at [172, 23] on icon at bounding box center [176, 24] width 8 height 8
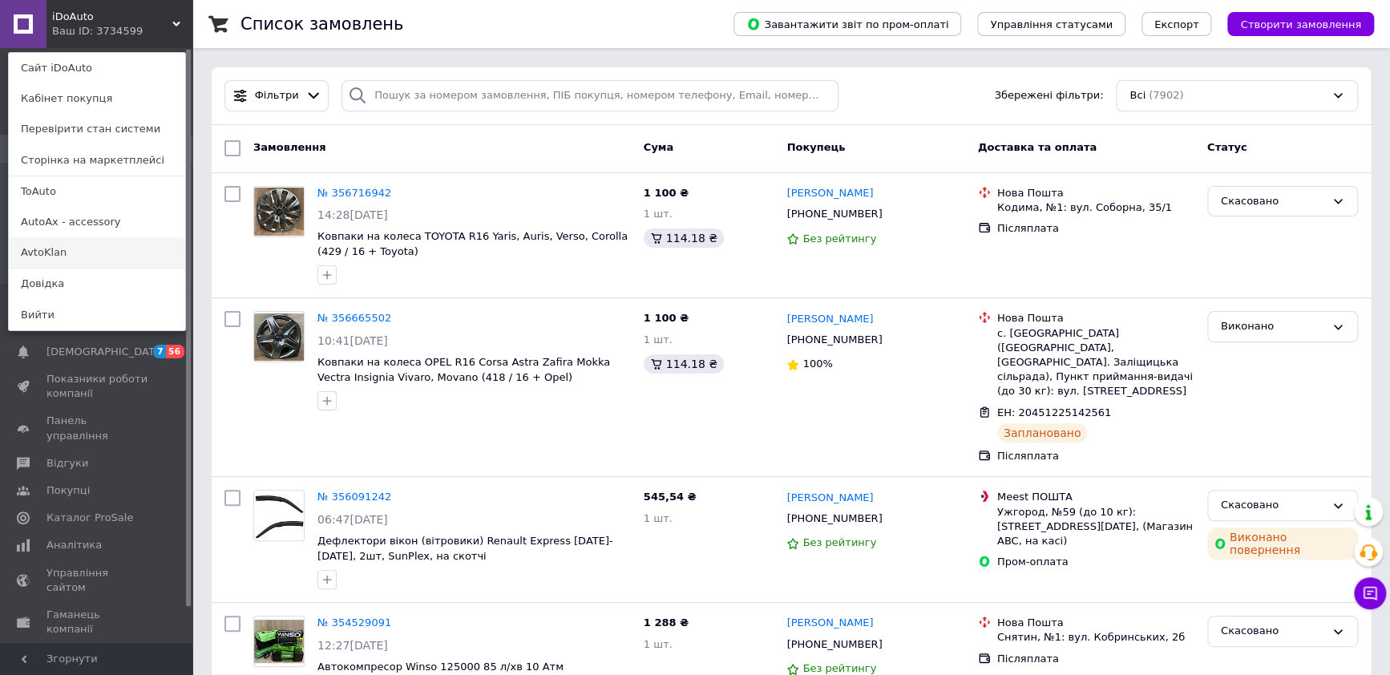
click at [42, 251] on link "AvtoKlan" at bounding box center [97, 252] width 176 height 30
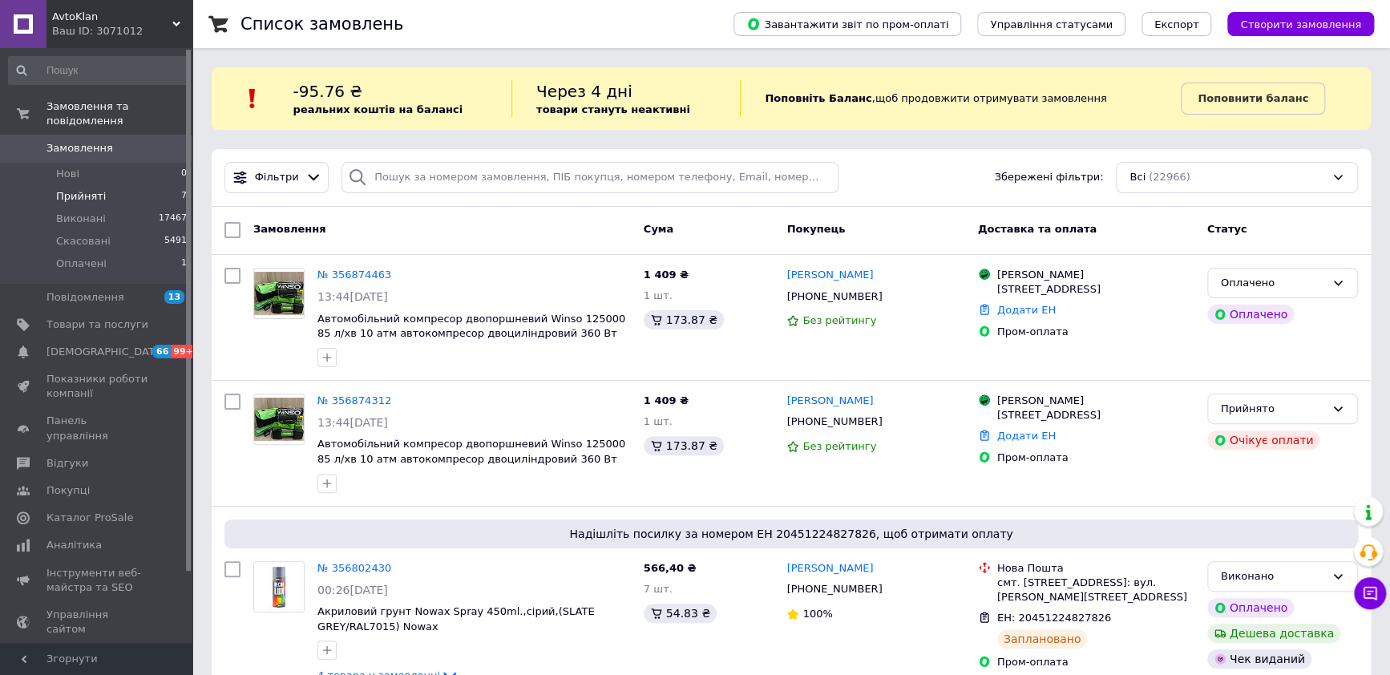
click at [75, 189] on span "Прийняті" at bounding box center [81, 196] width 50 height 14
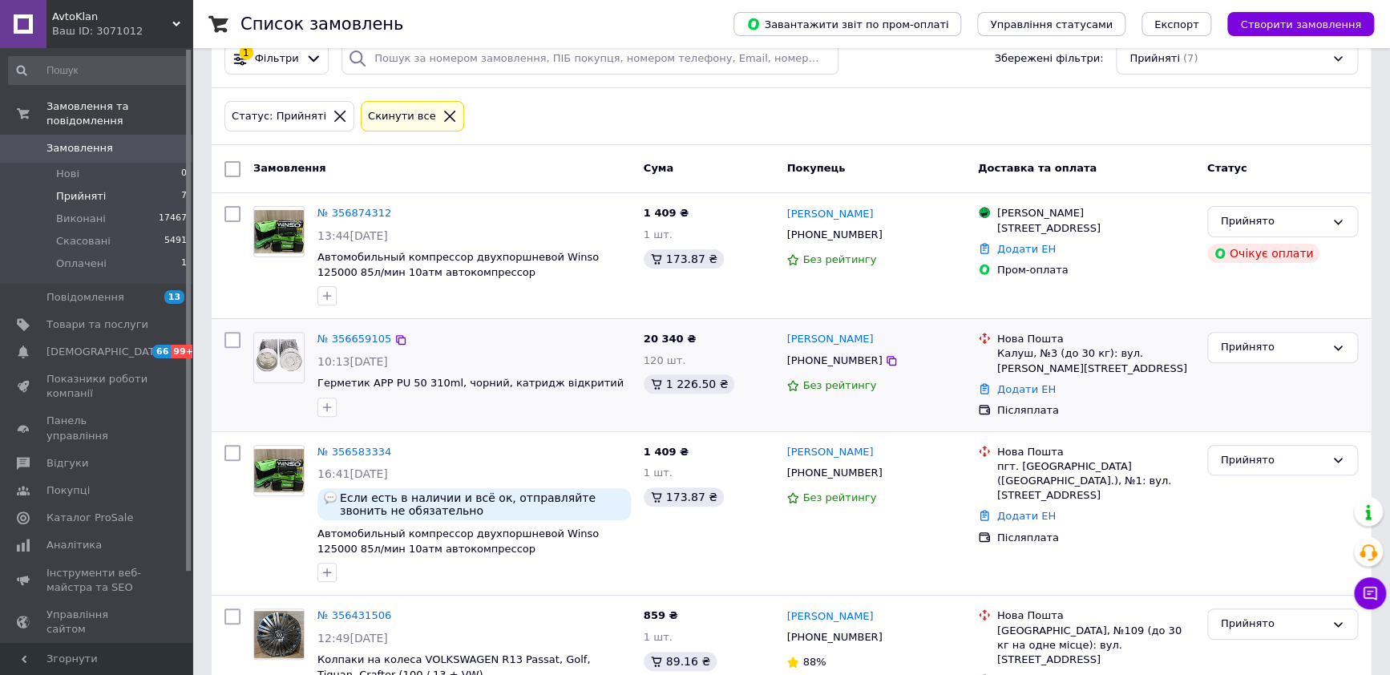
scroll to position [99, 0]
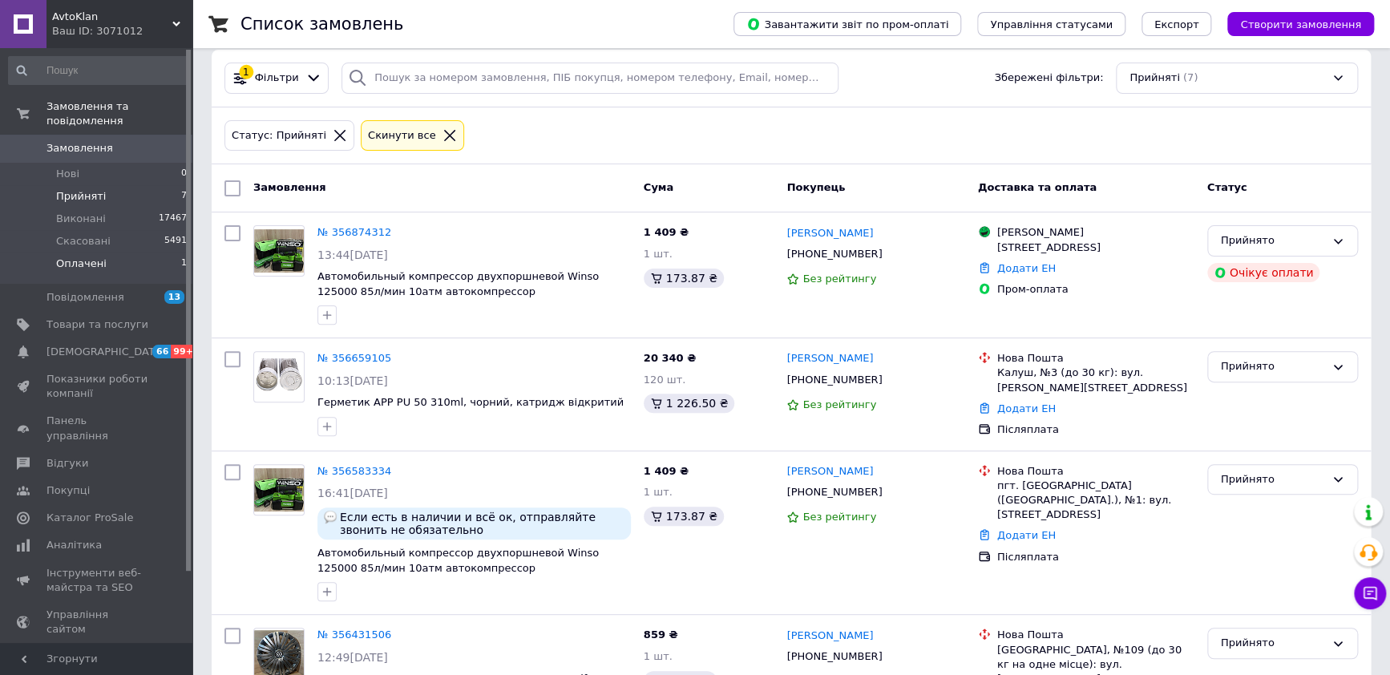
click at [99, 257] on span "Оплачені" at bounding box center [81, 264] width 51 height 14
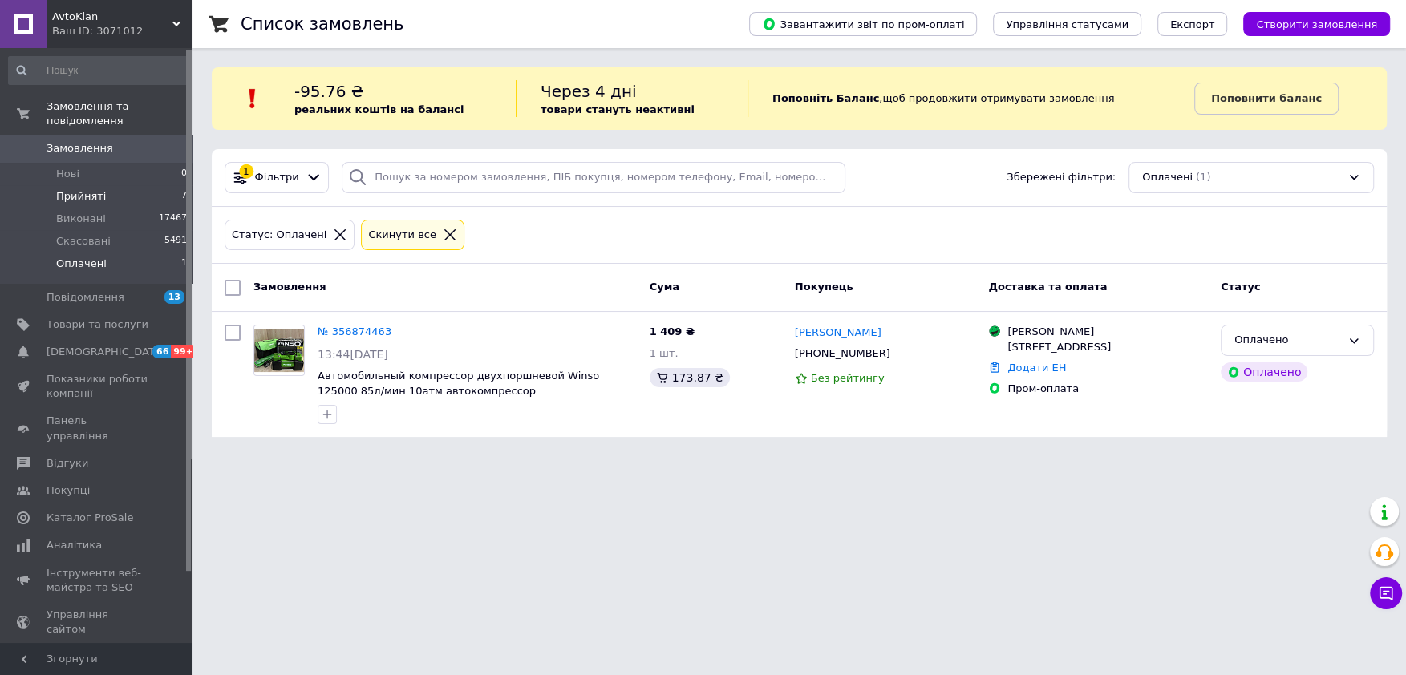
click at [92, 189] on span "Прийняті" at bounding box center [81, 196] width 50 height 14
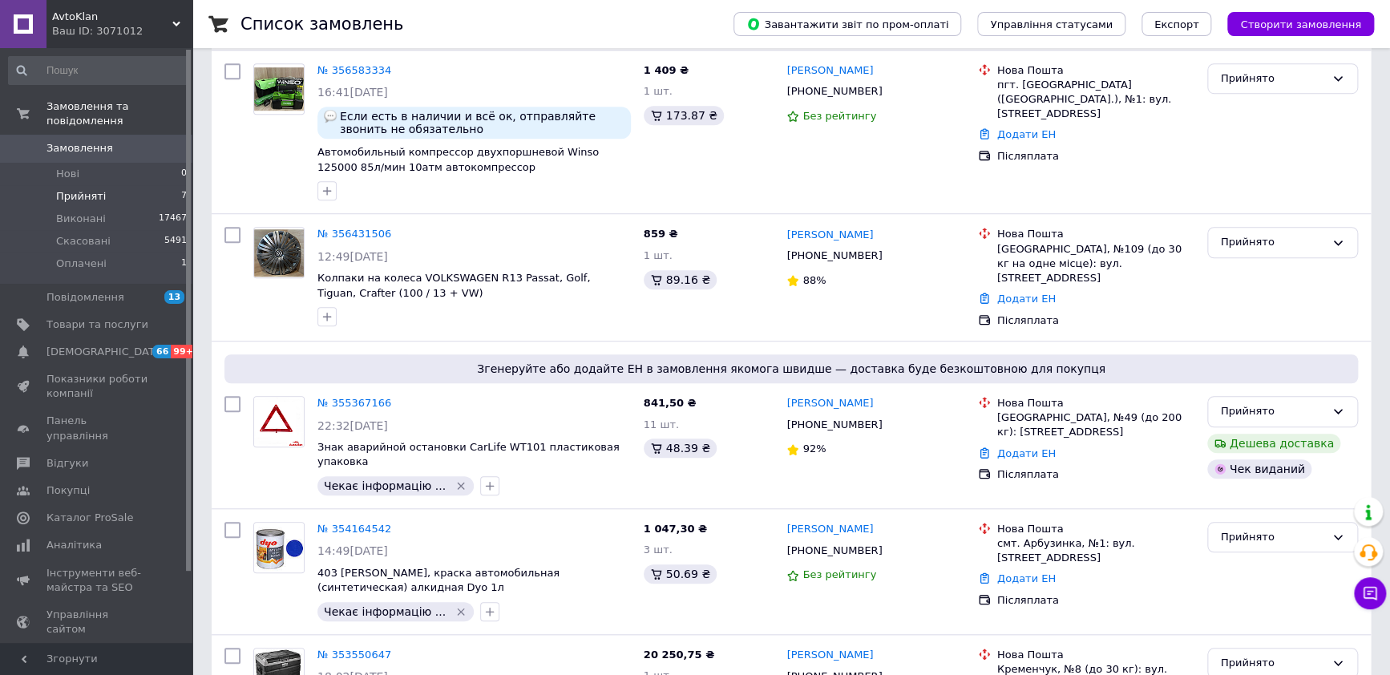
scroll to position [575, 0]
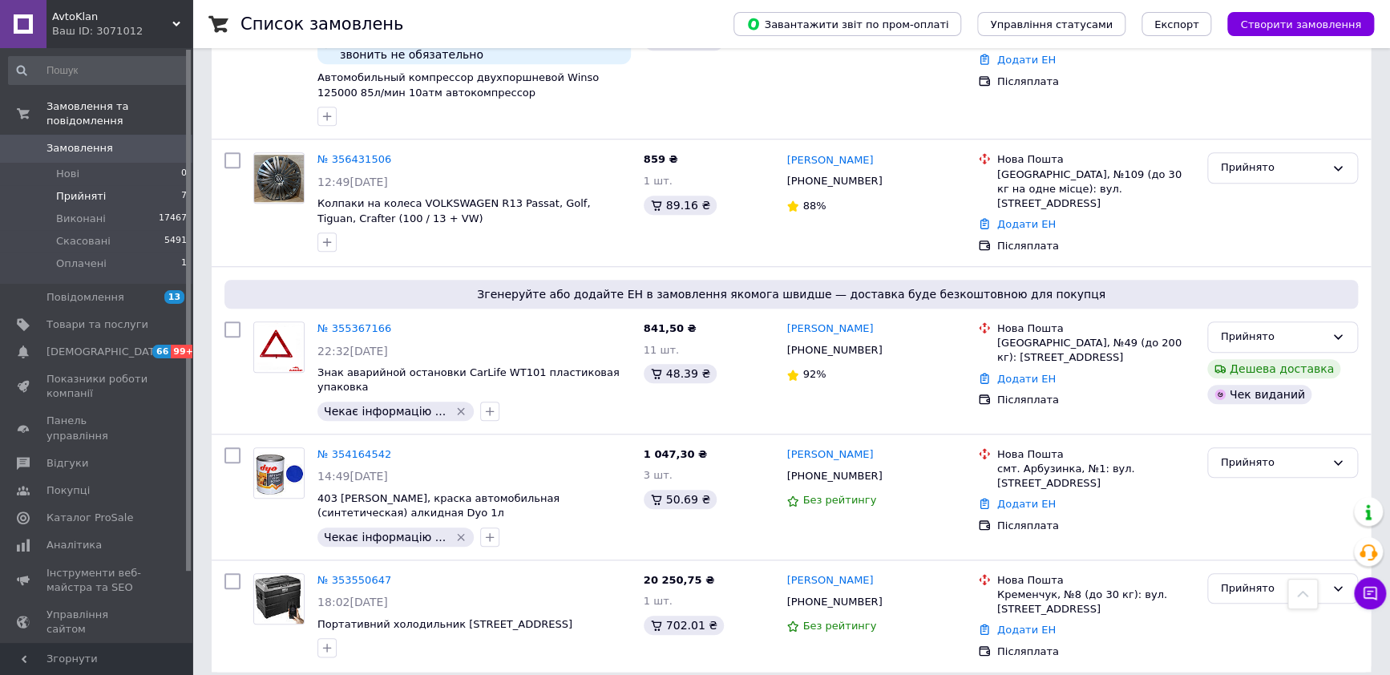
click at [88, 189] on span "Прийняті" at bounding box center [81, 196] width 50 height 14
click at [77, 212] on span "Виконані" at bounding box center [81, 219] width 50 height 14
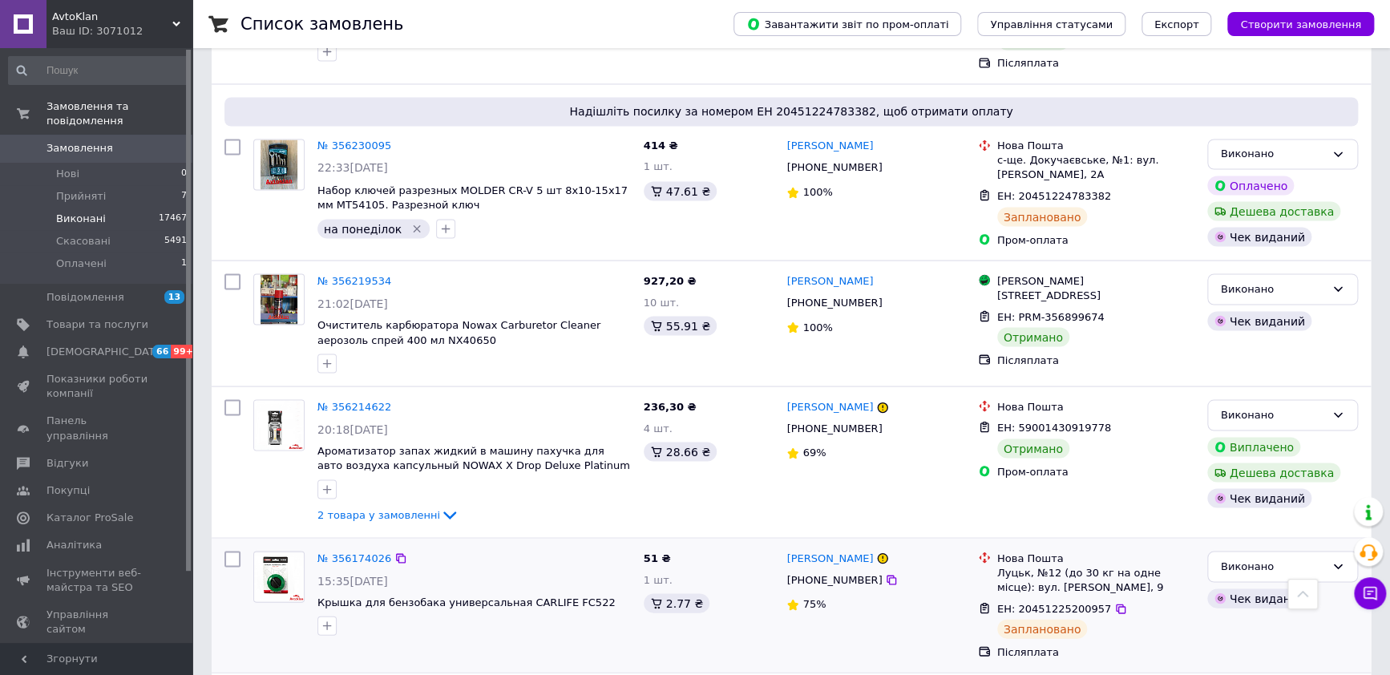
scroll to position [1503, 0]
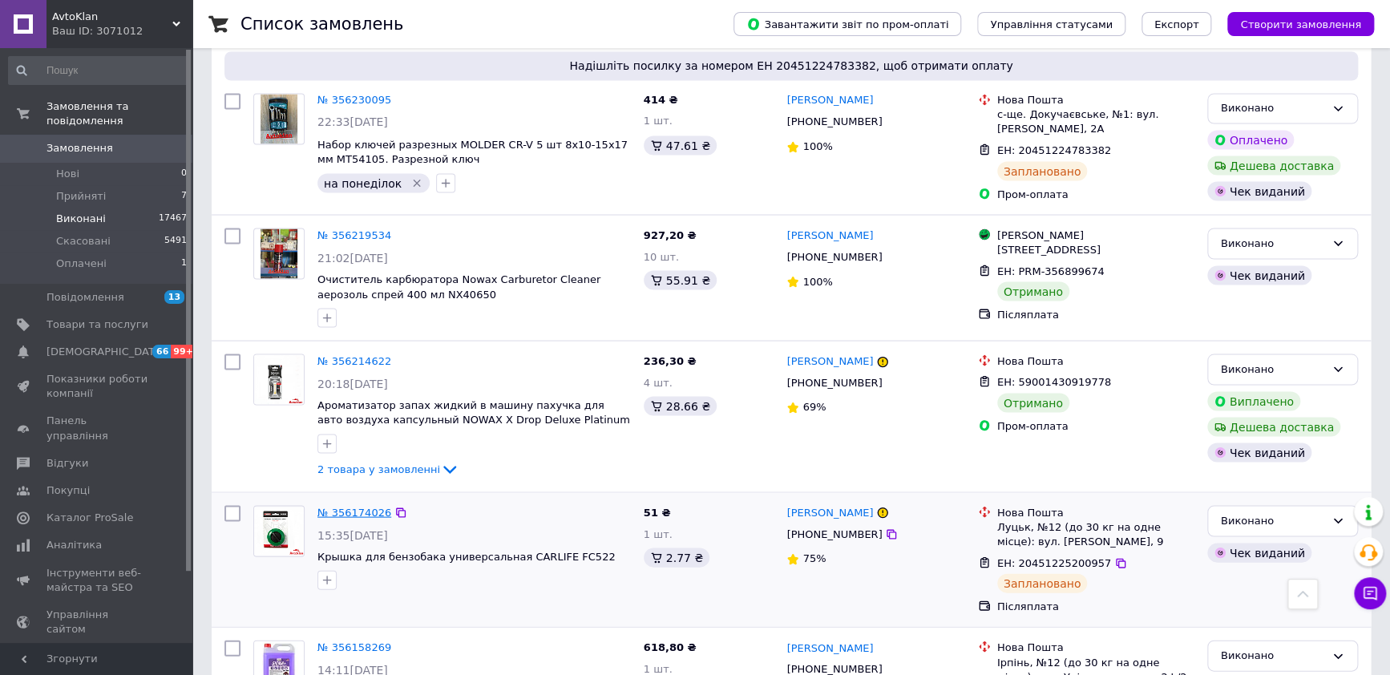
click at [336, 506] on link "№ 356174026" at bounding box center [355, 512] width 74 height 12
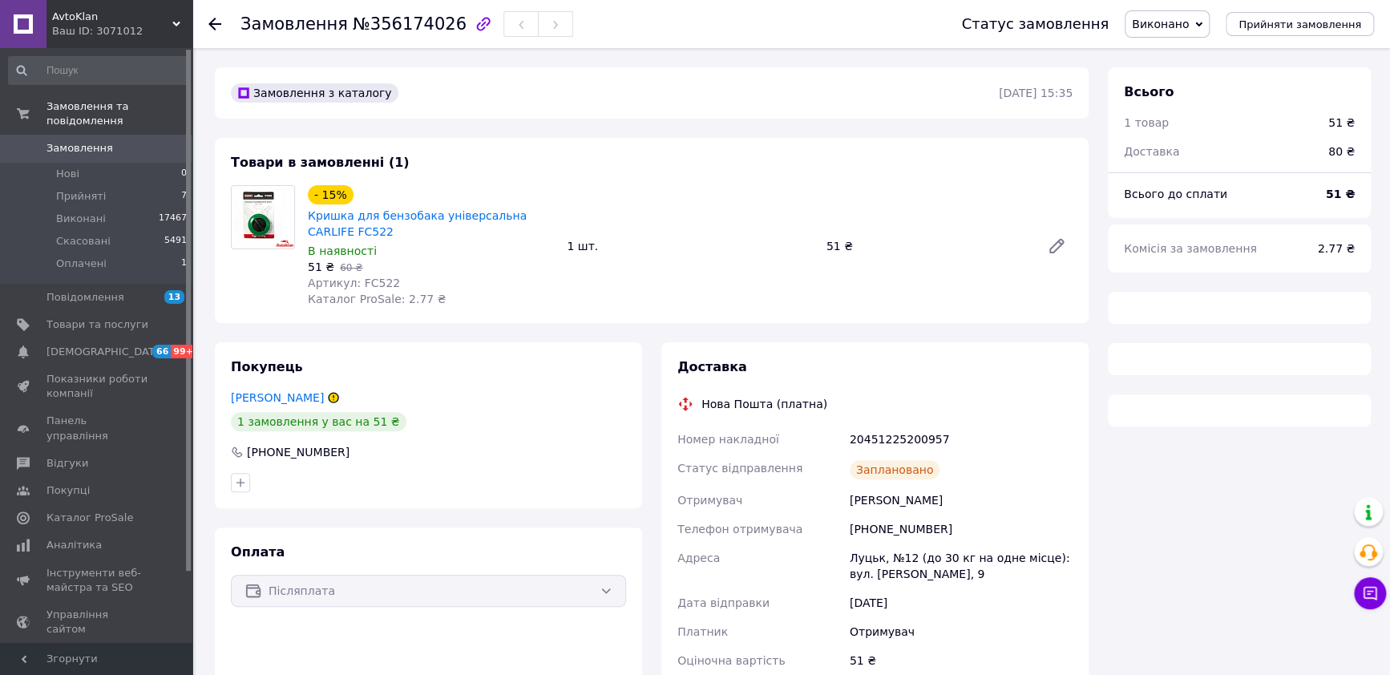
click at [1203, 23] on icon at bounding box center [1199, 24] width 7 height 7
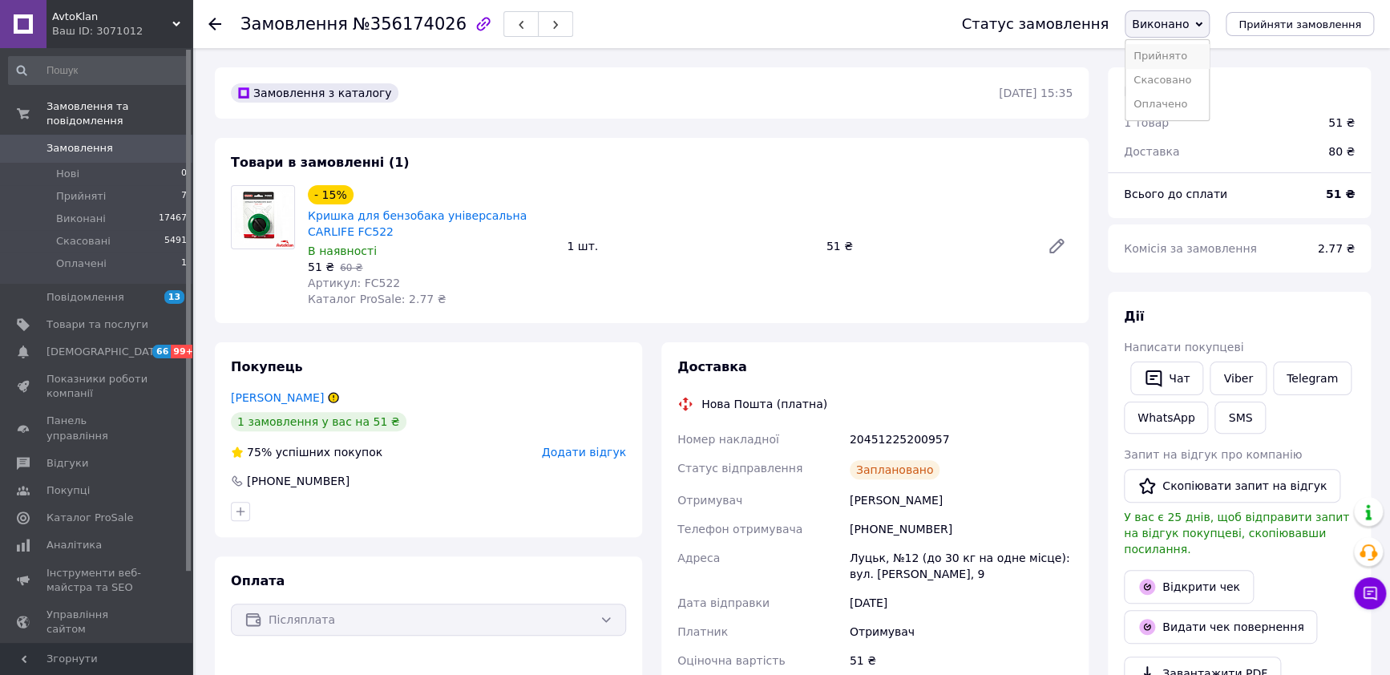
click at [1189, 54] on li "Прийнято" at bounding box center [1167, 56] width 83 height 24
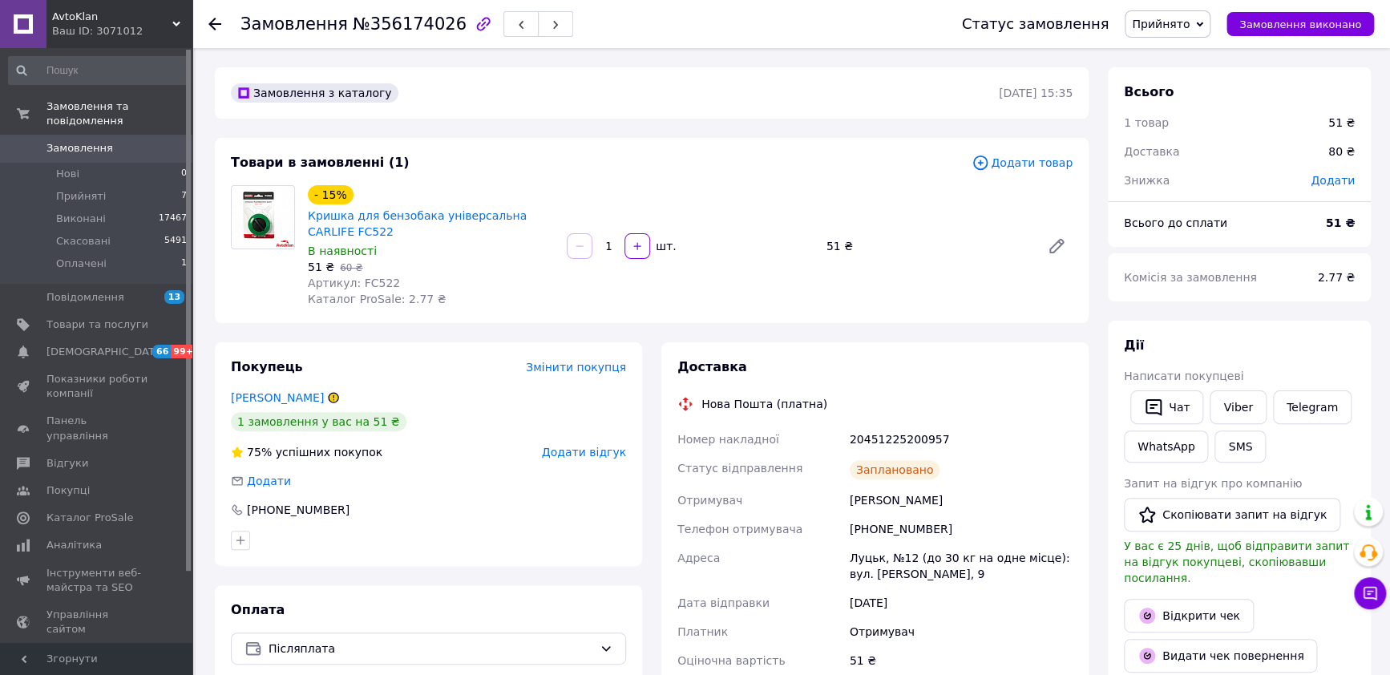
click at [1204, 25] on icon at bounding box center [1199, 24] width 7 height 7
click at [1177, 75] on li "Скасовано" at bounding box center [1168, 80] width 84 height 24
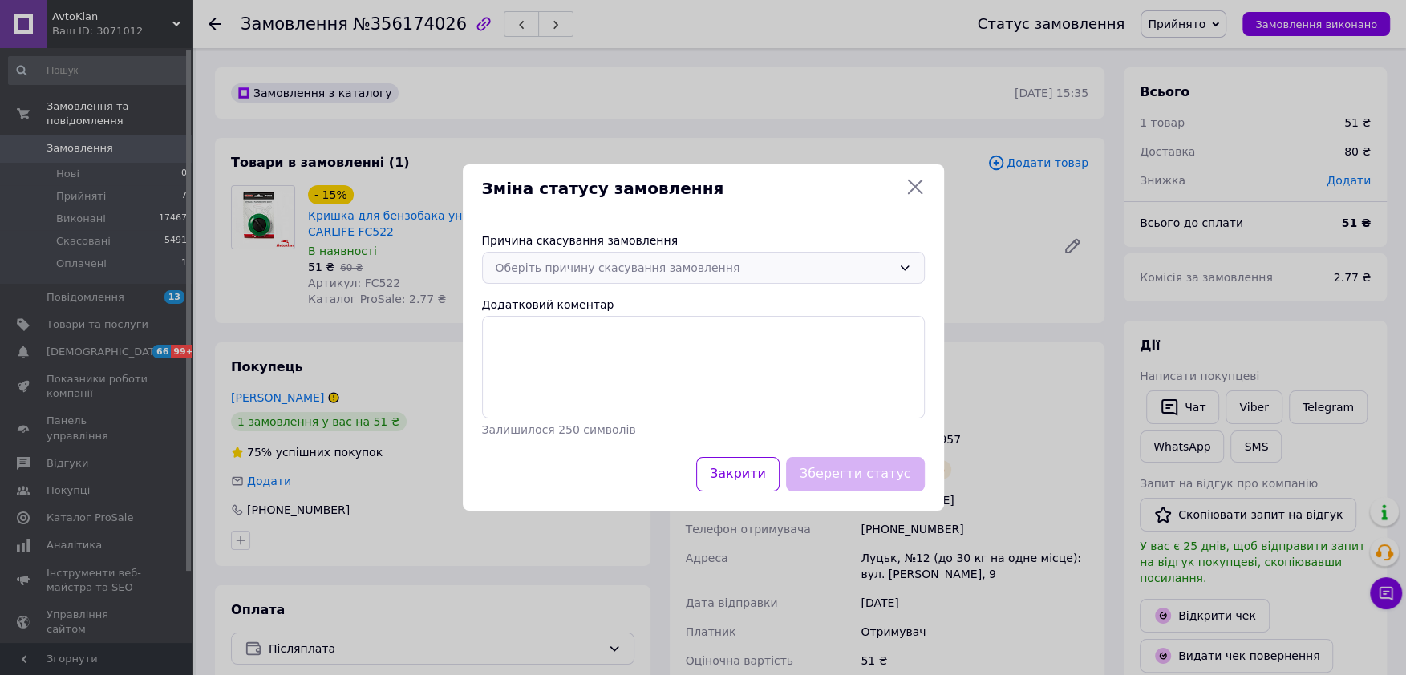
click at [903, 268] on icon at bounding box center [904, 267] width 13 height 13
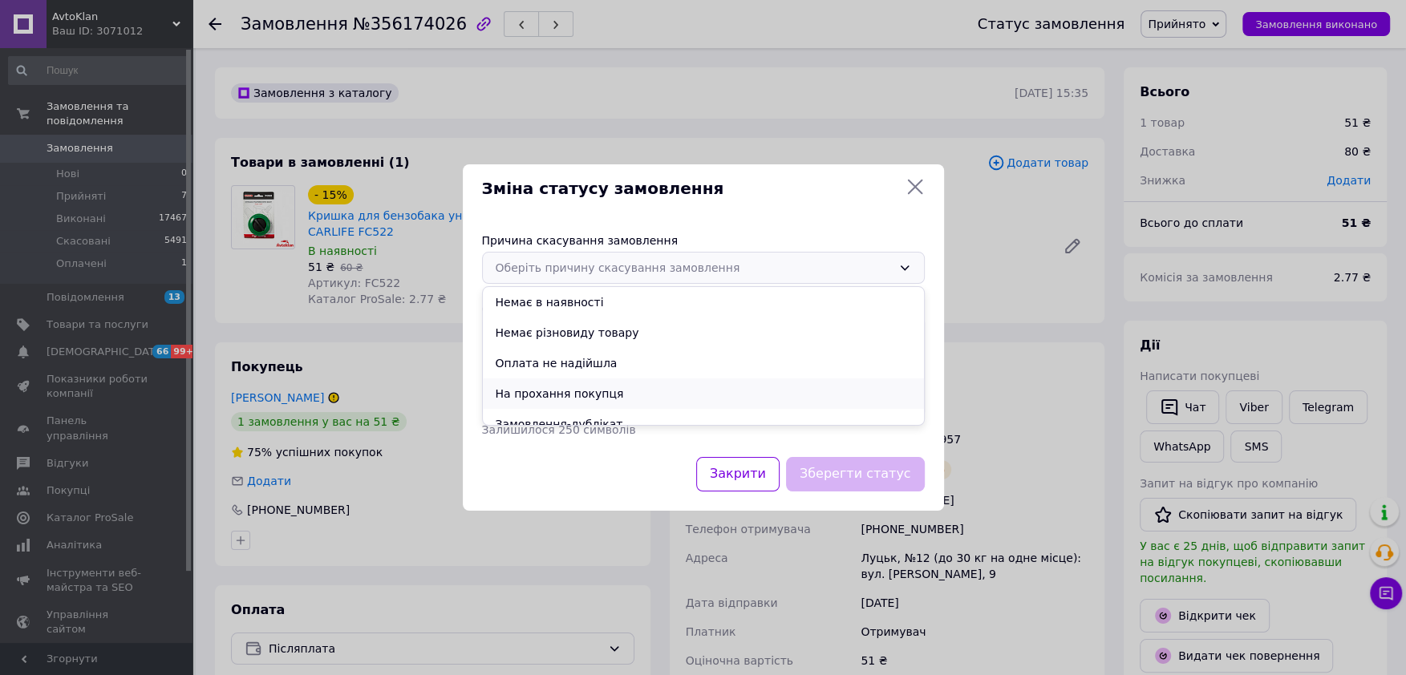
click at [553, 394] on li "На прохання покупця" at bounding box center [703, 393] width 441 height 30
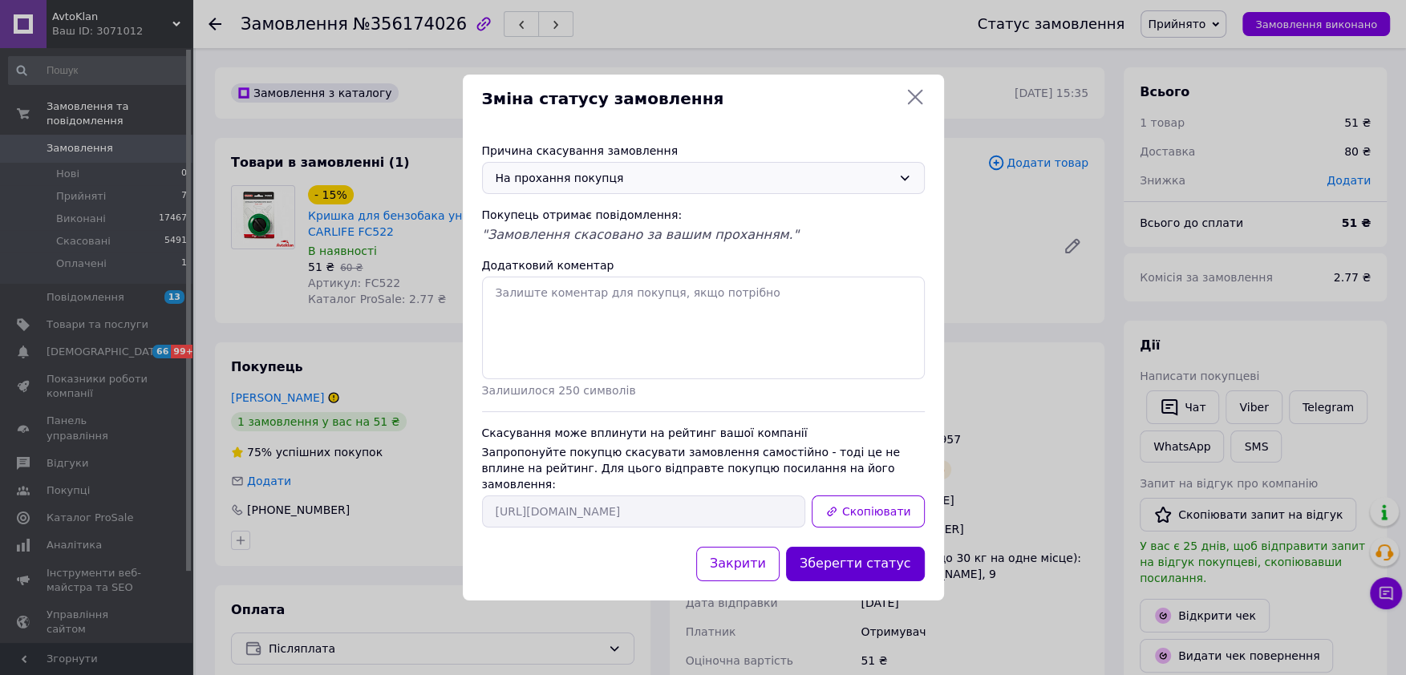
click at [854, 557] on button "Зберегти статус" at bounding box center [855, 564] width 139 height 34
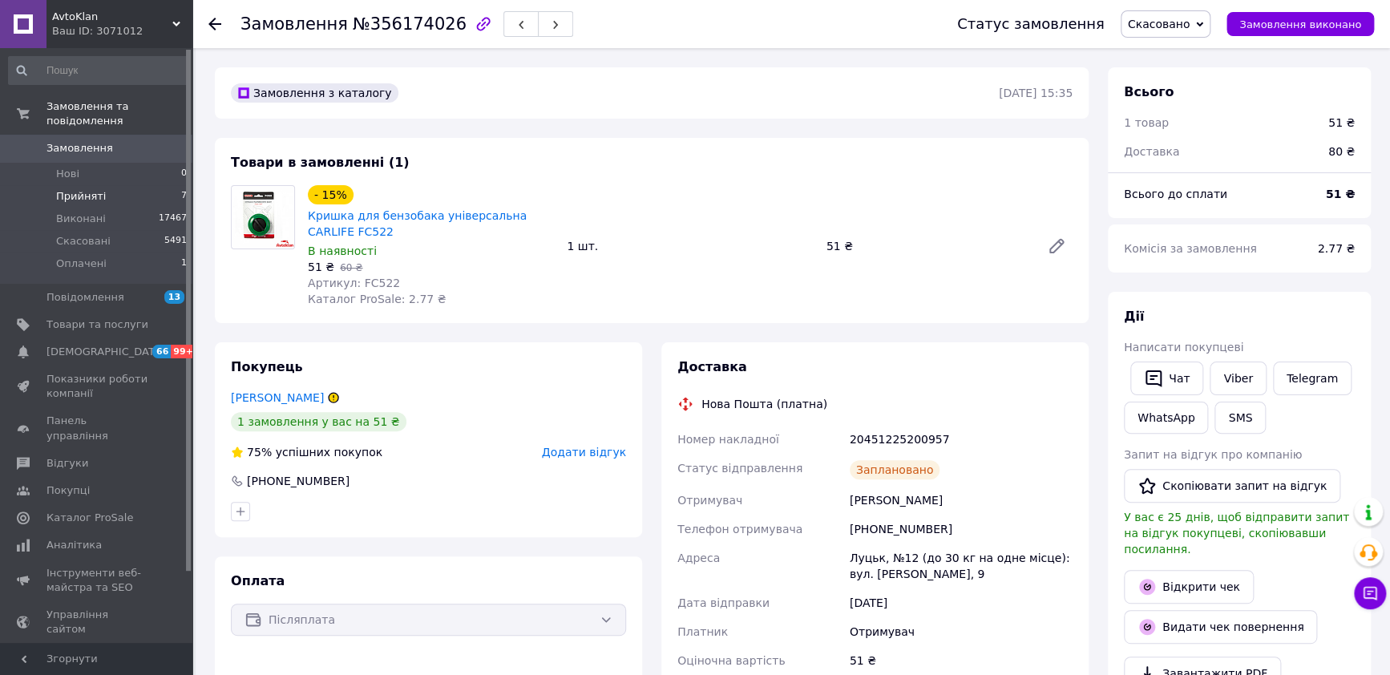
click at [83, 189] on span "Прийняті" at bounding box center [81, 196] width 50 height 14
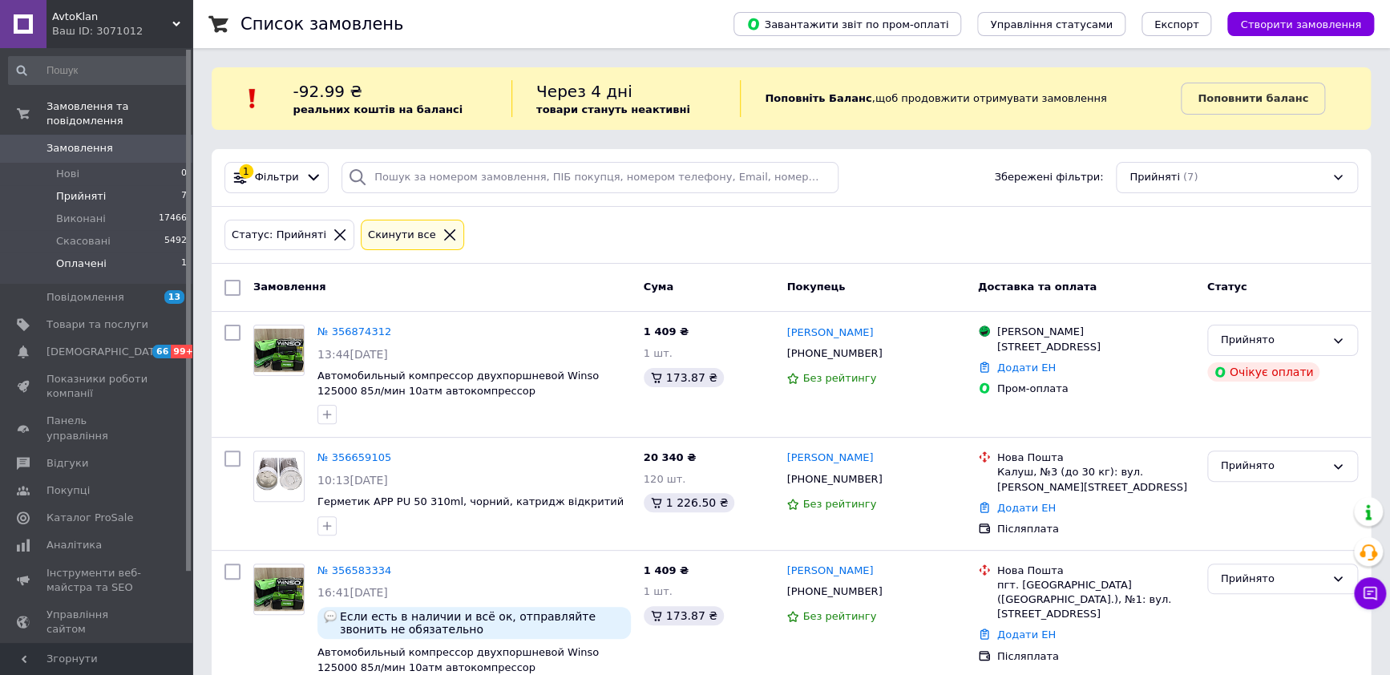
click at [91, 257] on span "Оплачені" at bounding box center [81, 264] width 51 height 14
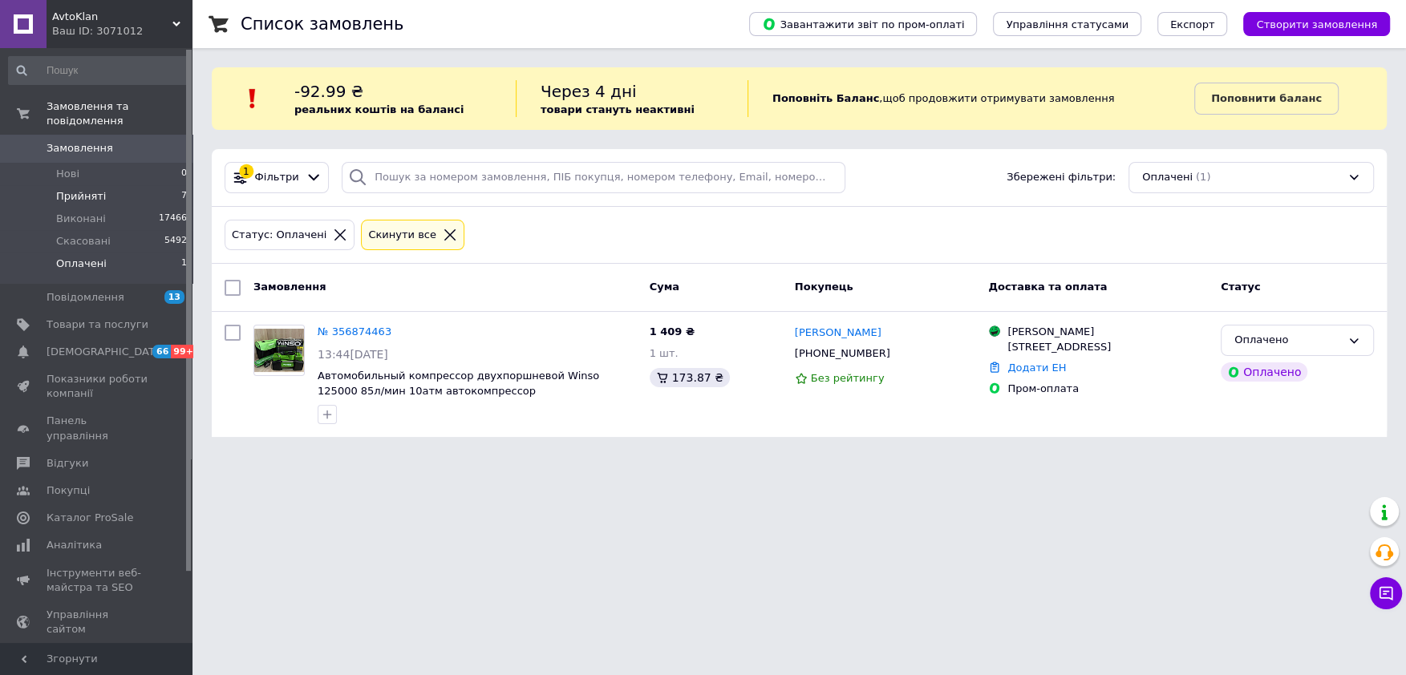
click at [73, 189] on span "Прийняті" at bounding box center [81, 196] width 50 height 14
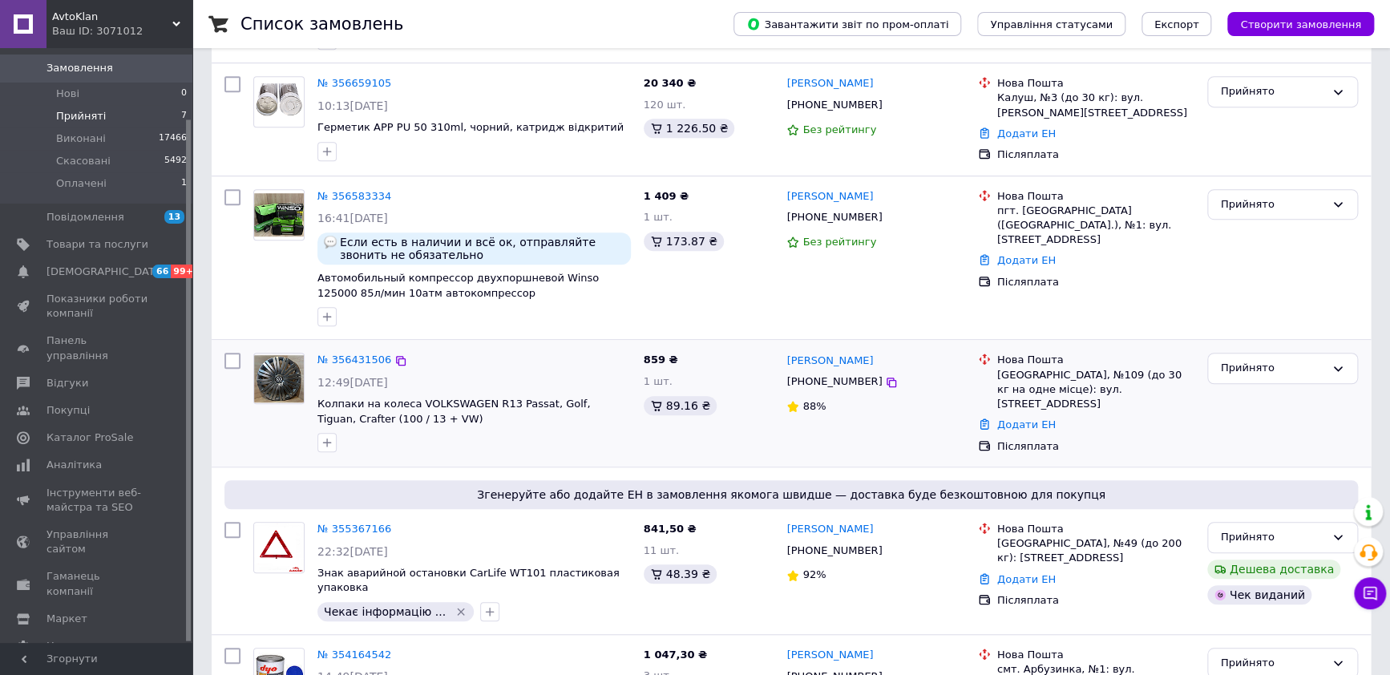
scroll to position [575, 0]
